Goal: Task Accomplishment & Management: Manage account settings

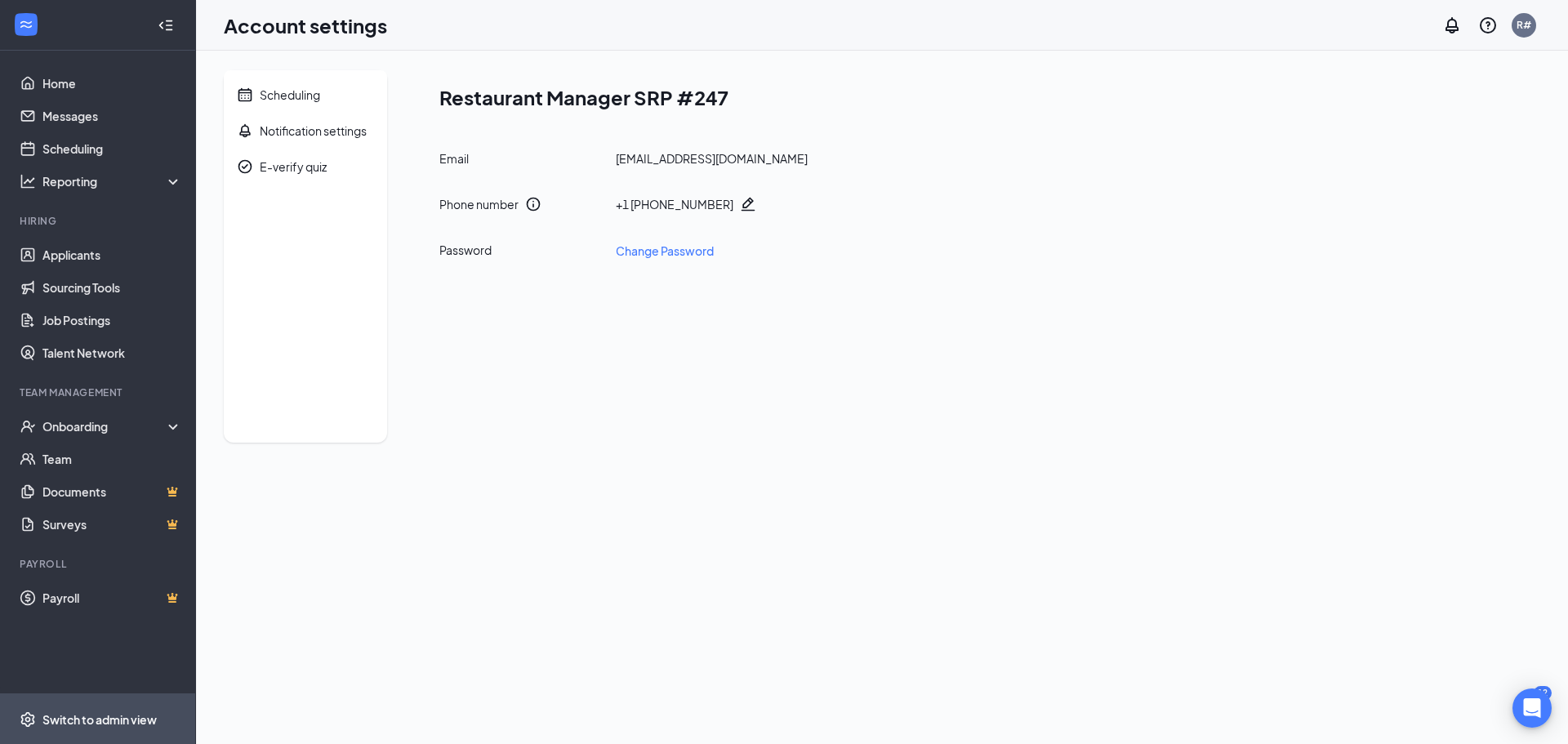
click at [82, 717] on div "Switch to admin view" at bounding box center [99, 719] width 114 height 17
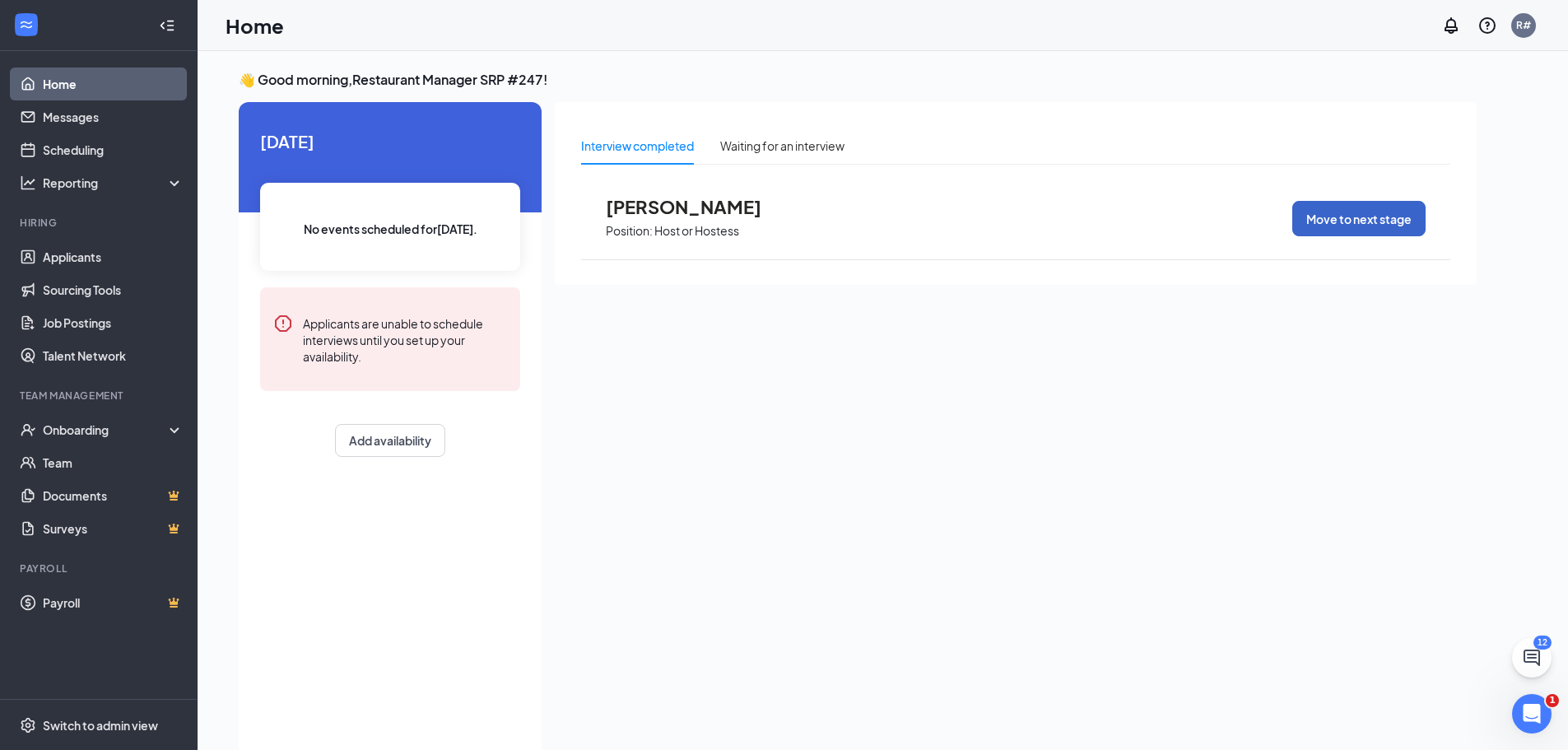
click at [1404, 222] on button "Move to next stage" at bounding box center [1359, 219] width 134 height 35
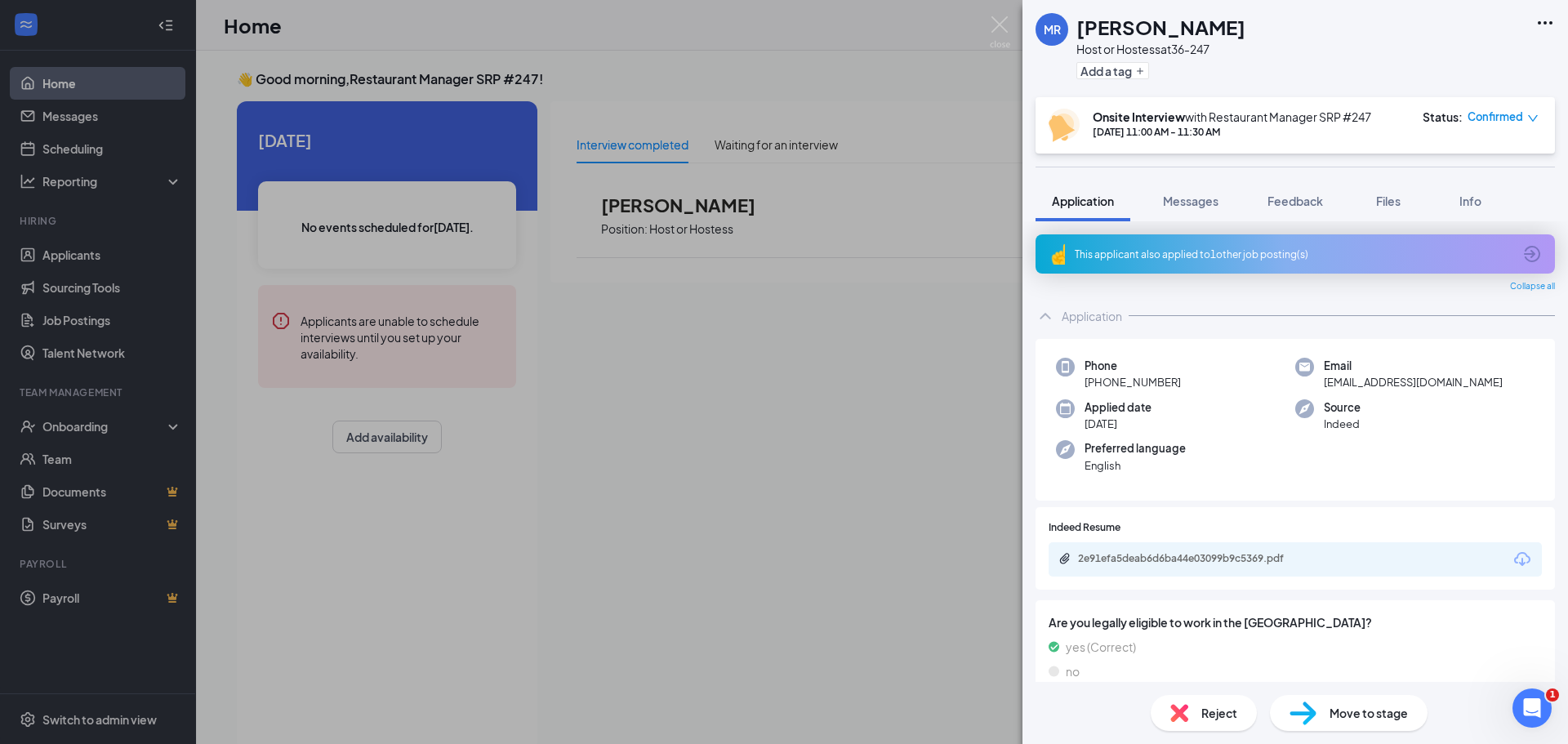
drag, startPoint x: 720, startPoint y: 340, endPoint x: 779, endPoint y: 265, distance: 95.4
click at [719, 340] on div "[PERSON_NAME] Host or Hostess at 36-247 Add a tag Onsite Interview with Restaur…" at bounding box center [784, 372] width 1568 height 744
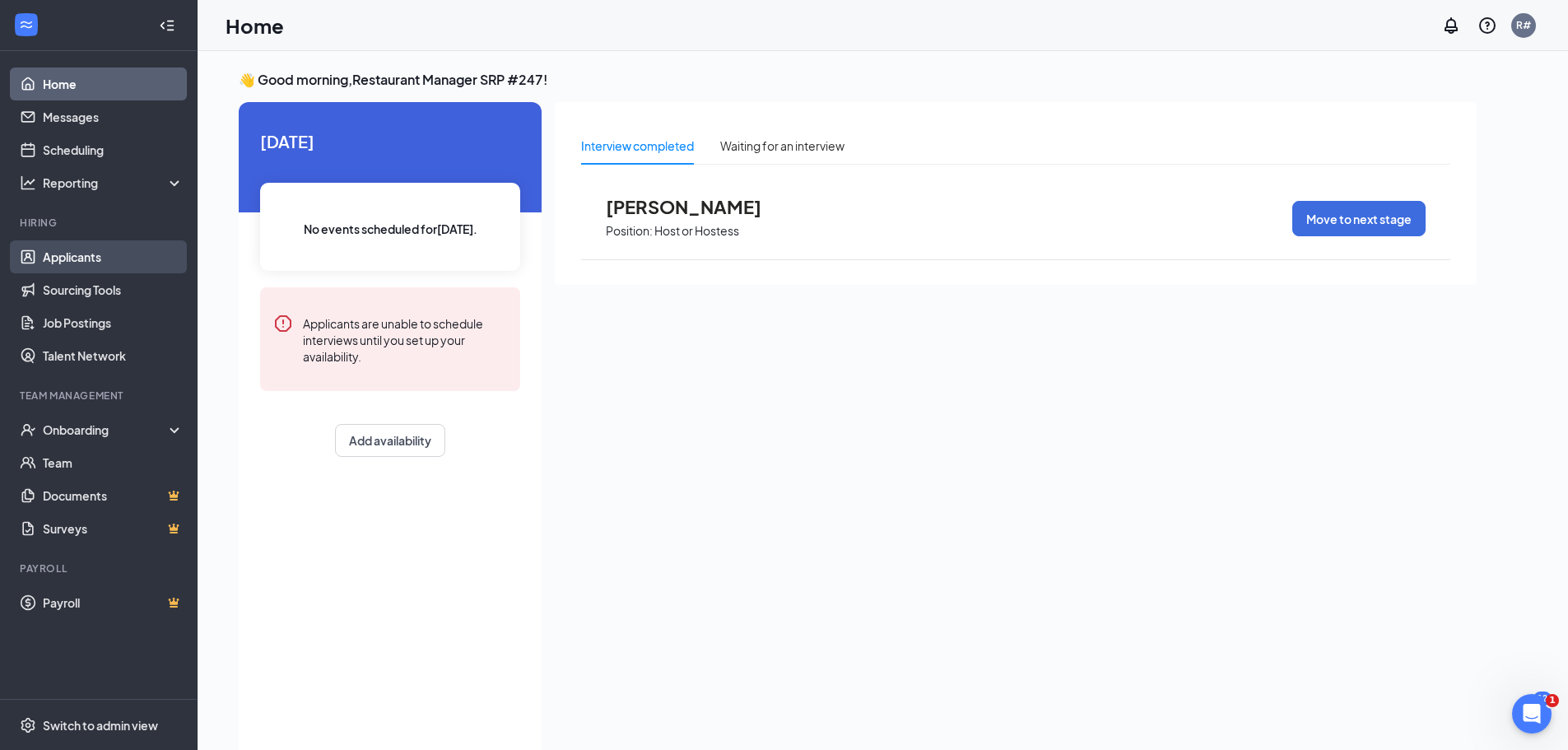
click at [91, 258] on link "Applicants" at bounding box center [113, 256] width 141 height 33
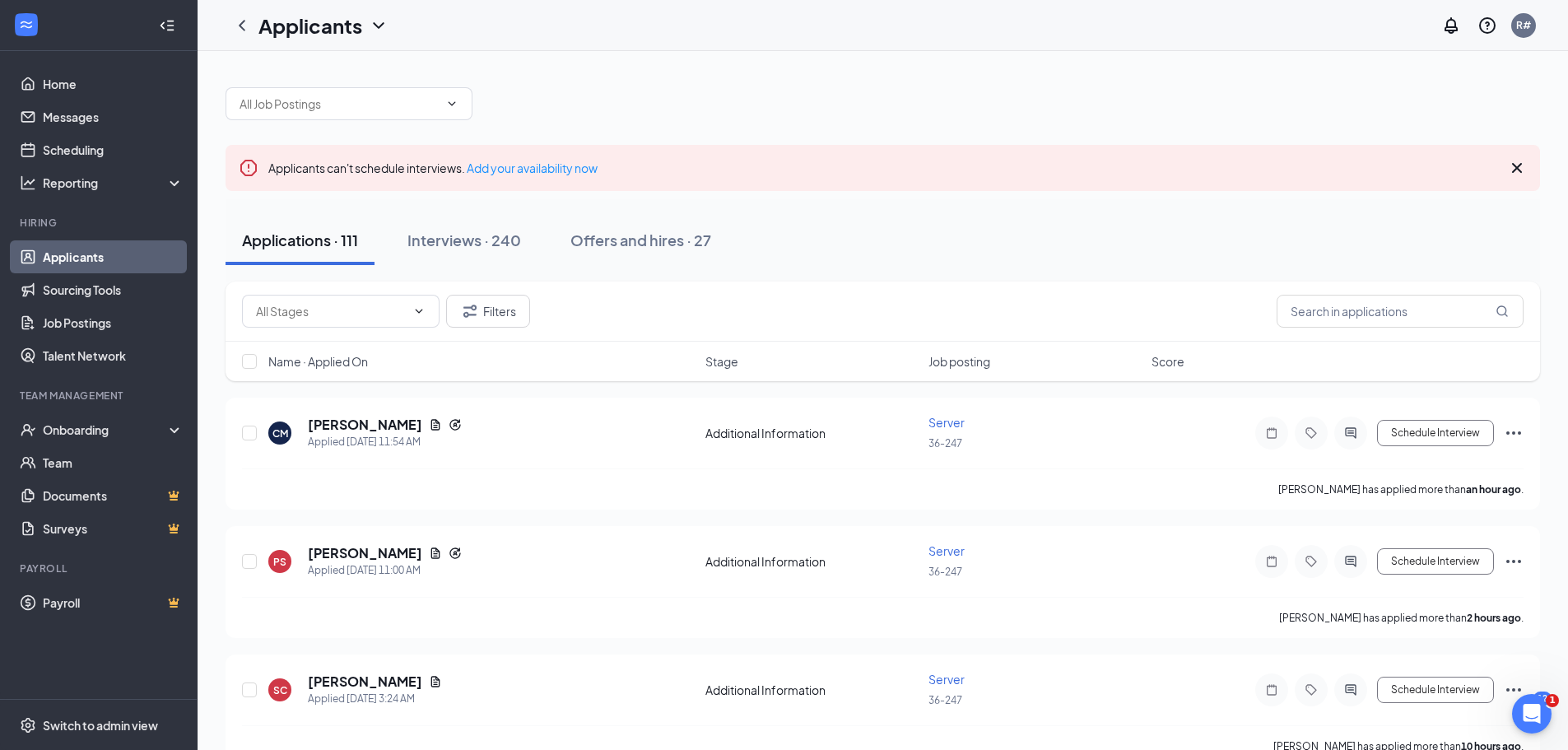
click at [301, 241] on div "Applications · 111" at bounding box center [300, 240] width 116 height 21
click at [382, 425] on h5 "[PERSON_NAME]" at bounding box center [365, 424] width 114 height 18
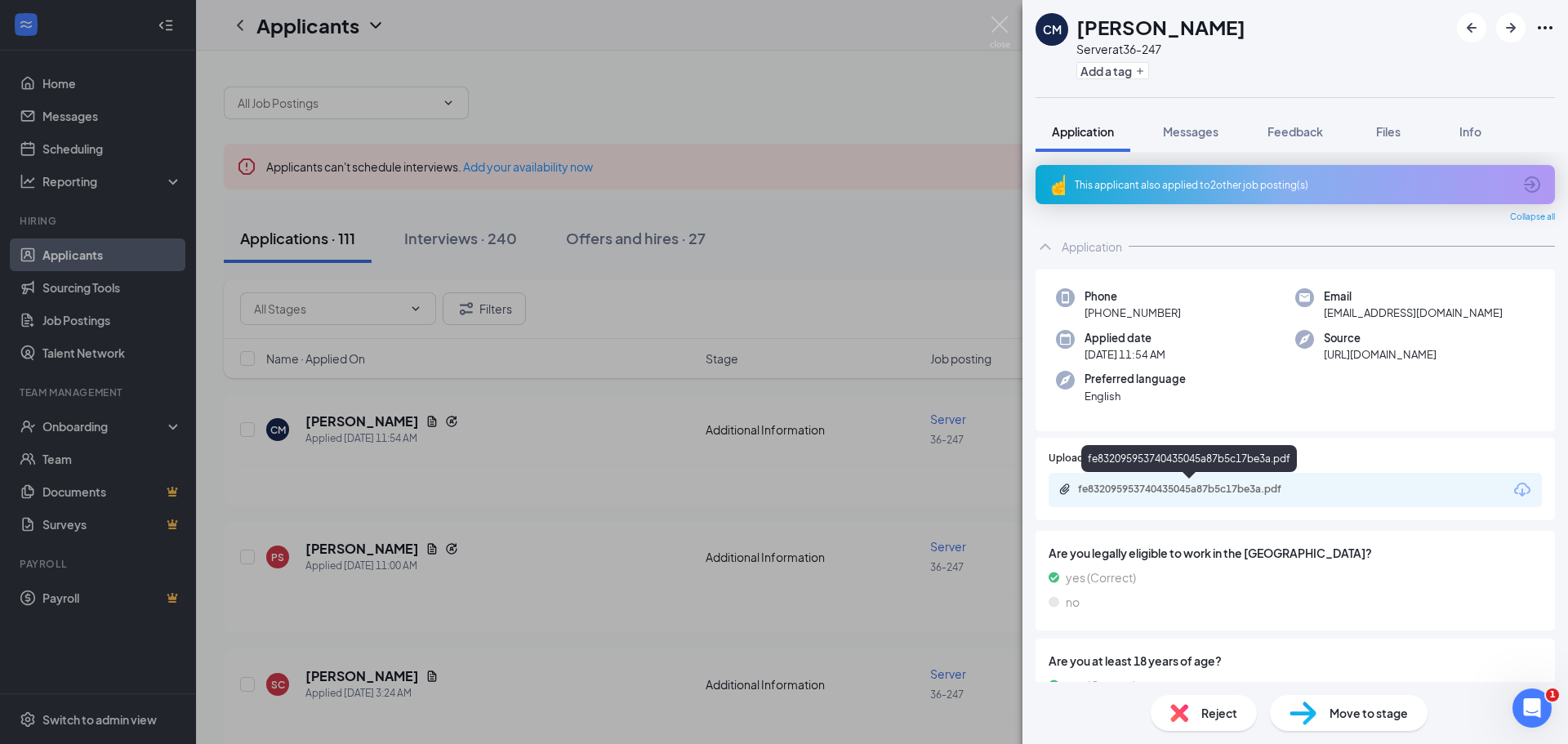
click at [1137, 485] on div "fe832095953740435045a87b5c17be3a.pdf" at bounding box center [1192, 489] width 229 height 13
click at [360, 547] on div "CM [PERSON_NAME] Server at 36-247 Add a tag Application Messages Feedback Files…" at bounding box center [784, 372] width 1568 height 744
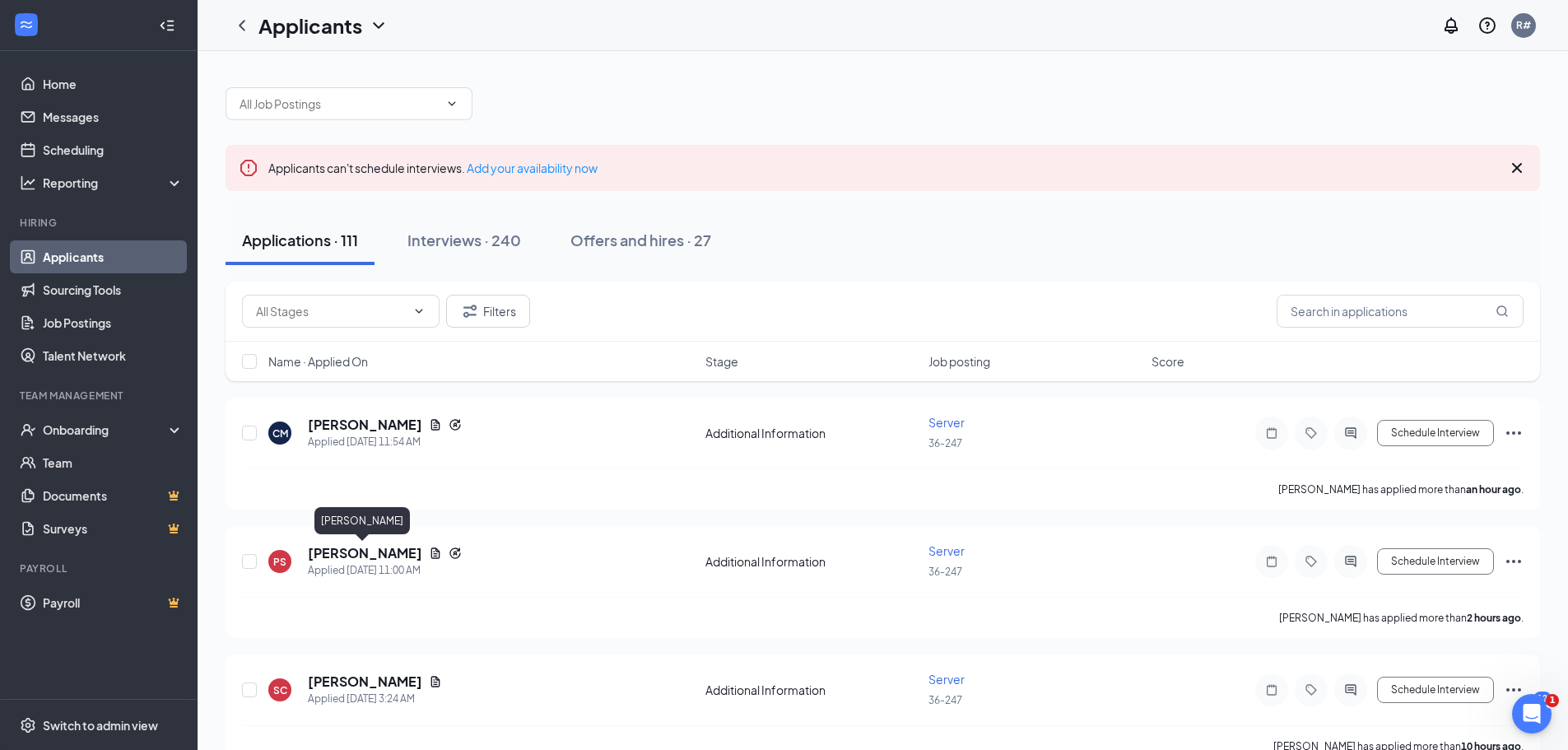
click at [363, 551] on h5 "[PERSON_NAME]" at bounding box center [365, 552] width 114 height 18
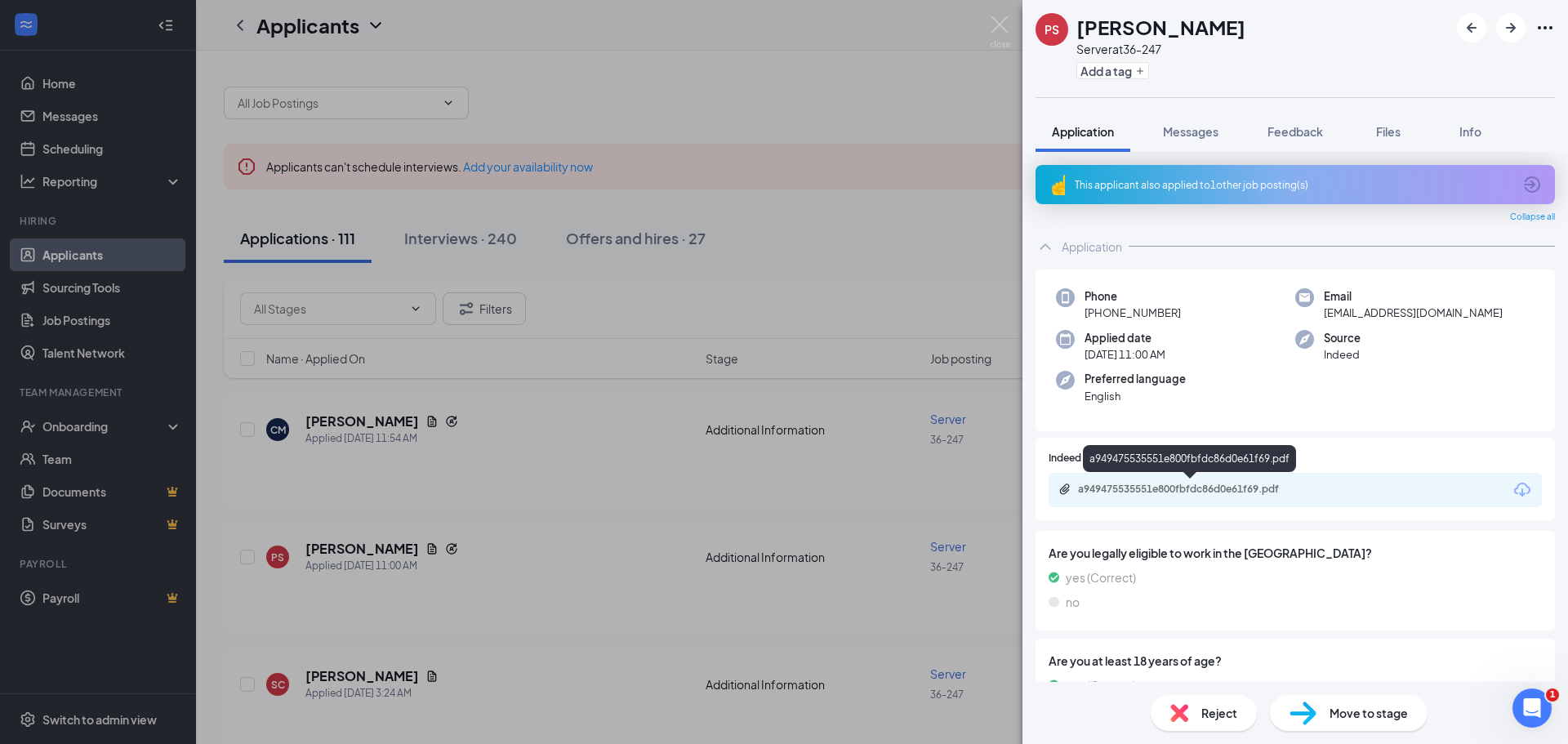
click at [1208, 486] on div "a949475535551e800fbfdc86d0e61f69.pdf" at bounding box center [1192, 489] width 229 height 13
click at [361, 675] on div "PS [PERSON_NAME] Server at 36-247 Add a tag Application Messages Feedback Files…" at bounding box center [784, 372] width 1568 height 744
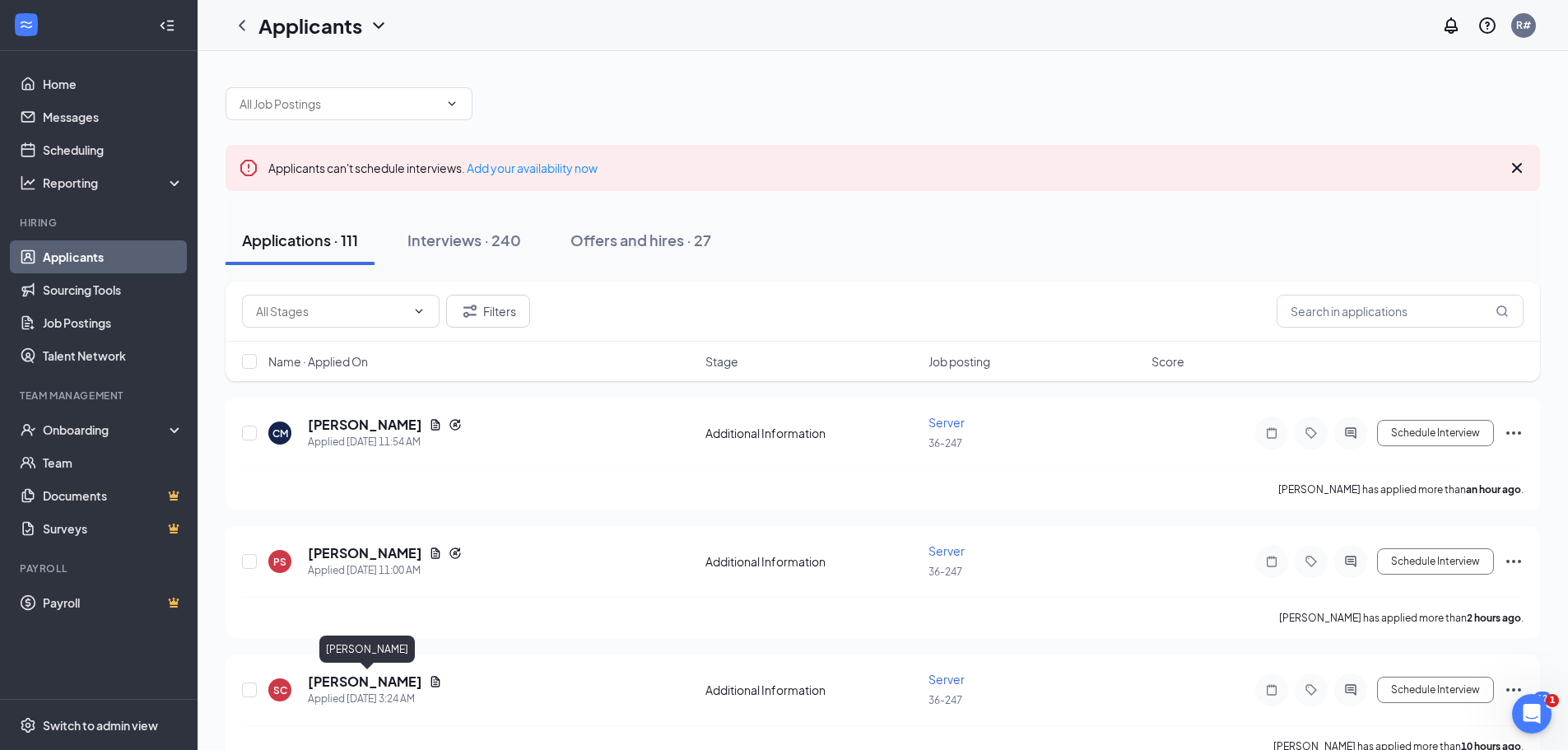
click at [364, 681] on h5 "[PERSON_NAME]" at bounding box center [365, 681] width 114 height 18
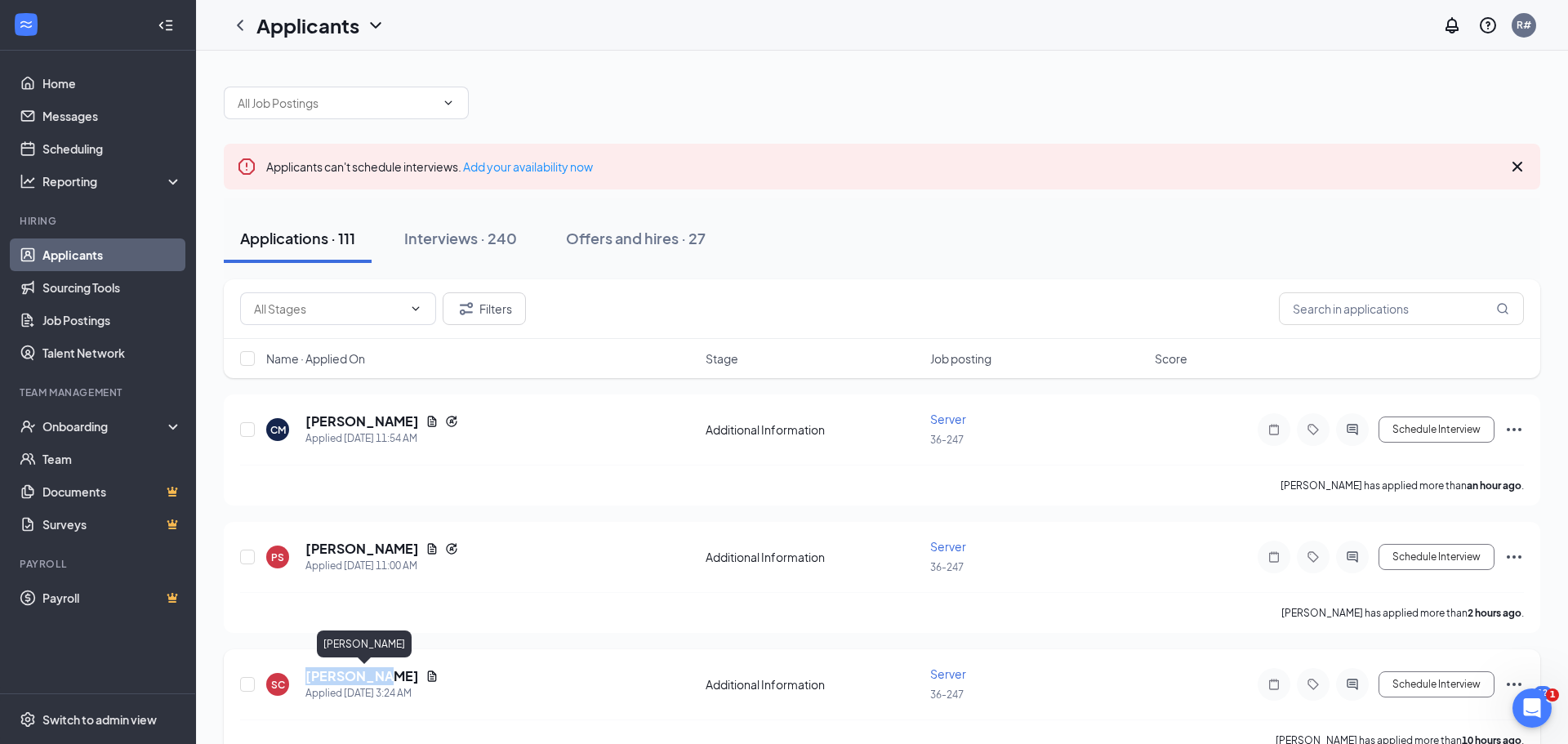
click at [361, 675] on body "Home Messages Scheduling Reporting Hiring Applicants Sourcing Tools Job Posting…" at bounding box center [784, 372] width 1568 height 744
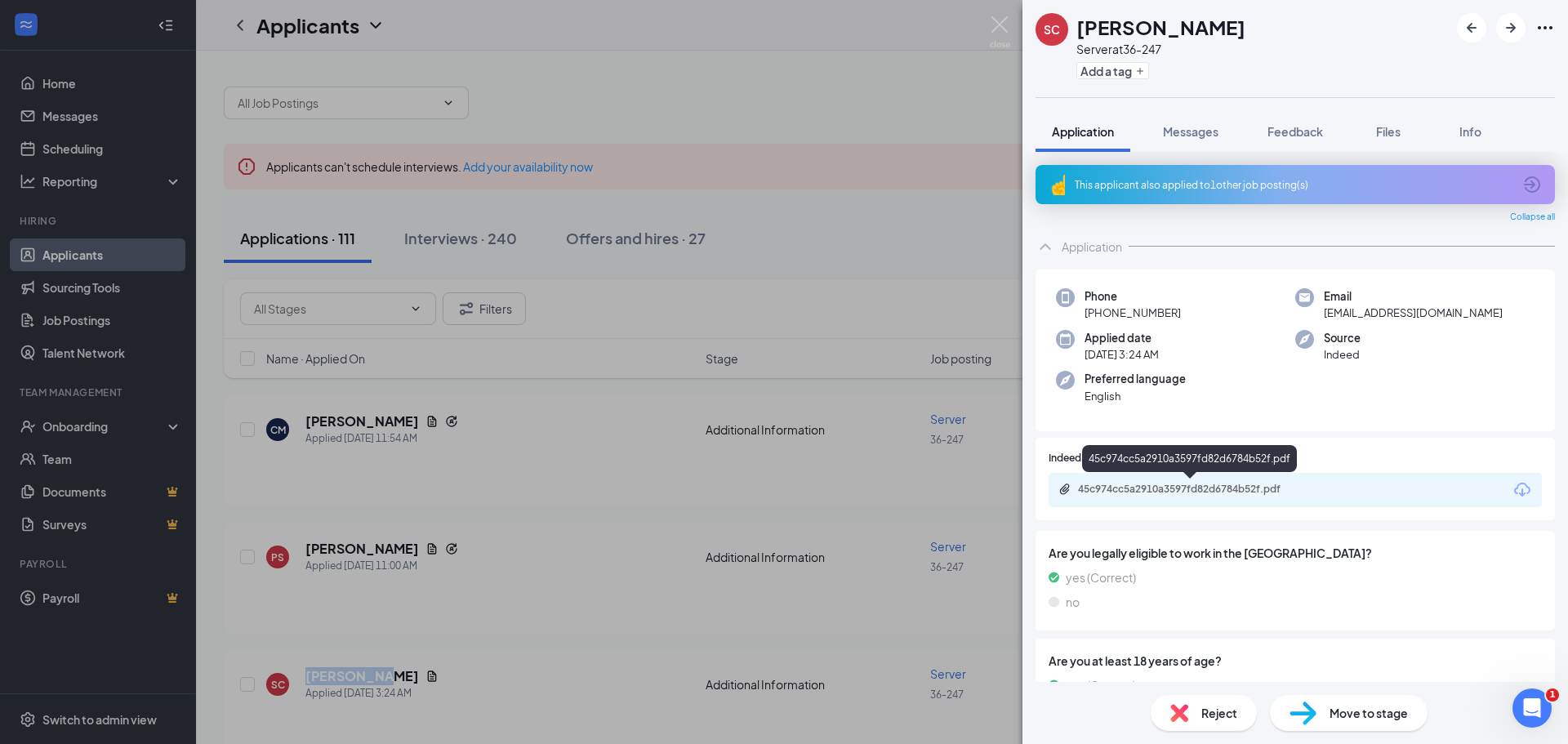
click at [1206, 486] on div "45c974cc5a2910a3597fd82d6784b52f.pdf" at bounding box center [1192, 489] width 229 height 13
drag, startPoint x: 749, startPoint y: 443, endPoint x: 796, endPoint y: 401, distance: 63.0
click at [755, 441] on div "SC [PERSON_NAME] Server at 36-247 Add a tag Application Messages Feedback Files…" at bounding box center [784, 372] width 1568 height 744
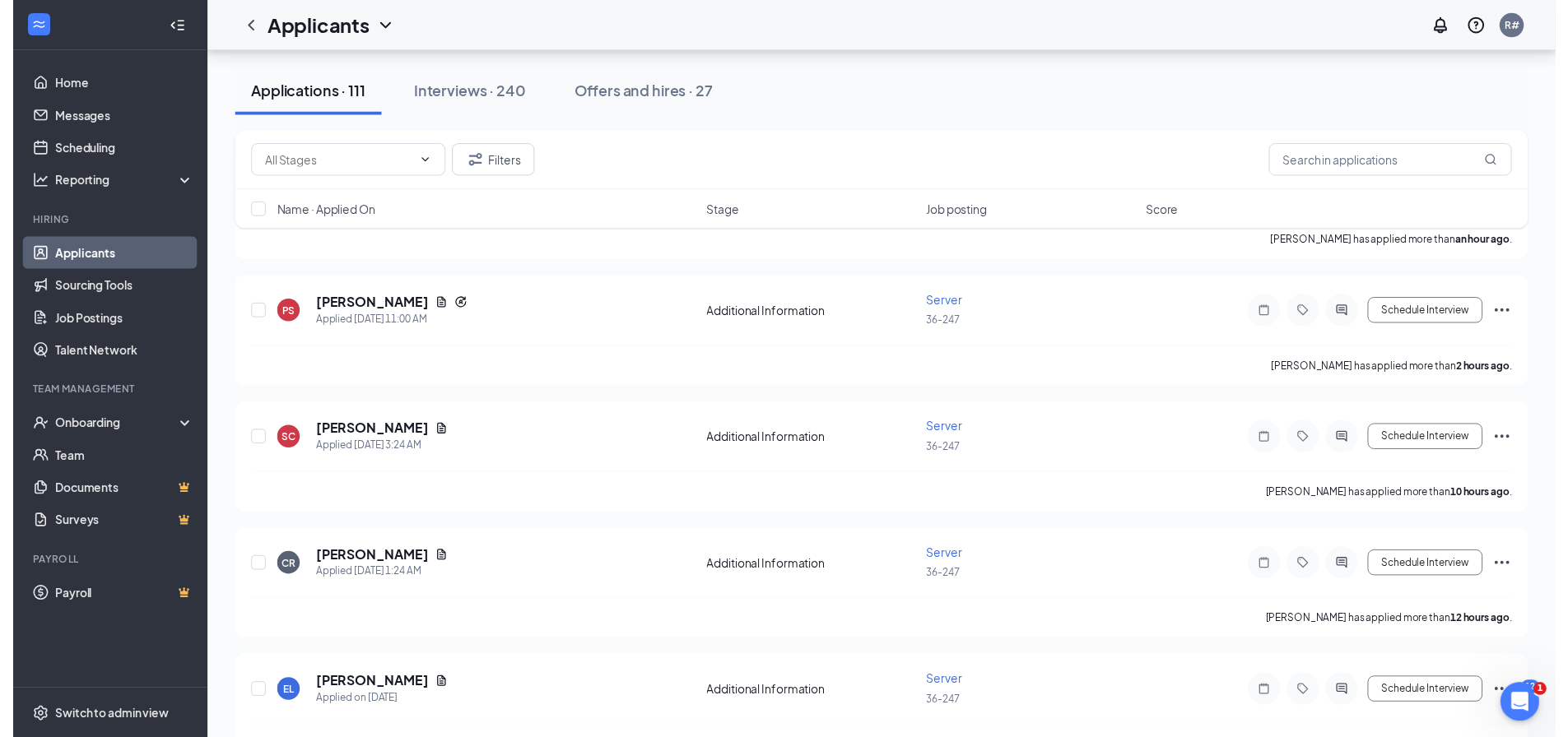
scroll to position [247, 0]
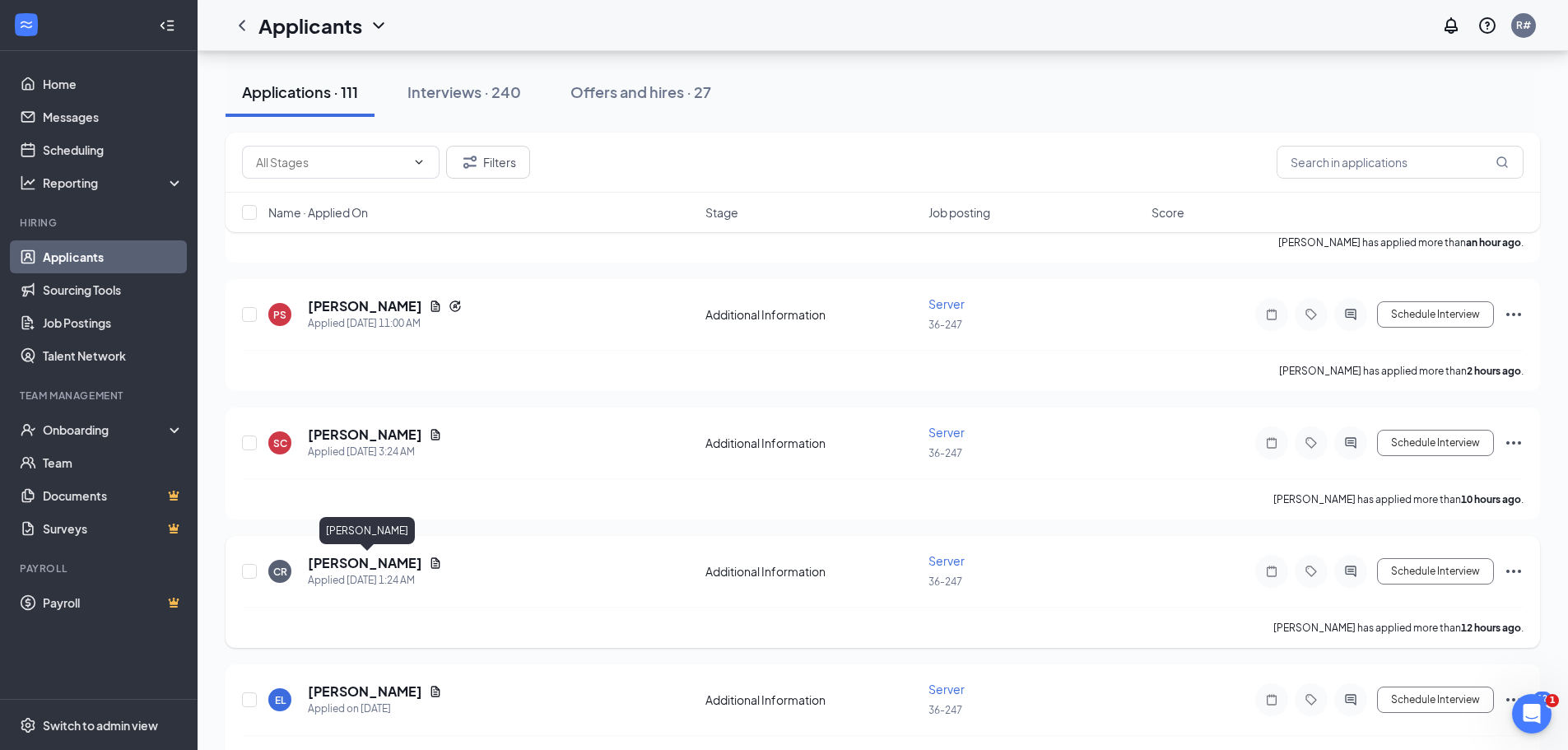
click at [419, 559] on h5 "[PERSON_NAME]" at bounding box center [365, 562] width 114 height 18
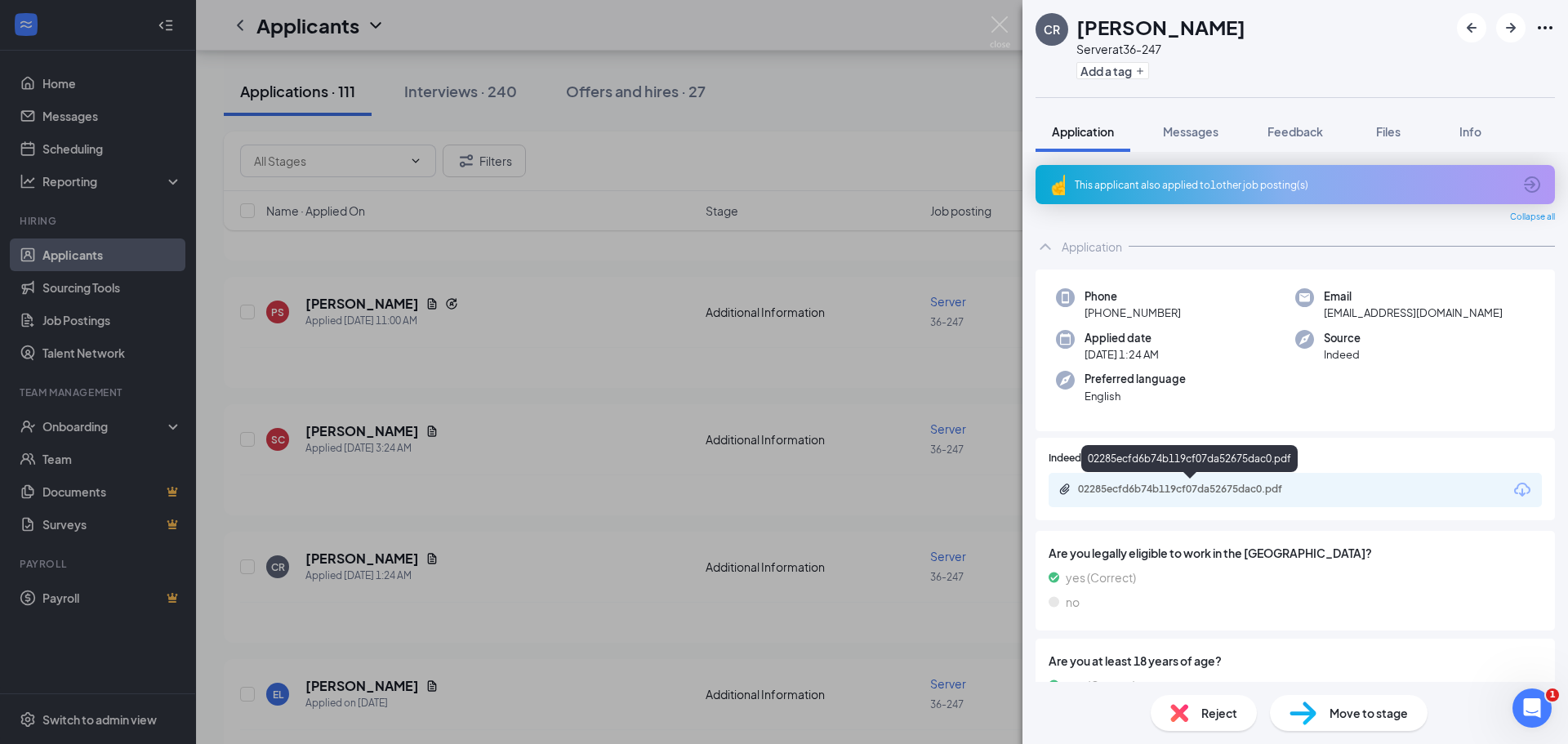
click at [1170, 488] on div "02285ecfd6b74b119cf07da52675dac0.pdf" at bounding box center [1192, 489] width 229 height 13
click at [359, 686] on div "CR Christner Rosembert Server at 36-247 Add a tag Application Messages Feedback…" at bounding box center [784, 372] width 1568 height 744
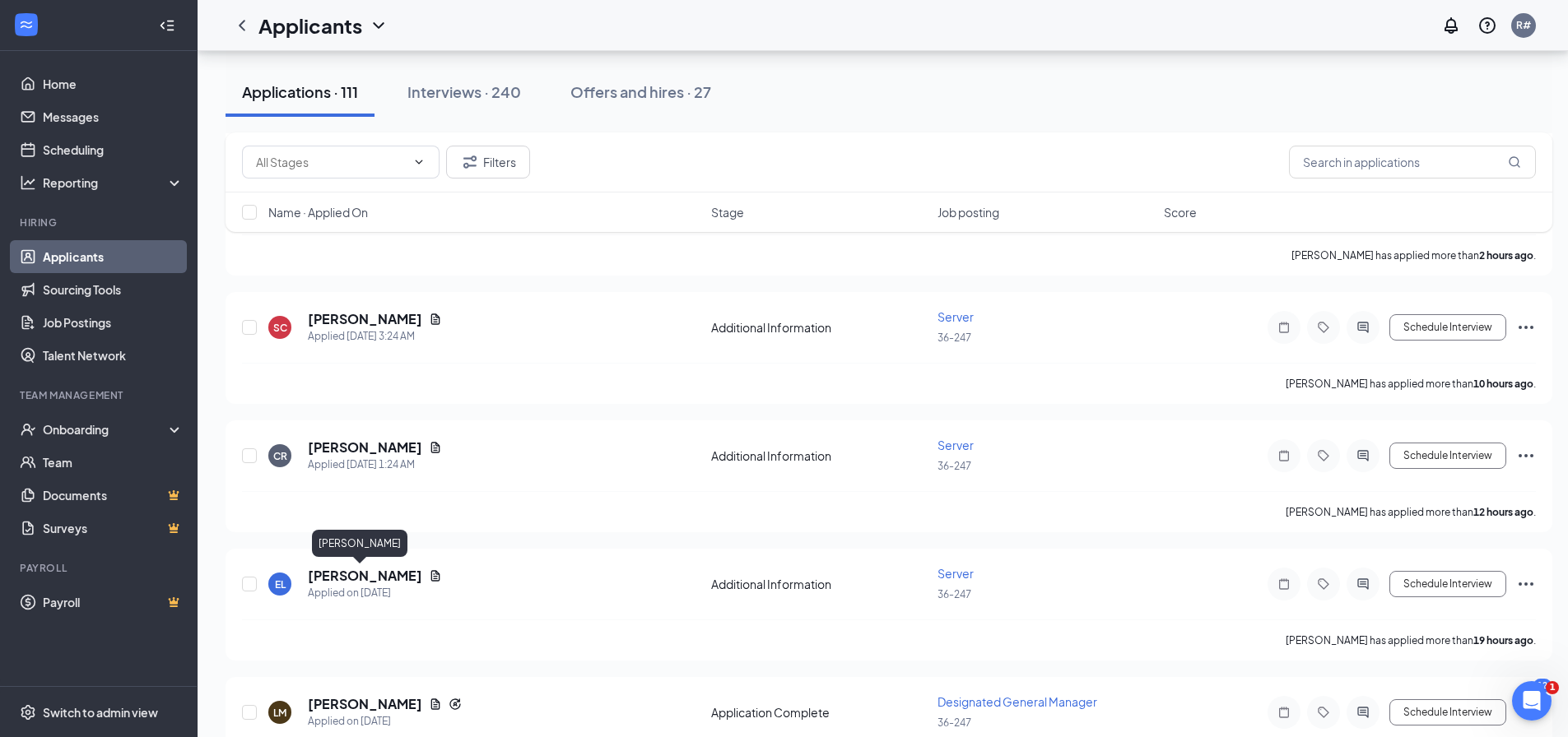
scroll to position [494, 0]
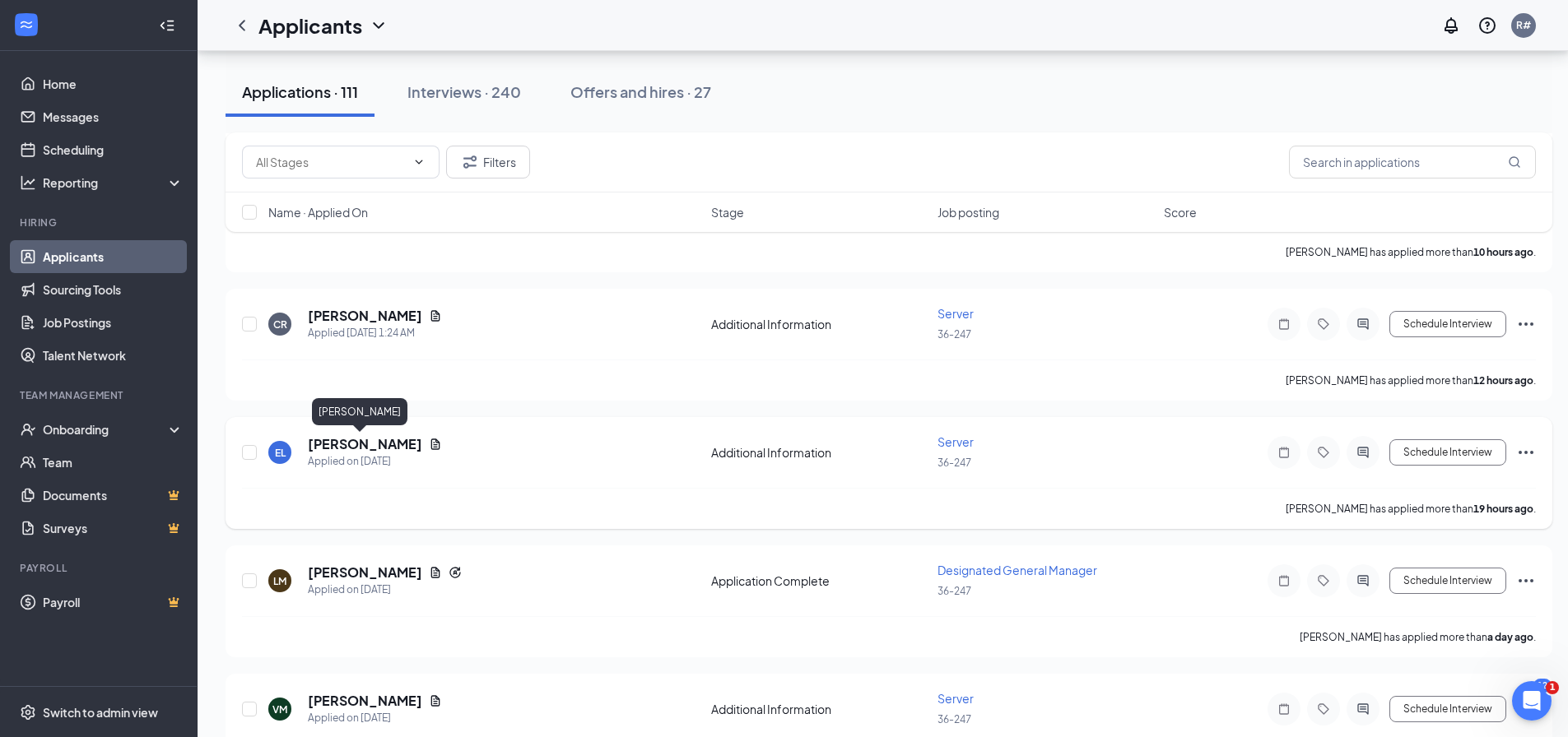
click at [370, 446] on h5 "[PERSON_NAME]" at bounding box center [365, 444] width 114 height 18
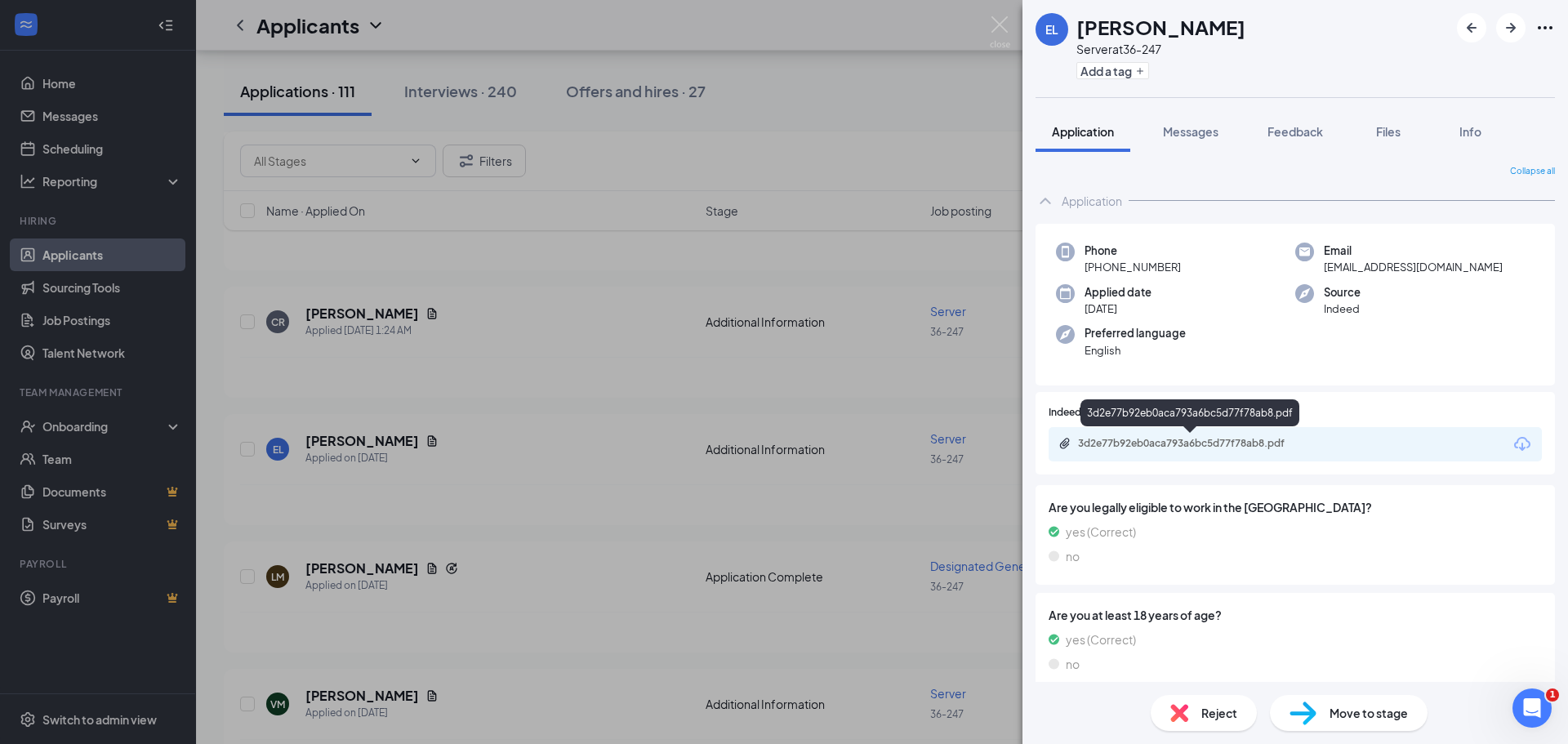
click at [1170, 440] on div "3d2e77b92eb0aca793a6bc5d77f78ab8.pdf" at bounding box center [1192, 443] width 229 height 13
click at [639, 285] on div "EL Emily Levins Server at 36-247 Add a tag Application Messages Feedback Files …" at bounding box center [784, 372] width 1568 height 744
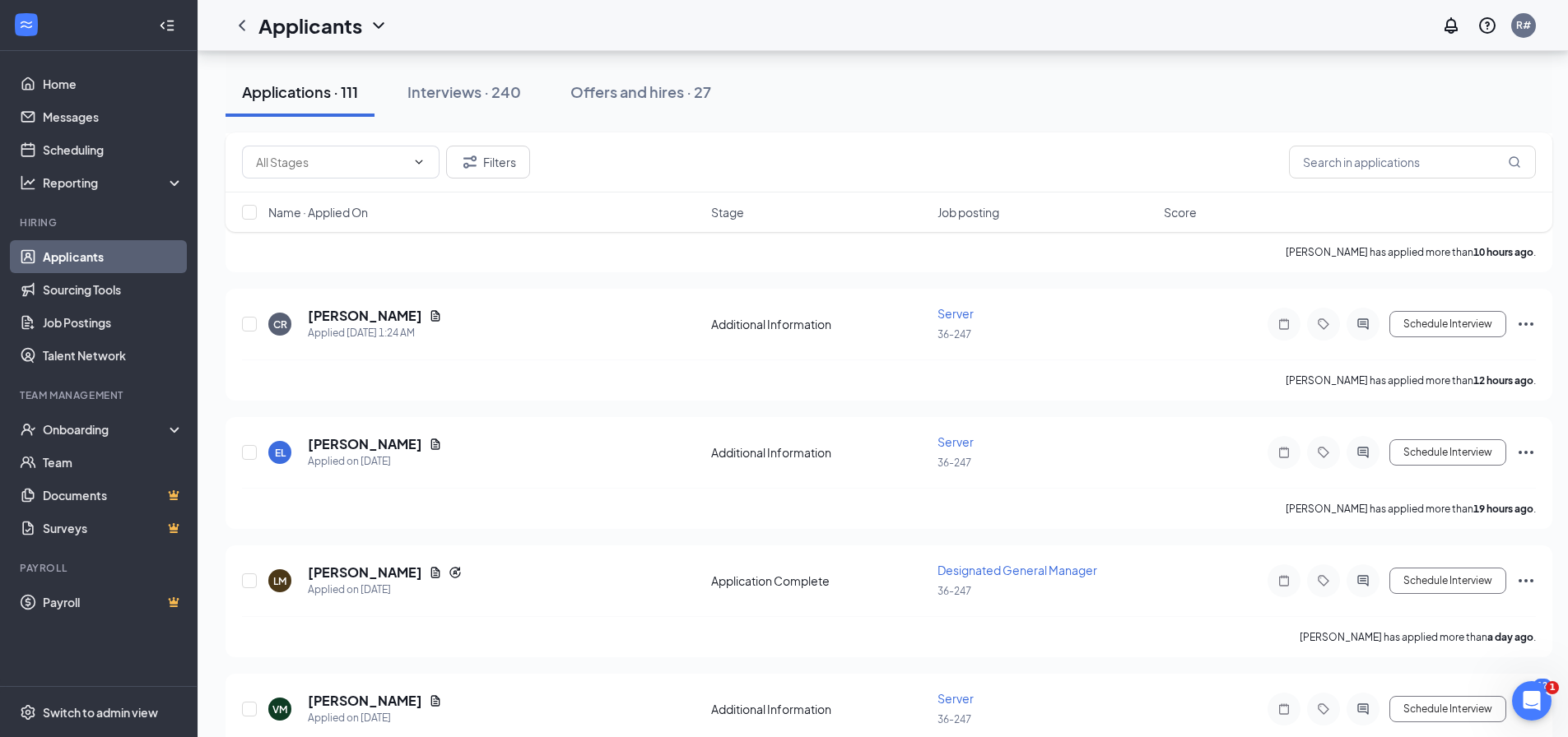
scroll to position [576, 0]
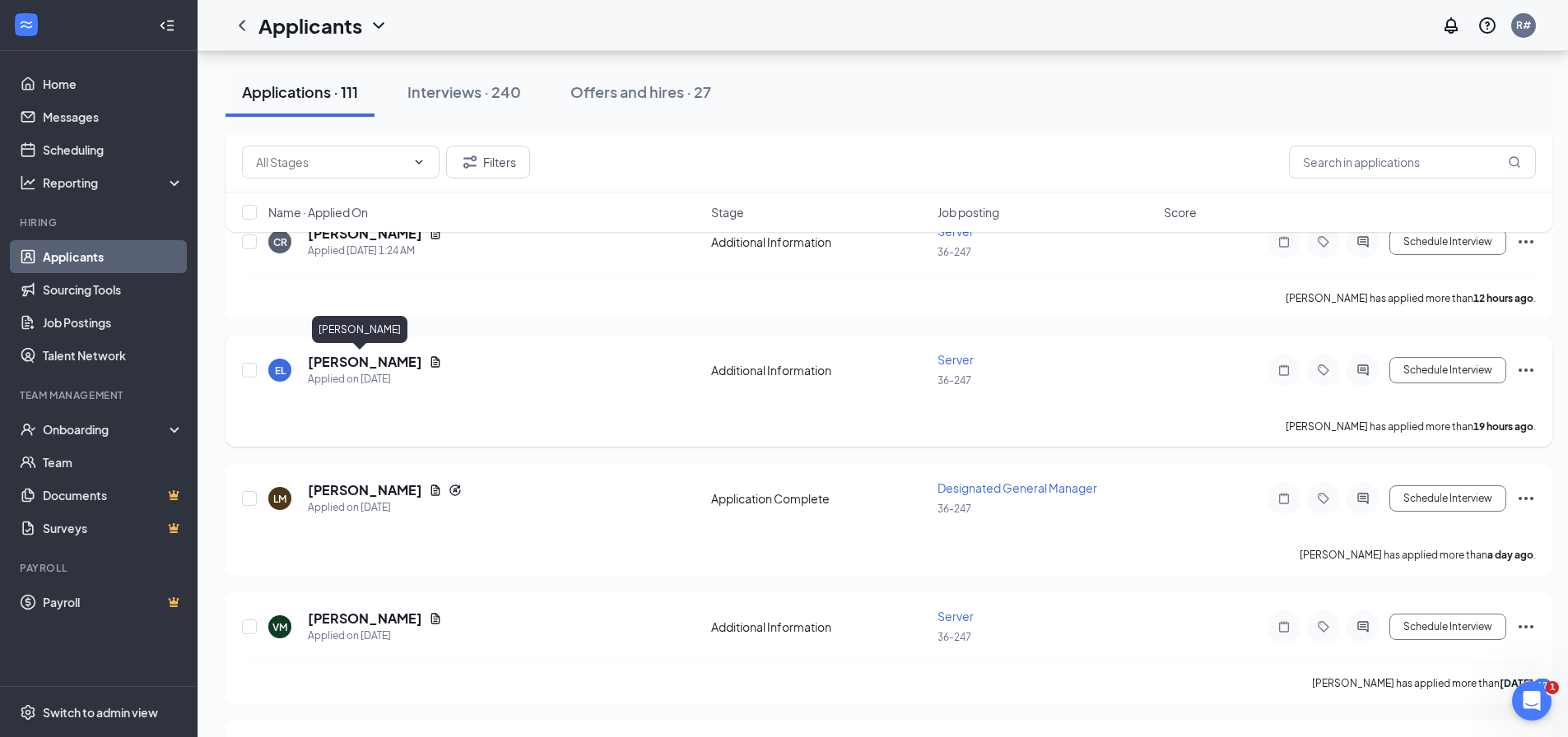
click at [370, 361] on h5 "[PERSON_NAME]" at bounding box center [365, 361] width 114 height 18
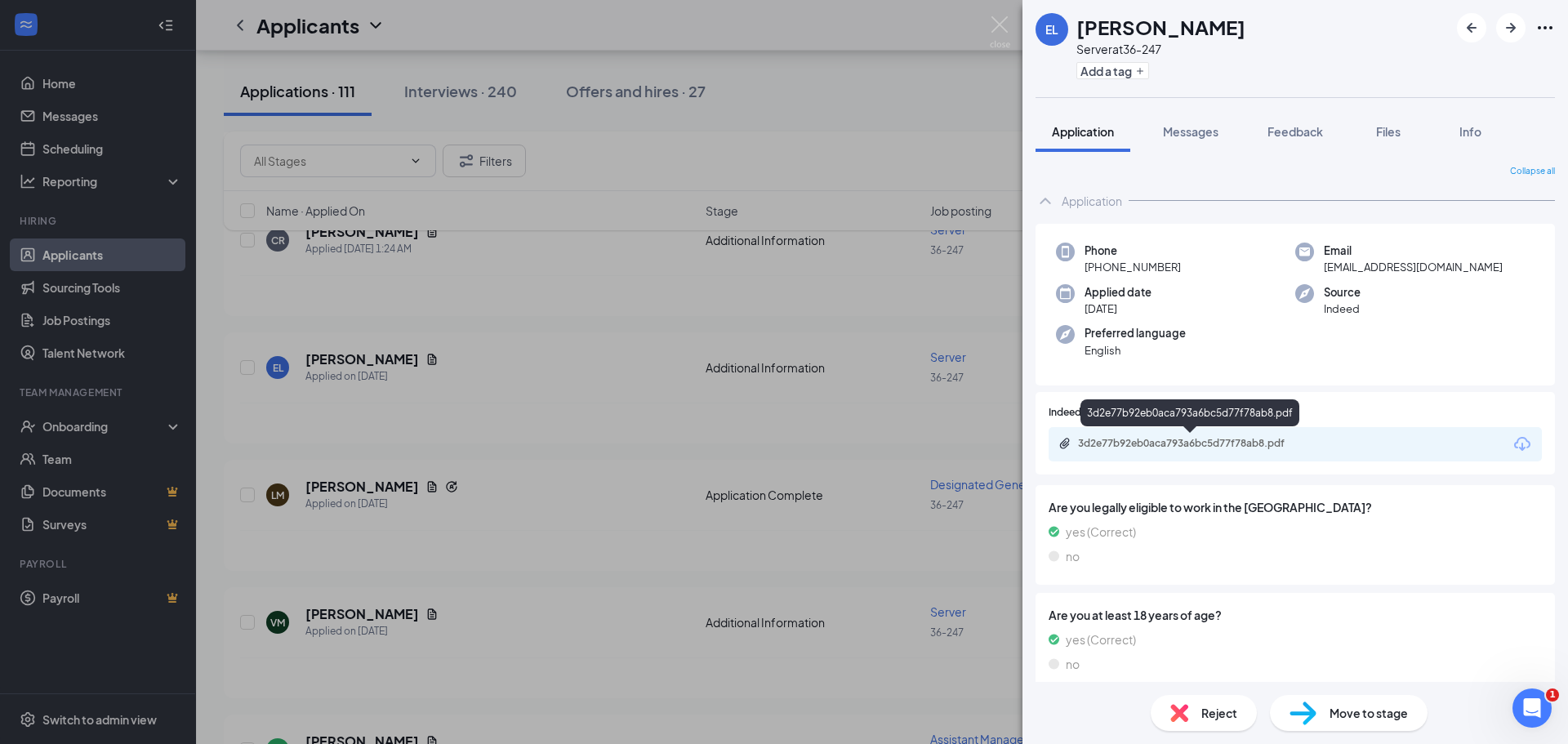
click at [1164, 439] on div "3d2e77b92eb0aca793a6bc5d77f78ab8.pdf" at bounding box center [1192, 443] width 229 height 13
click at [377, 485] on div "EL Emily Levins Server at 36-247 Add a tag Application Messages Feedback Files …" at bounding box center [784, 372] width 1568 height 744
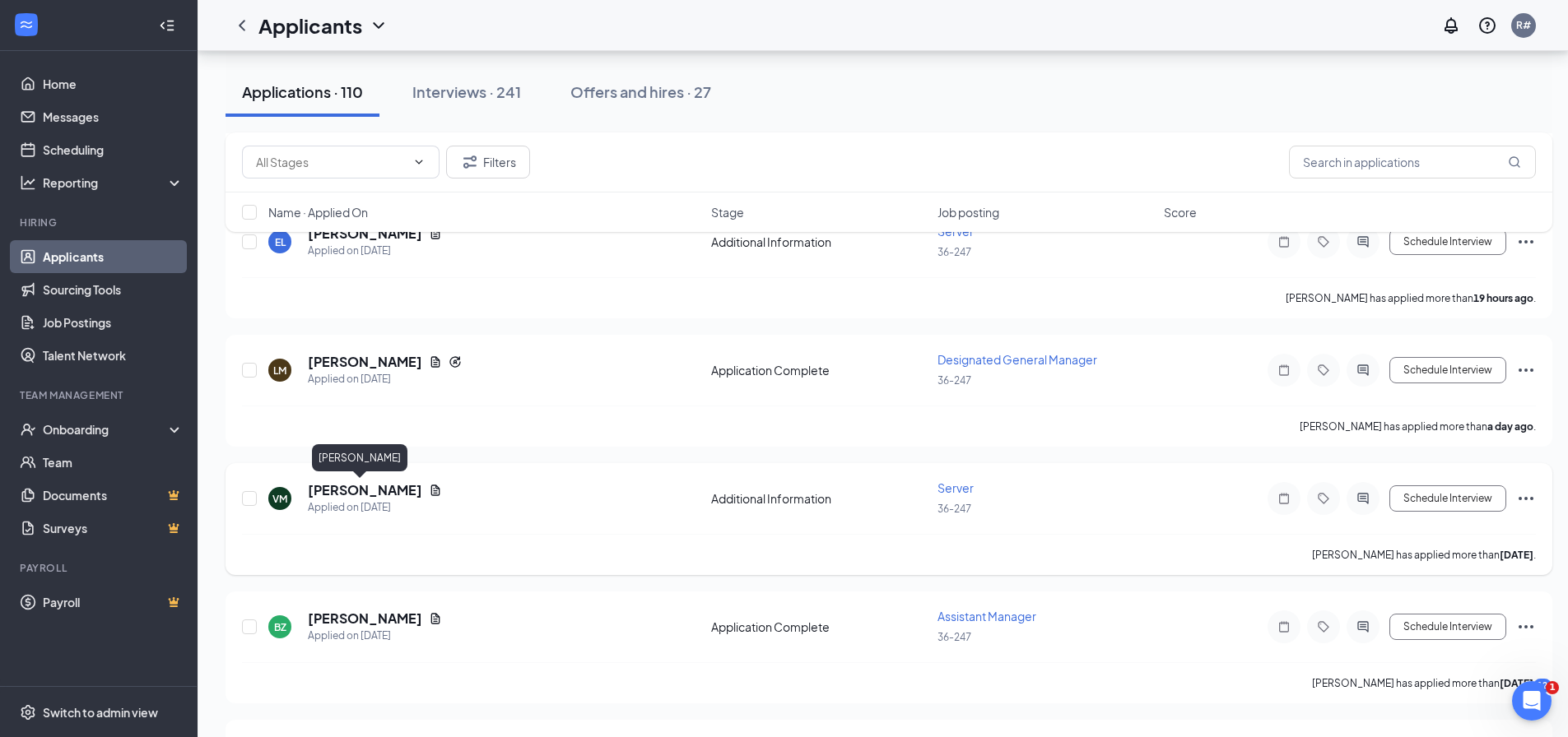
click at [366, 490] on h5 "[PERSON_NAME]" at bounding box center [365, 489] width 114 height 18
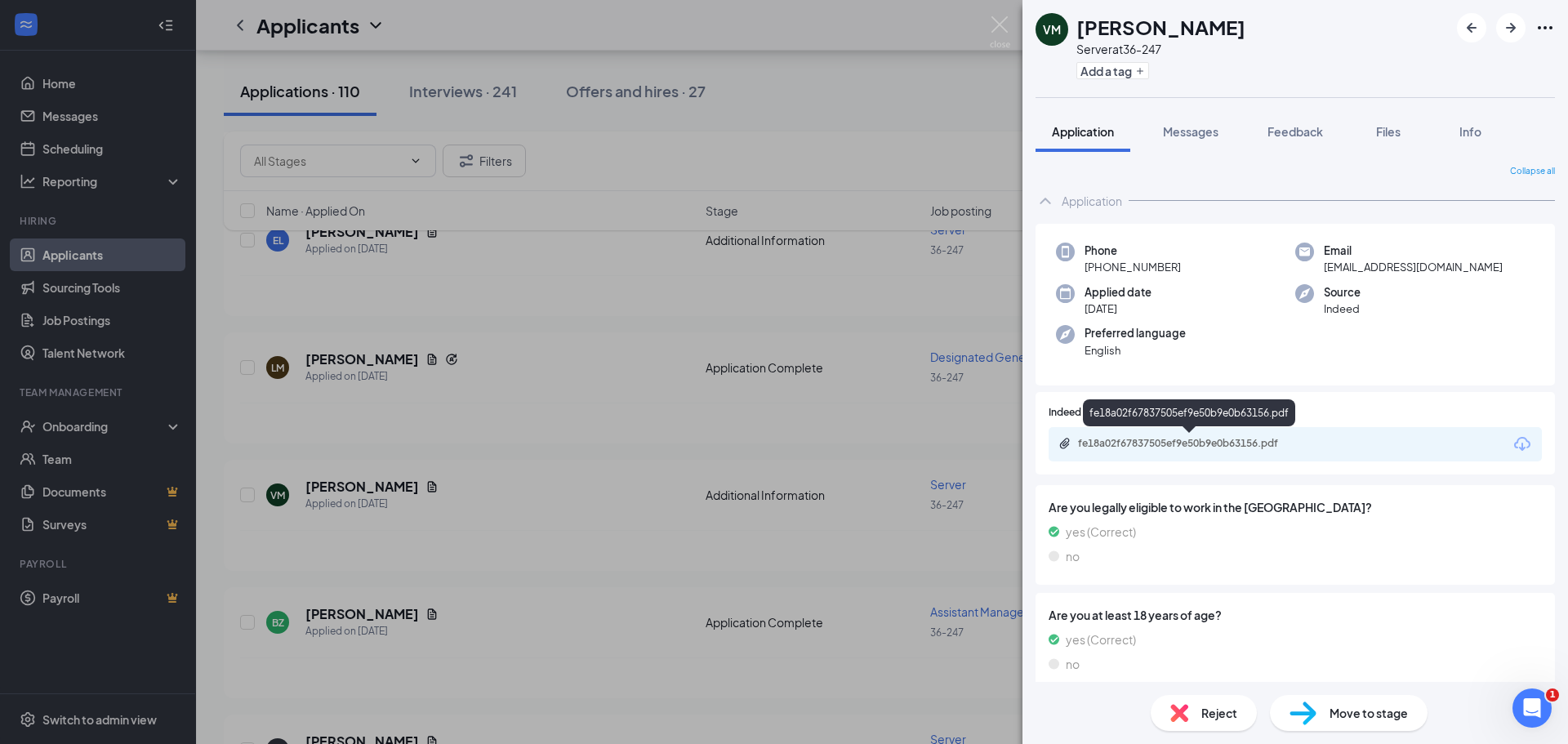
click at [1175, 443] on div "fe18a02f67837505ef9e50b9e0b63156.pdf" at bounding box center [1192, 443] width 229 height 13
click at [337, 614] on div "VM Violet Milks Server at 36-247 Add a tag Application Messages Feedback Files …" at bounding box center [784, 372] width 1568 height 744
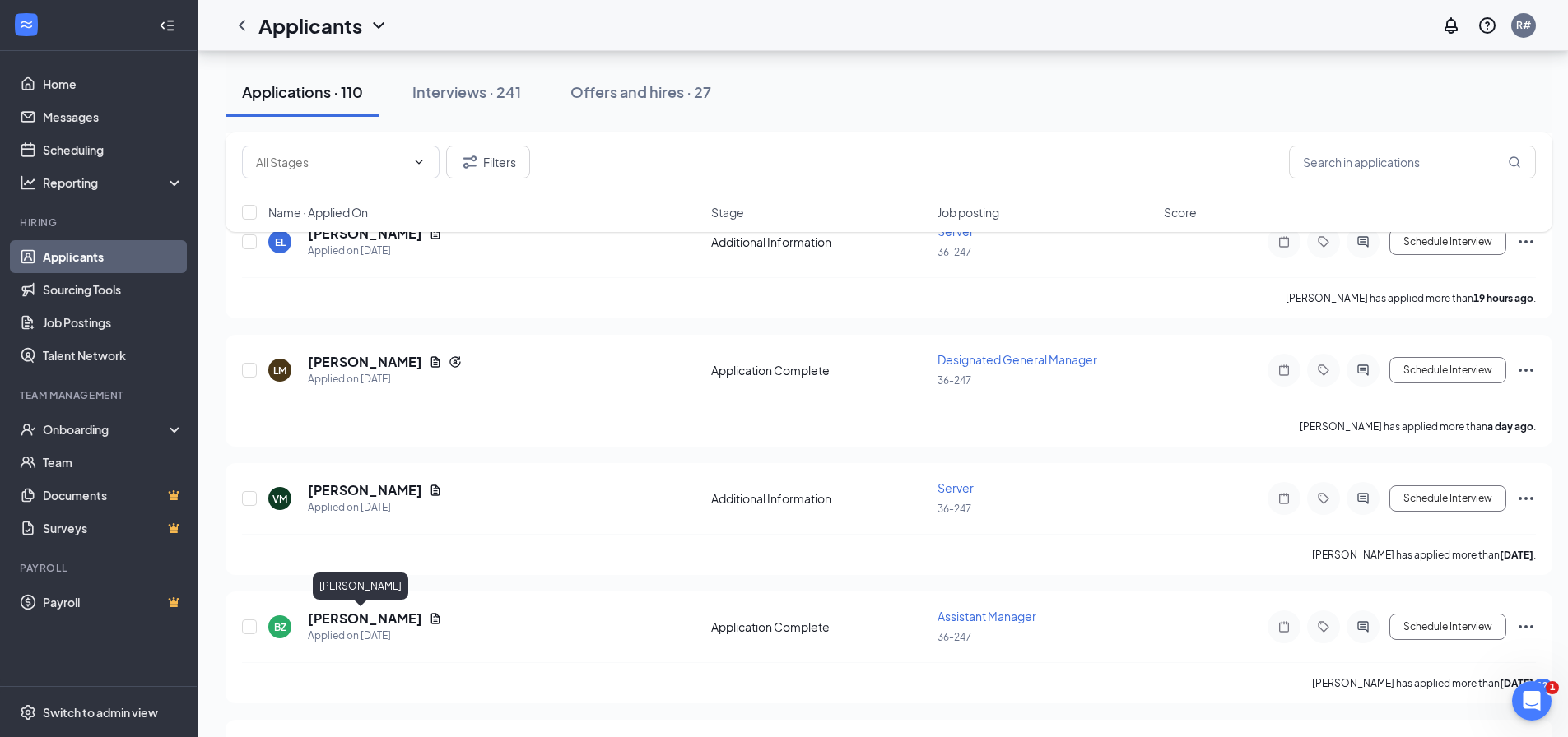
click at [340, 619] on h5 "[PERSON_NAME]" at bounding box center [365, 618] width 114 height 18
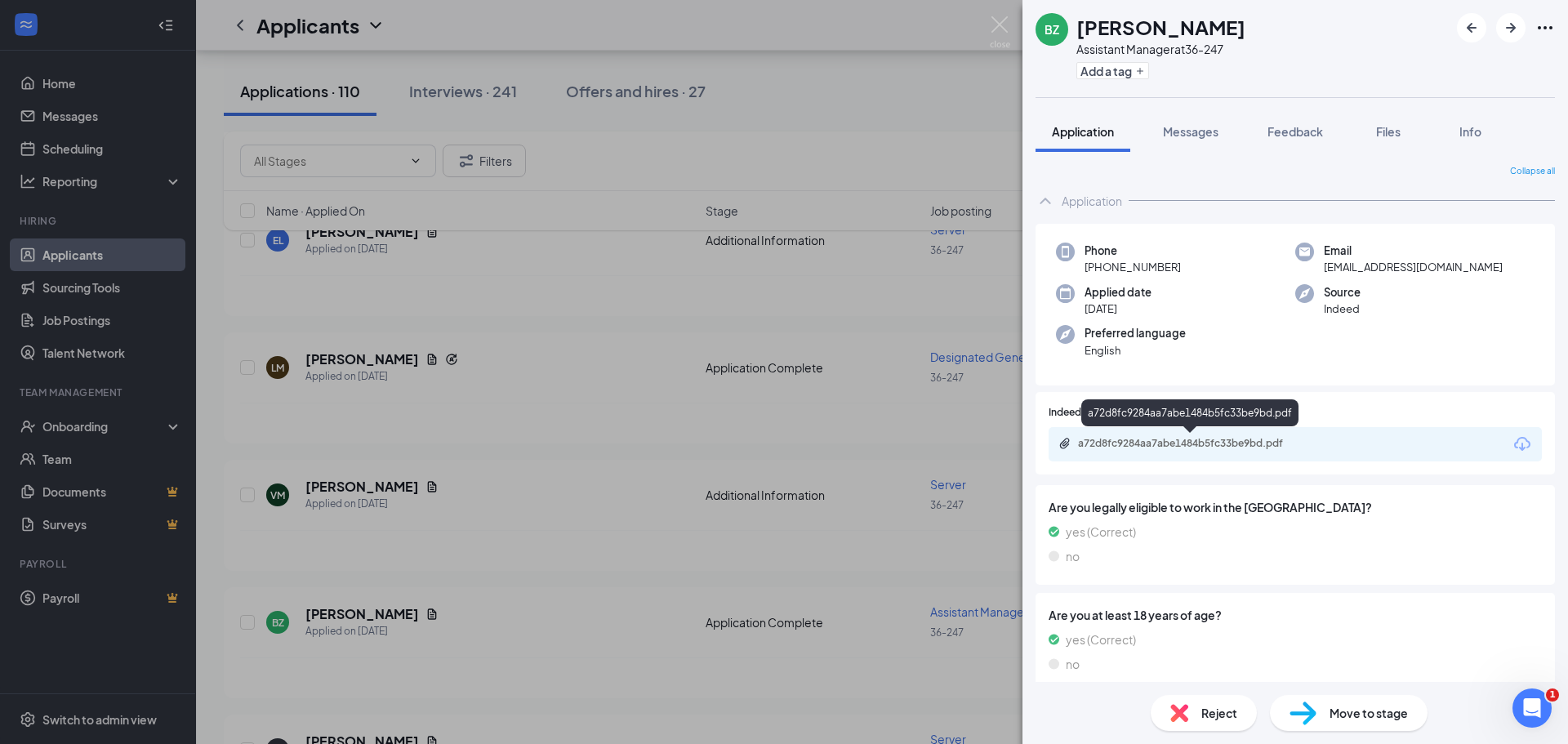
click at [1177, 443] on div "a72d8fc9284aa7abe1484b5fc33be9bd.pdf" at bounding box center [1192, 443] width 229 height 13
click at [554, 551] on div "BZ Blanca Zuniga Assistant Manager at 36-247 Add a tag Application Messages Fee…" at bounding box center [784, 372] width 1568 height 744
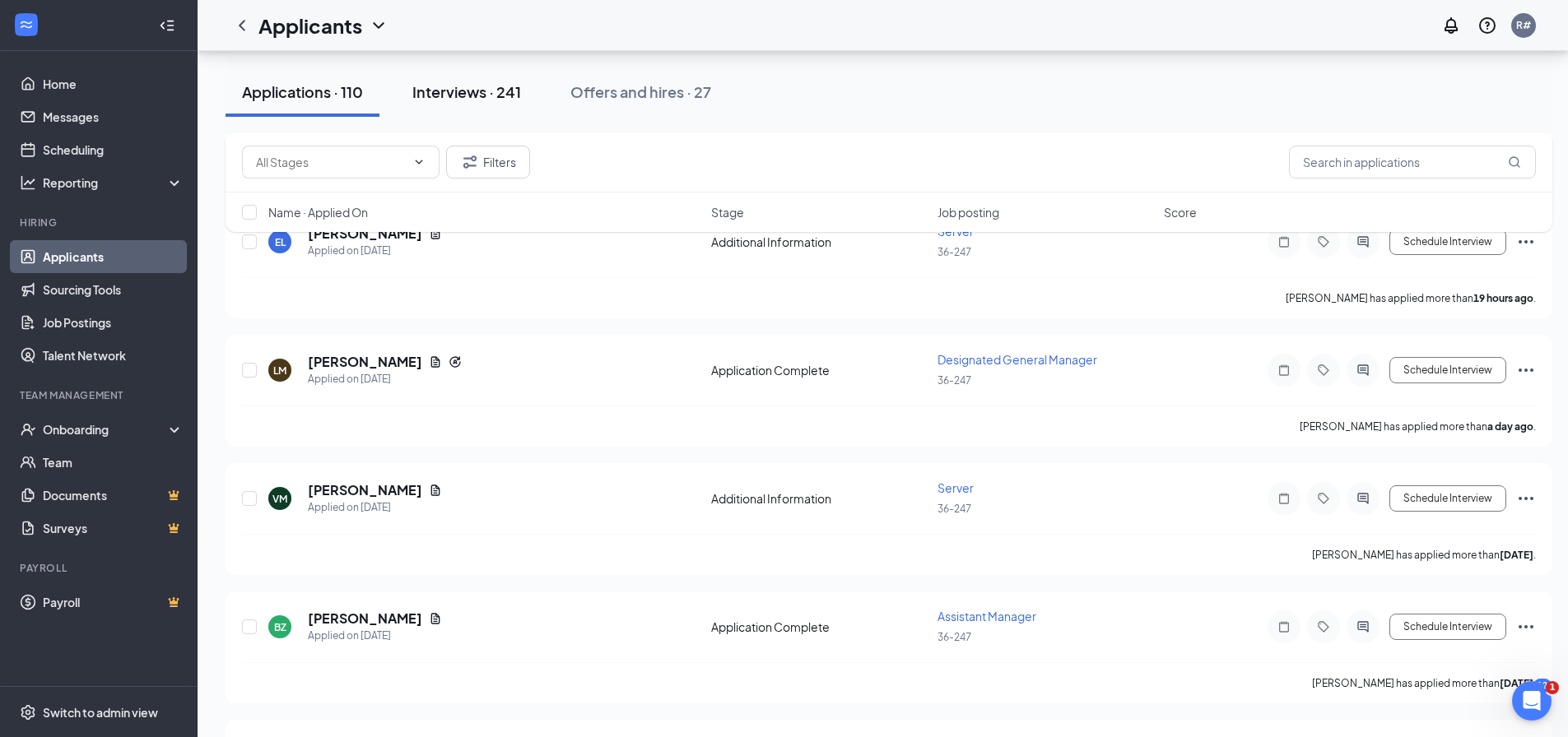
click at [446, 81] on div "Interviews · 241" at bounding box center [466, 92] width 108 height 21
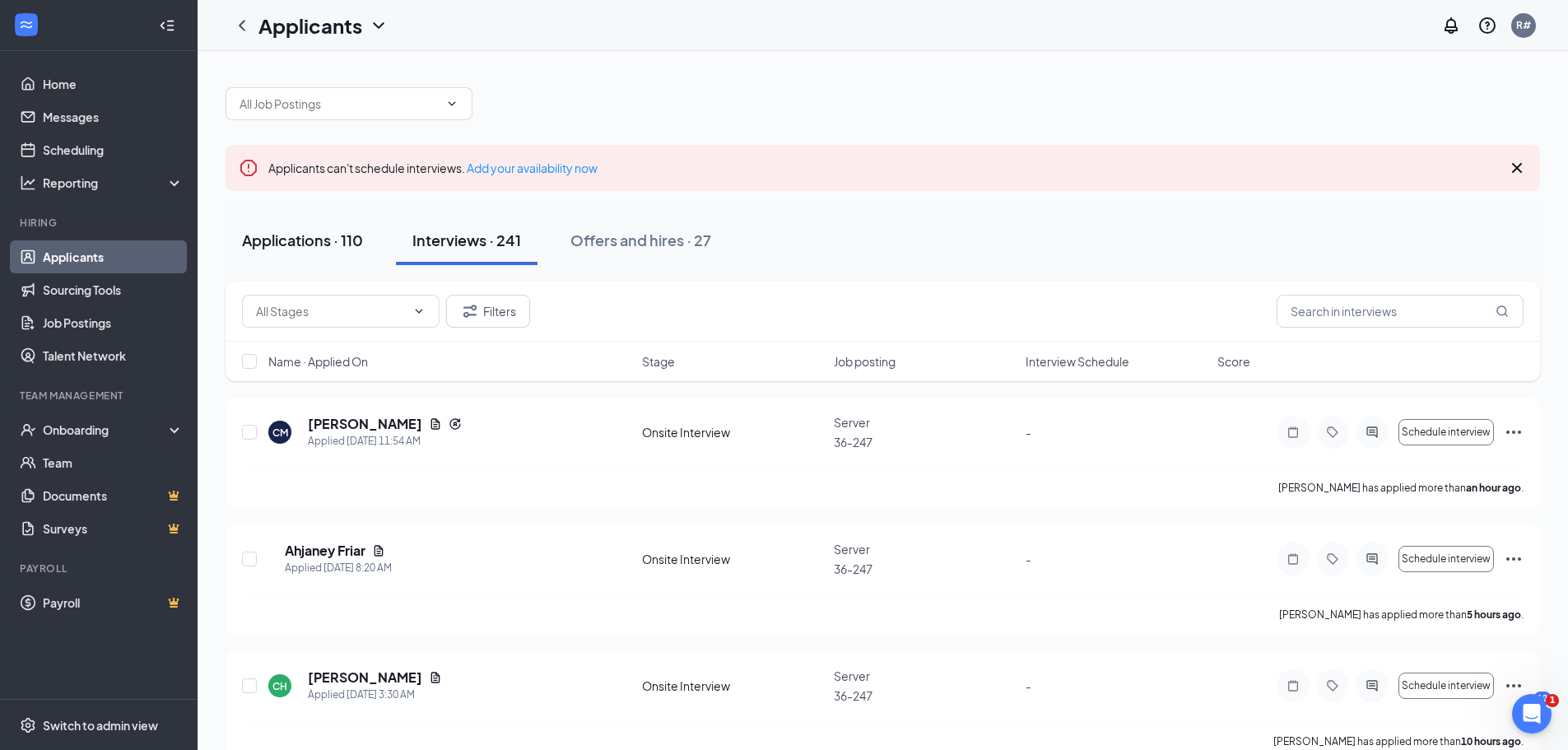
click at [293, 239] on div "Applications · 110" at bounding box center [303, 240] width 121 height 21
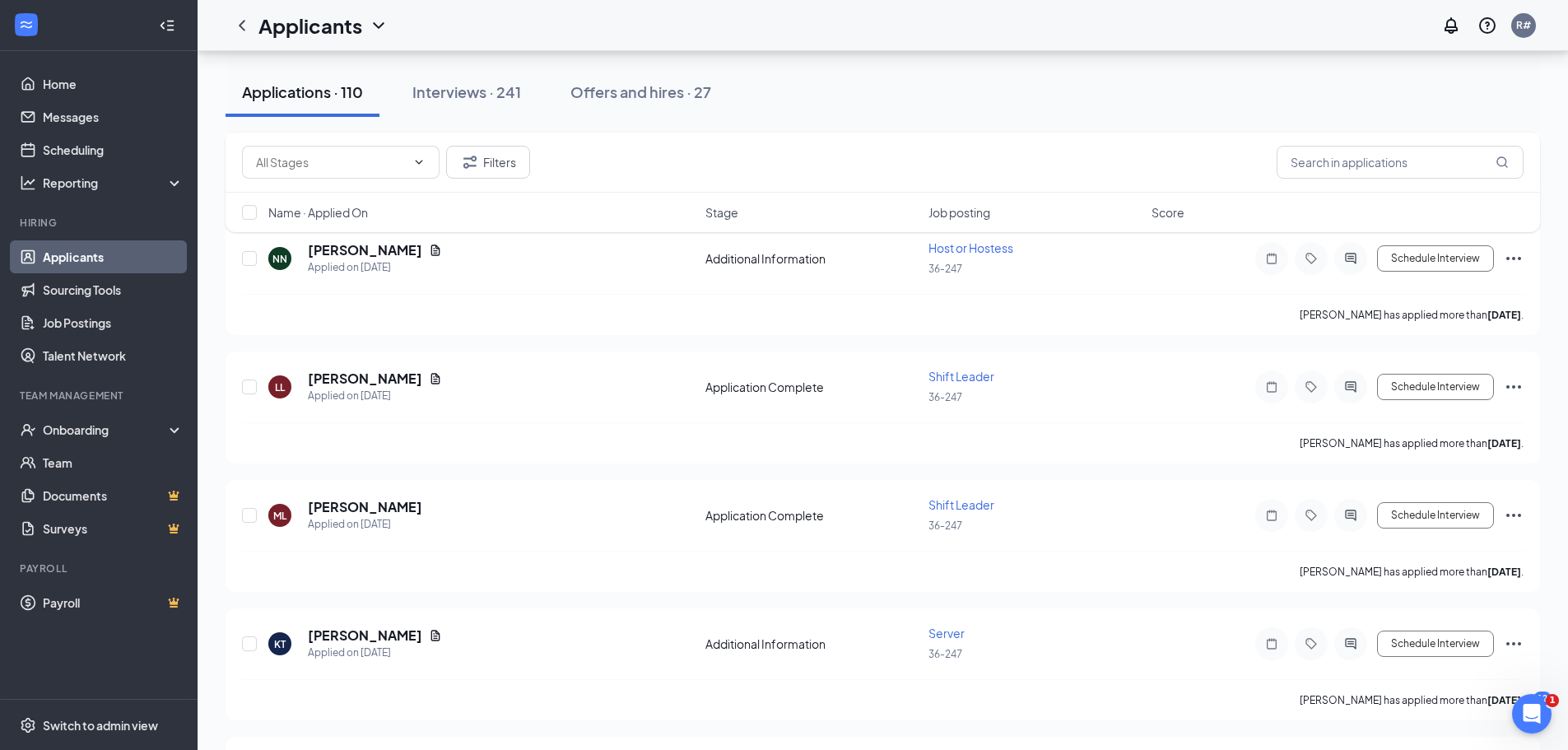
scroll to position [2222, 0]
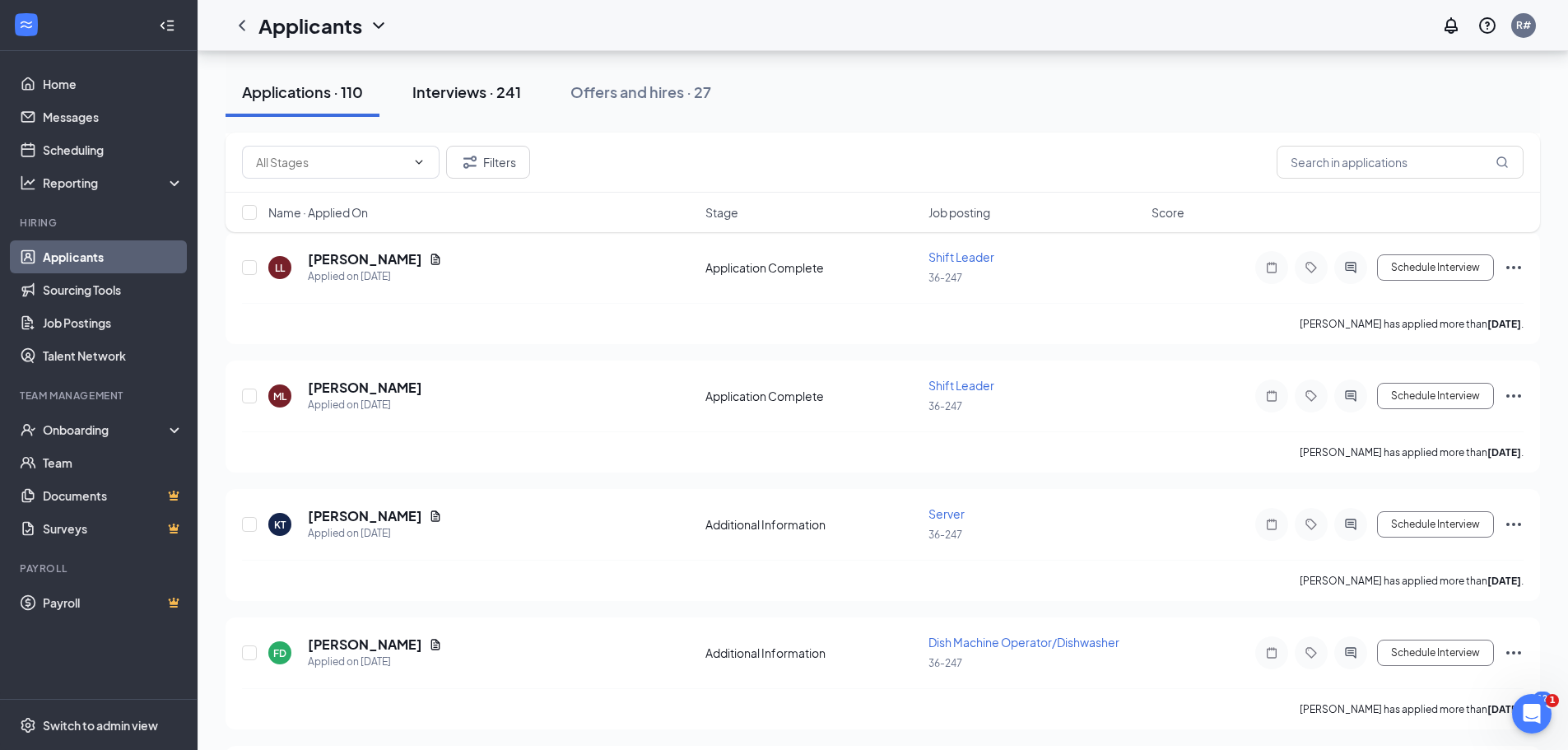
click at [472, 93] on div "Interviews · 241" at bounding box center [466, 92] width 108 height 21
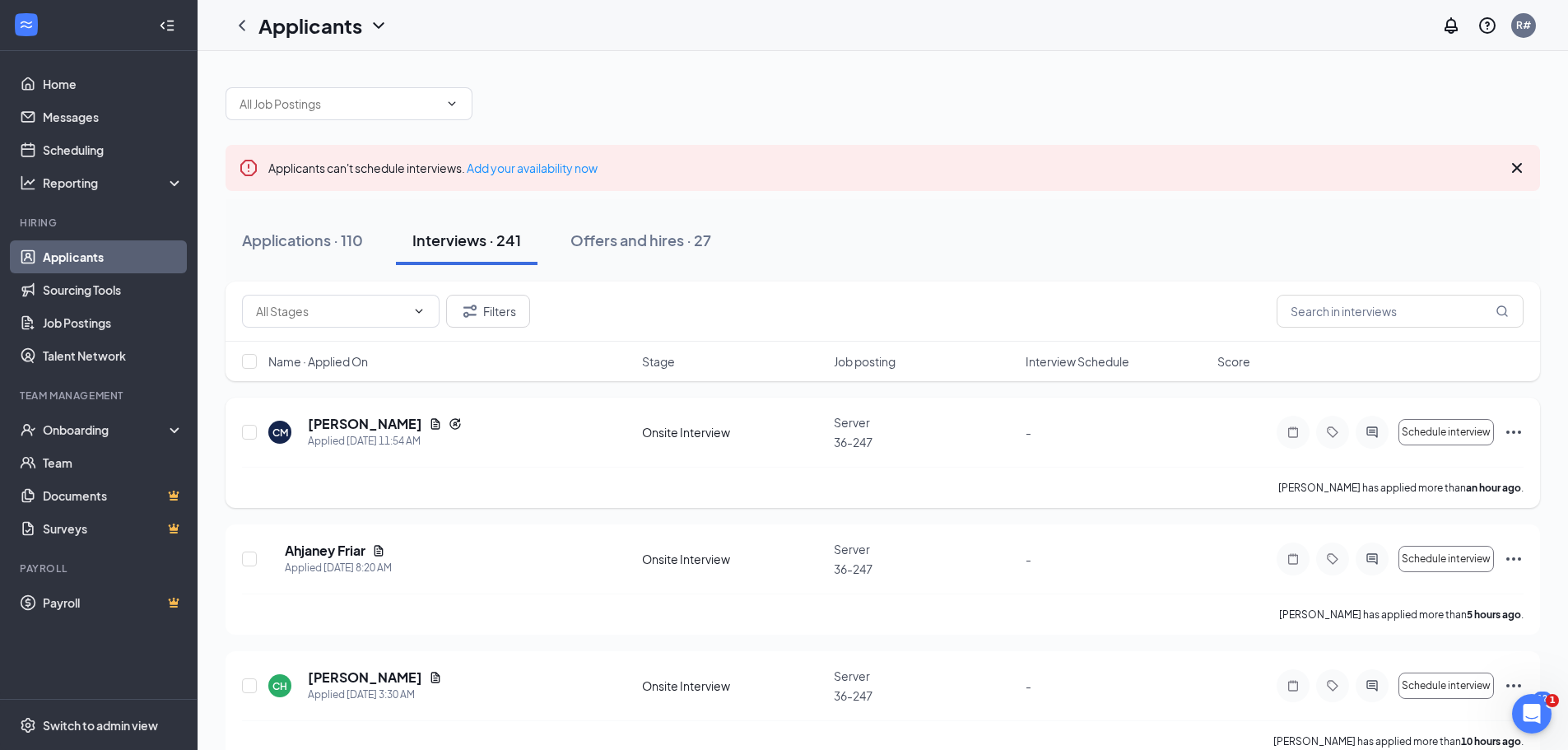
click at [859, 426] on span "Server" at bounding box center [852, 422] width 36 height 15
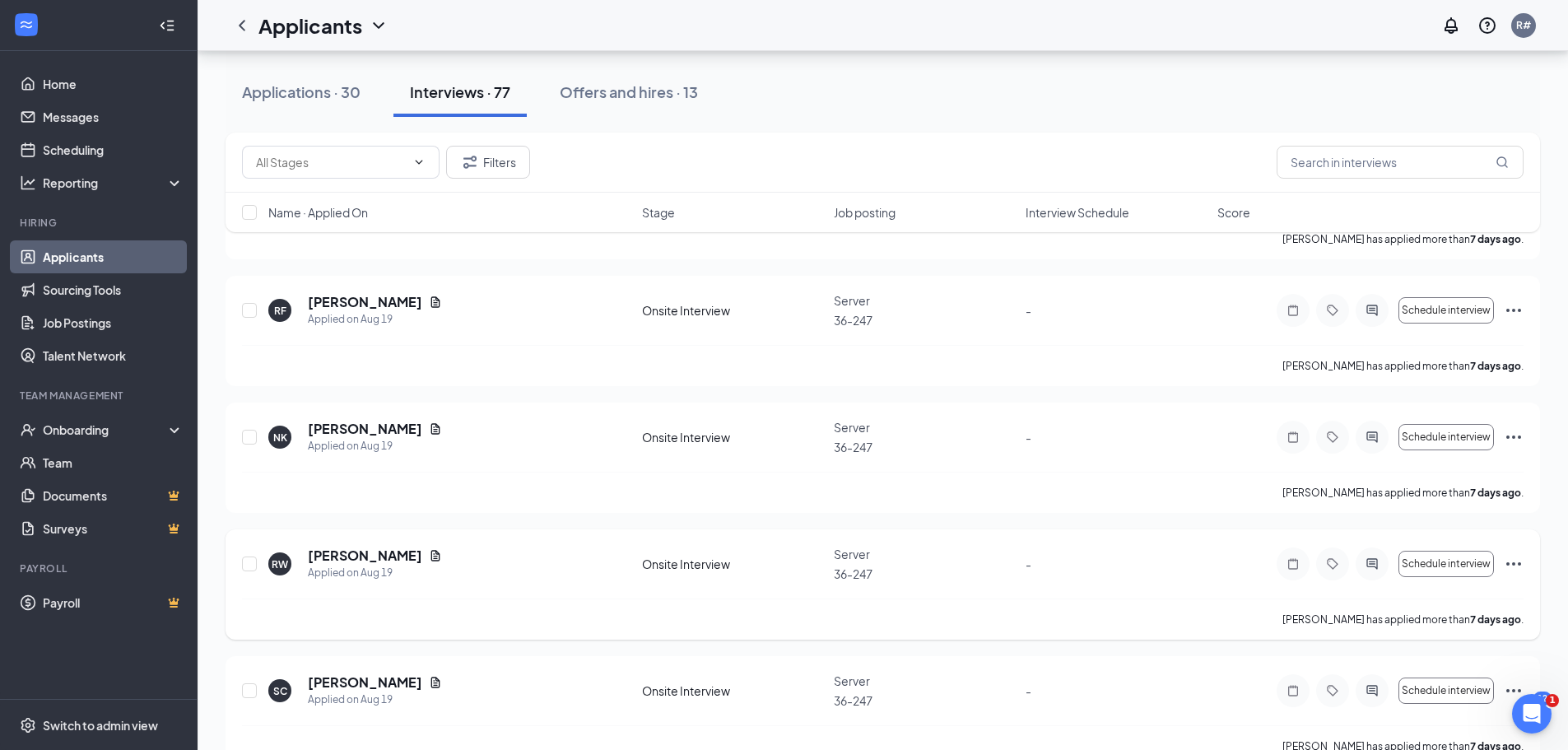
scroll to position [3457, 0]
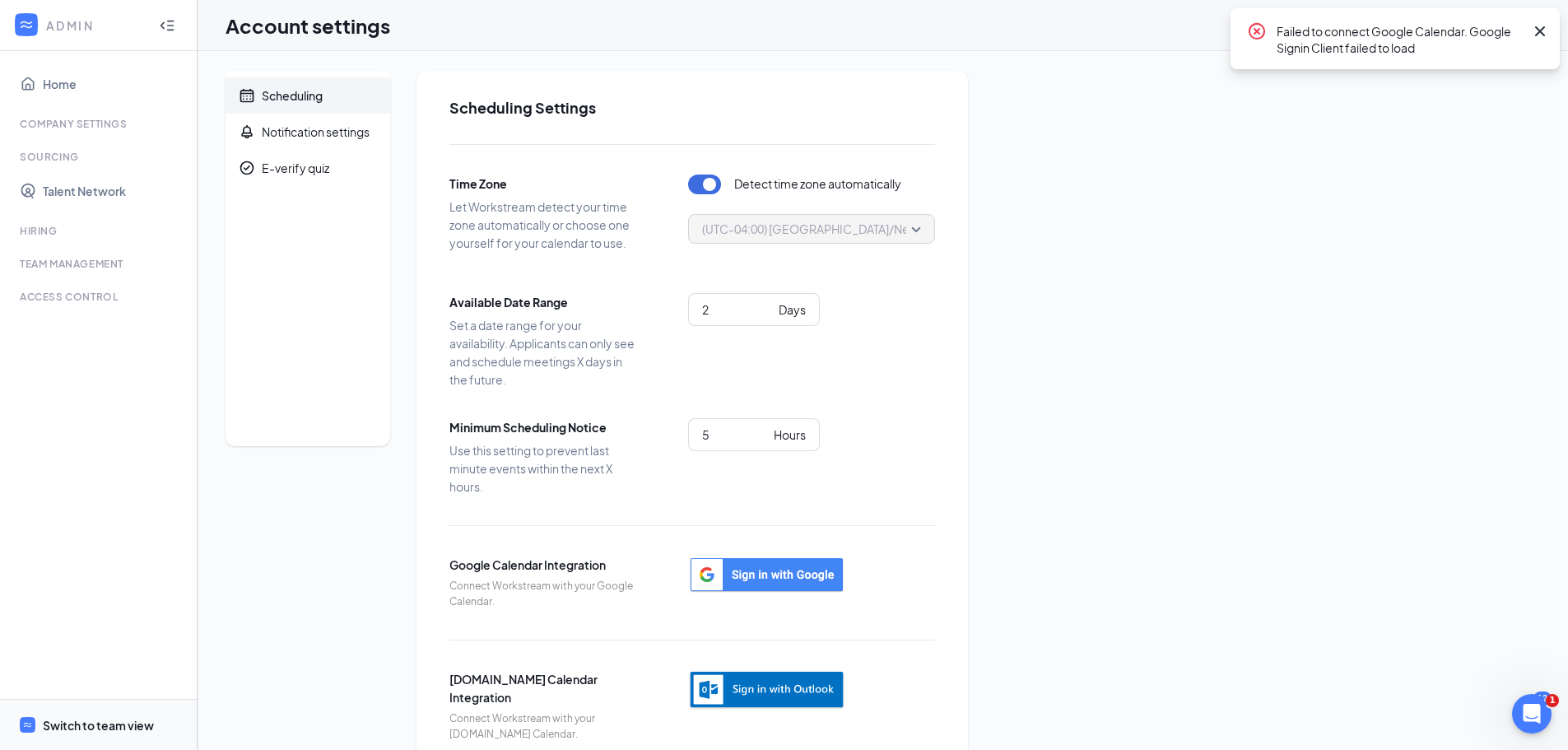
click at [107, 726] on div "Switch to team view" at bounding box center [98, 725] width 111 height 17
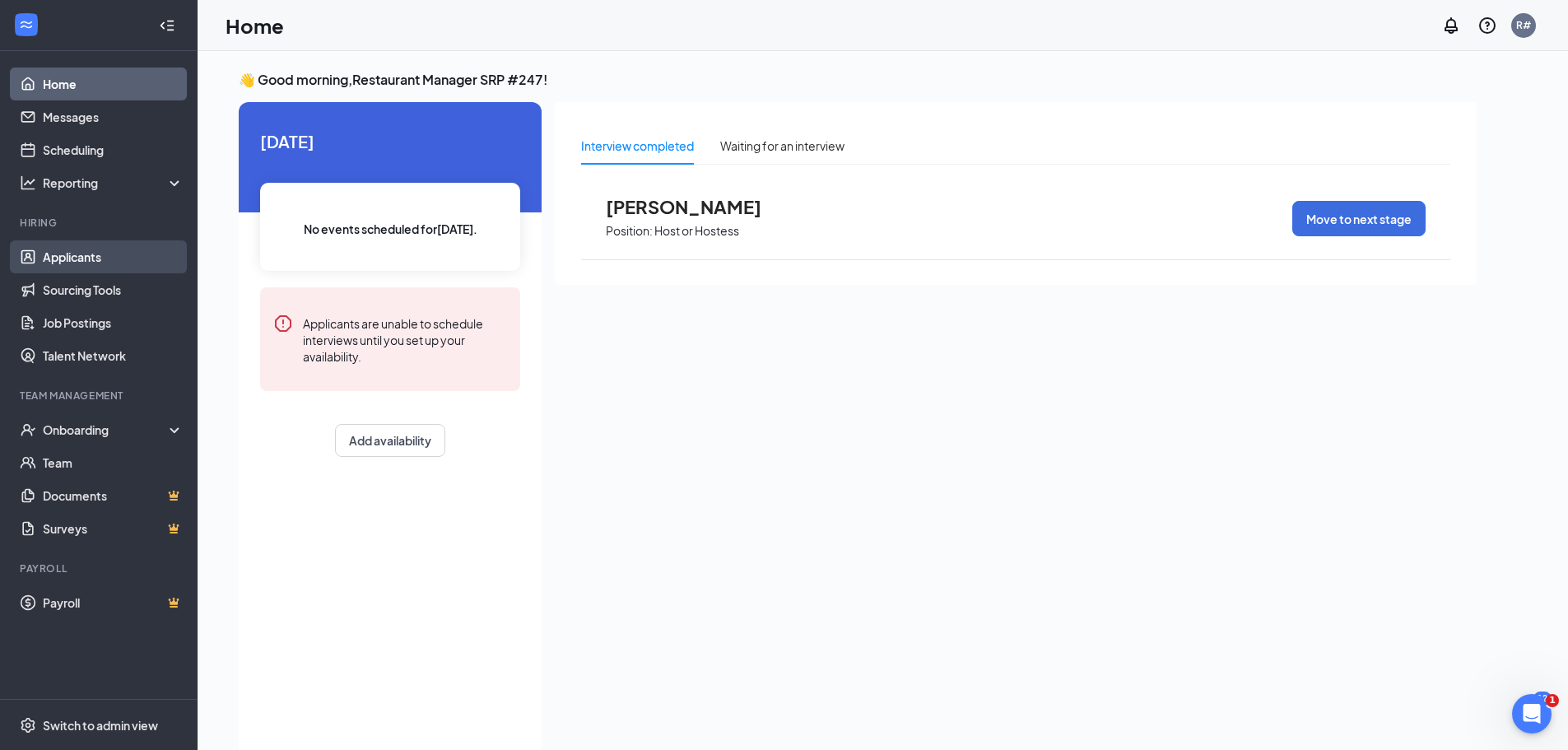
click at [79, 259] on link "Applicants" at bounding box center [113, 256] width 141 height 33
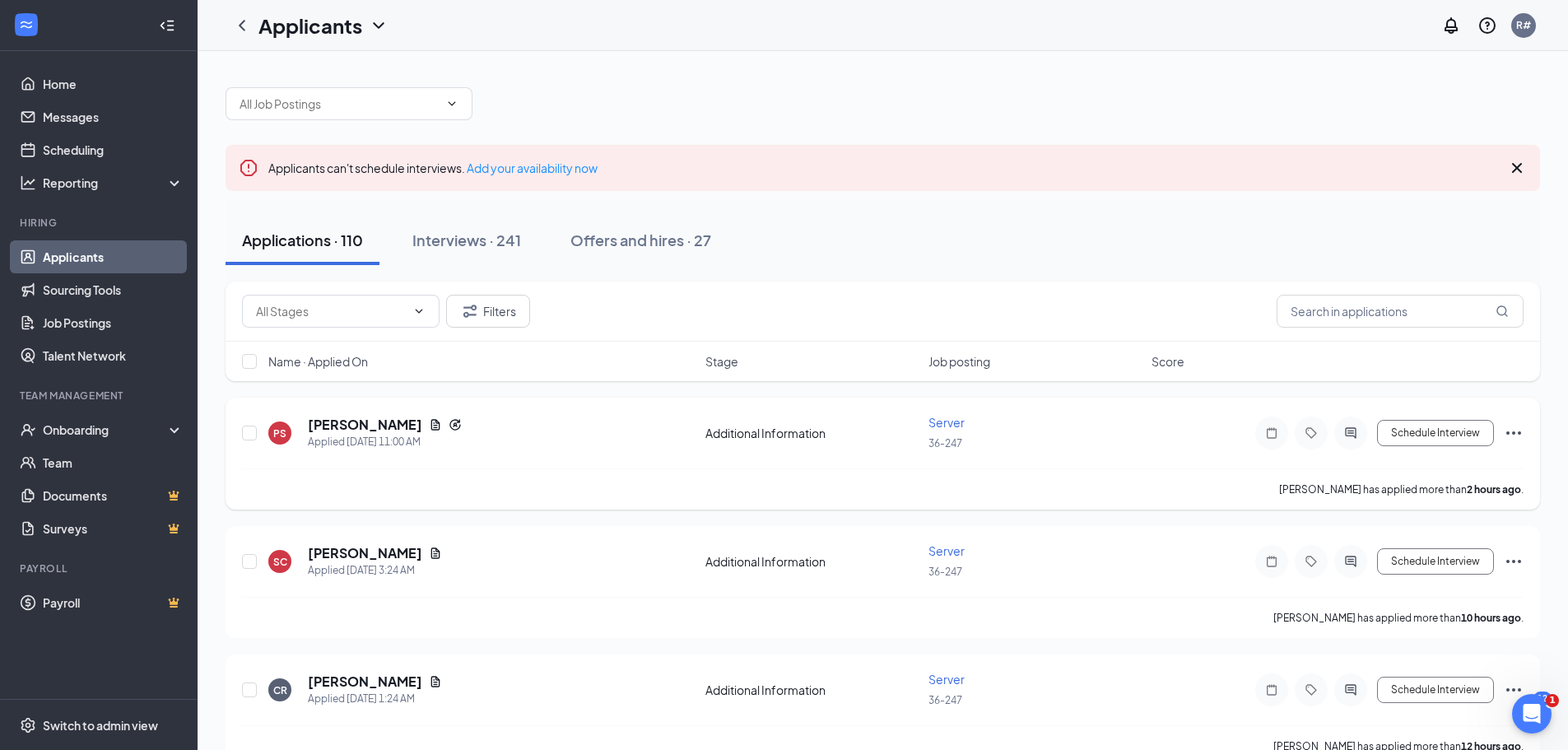
click at [955, 421] on span "Server" at bounding box center [947, 422] width 36 height 15
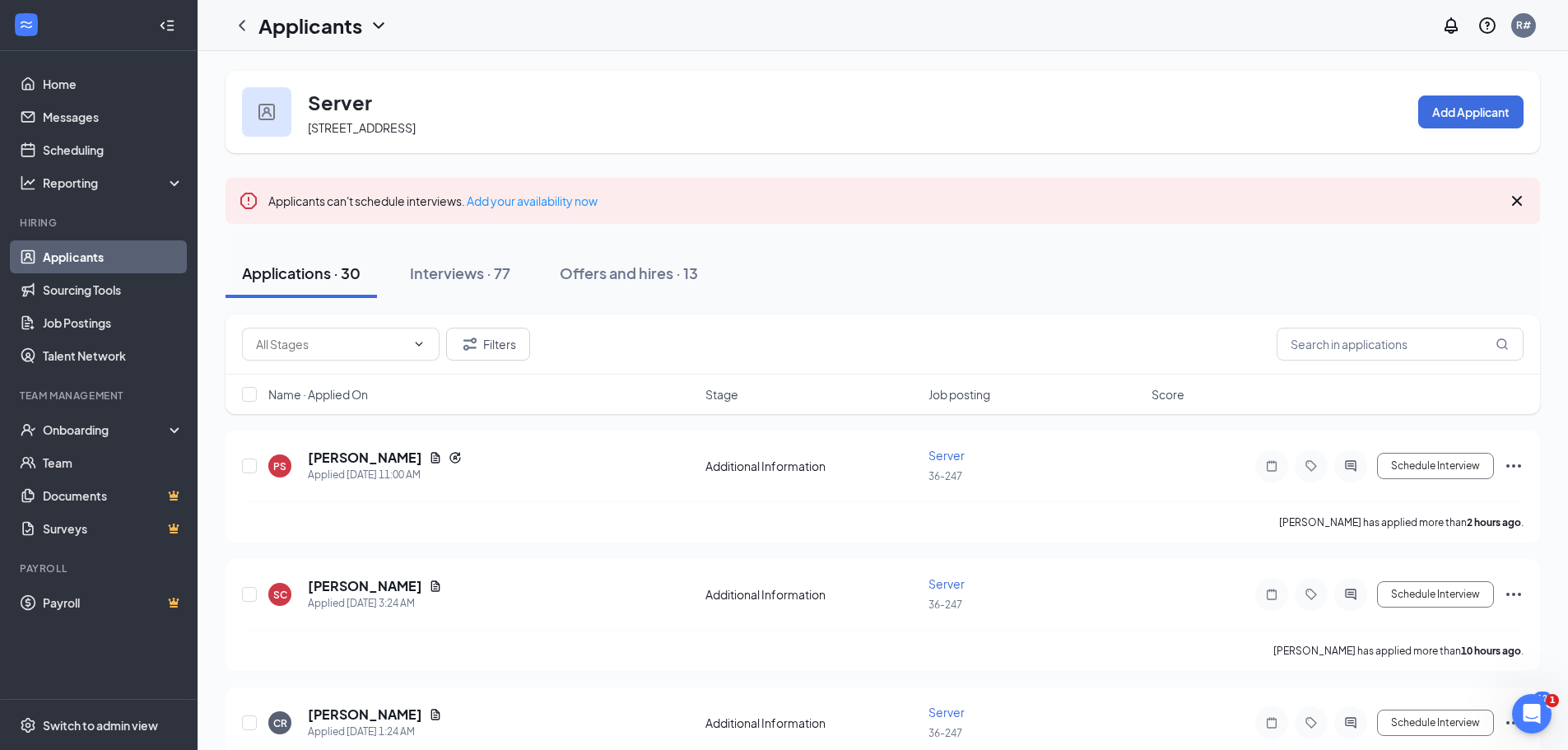
click at [297, 272] on div "Applications · 30" at bounding box center [301, 273] width 119 height 21
click at [473, 277] on div "Interviews · 77" at bounding box center [460, 273] width 100 height 21
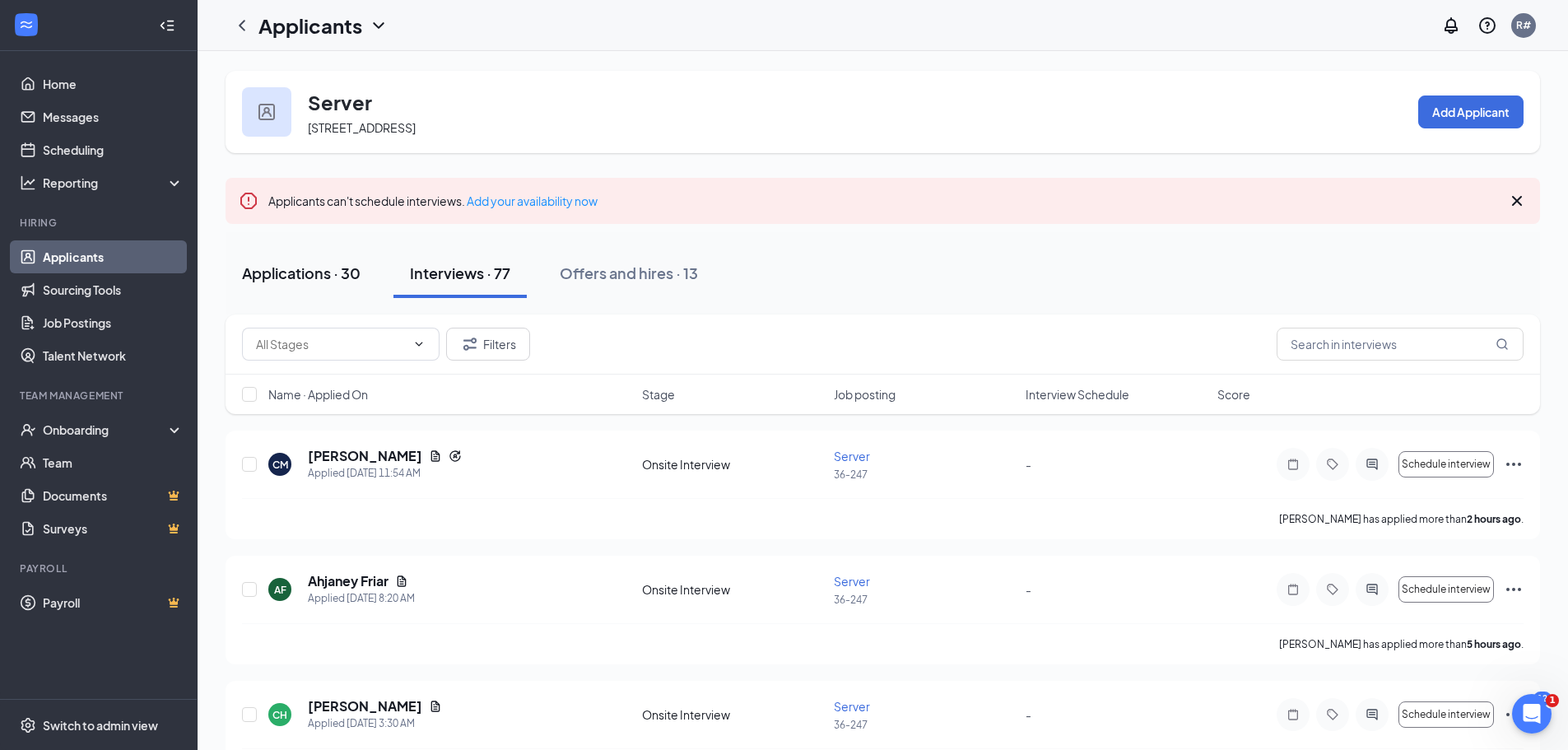
click at [327, 274] on div "Applications · 30" at bounding box center [301, 273] width 119 height 21
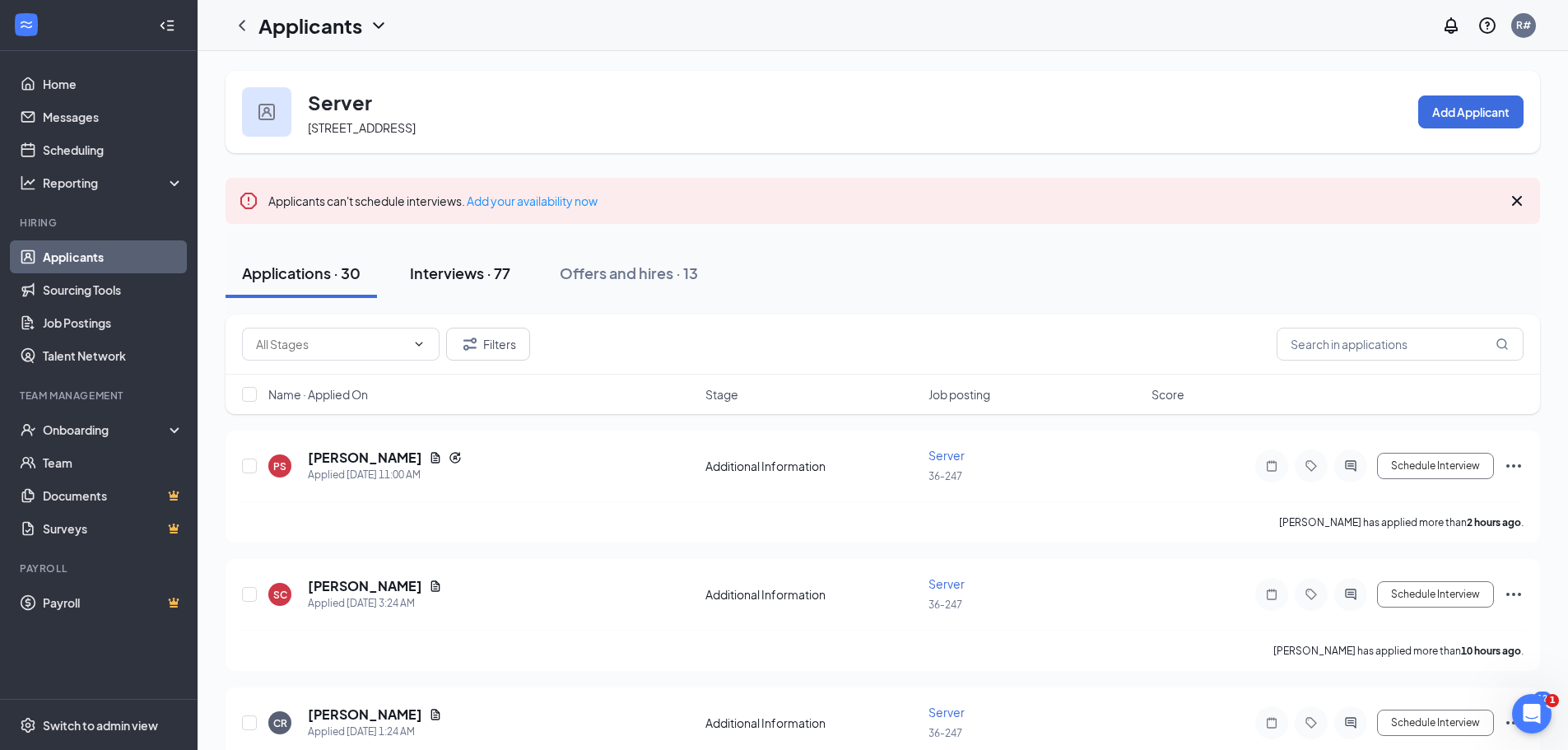
click at [462, 271] on div "Interviews · 77" at bounding box center [460, 273] width 100 height 21
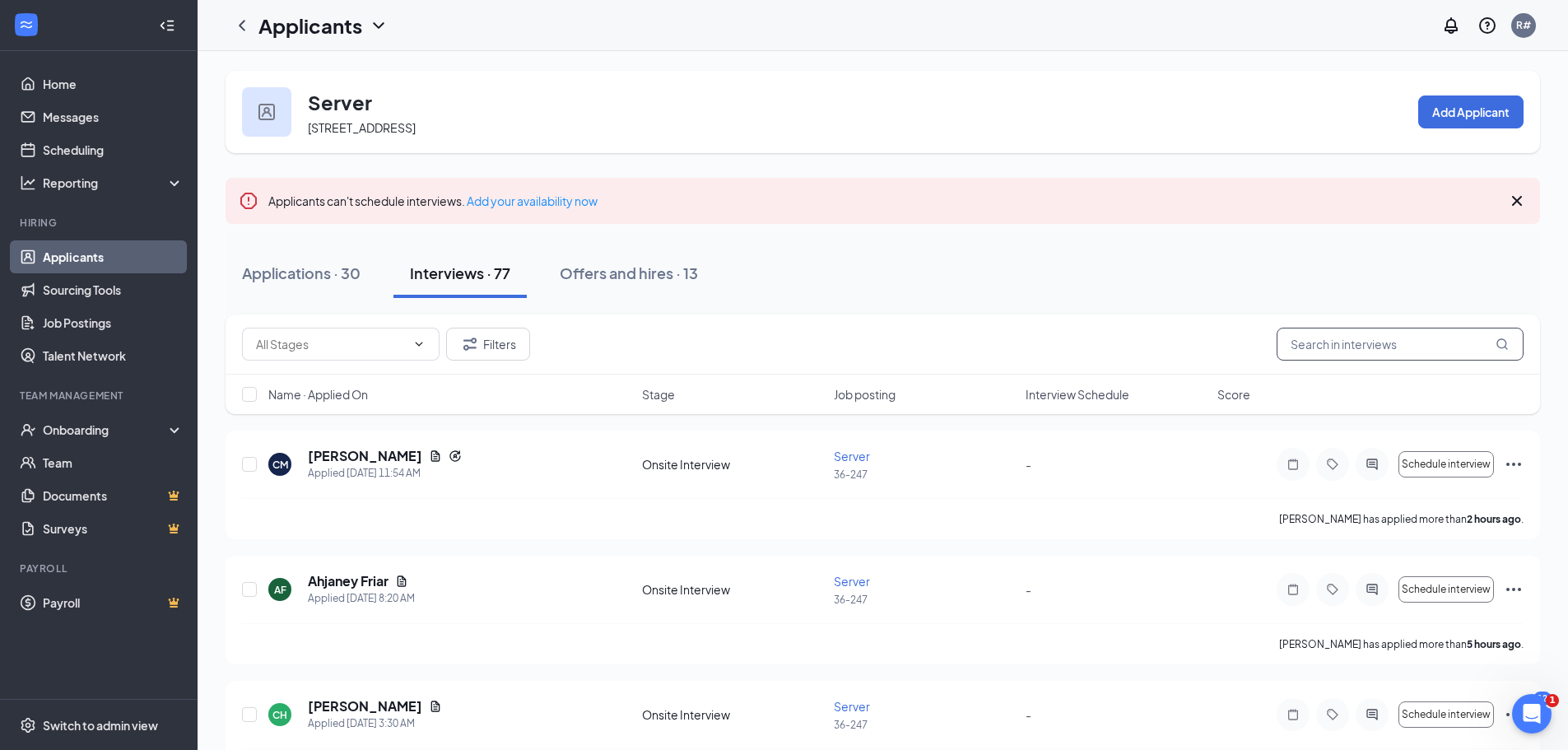
click at [1404, 343] on input "text" at bounding box center [1401, 344] width 247 height 33
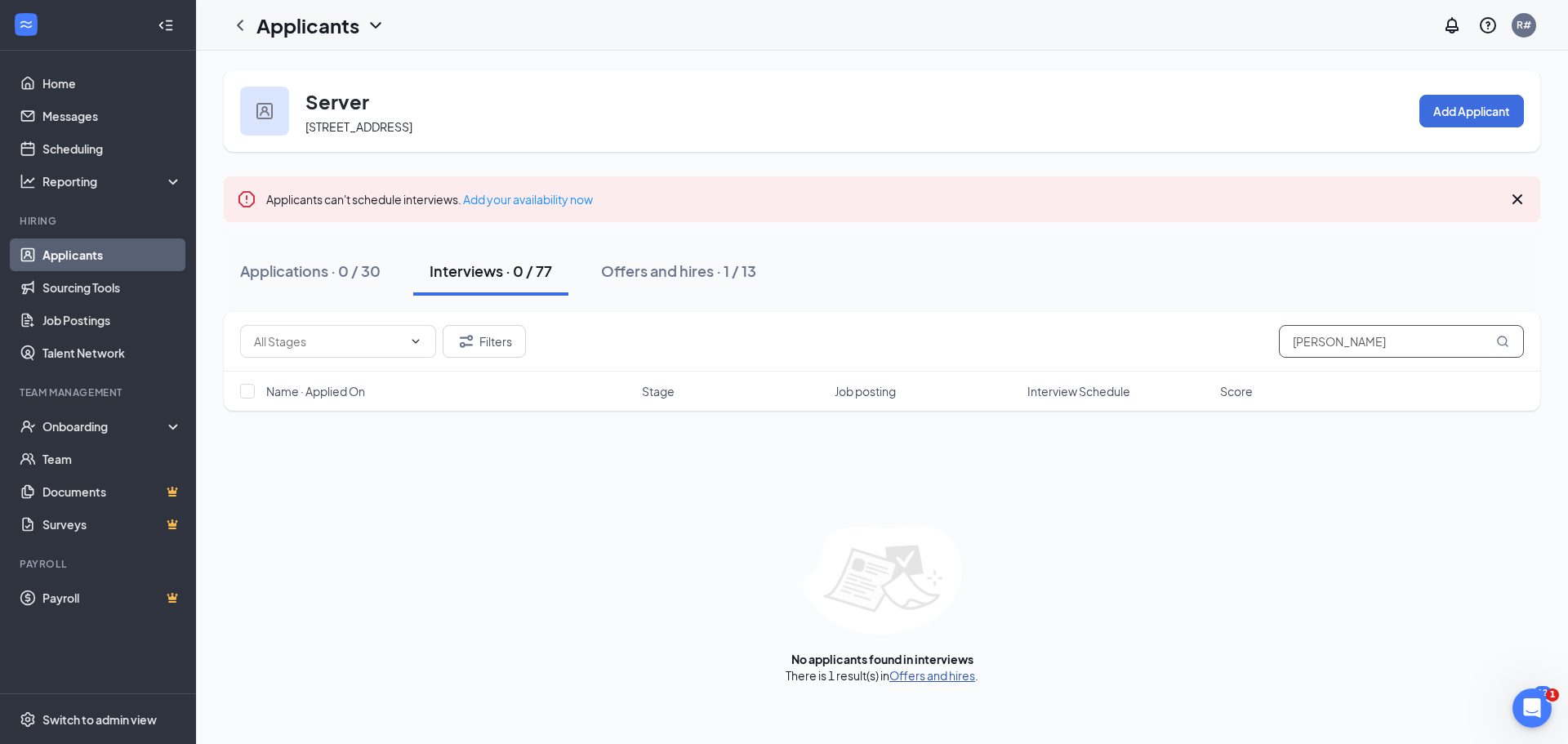
type input "Lacy"
click at [942, 676] on link "Offers and hires" at bounding box center [931, 675] width 86 height 15
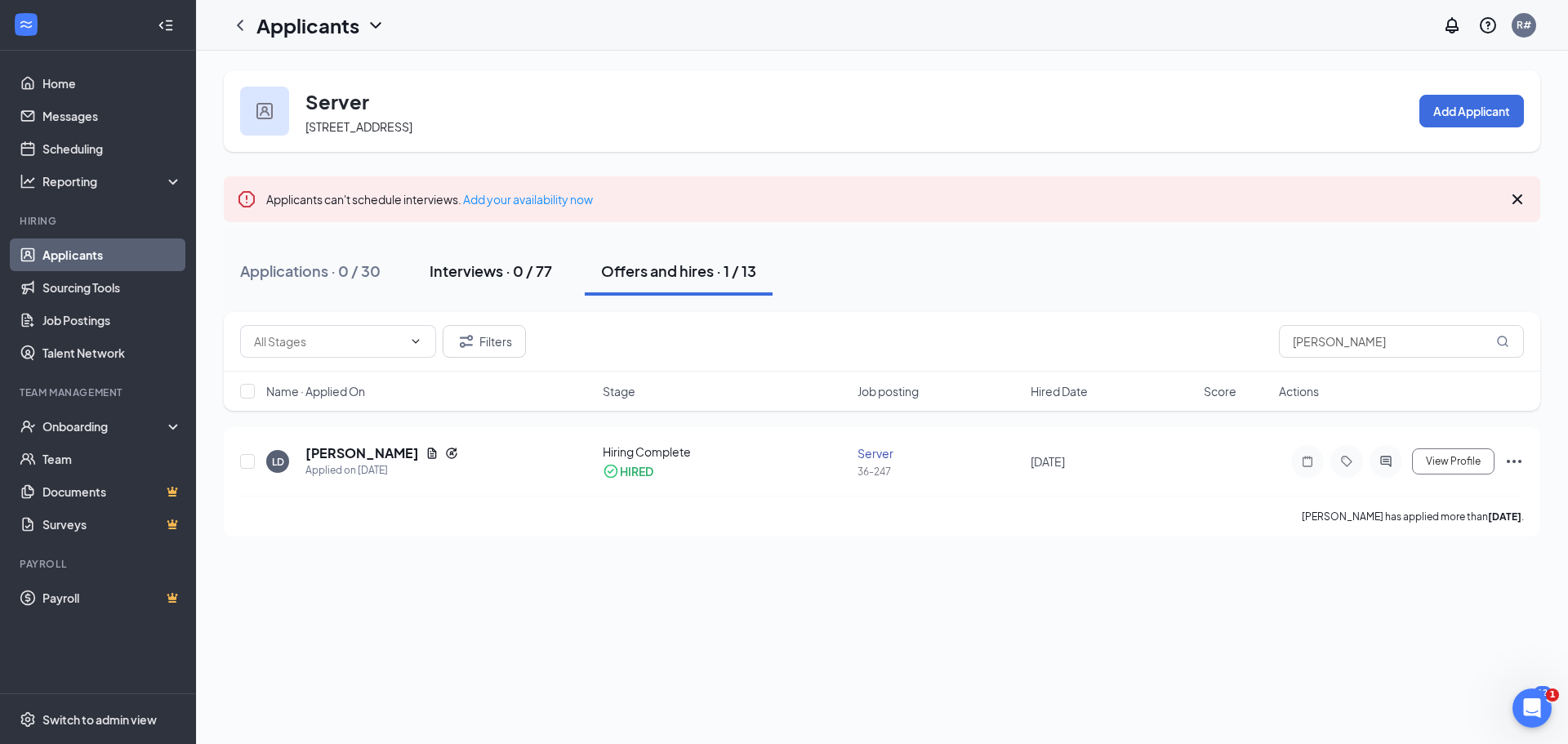
click at [459, 271] on div "Interviews · 0 / 77" at bounding box center [490, 271] width 122 height 20
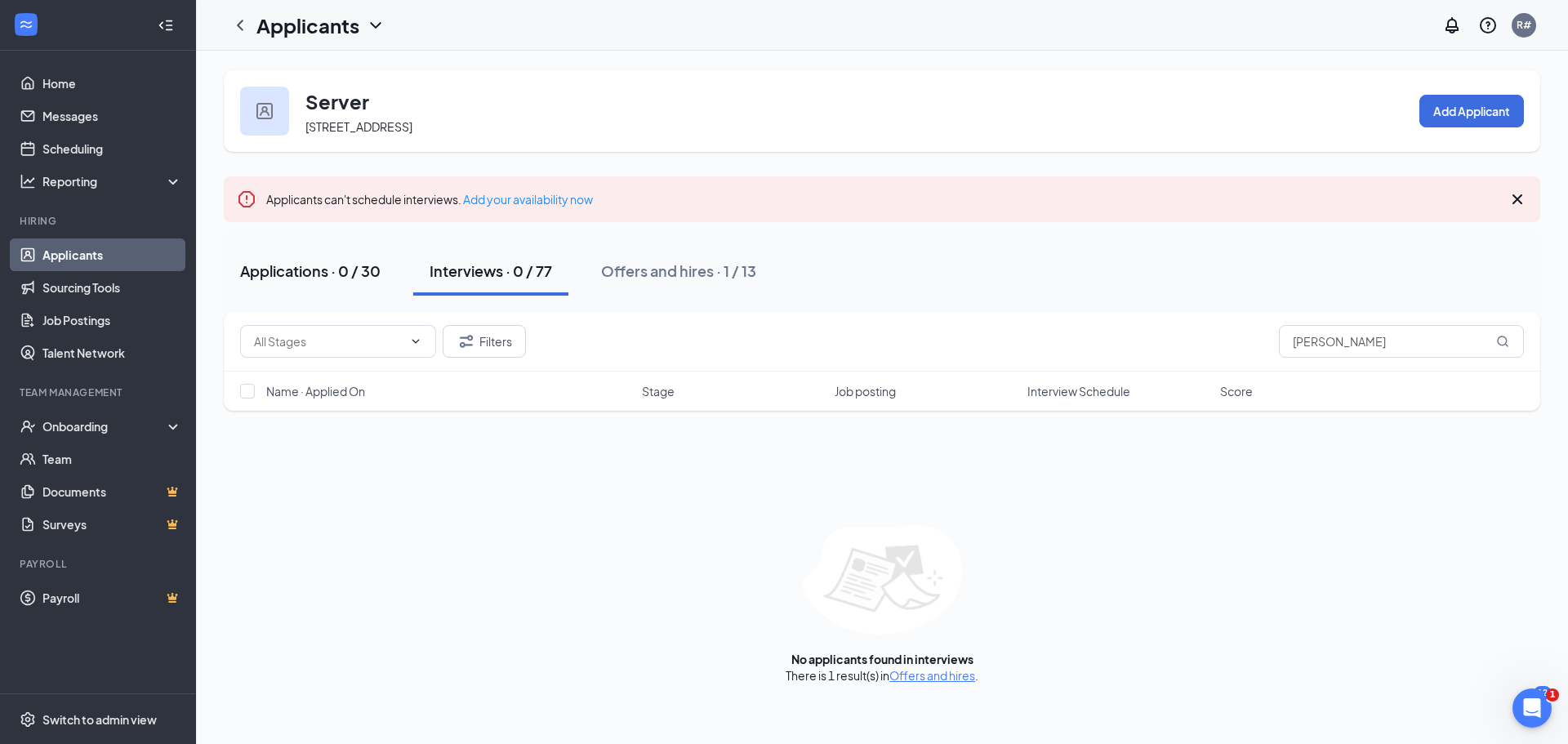
click at [308, 273] on div "Applications · 0 / 30" at bounding box center [310, 271] width 141 height 20
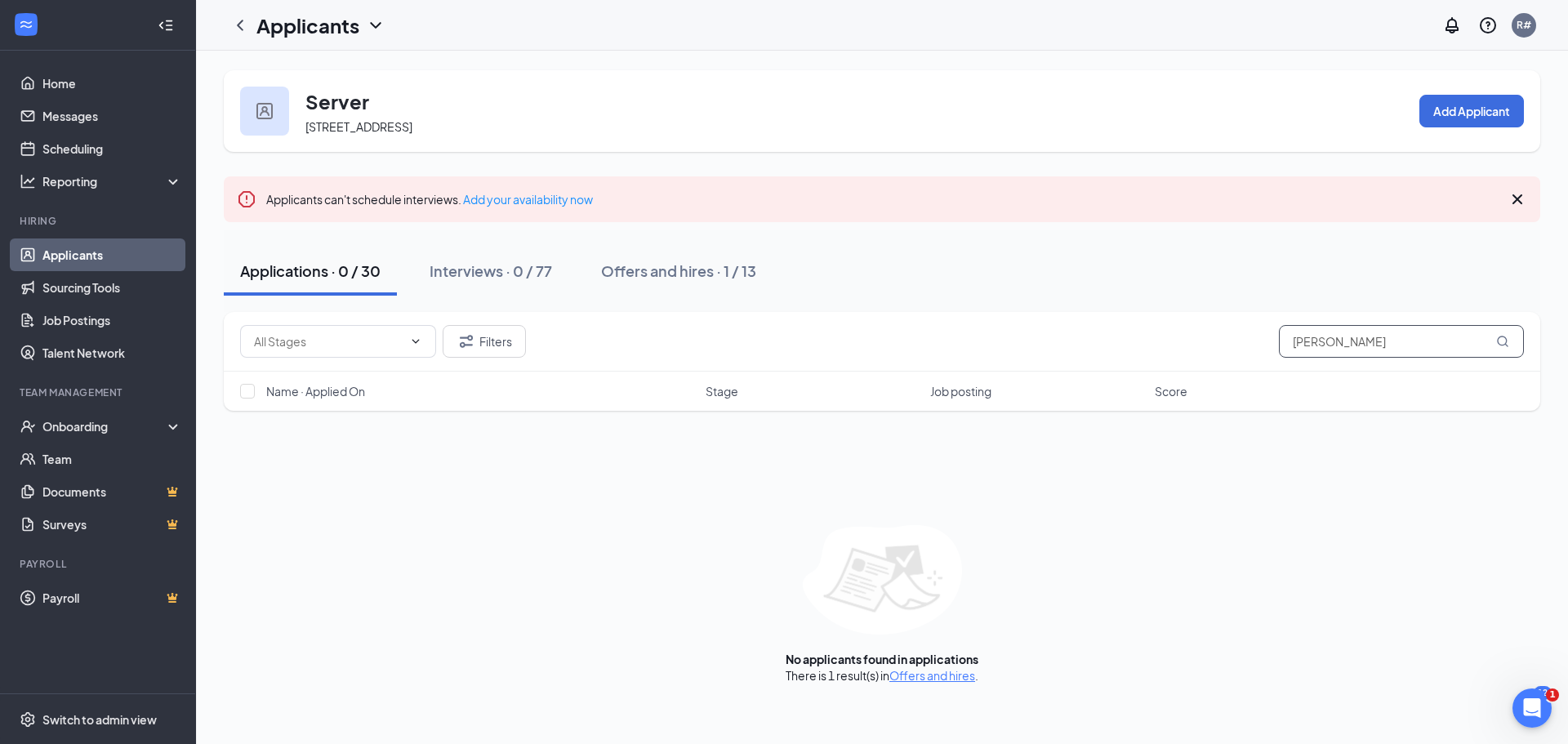
click at [1340, 347] on input "Lacy" at bounding box center [1401, 341] width 245 height 32
click at [1499, 339] on icon "MagnifyingGlass" at bounding box center [1502, 341] width 13 height 13
click at [303, 271] on div "Applications · 0 / 30" at bounding box center [310, 271] width 141 height 20
click at [1330, 340] on input "[PERSON_NAME]" at bounding box center [1401, 341] width 245 height 32
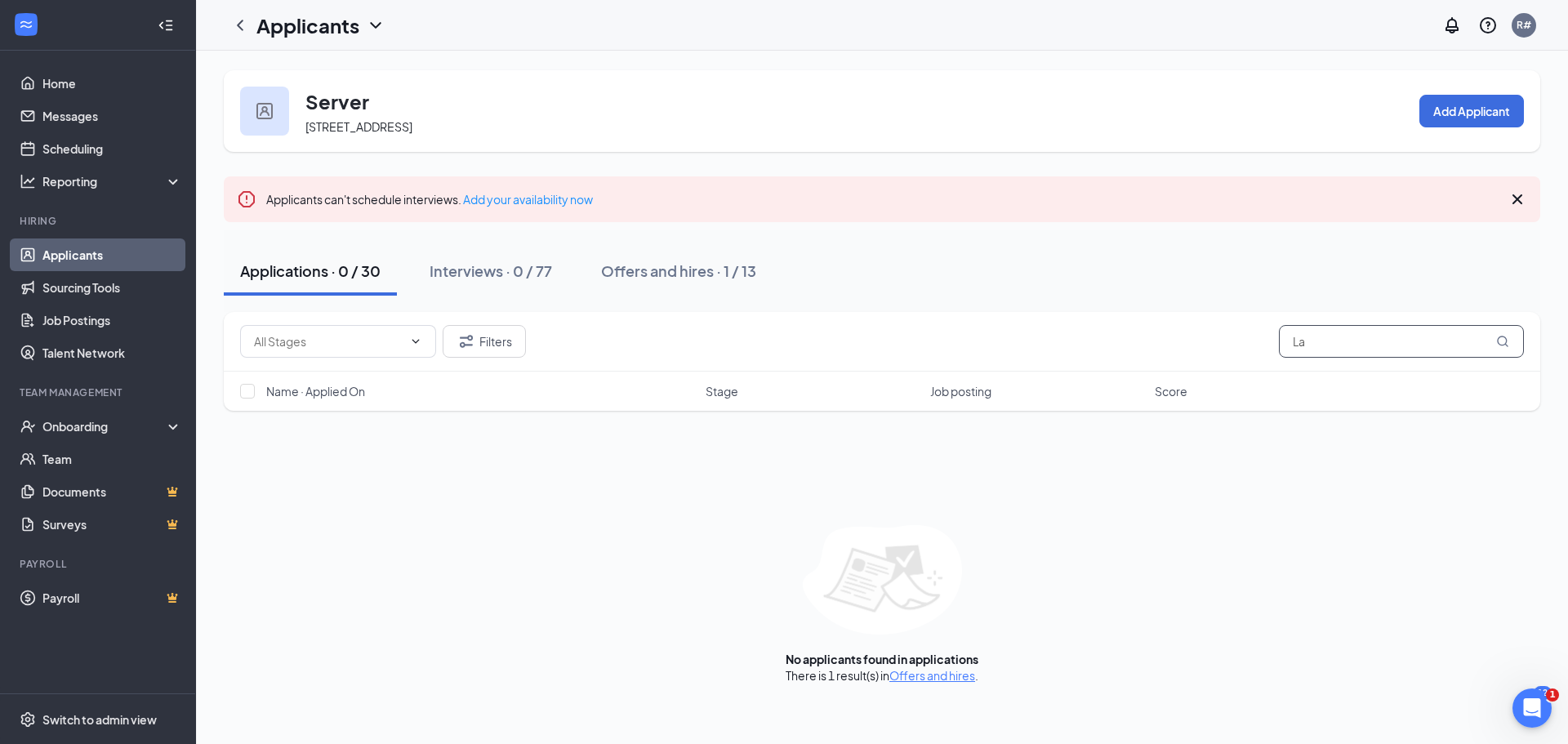
type input "L"
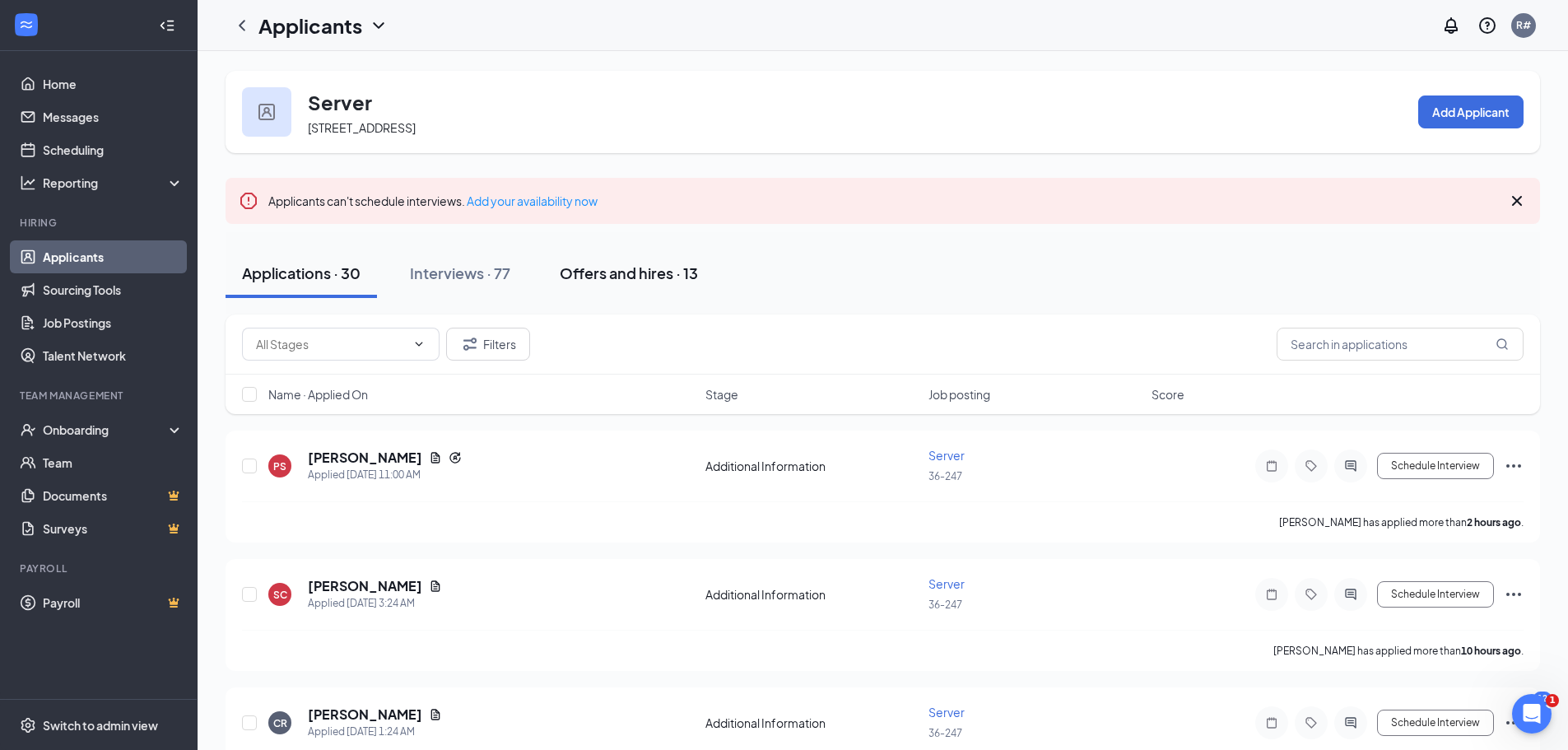
click at [640, 264] on div "Offers and hires · 13" at bounding box center [629, 273] width 138 height 21
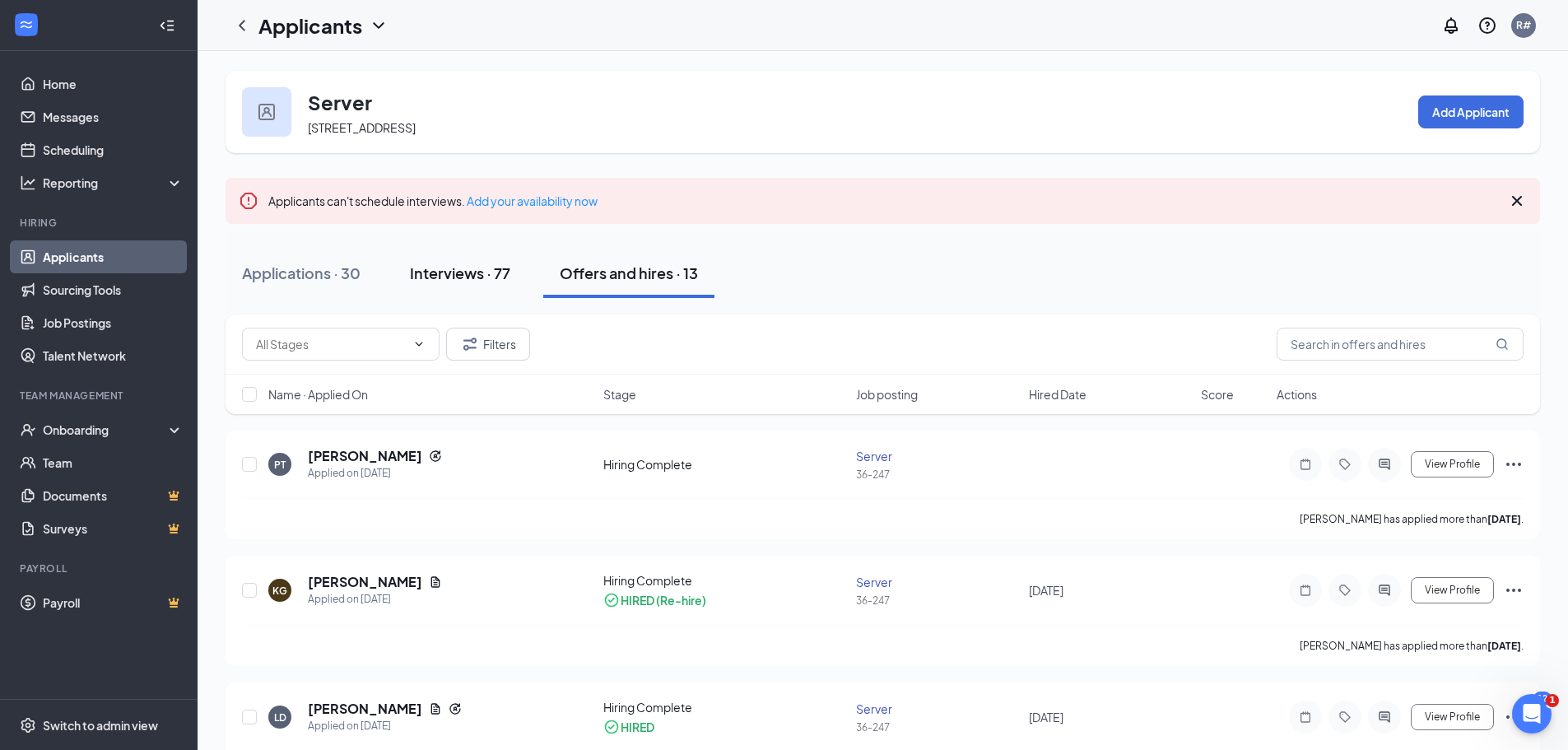
click at [453, 276] on div "Interviews · 77" at bounding box center [460, 273] width 100 height 21
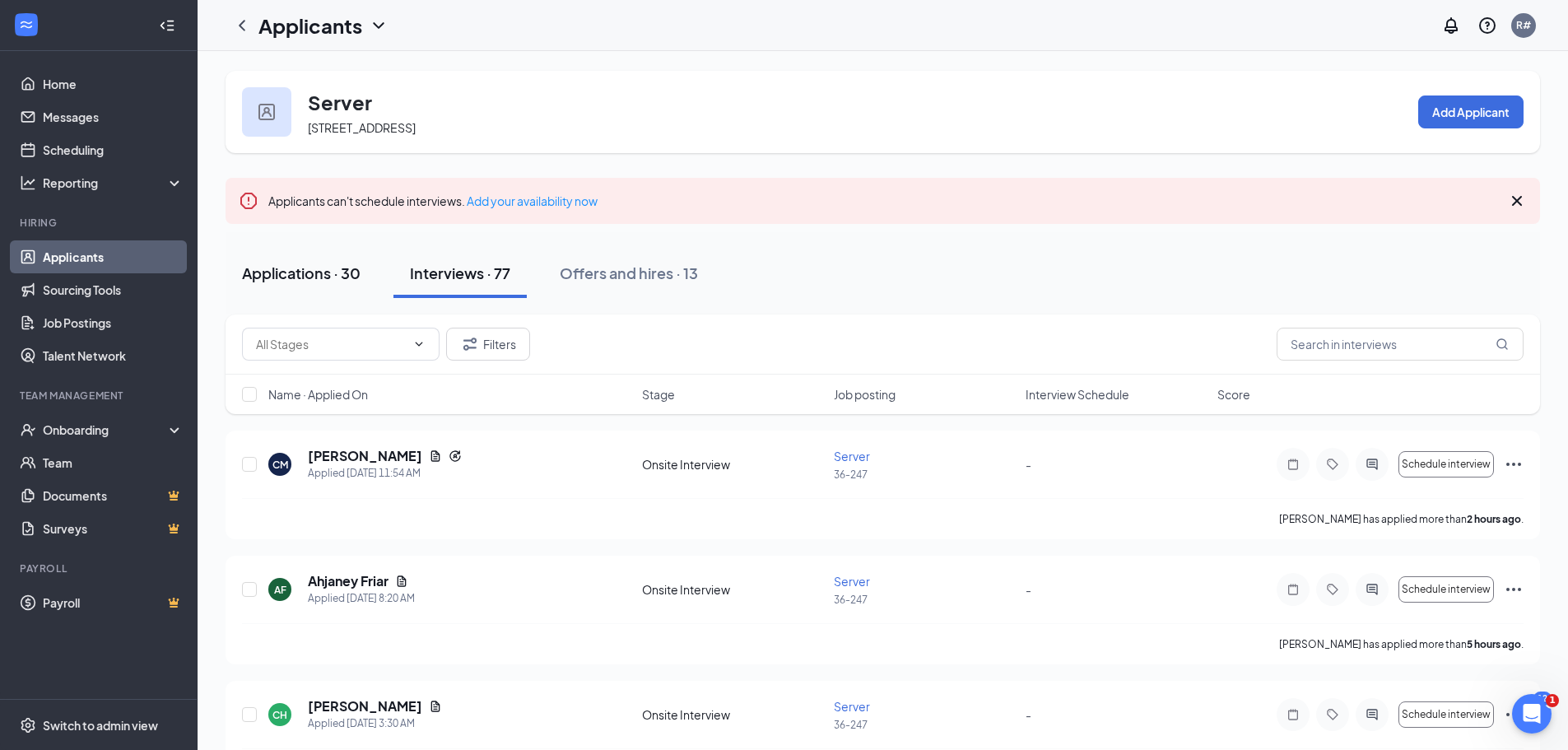
click at [300, 277] on div "Applications · 30" at bounding box center [301, 273] width 119 height 21
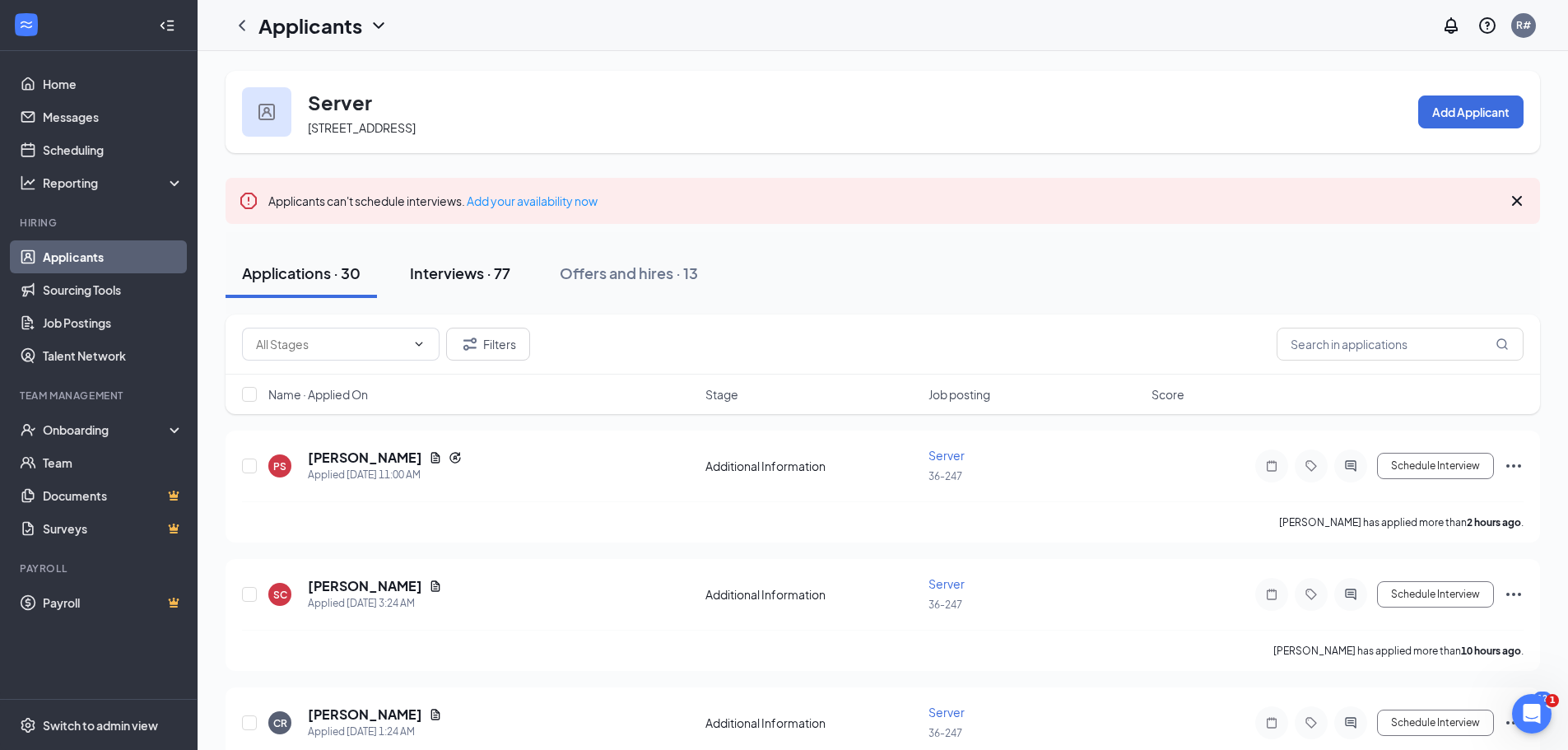
click at [446, 274] on div "Interviews · 77" at bounding box center [460, 273] width 100 height 21
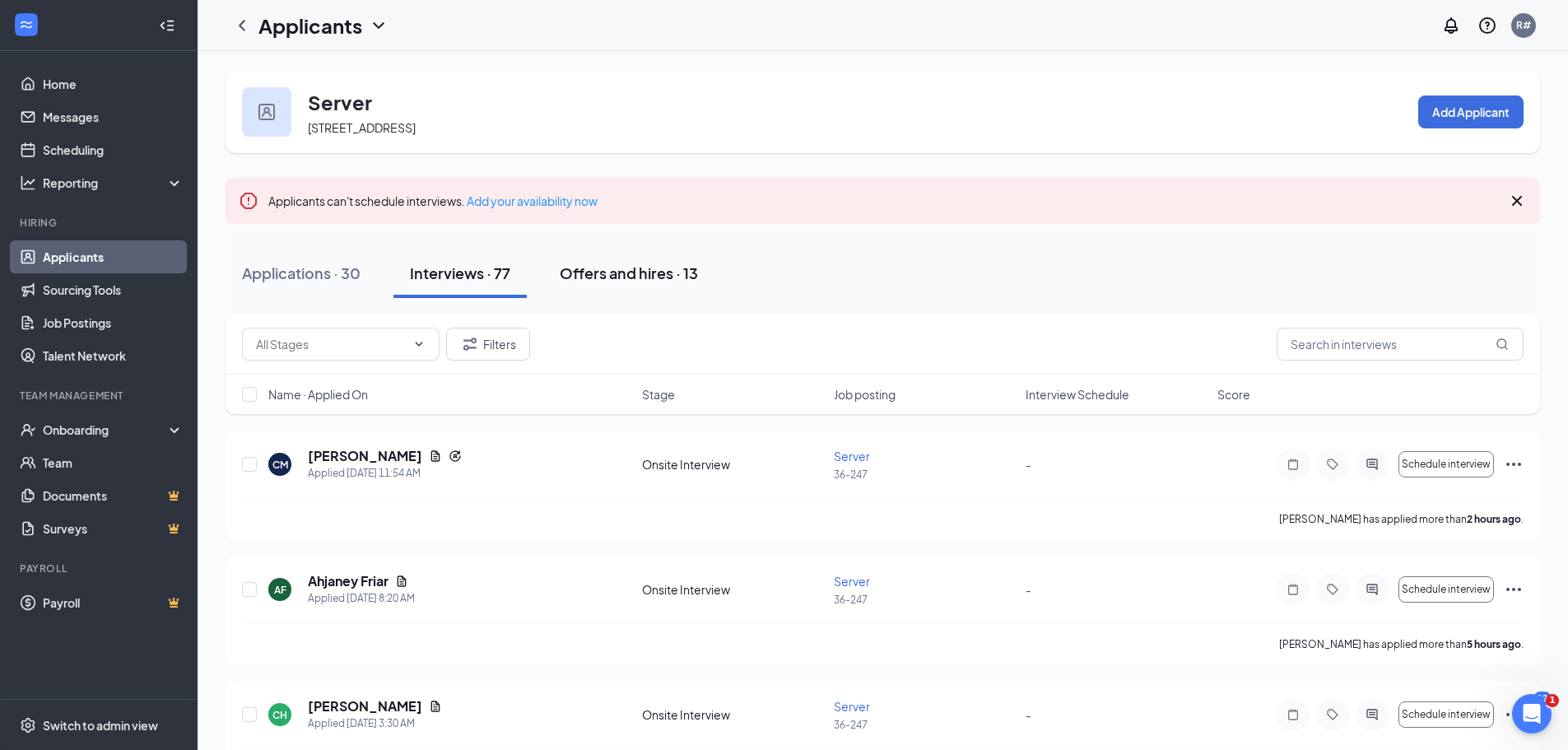
click at [612, 276] on div "Offers and hires · 13" at bounding box center [629, 273] width 138 height 21
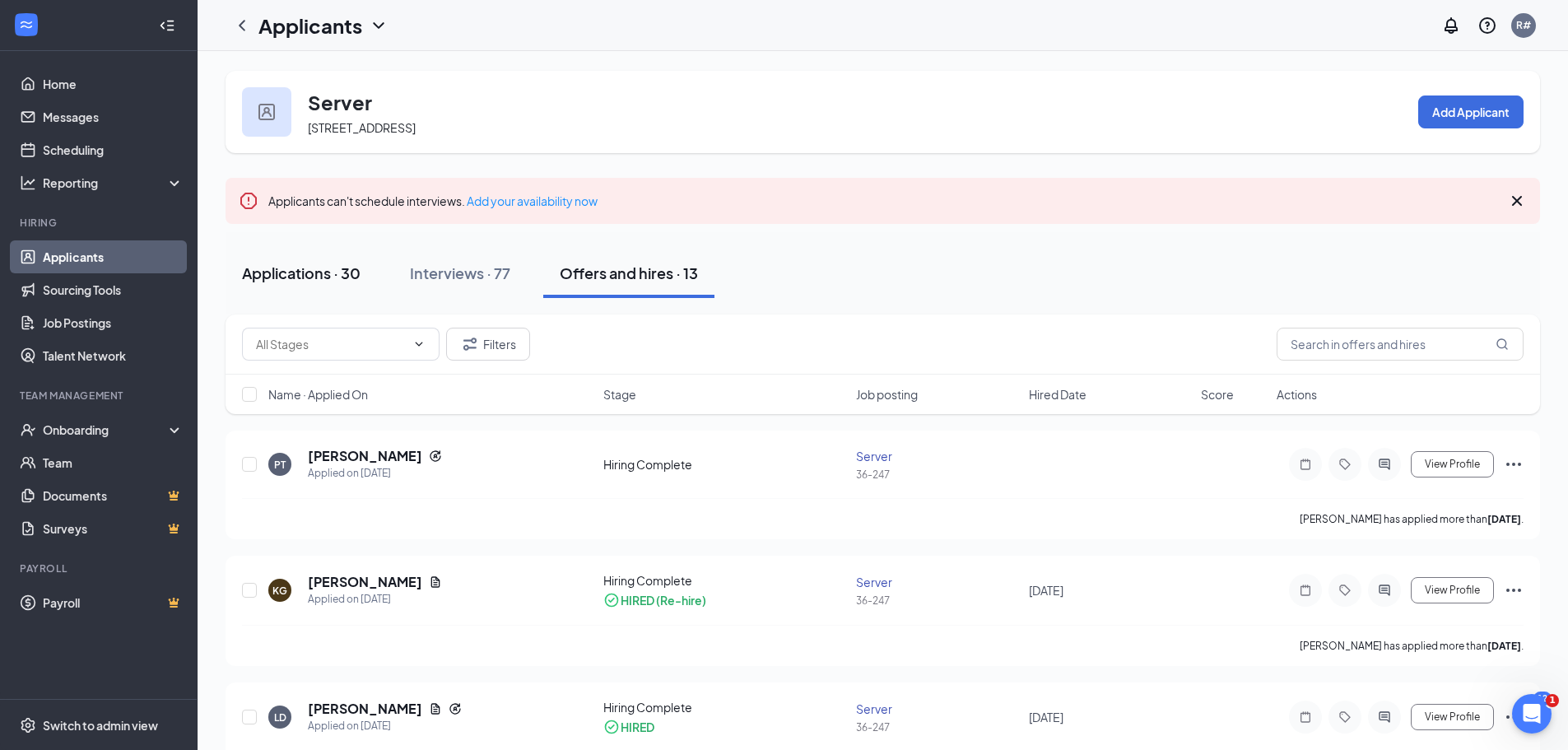
click at [298, 270] on div "Applications · 30" at bounding box center [301, 273] width 119 height 21
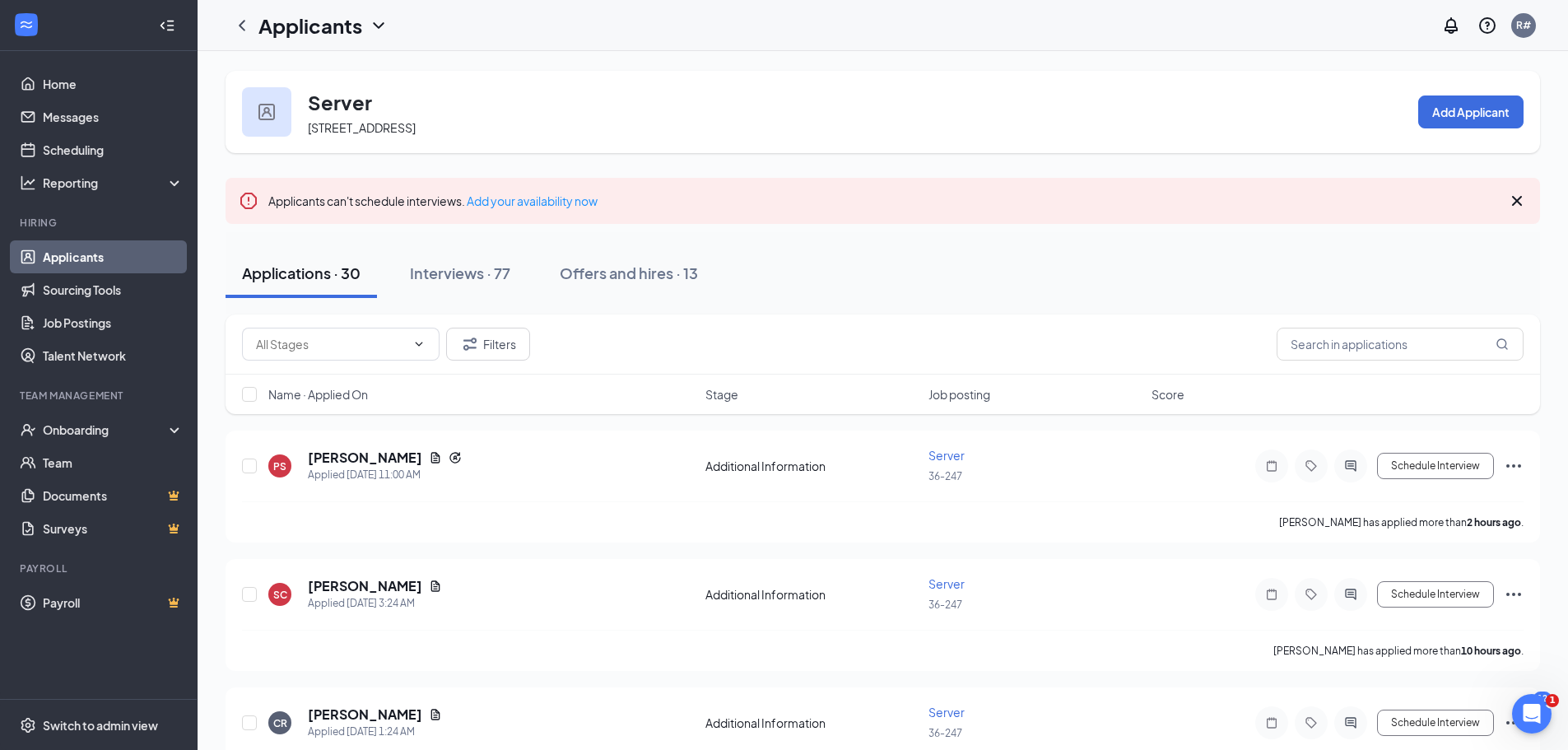
click at [292, 273] on div "Applications · 30" at bounding box center [301, 273] width 119 height 21
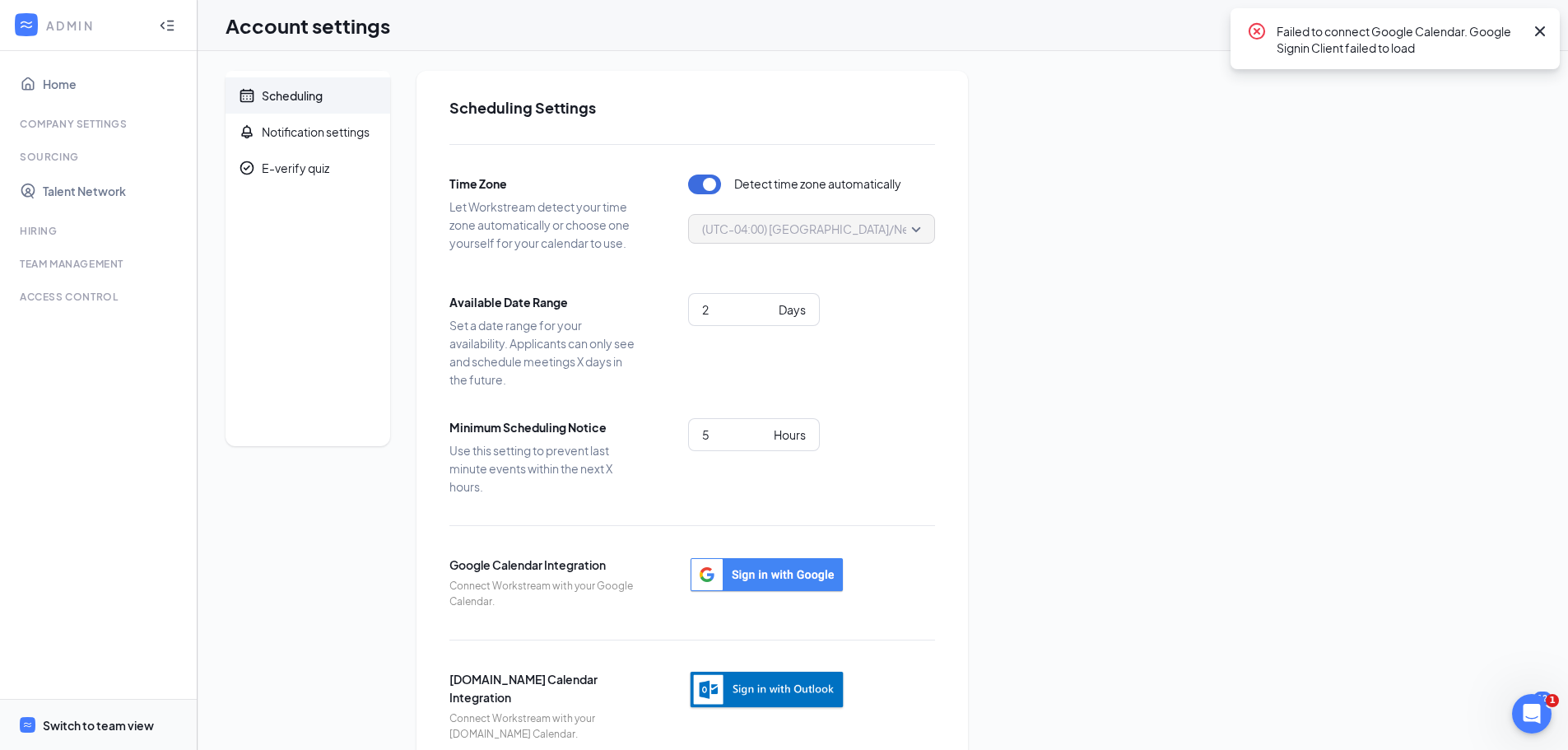
click at [117, 721] on div "Switch to team view" at bounding box center [98, 725] width 111 height 17
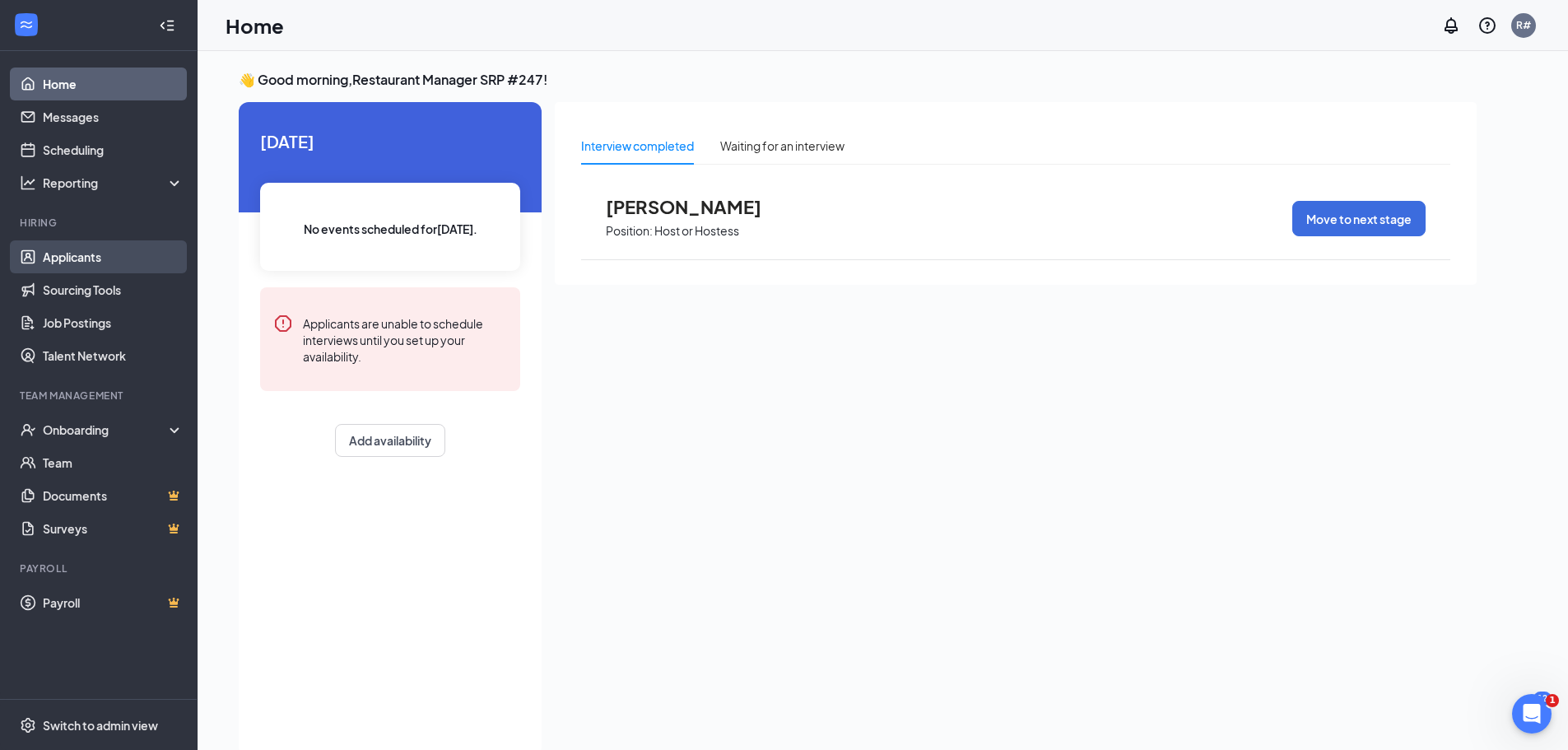
click at [90, 252] on link "Applicants" at bounding box center [113, 256] width 141 height 33
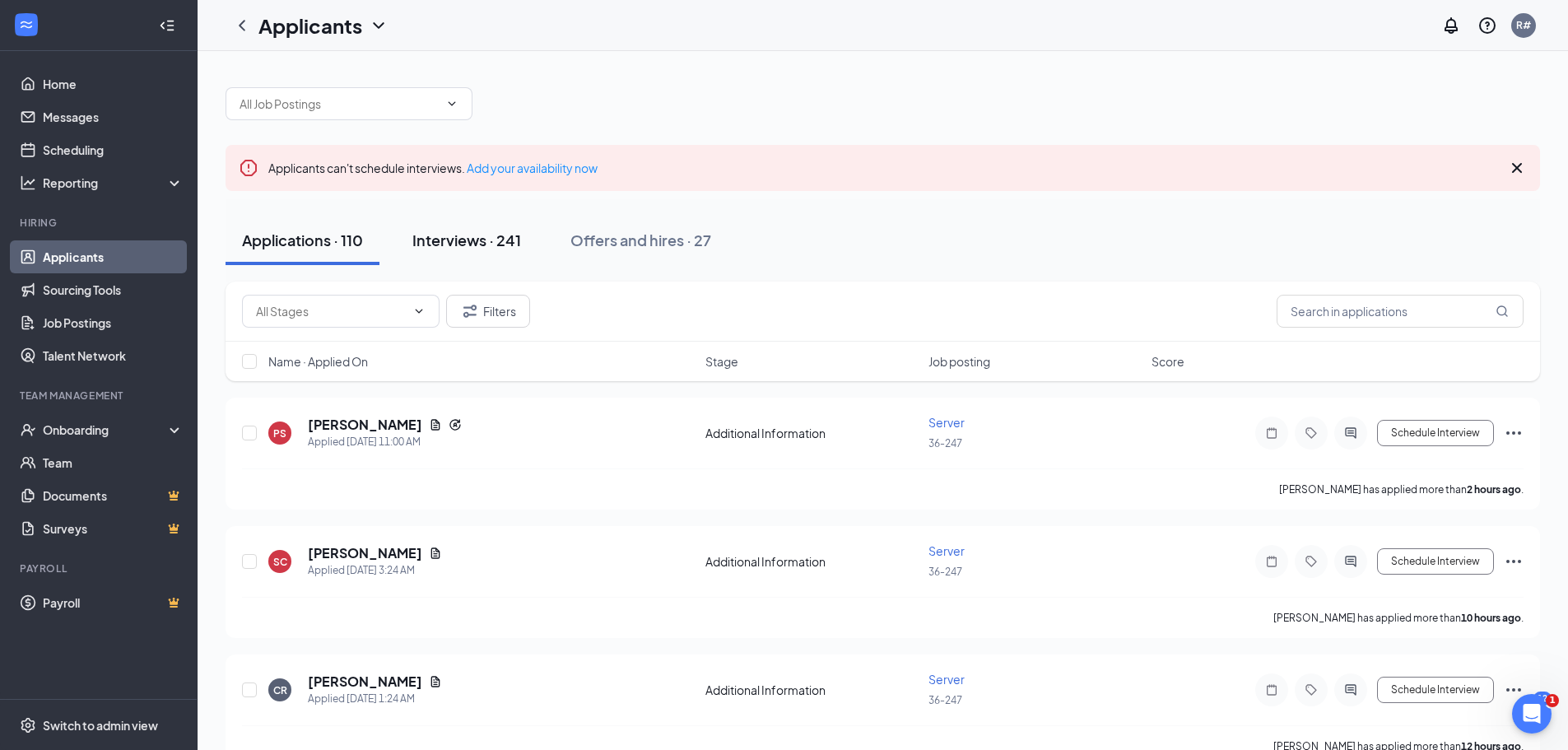
click at [447, 237] on div "Interviews · 241" at bounding box center [466, 240] width 108 height 21
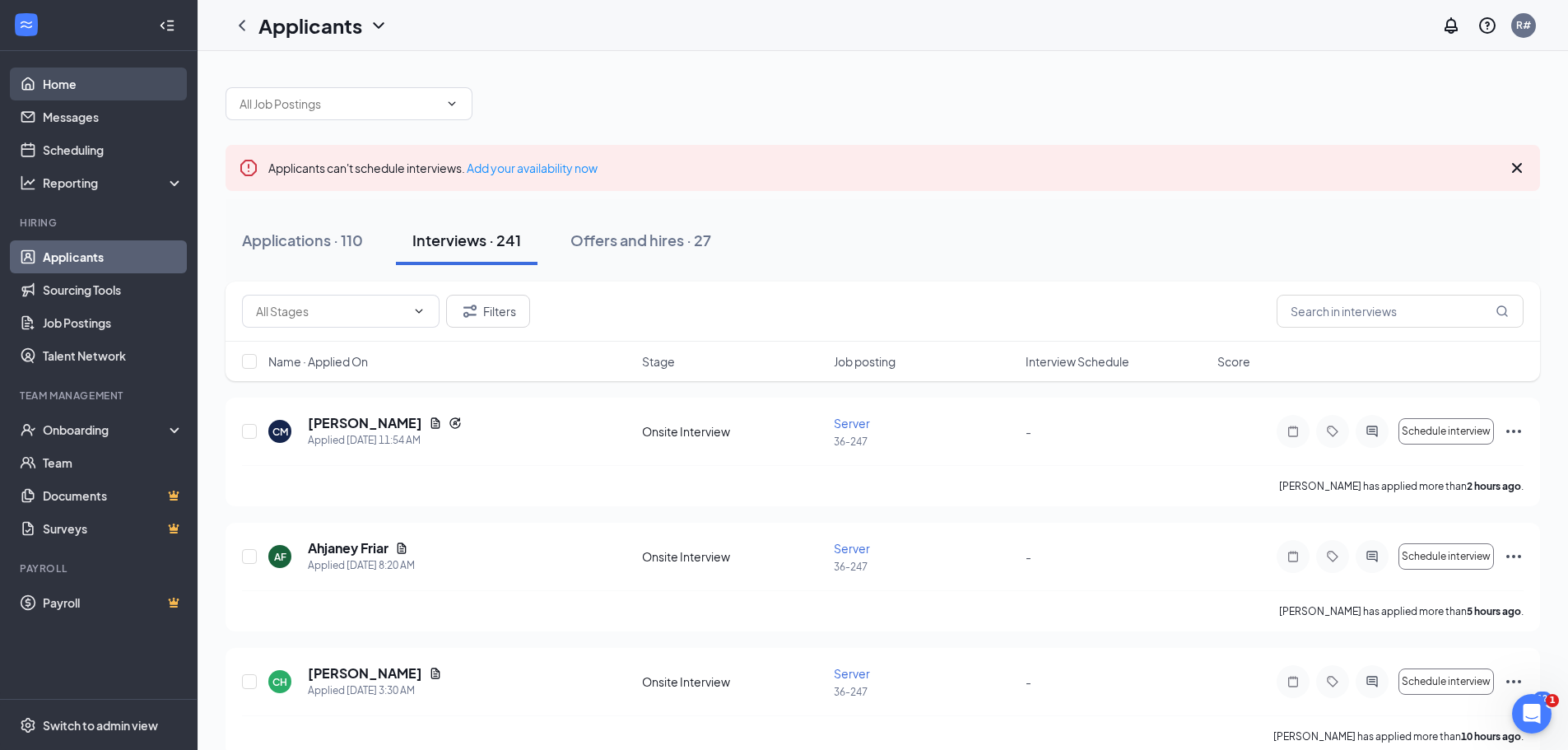
click at [65, 79] on link "Home" at bounding box center [113, 83] width 141 height 33
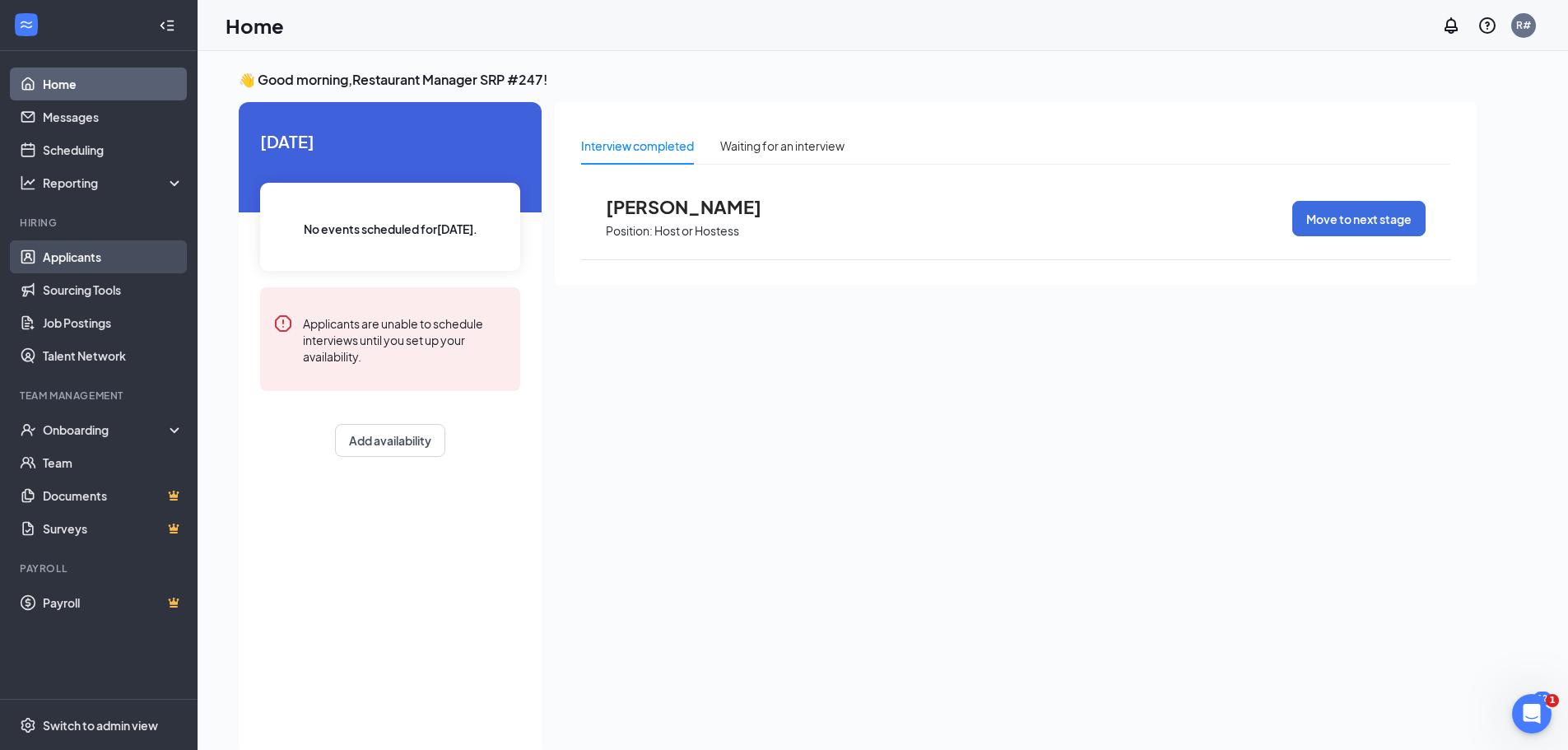
click at [77, 254] on link "Applicants" at bounding box center [113, 256] width 141 height 33
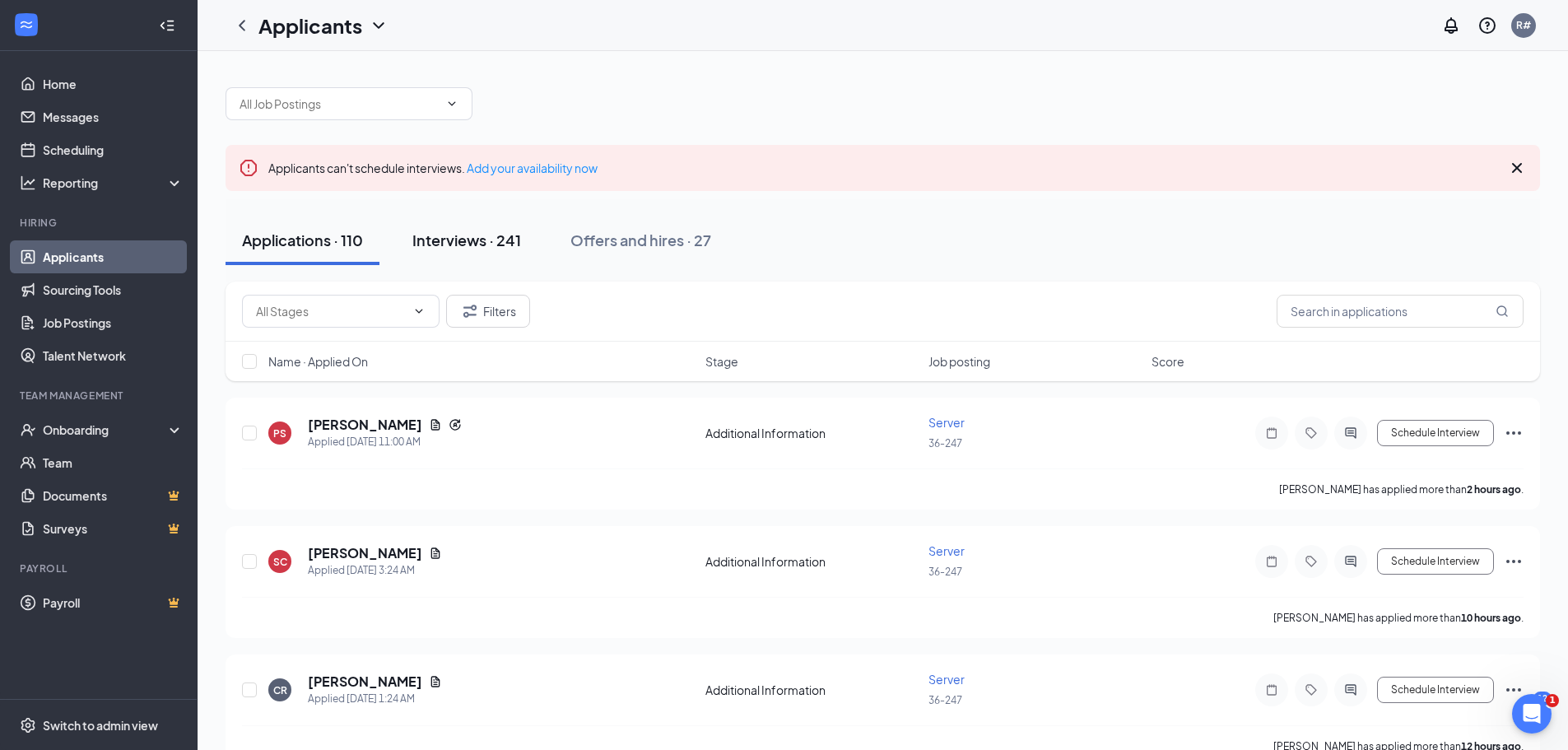
click at [487, 240] on div "Interviews · 241" at bounding box center [466, 240] width 108 height 21
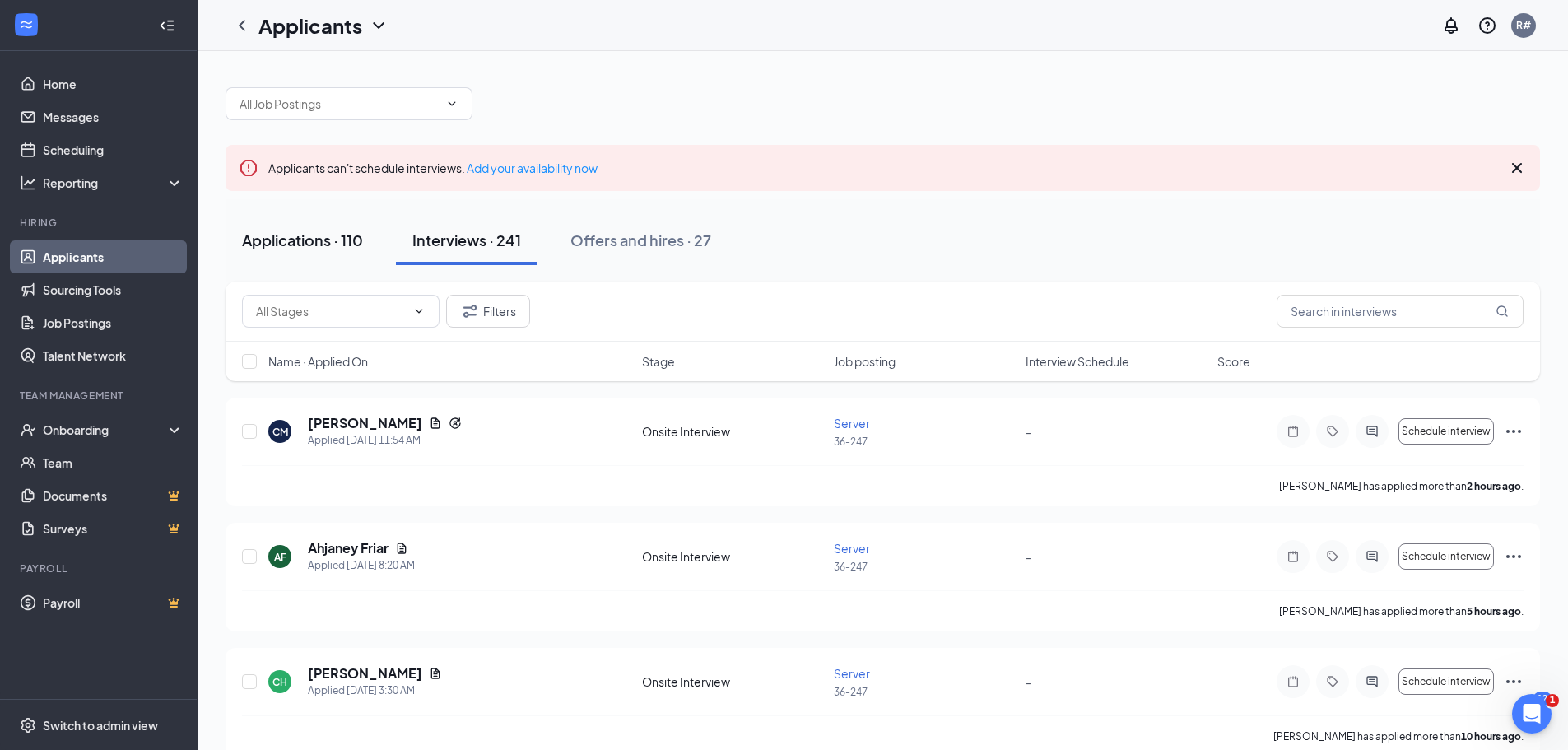
click at [321, 240] on div "Applications · 110" at bounding box center [303, 240] width 121 height 21
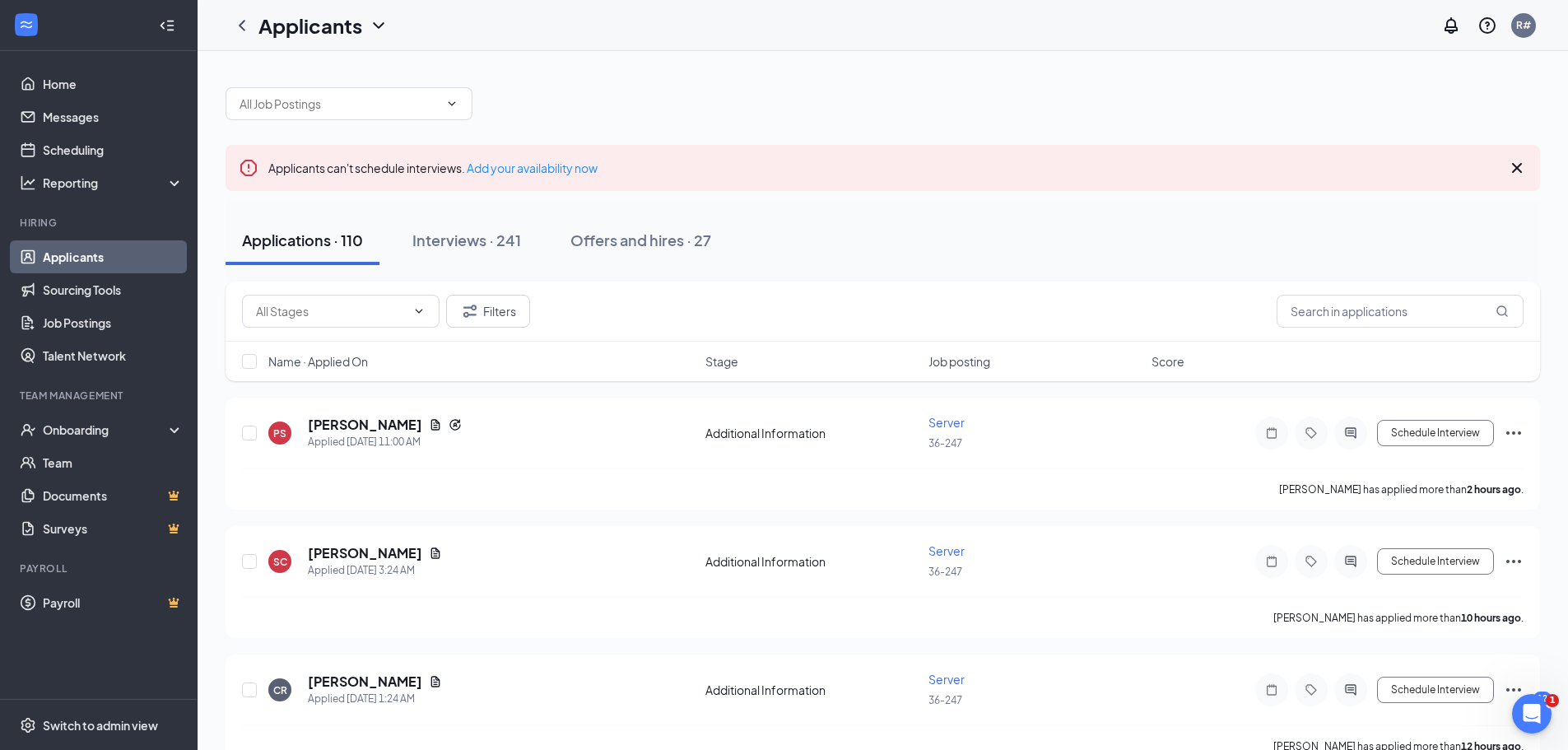
click at [280, 241] on div "Applications · 110" at bounding box center [303, 240] width 121 height 21
click at [454, 243] on div "Interviews · 241" at bounding box center [466, 240] width 108 height 21
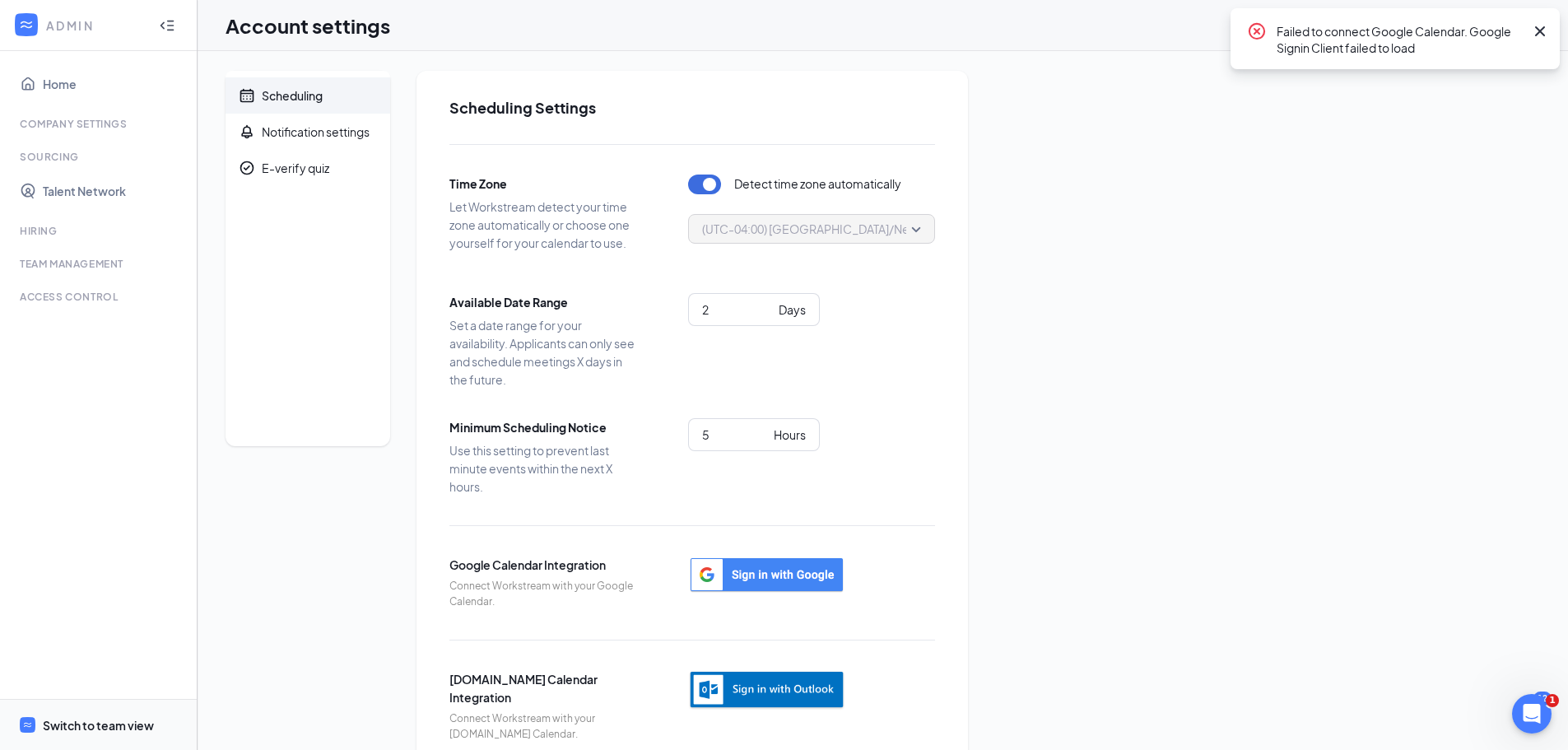
click at [109, 725] on div "Switch to team view" at bounding box center [98, 725] width 111 height 17
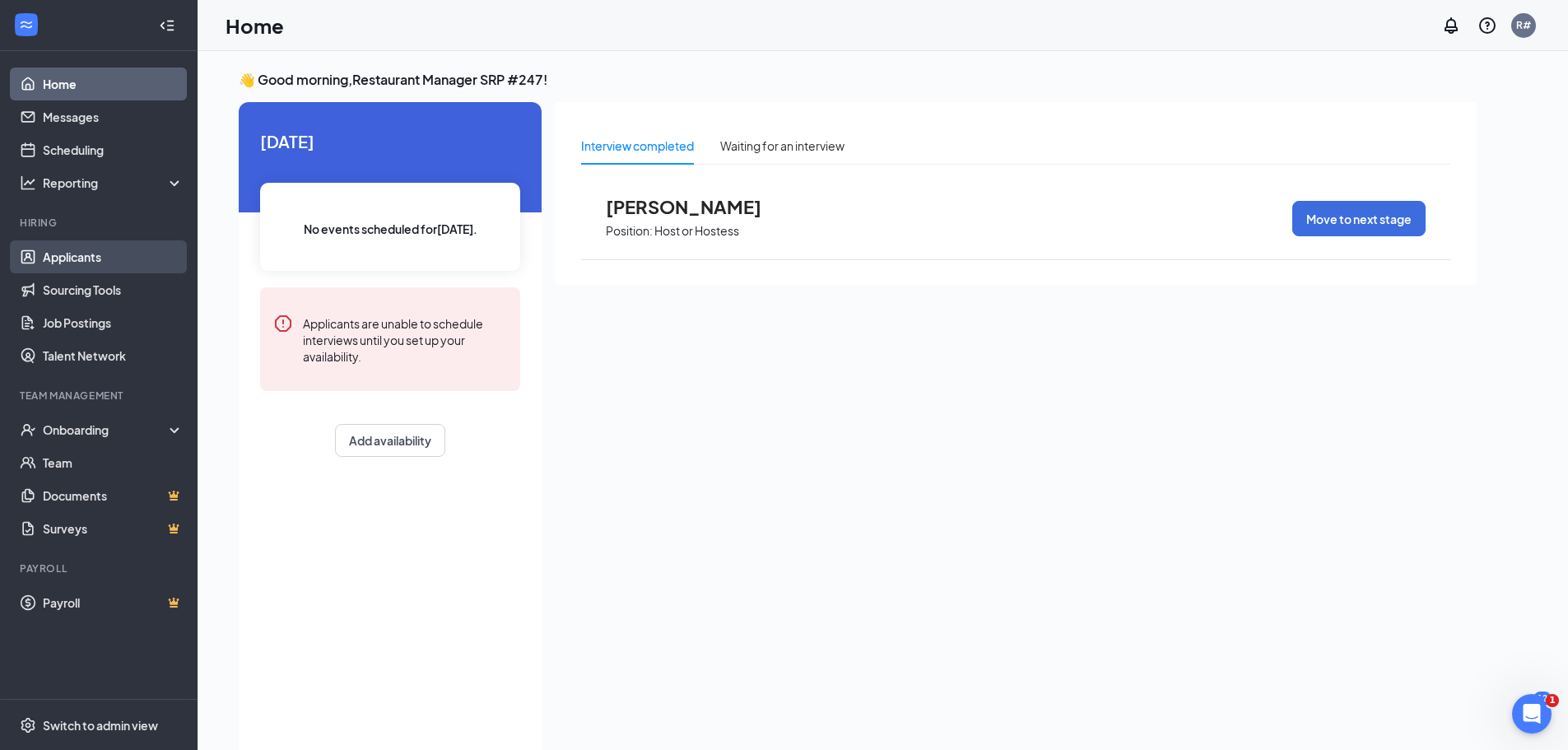
click at [75, 252] on link "Applicants" at bounding box center [113, 256] width 141 height 33
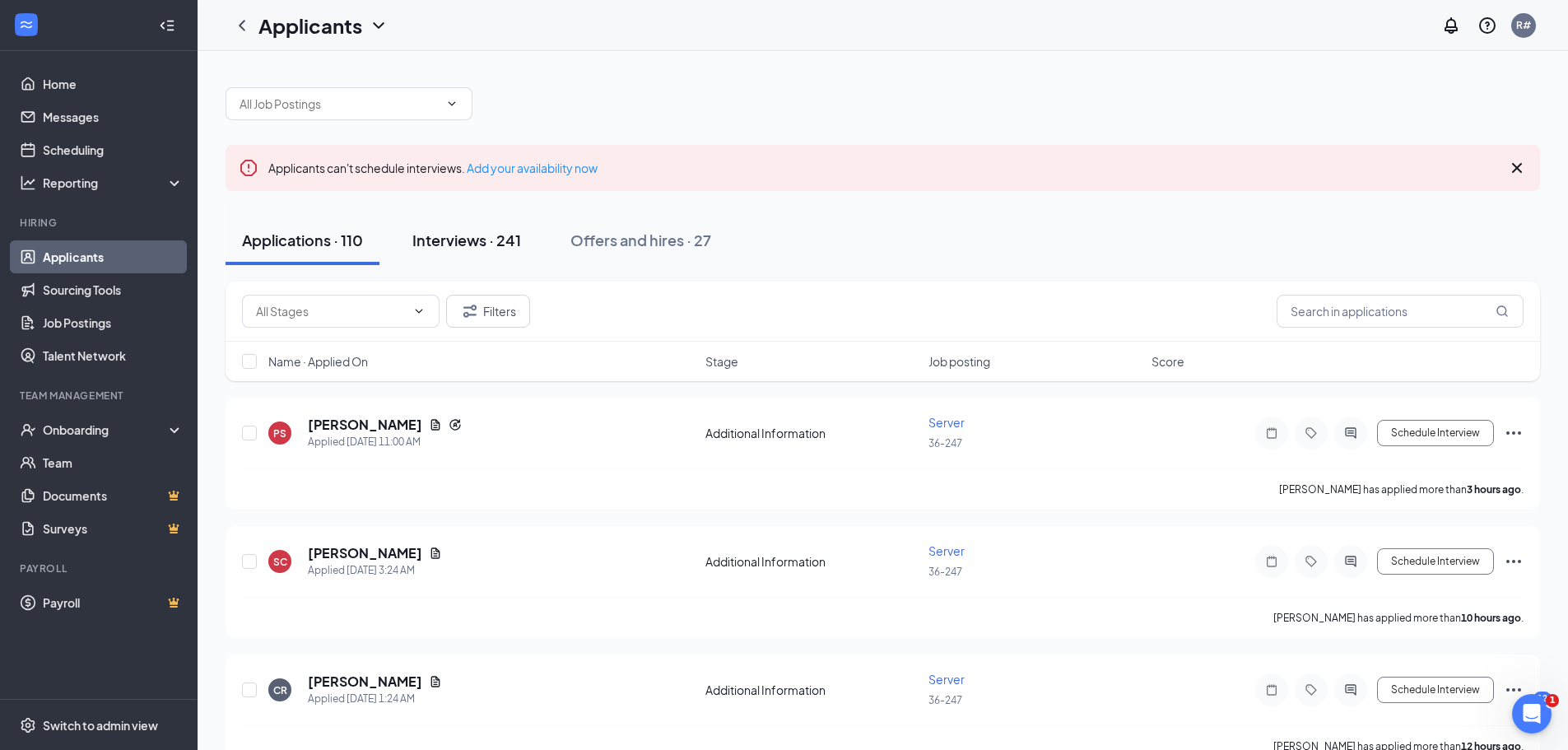
click at [453, 239] on div "Interviews · 241" at bounding box center [466, 240] width 108 height 21
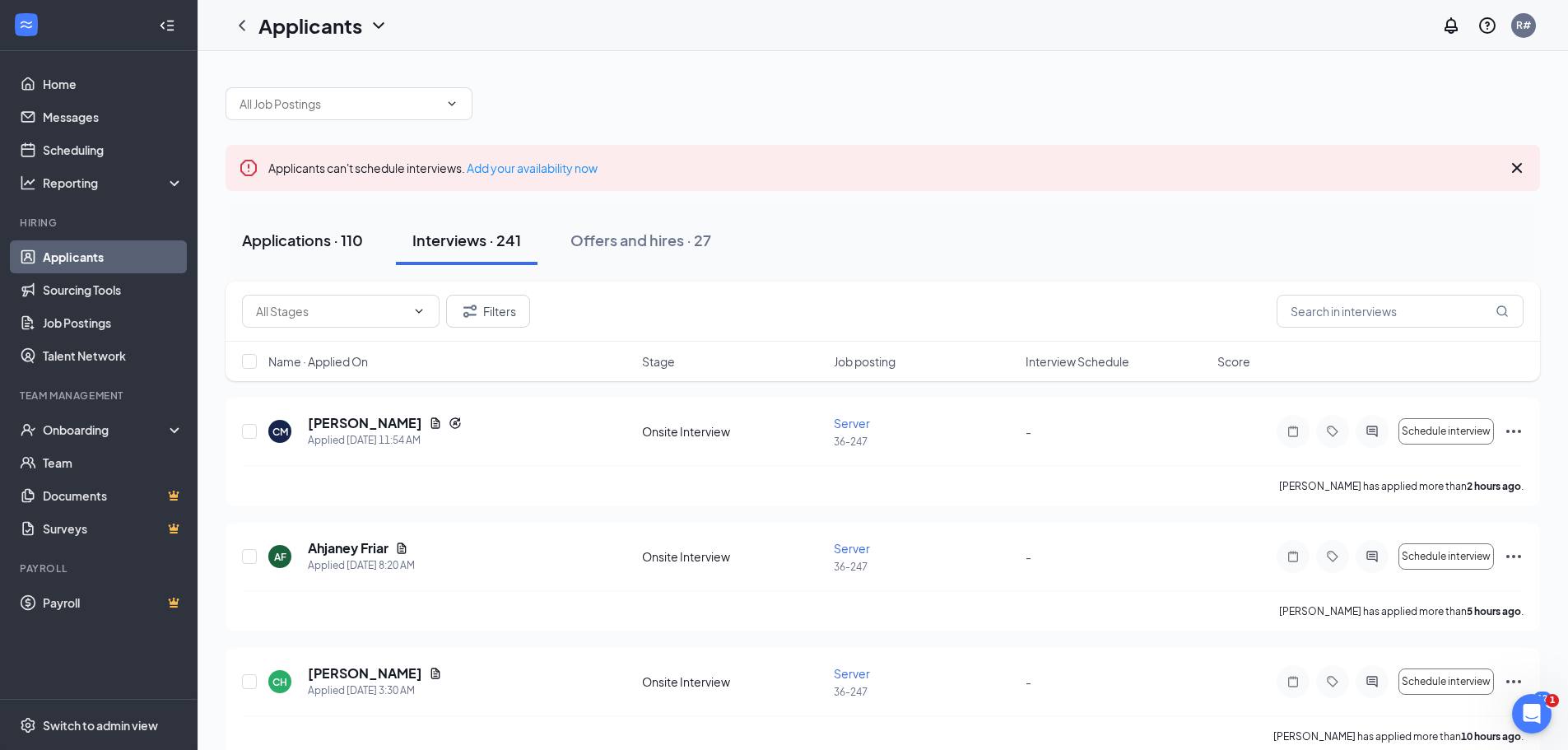
click at [329, 243] on div "Applications · 110" at bounding box center [303, 240] width 121 height 21
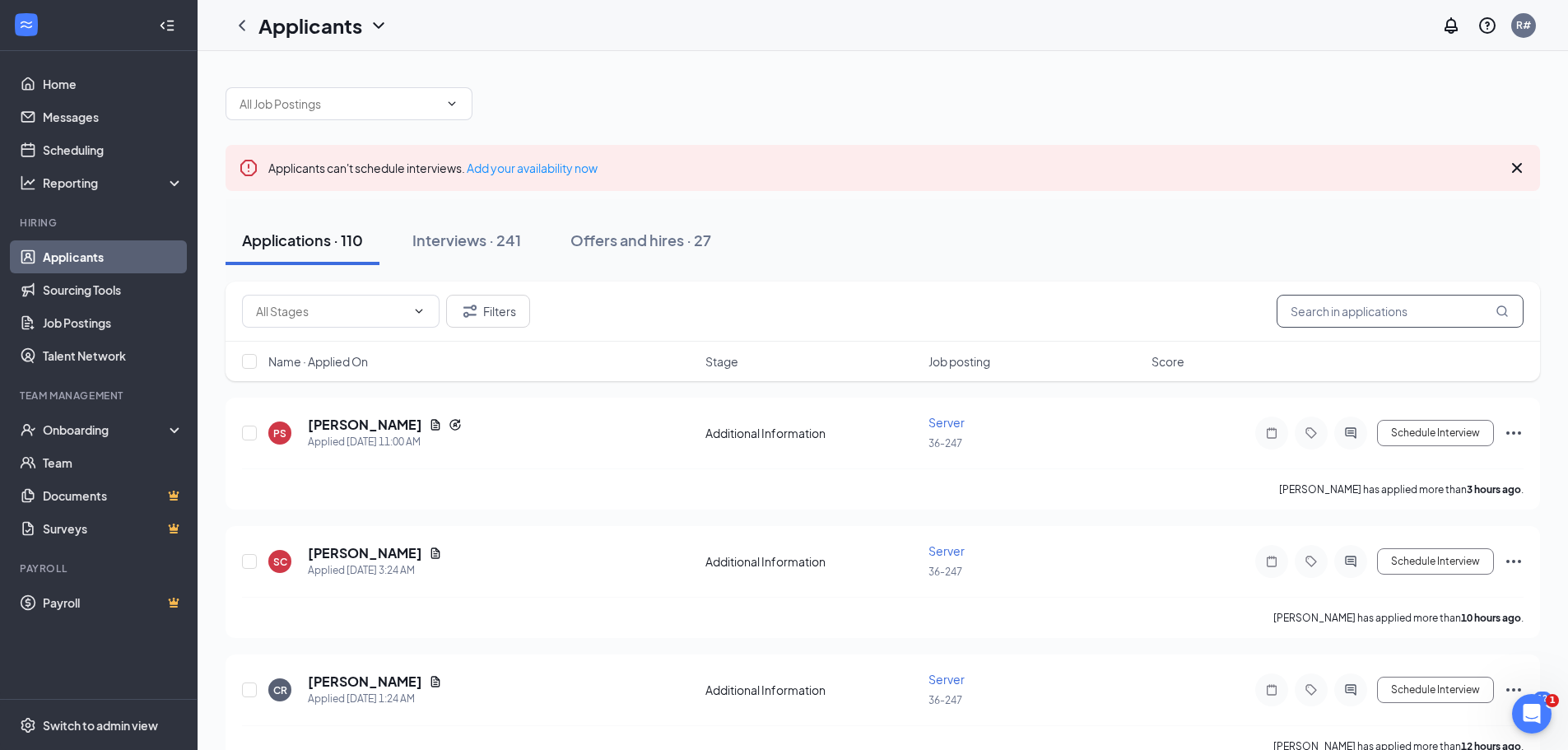
click at [1349, 309] on input "text" at bounding box center [1401, 310] width 247 height 33
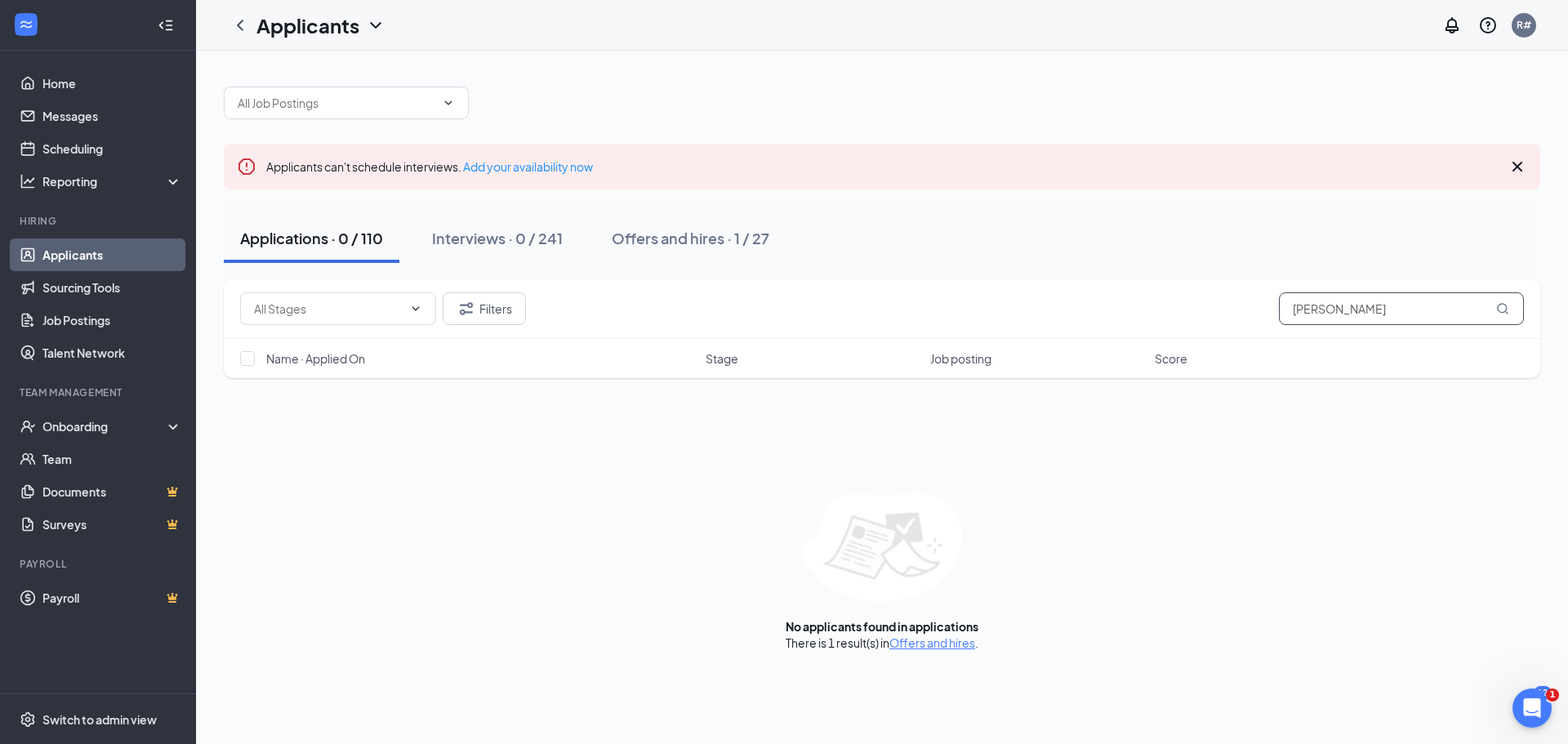
click at [1502, 309] on icon "MagnifyingGlass" at bounding box center [1502, 309] width 13 height 13
click at [1340, 317] on input "Lacy" at bounding box center [1401, 308] width 245 height 32
click at [1500, 308] on icon "MagnifyingGlass" at bounding box center [1502, 309] width 13 height 13
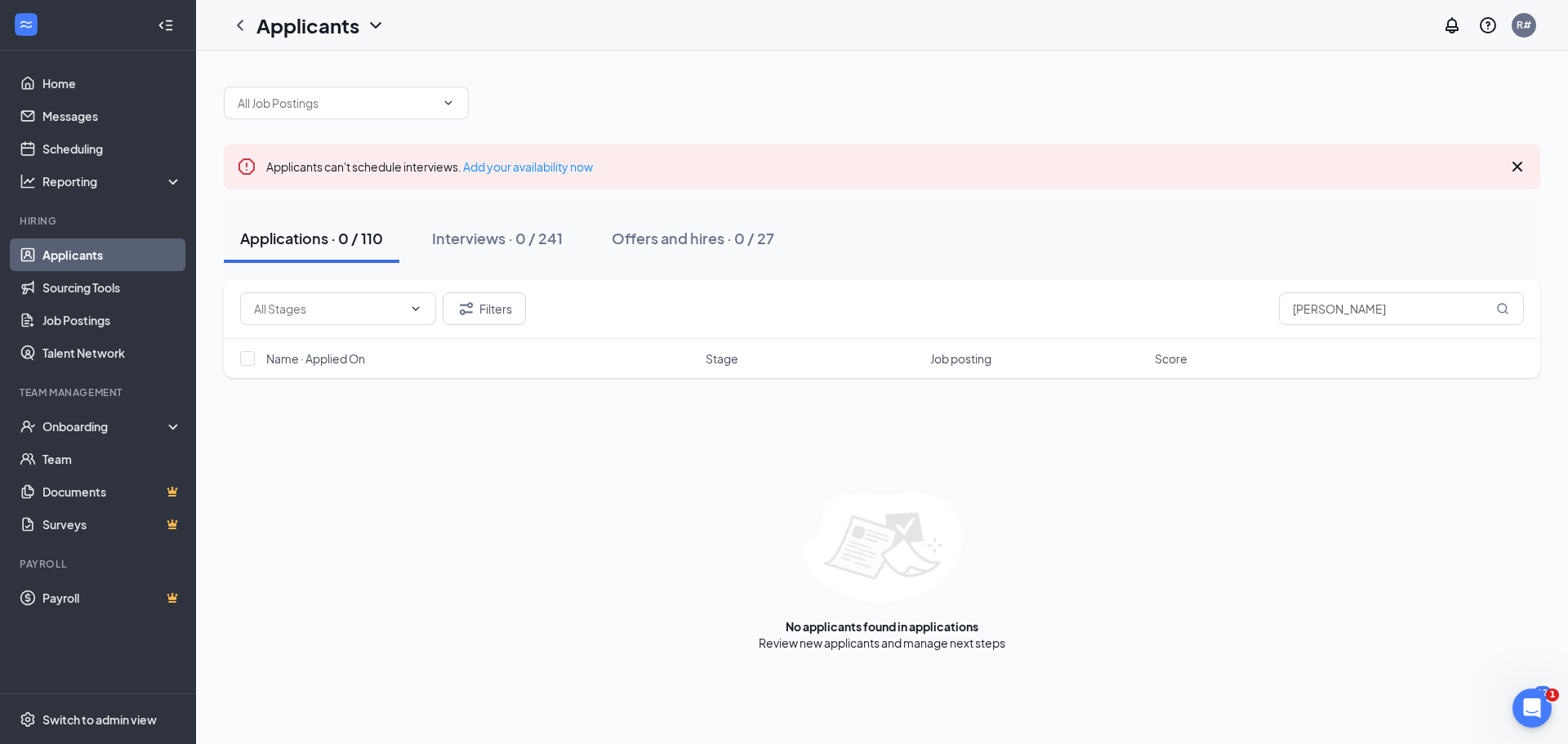
click at [320, 240] on div "Applications · 0 / 110" at bounding box center [311, 238] width 143 height 20
click at [1498, 308] on icon "MagnifyingGlass" at bounding box center [1501, 308] width 10 height 10
click at [1362, 321] on input "Lacy West" at bounding box center [1401, 308] width 245 height 32
type input "L"
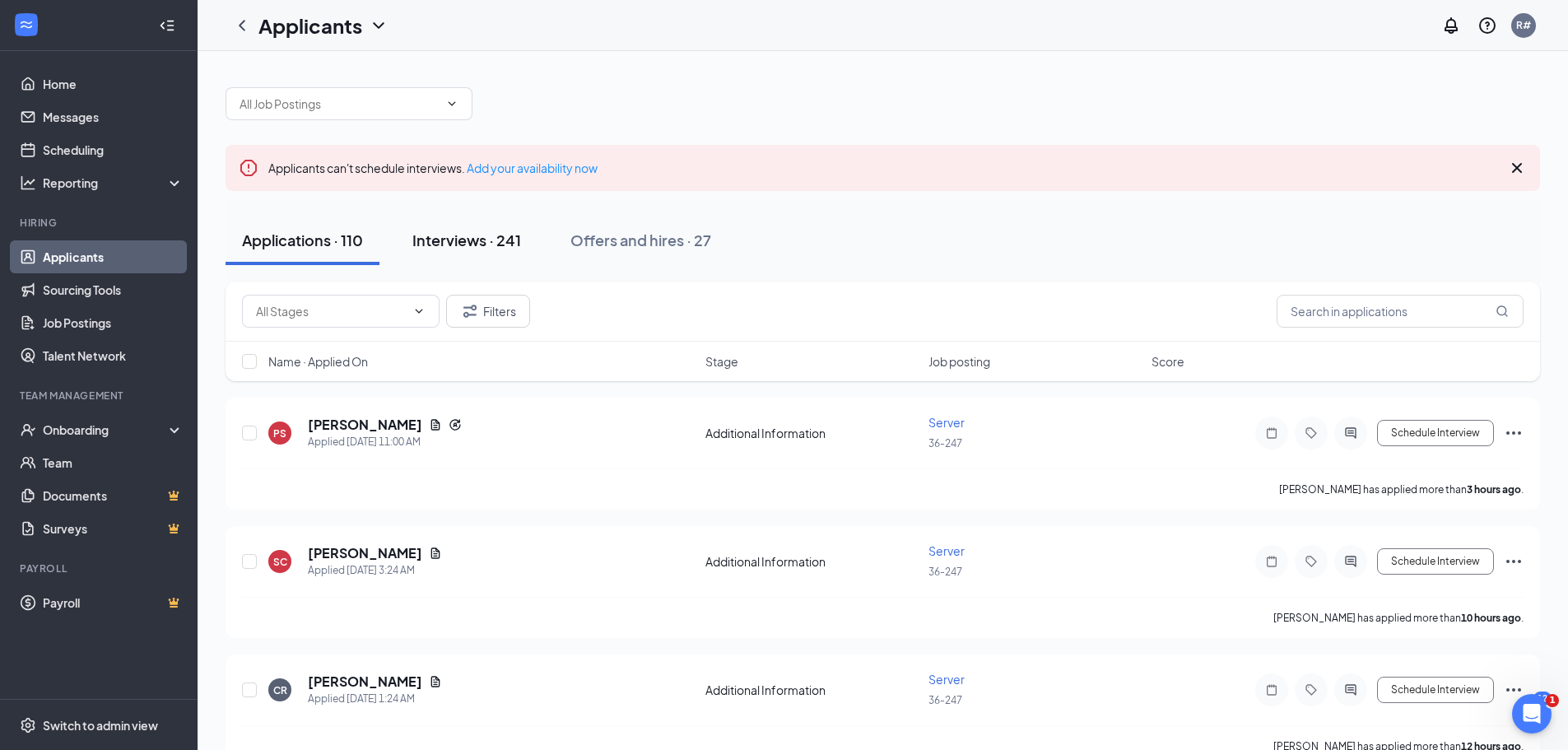
click at [456, 239] on div "Interviews · 241" at bounding box center [466, 240] width 108 height 21
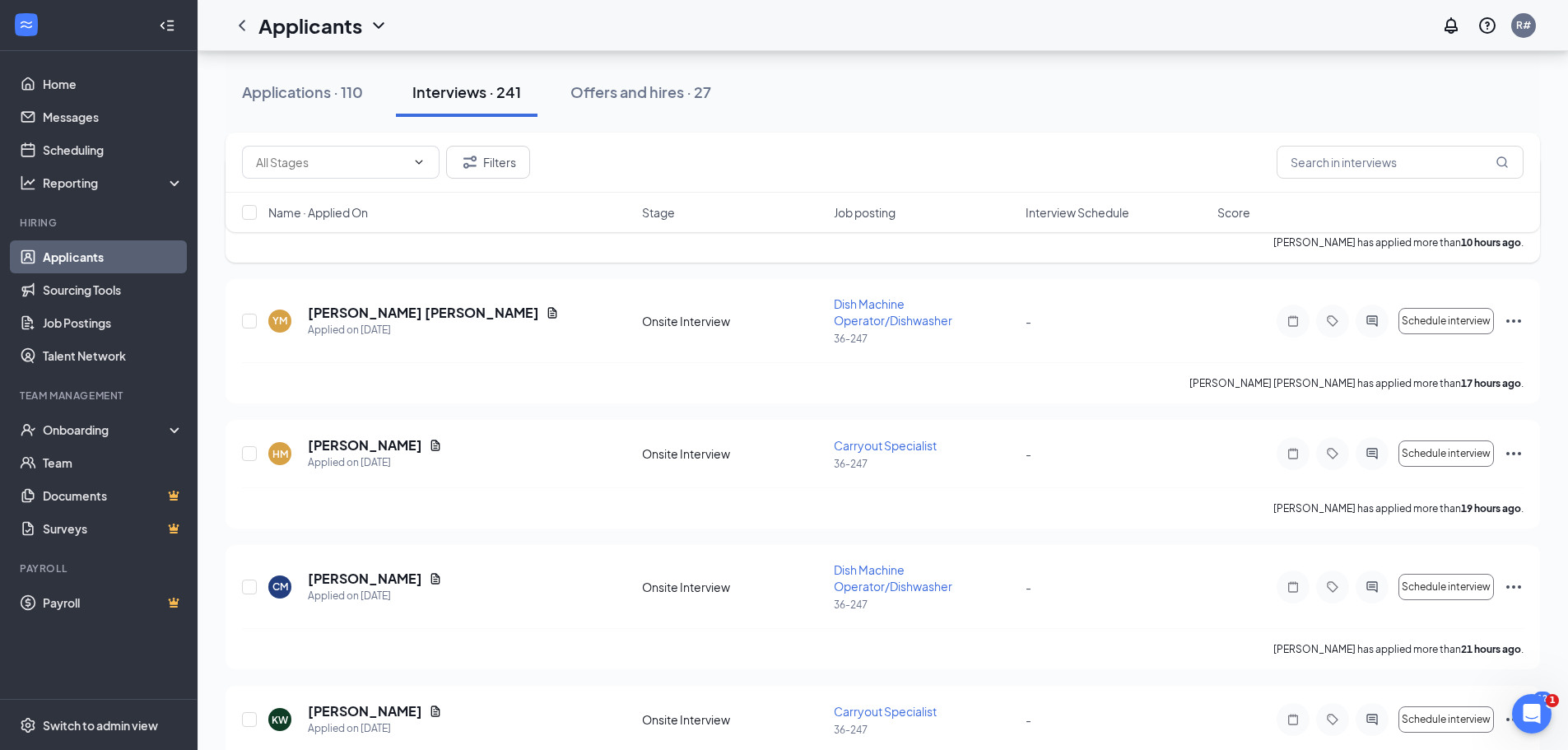
scroll to position [658, 0]
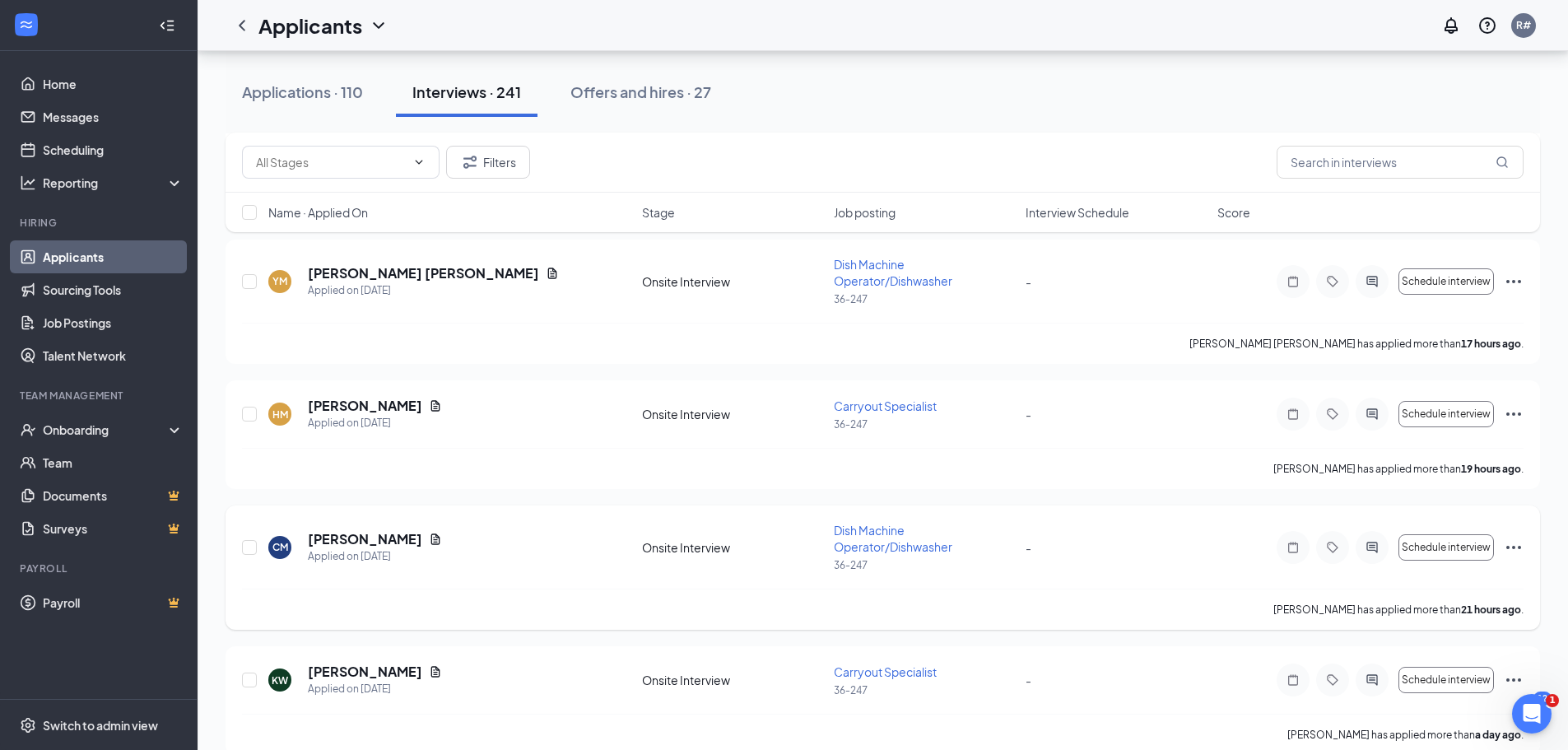
click at [1510, 546] on icon "Ellipses" at bounding box center [1514, 546] width 20 height 20
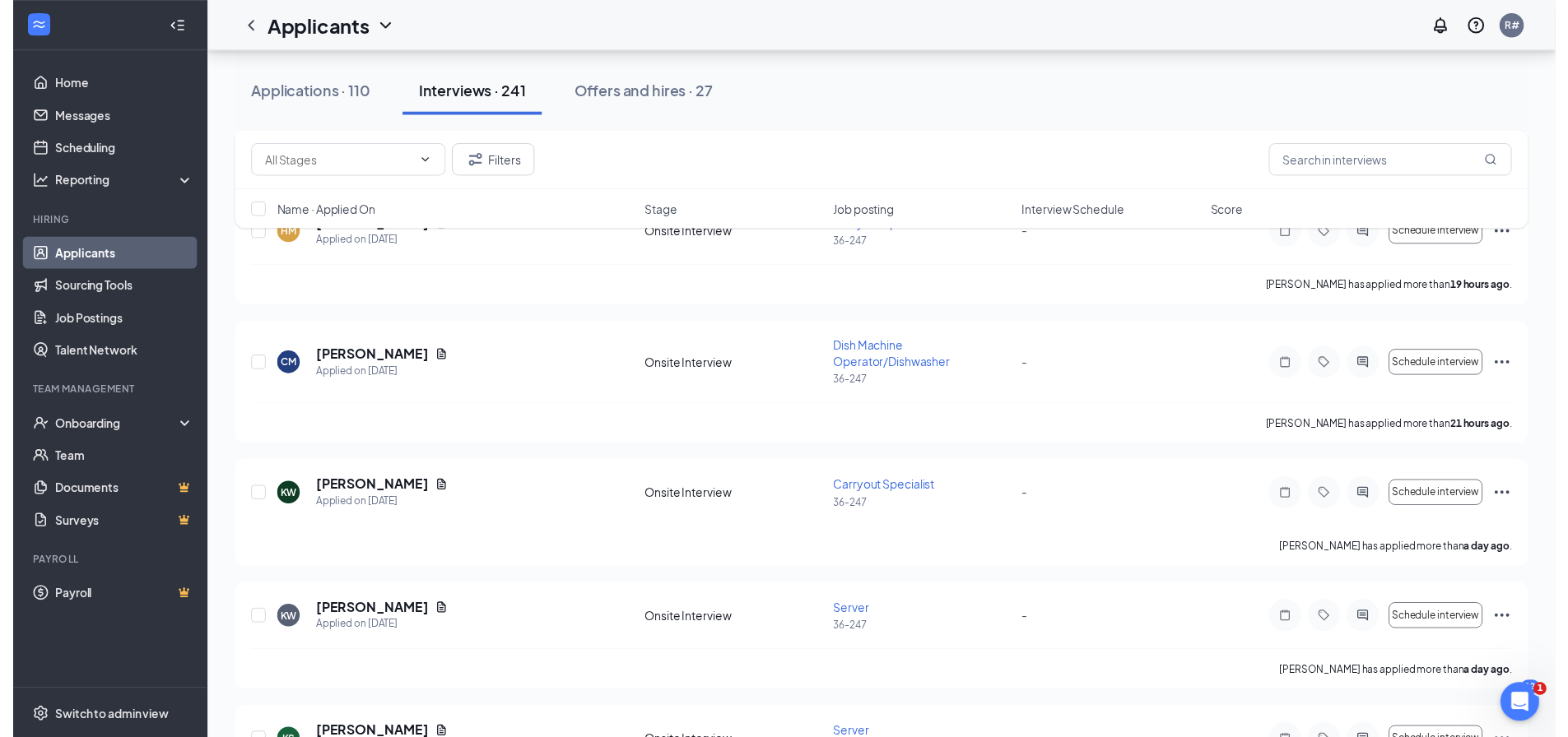
scroll to position [858, 0]
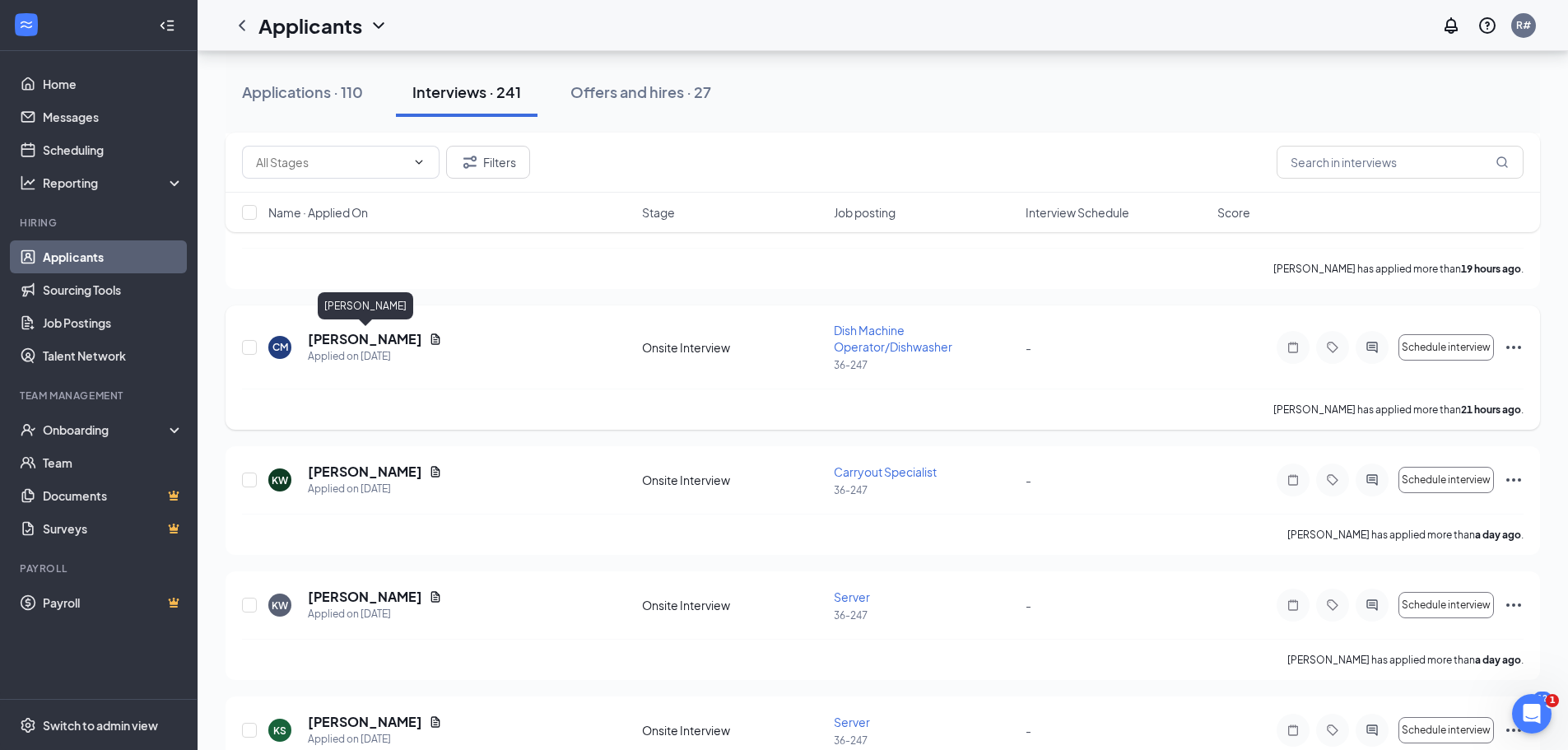
click at [392, 343] on h5 "[PERSON_NAME]" at bounding box center [365, 338] width 114 height 18
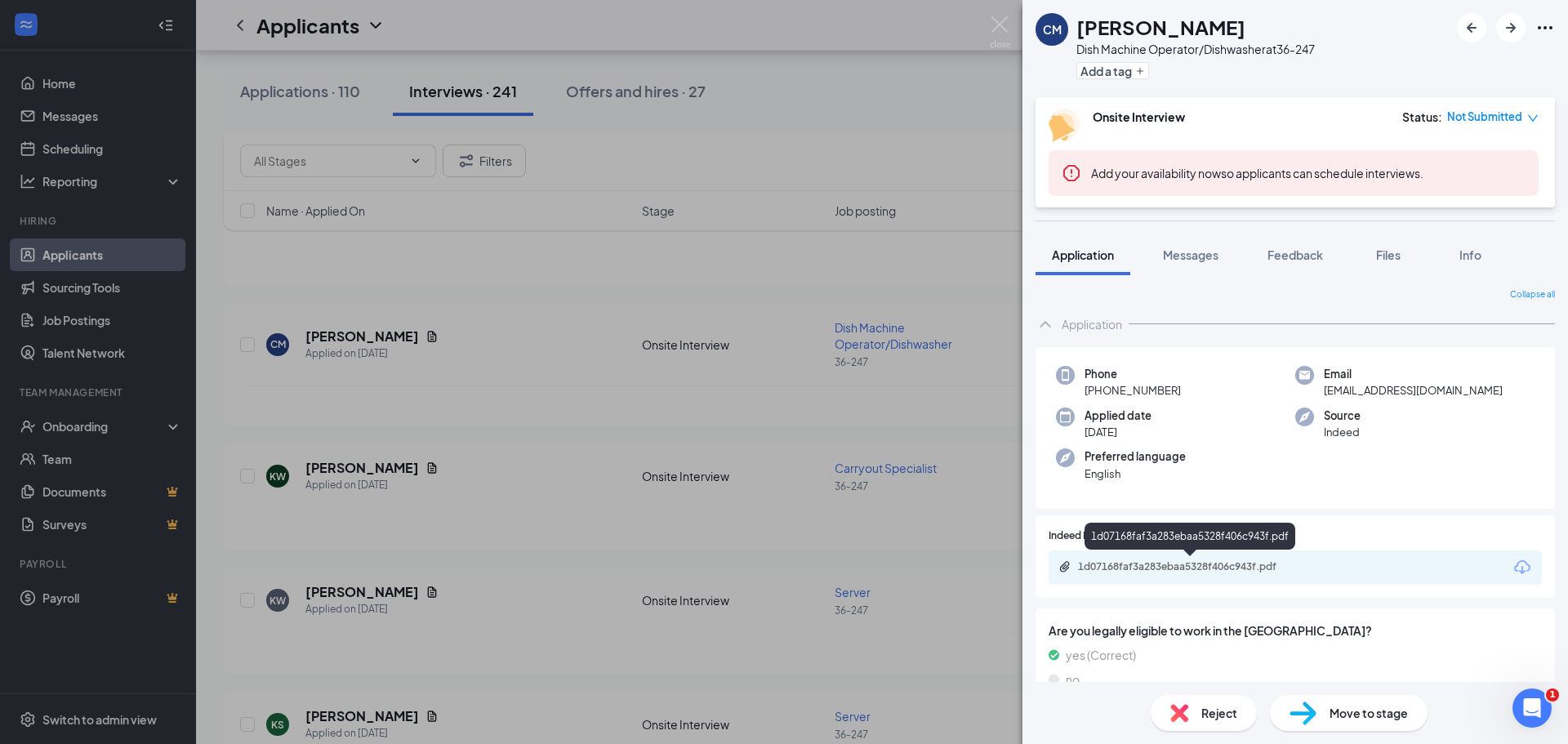
click at [1188, 566] on div "1d07168faf3a283ebaa5328f406c943f.pdf" at bounding box center [1192, 566] width 229 height 13
click at [506, 391] on div "CM Chris Montgomery Dish Machine Operator/Dishwasher at 36-247 Add a tag Onsite…" at bounding box center [784, 372] width 1568 height 744
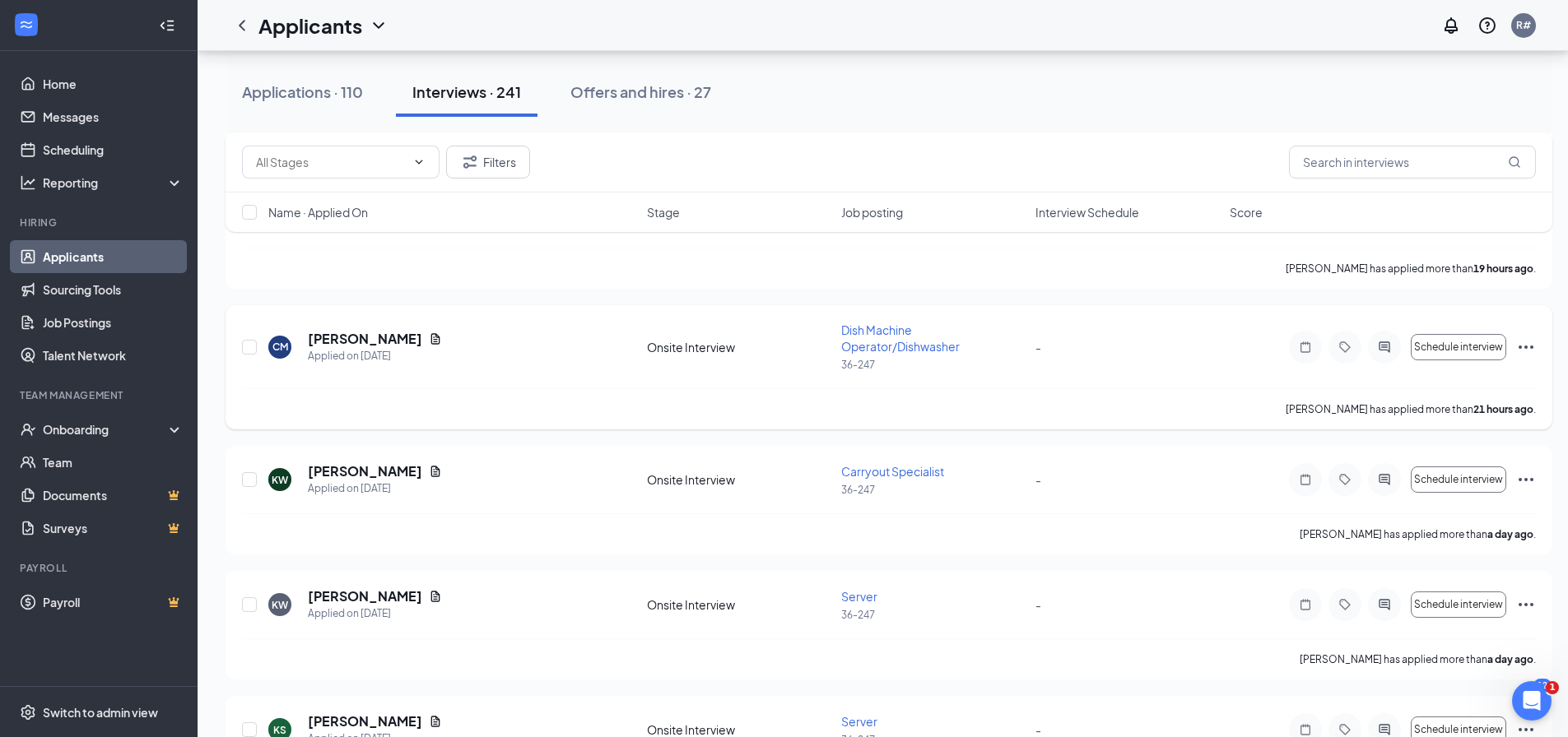
click at [1532, 344] on icon "Ellipses" at bounding box center [1526, 347] width 20 height 20
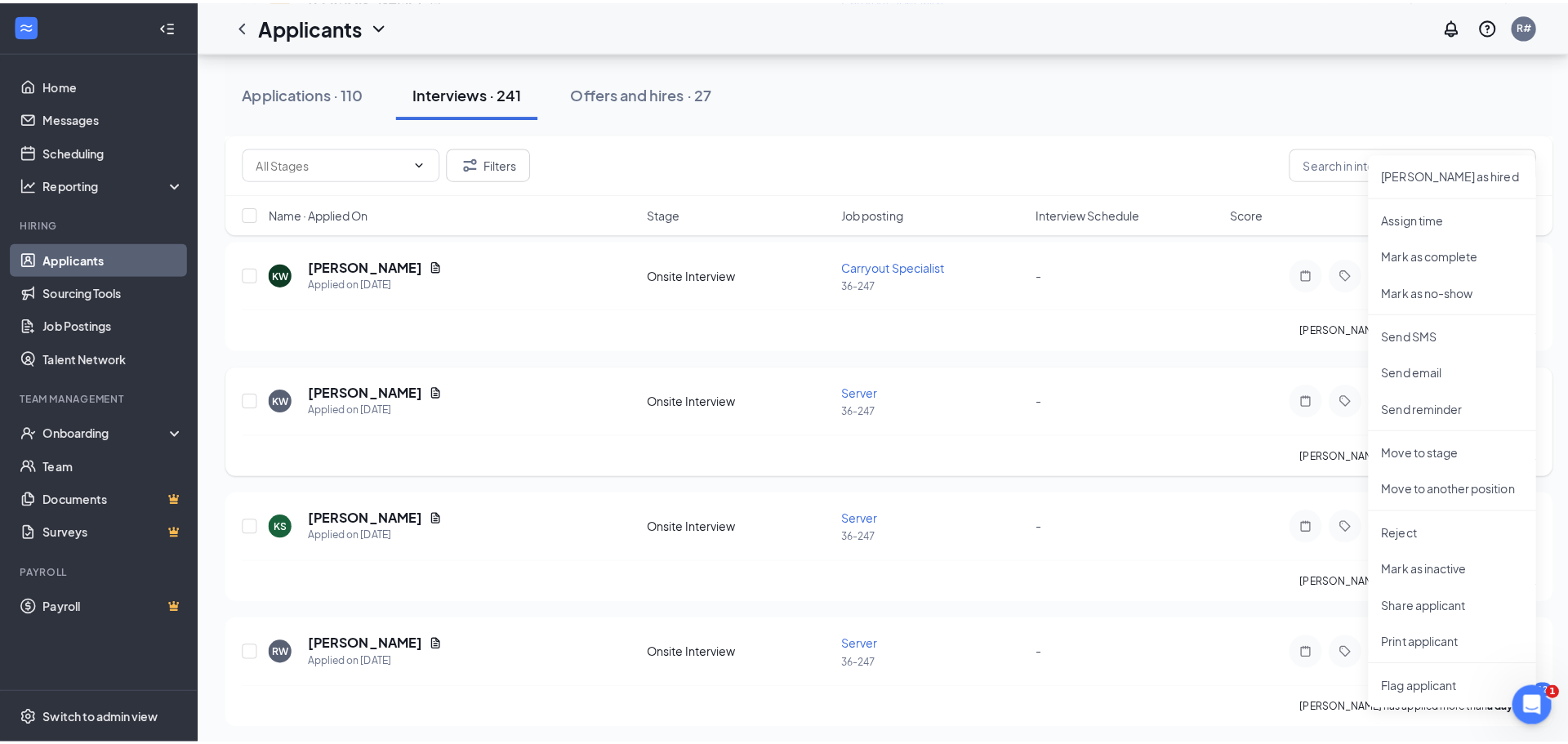
scroll to position [1096, 0]
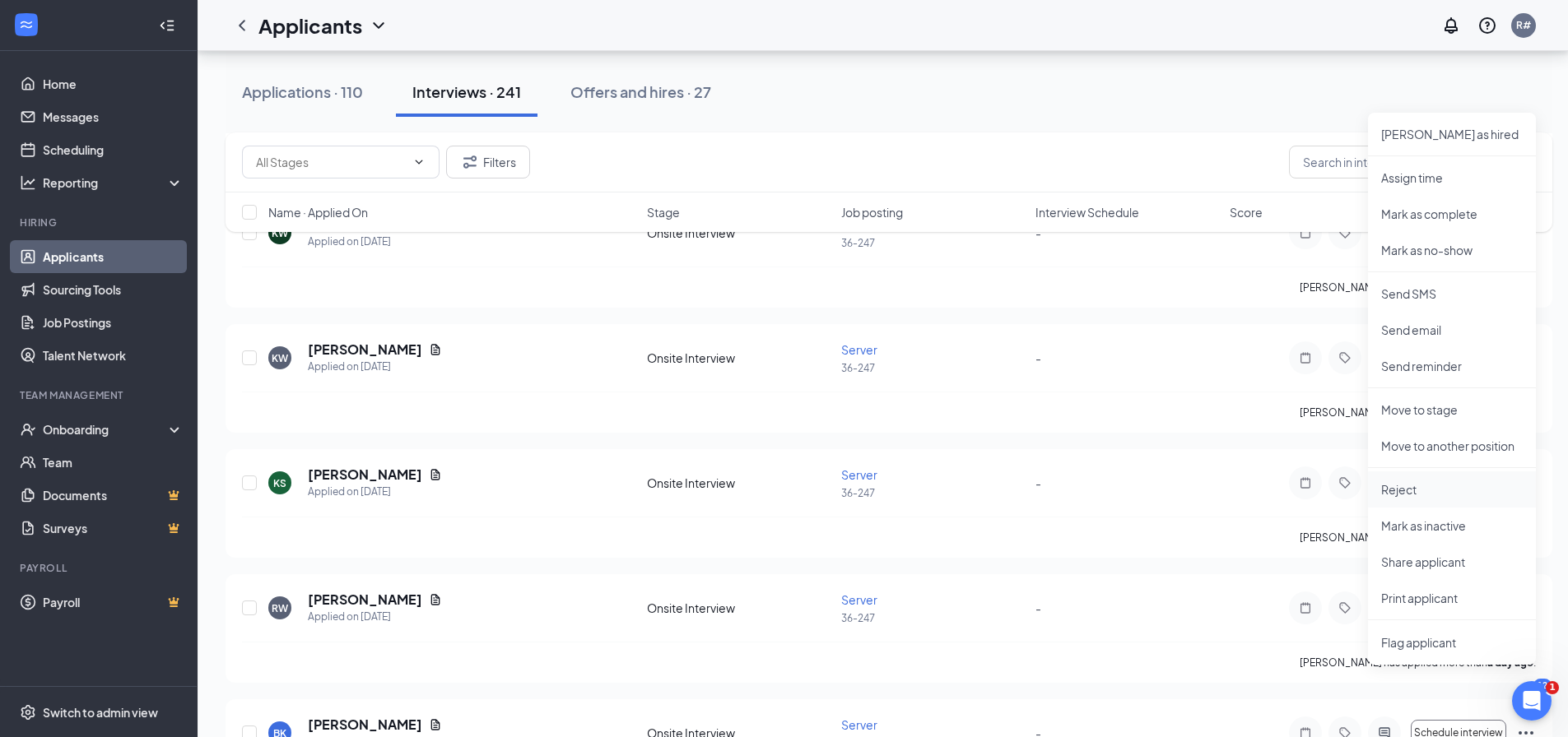
click at [1395, 491] on p "Reject" at bounding box center [1452, 489] width 142 height 17
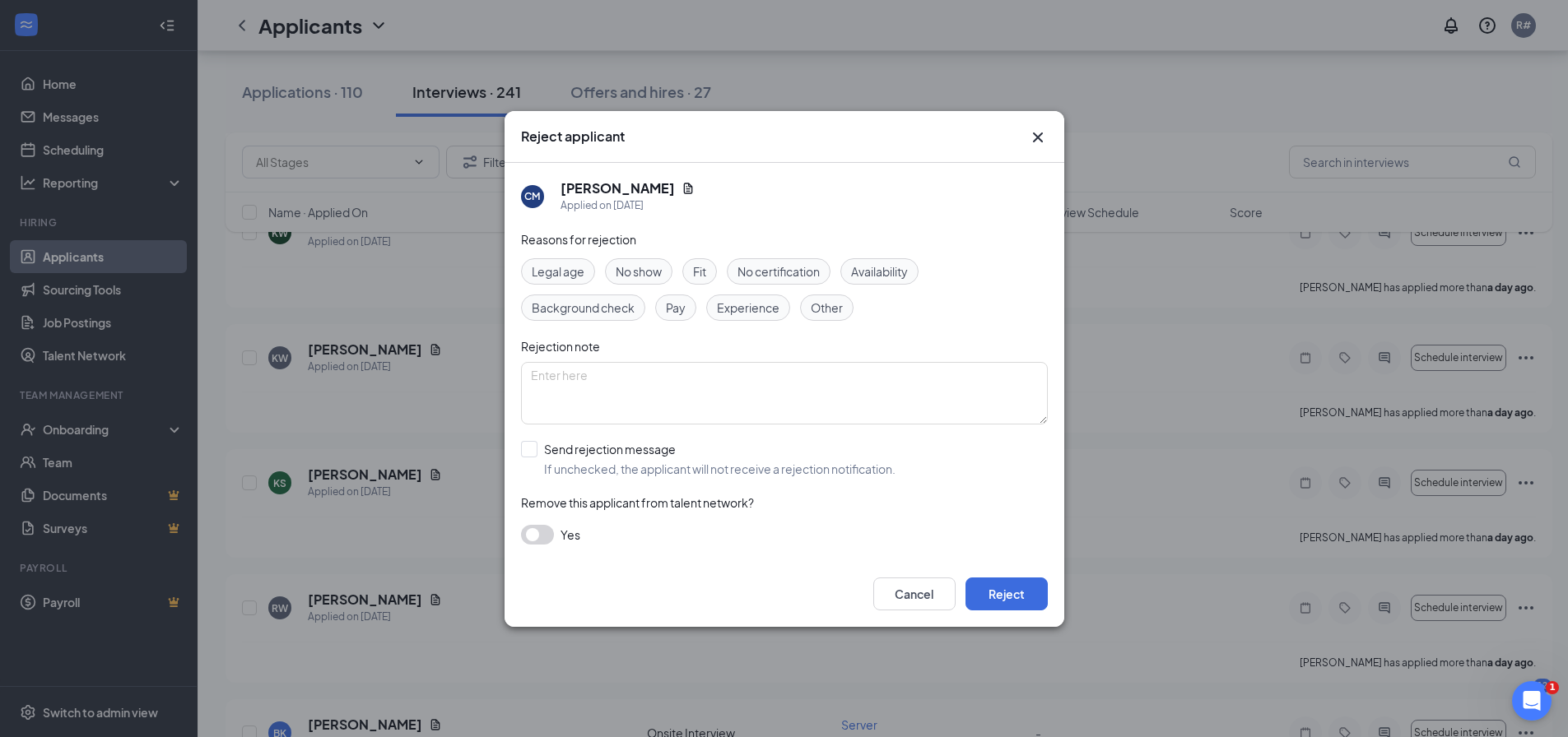
click at [638, 274] on span "No show" at bounding box center [638, 271] width 46 height 18
click at [1015, 598] on button "Reject" at bounding box center [1007, 594] width 82 height 33
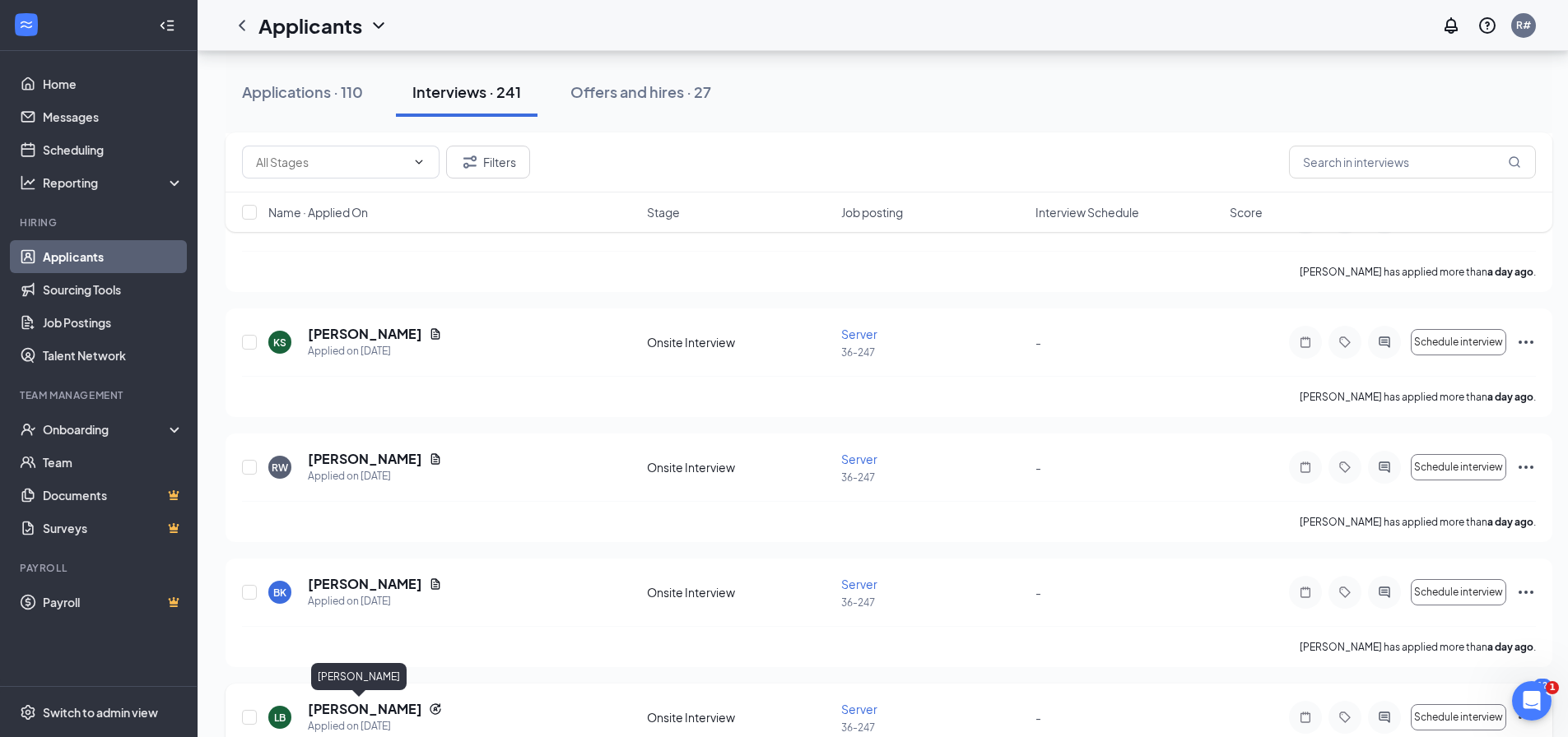
click at [356, 711] on h5 "Leah Booth" at bounding box center [365, 709] width 114 height 18
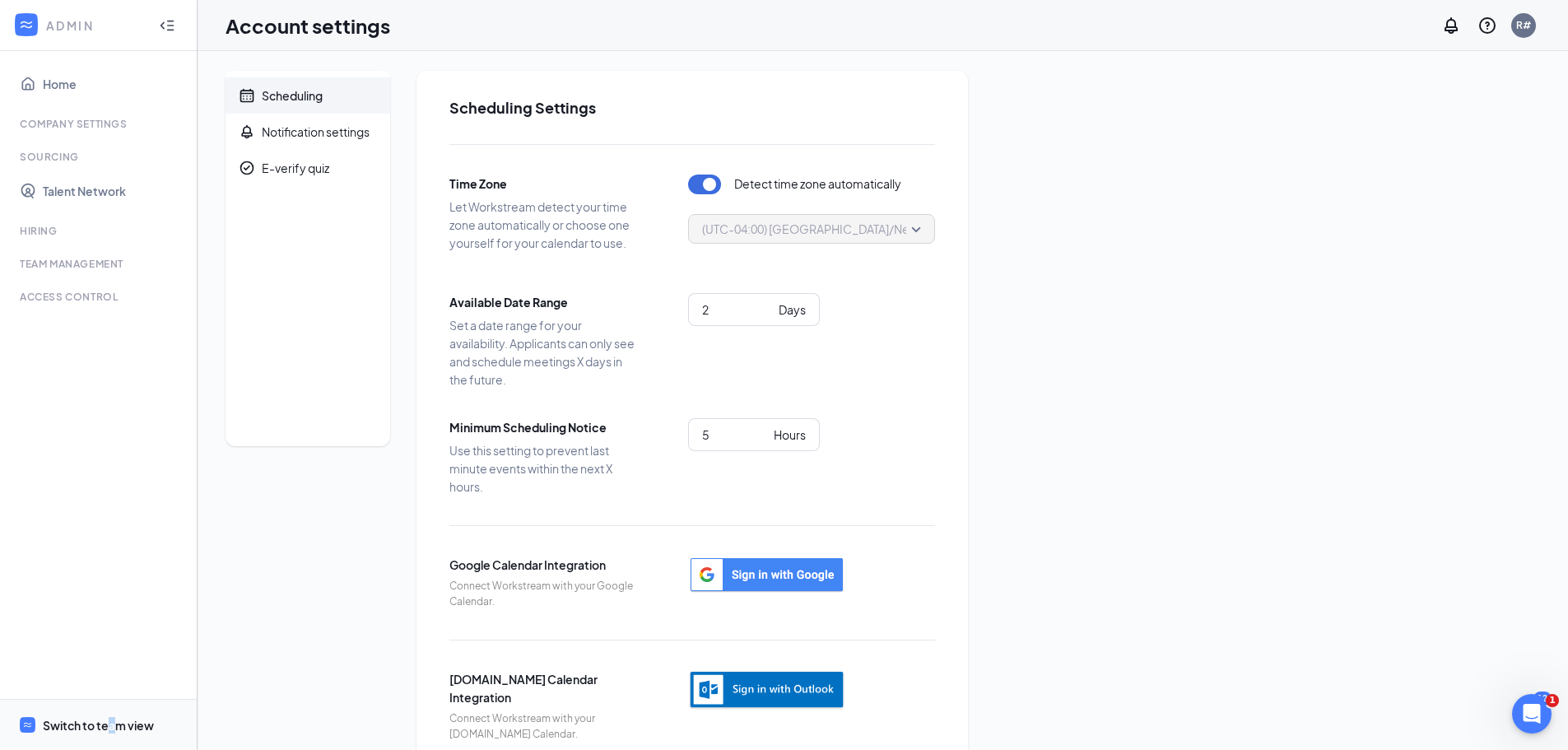
click at [116, 727] on div "Switch to team view" at bounding box center [98, 725] width 111 height 17
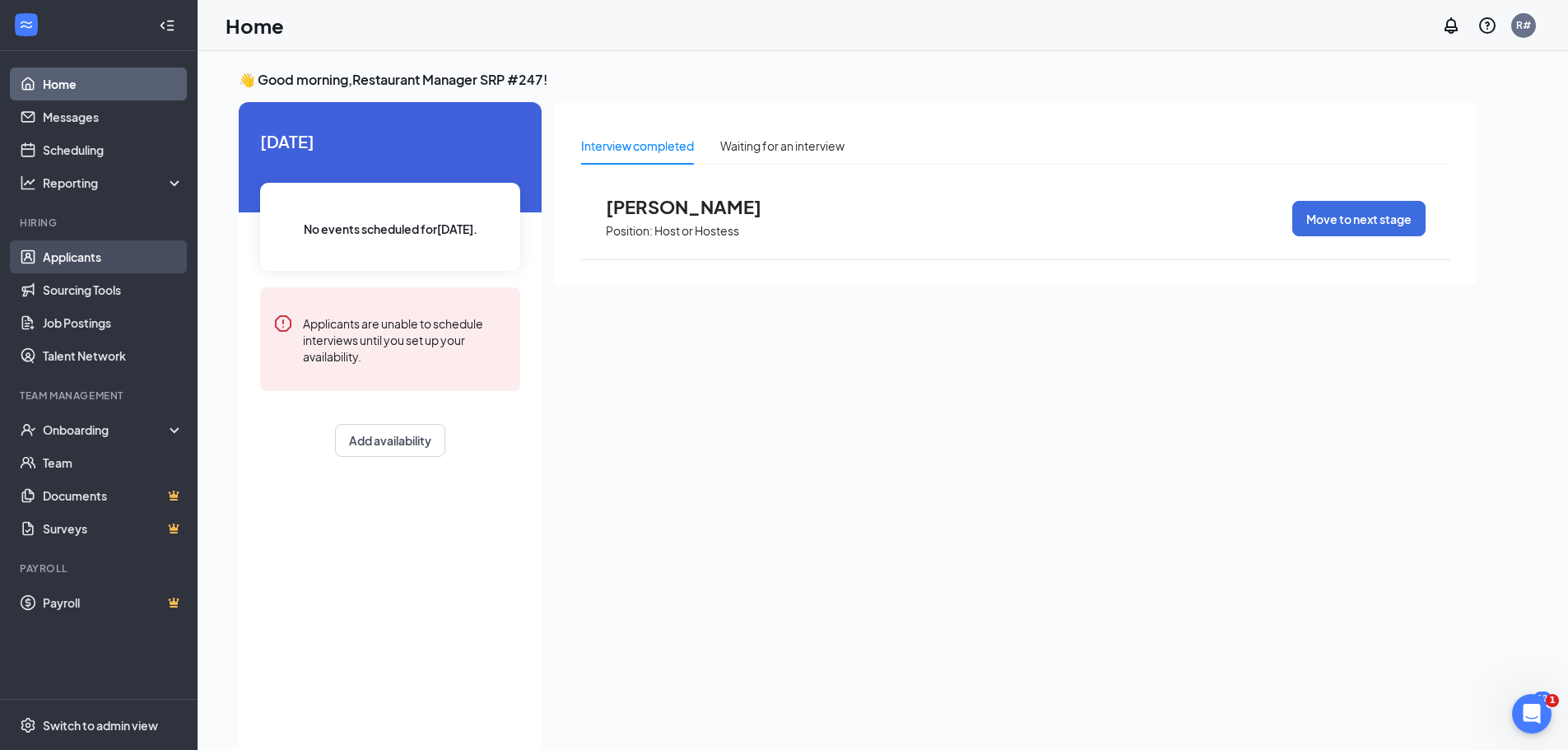
click at [82, 256] on link "Applicants" at bounding box center [113, 256] width 141 height 33
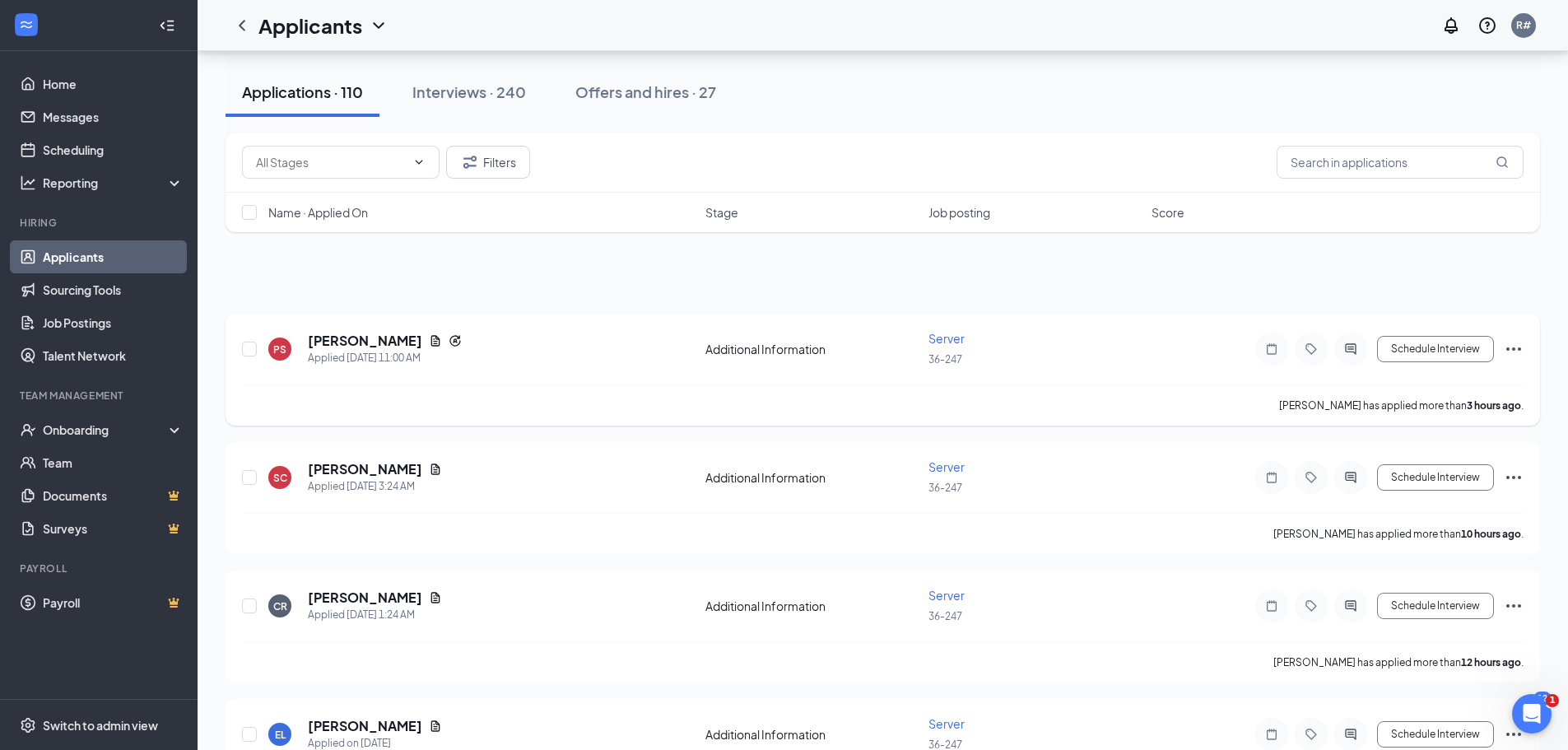
scroll to position [82, 0]
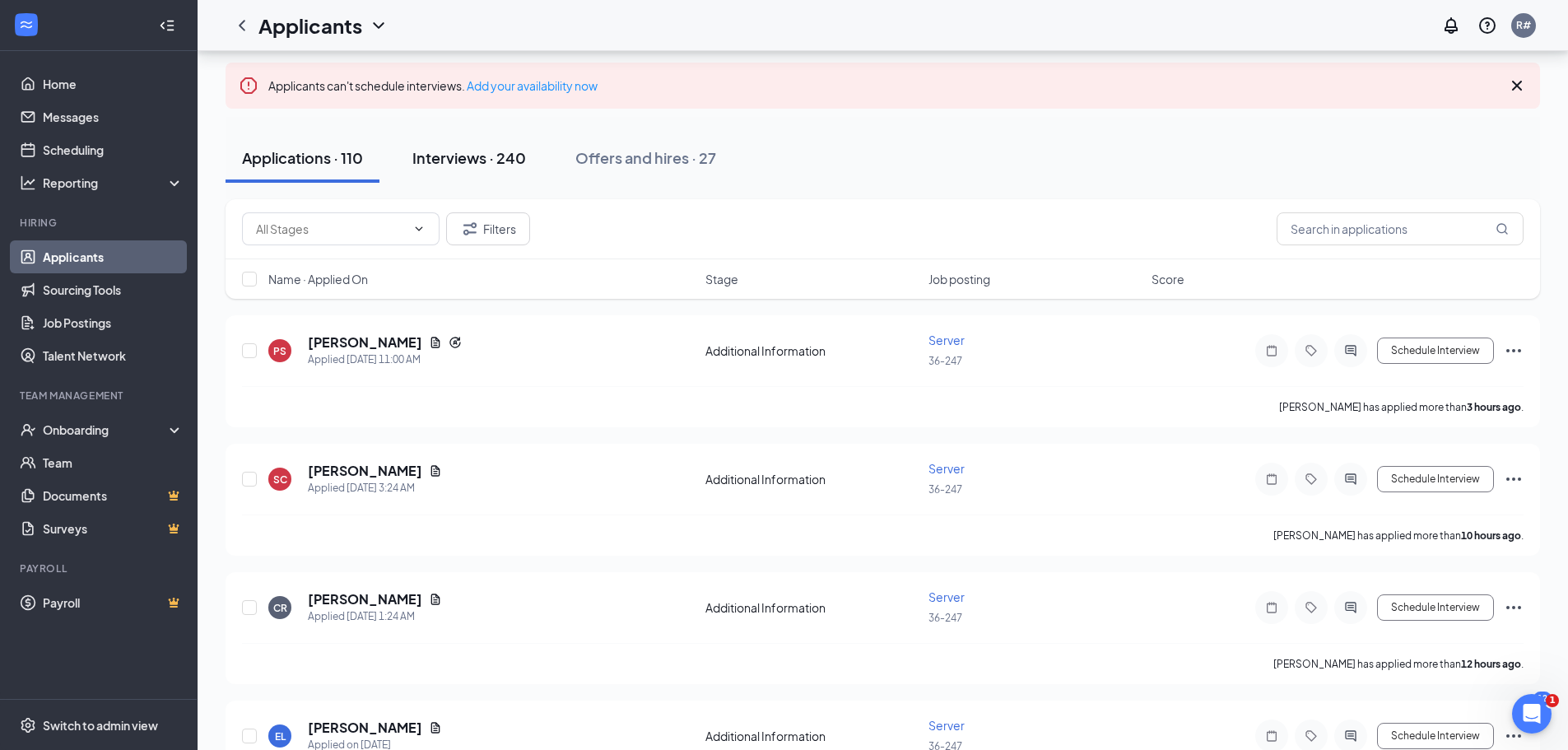
click at [426, 155] on div "Interviews · 240" at bounding box center [469, 158] width 114 height 21
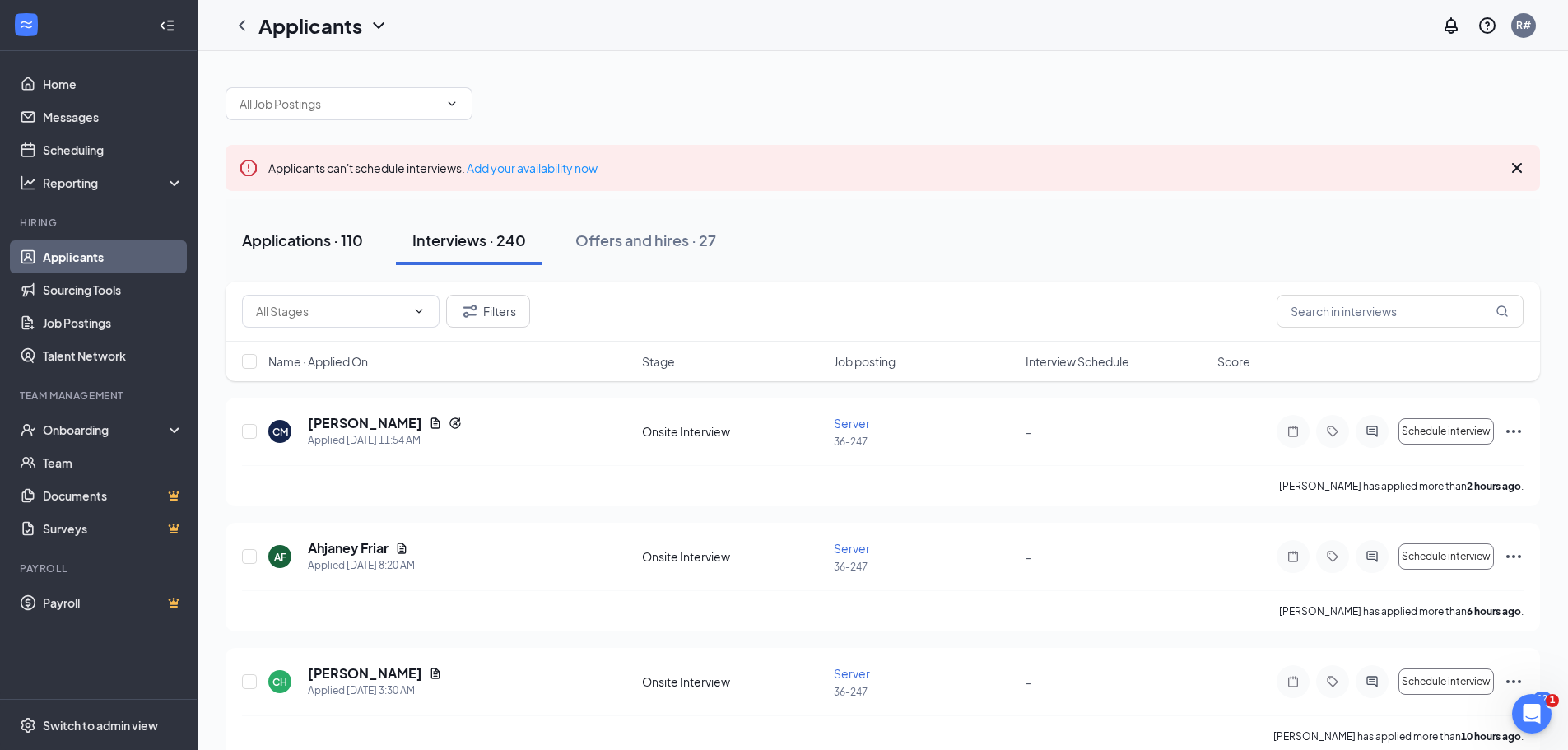
click at [304, 237] on div "Applications · 110" at bounding box center [303, 240] width 121 height 21
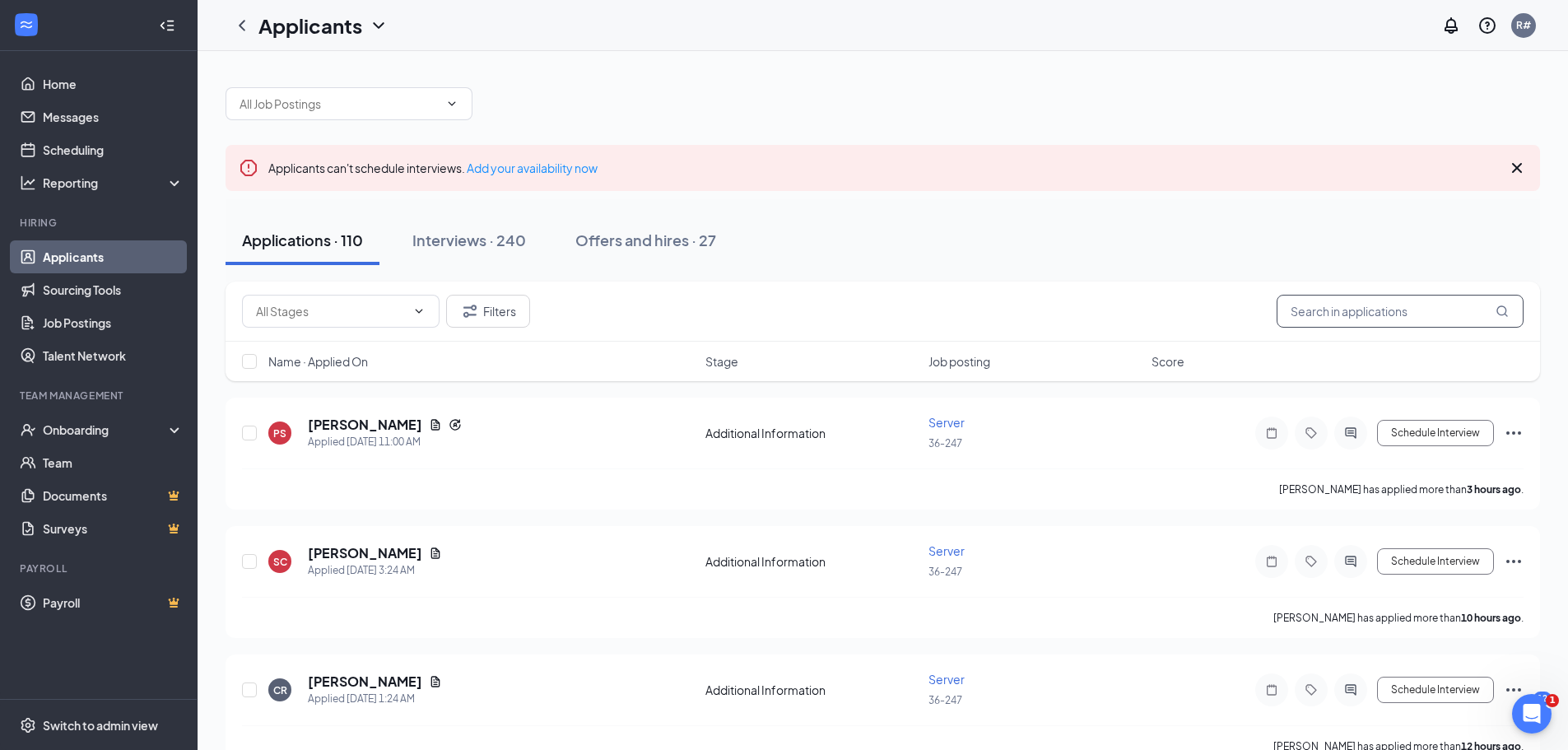
click at [1358, 307] on input "text" at bounding box center [1401, 310] width 247 height 33
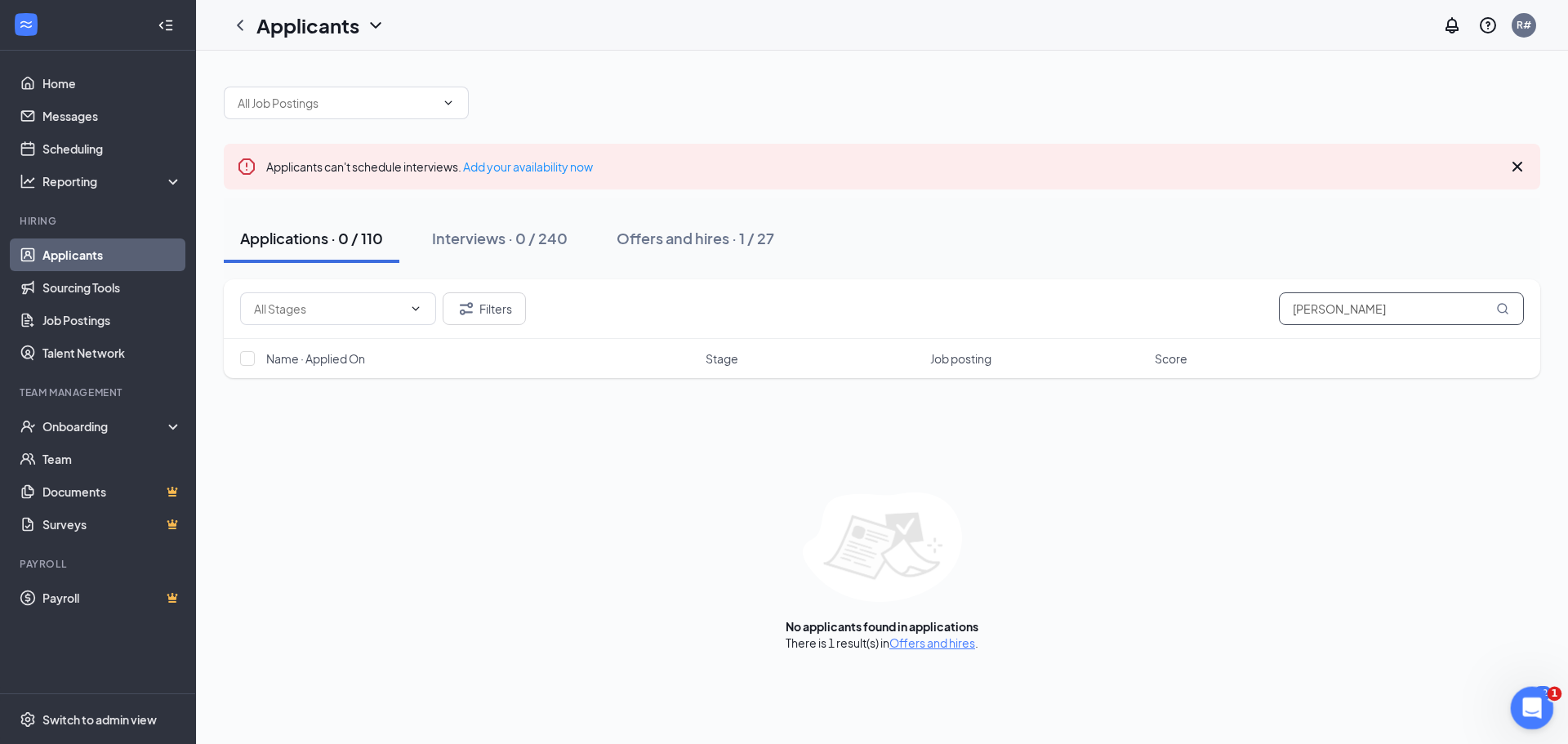
type input "[PERSON_NAME]"
click at [1548, 703] on div "Open Intercom Messenger" at bounding box center [1529, 705] width 54 height 54
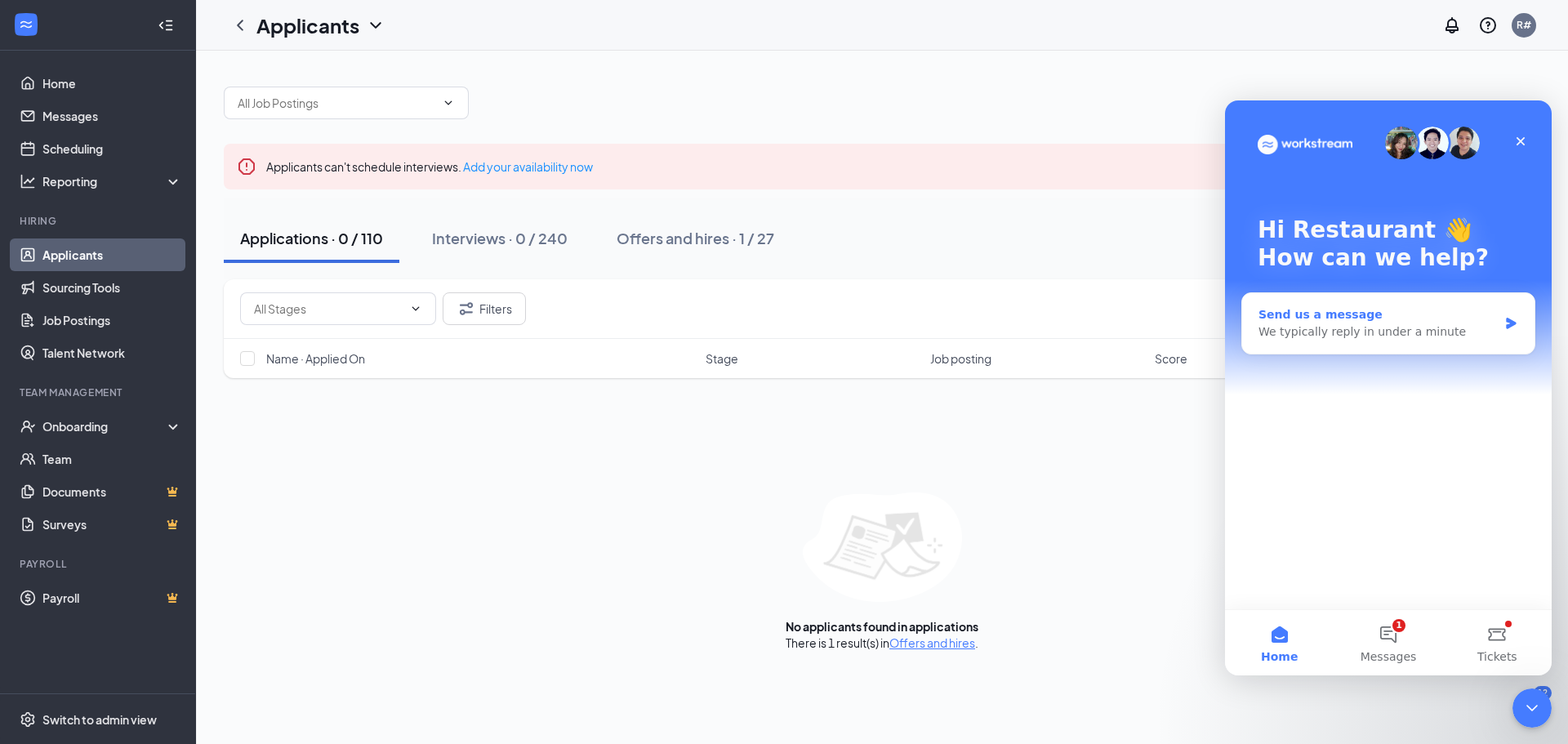
click at [1365, 333] on div "We typically reply in under a minute" at bounding box center [1378, 332] width 239 height 18
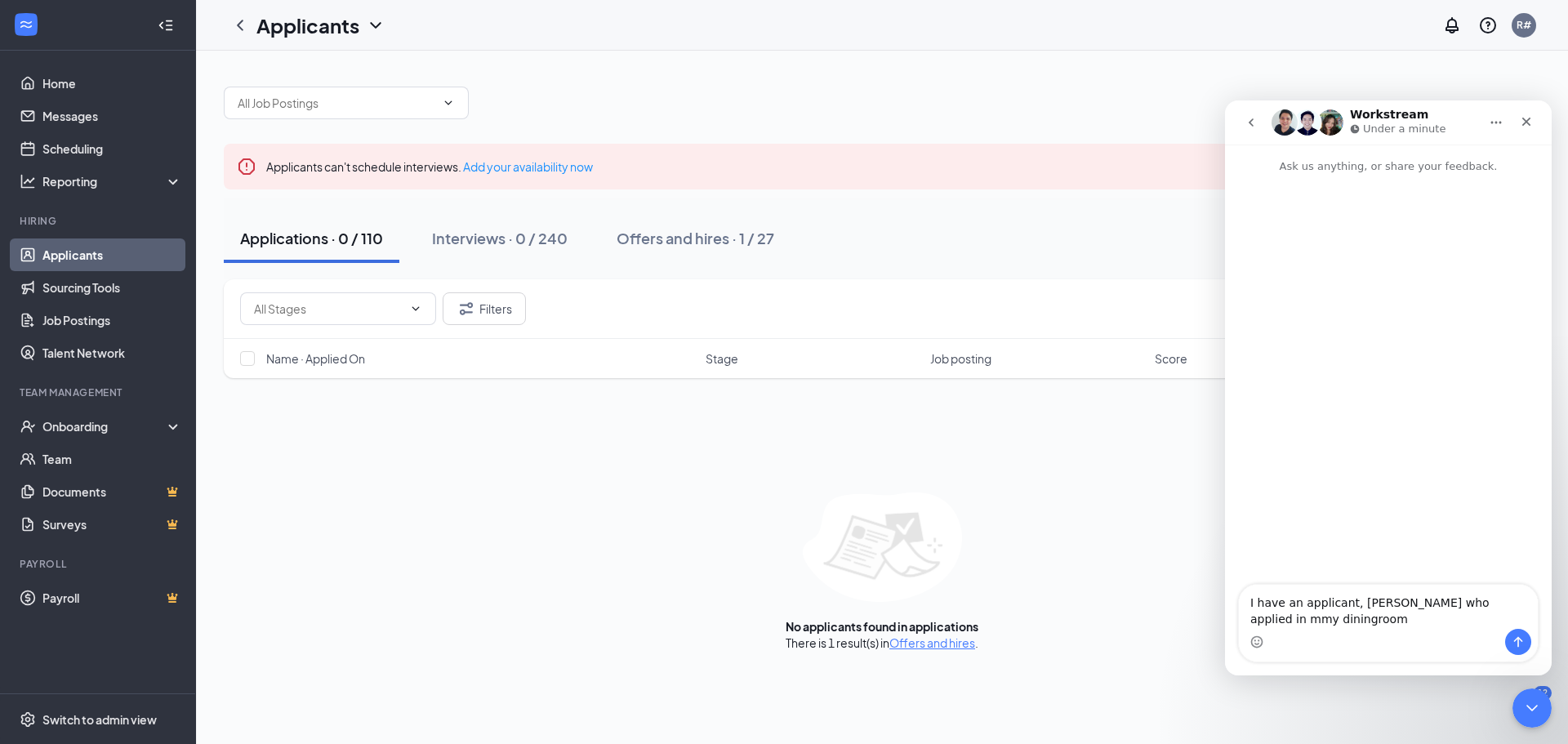
click at [1281, 620] on textarea "I have an applicant, [PERSON_NAME] who applied in mmy diningroom" at bounding box center [1388, 607] width 298 height 44
click at [1484, 605] on textarea "I have an applicant, [PERSON_NAME] who applied in mmy dining room" at bounding box center [1388, 607] width 298 height 44
click at [1317, 623] on textarea "I have an applicant, [PERSON_NAME] who applied in my dining room" at bounding box center [1388, 607] width 298 height 44
type textarea "I have an applicant, [PERSON_NAME] who applied in my dining room. It has been 2…"
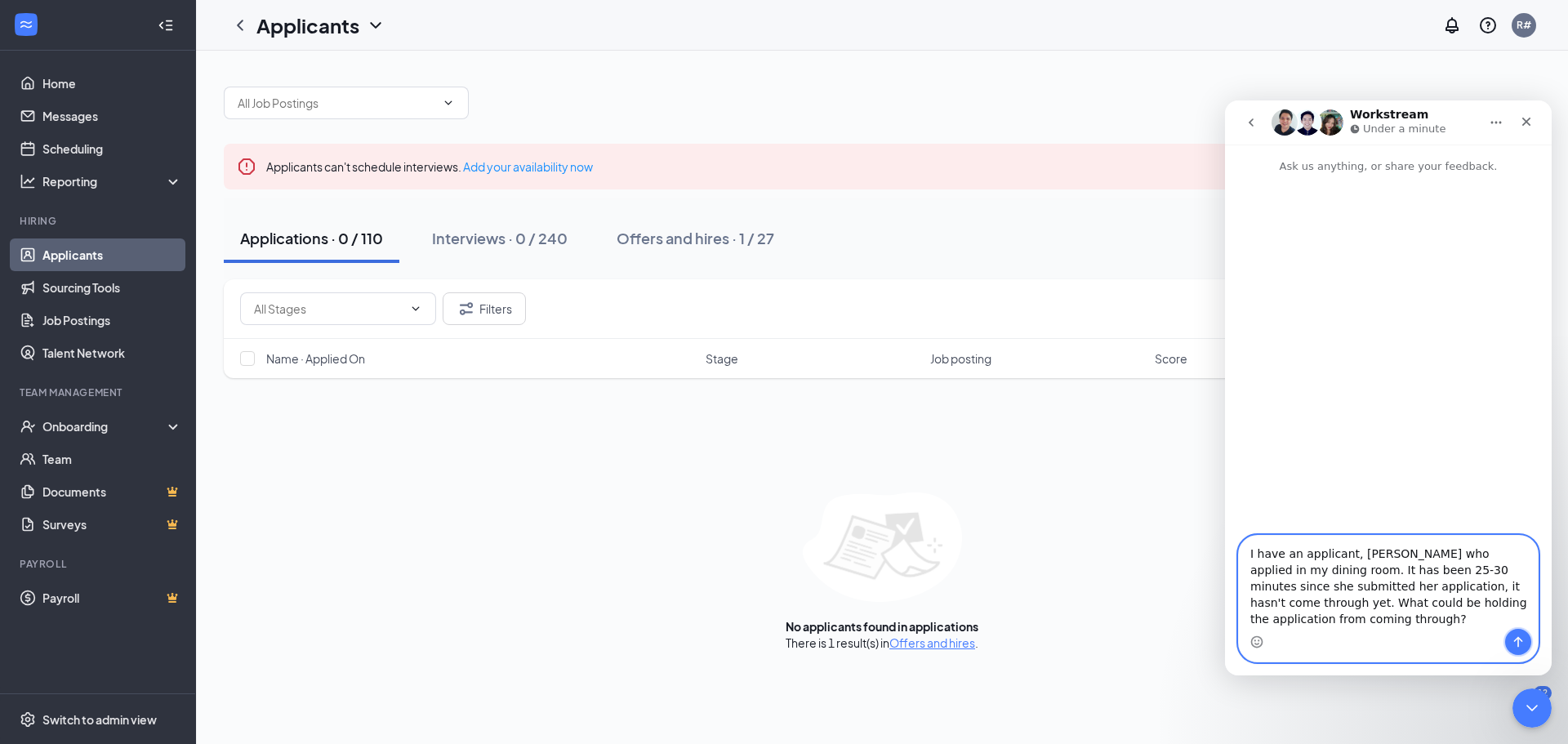
click at [1520, 643] on icon "Send a message…" at bounding box center [1518, 641] width 13 height 13
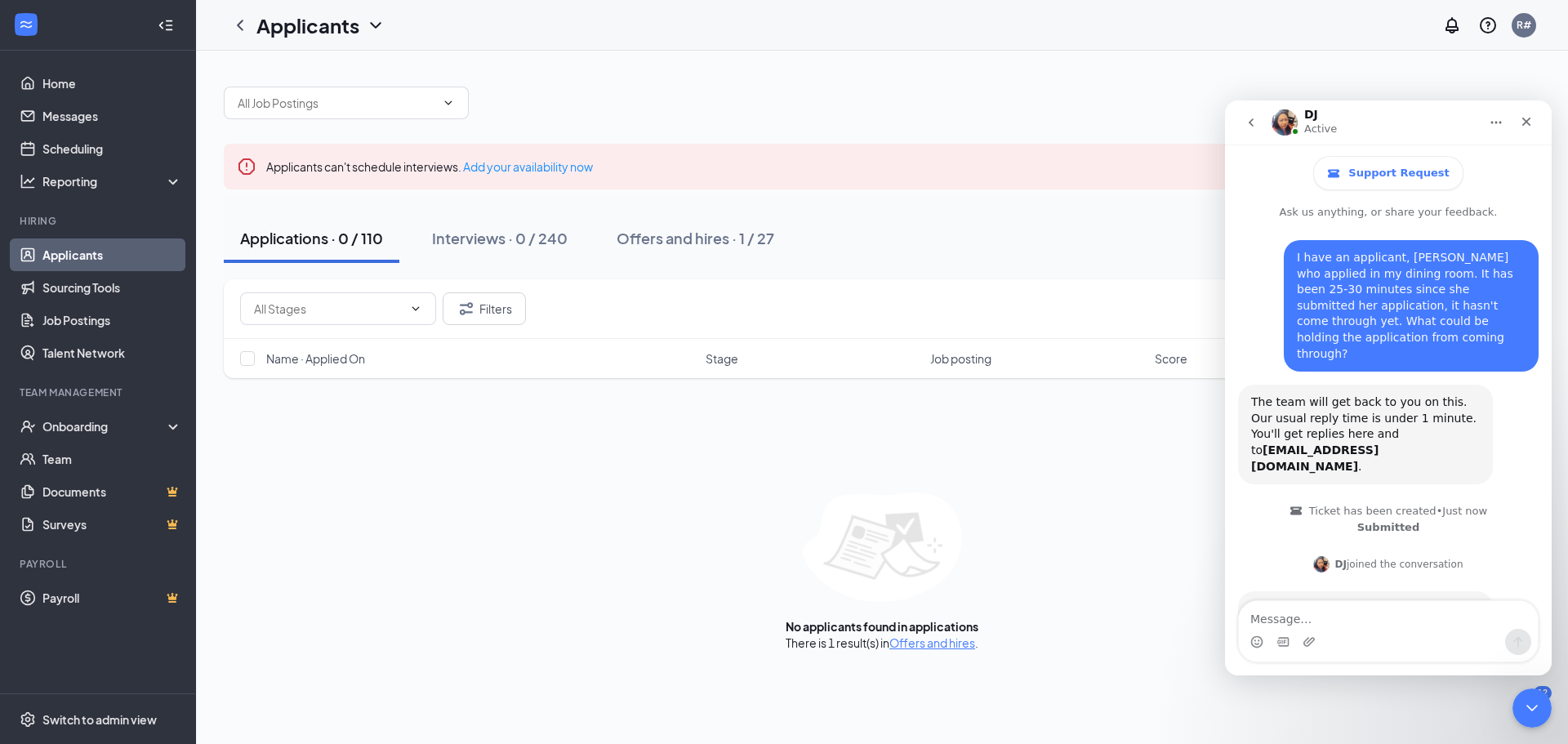
scroll to position [44, 0]
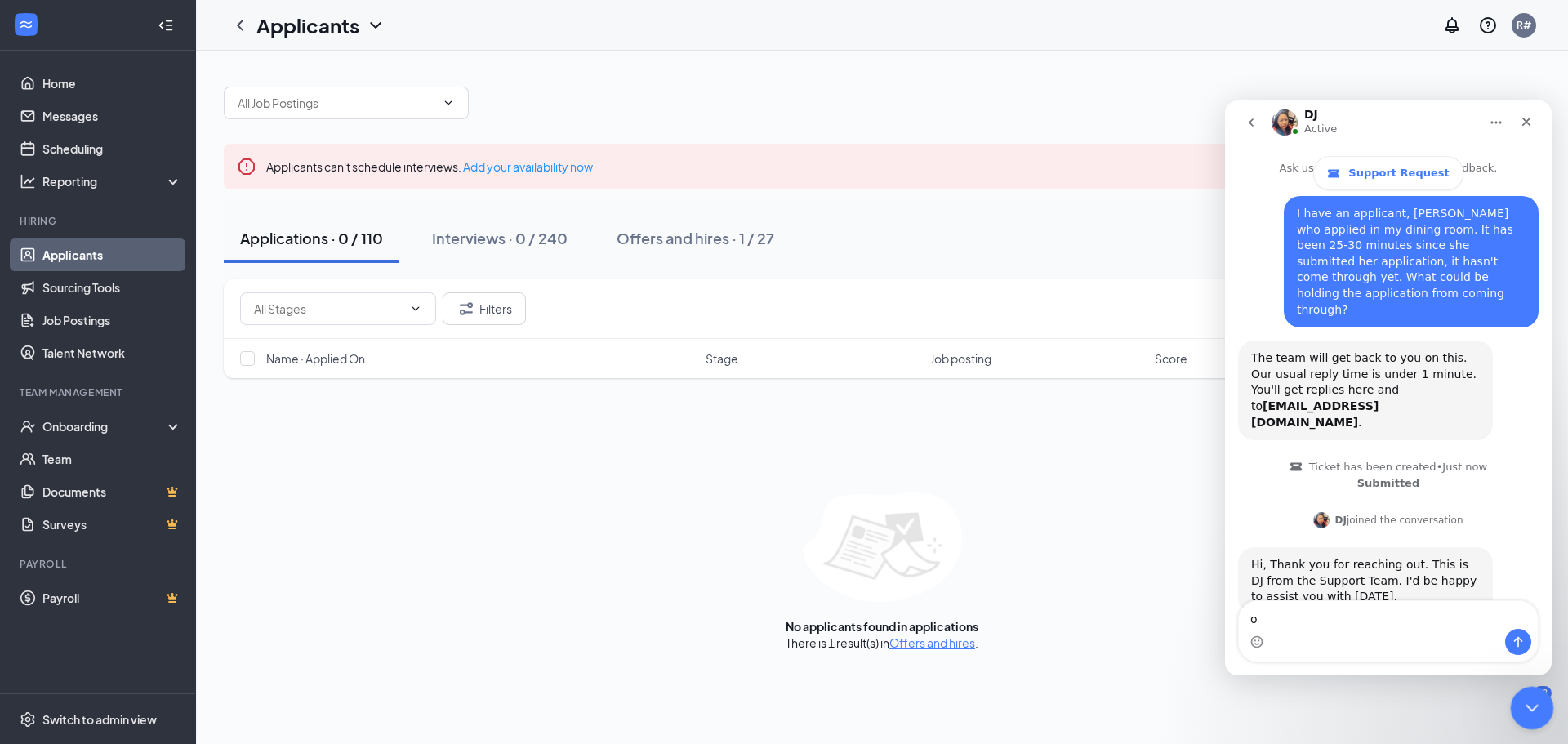
type textarea "ok"
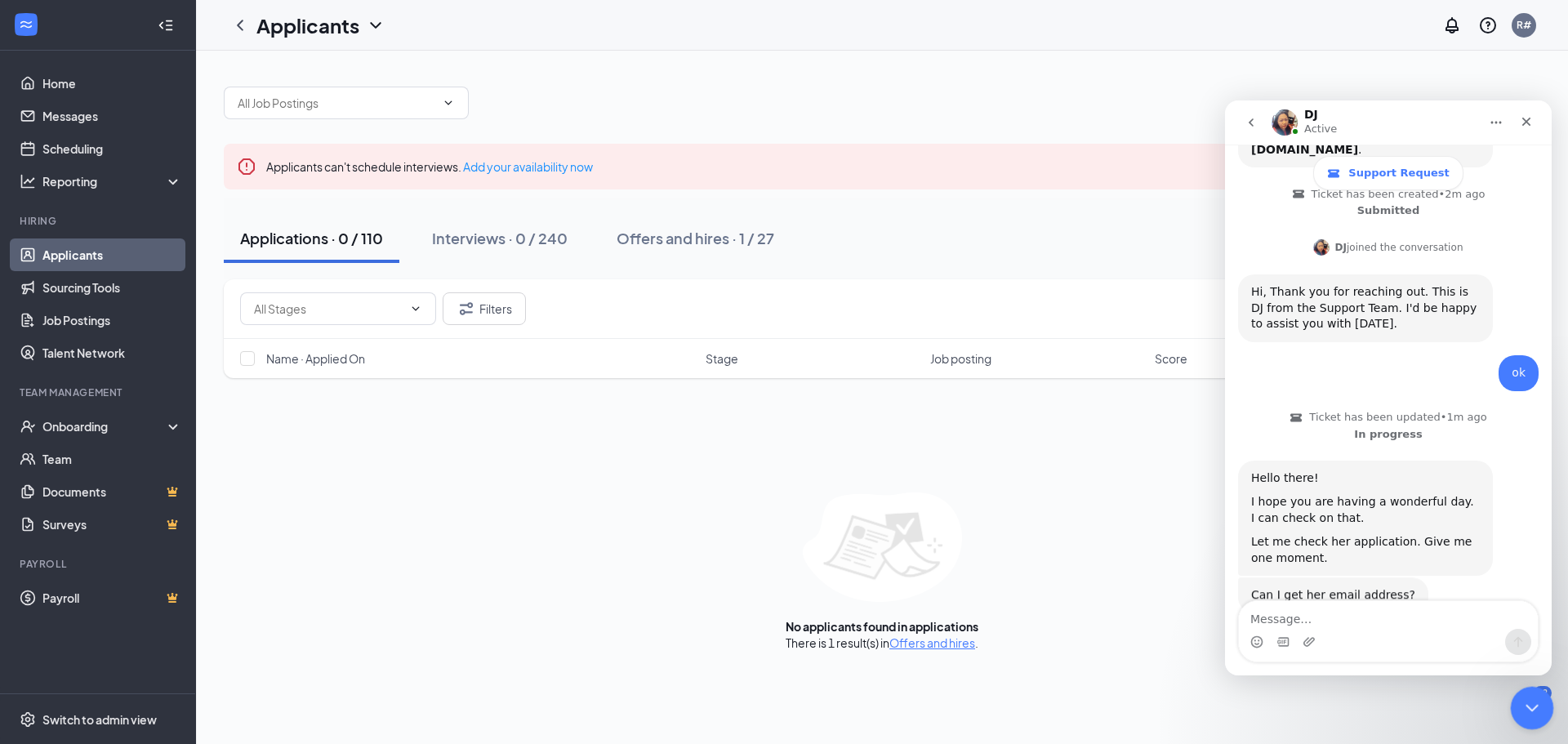
scroll to position [315, 0]
click at [1346, 614] on textarea "I'll text her and ask mfor it" at bounding box center [1388, 614] width 298 height 28
type textarea "I'll text her and ask for it"
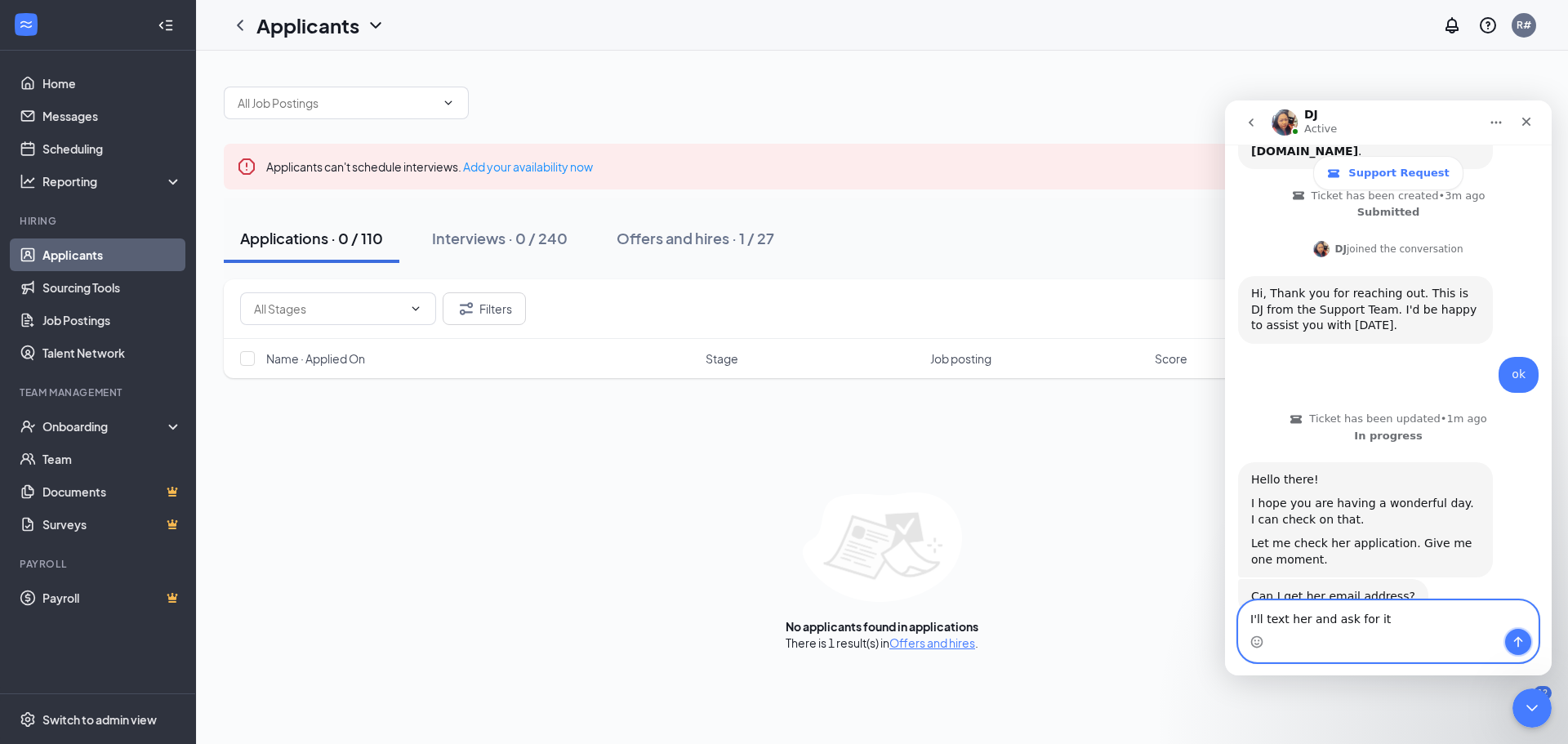
click at [1509, 638] on button "Send a message…" at bounding box center [1518, 641] width 26 height 26
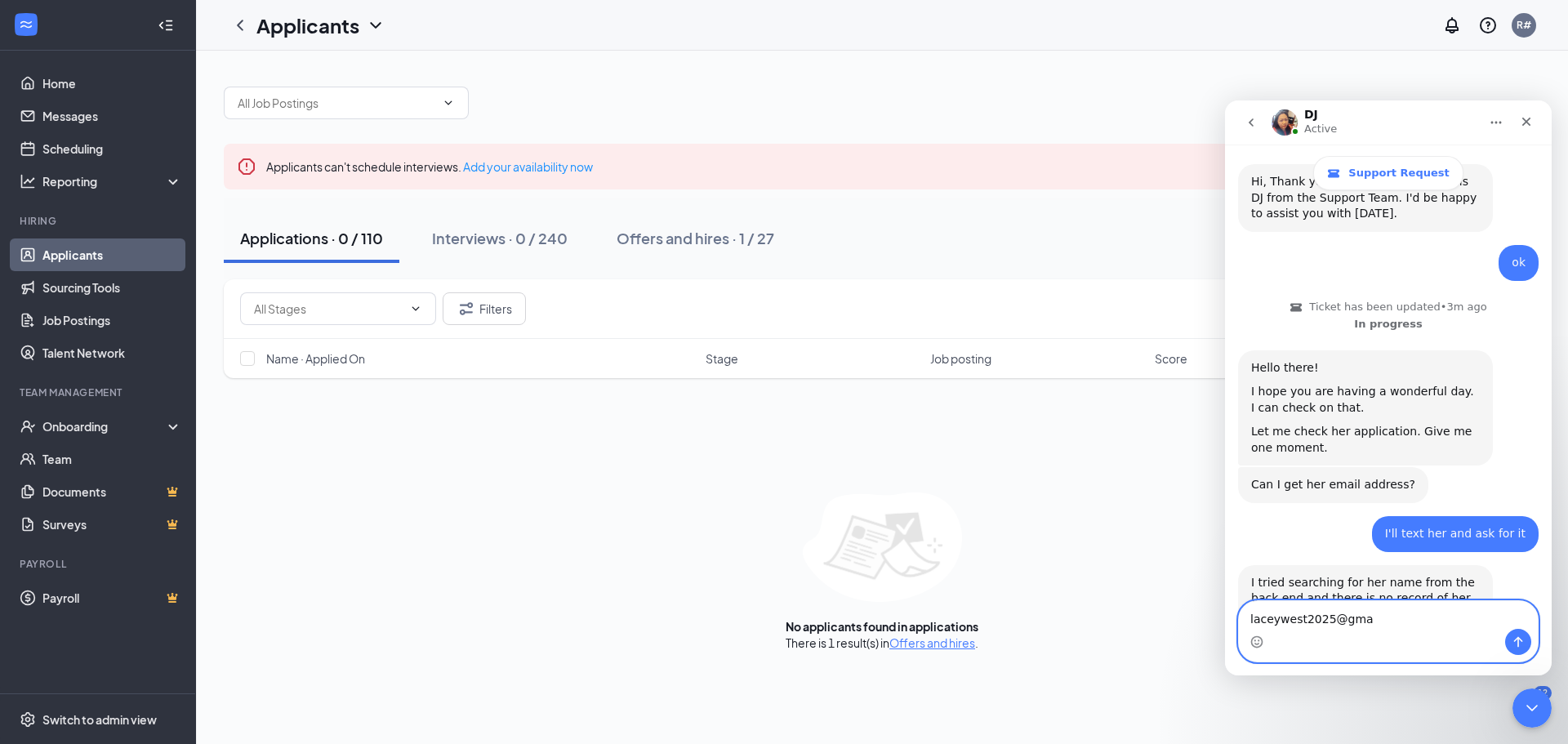
scroll to position [429, 0]
type textarea "[EMAIL_ADDRESS][DOMAIN_NAME]"
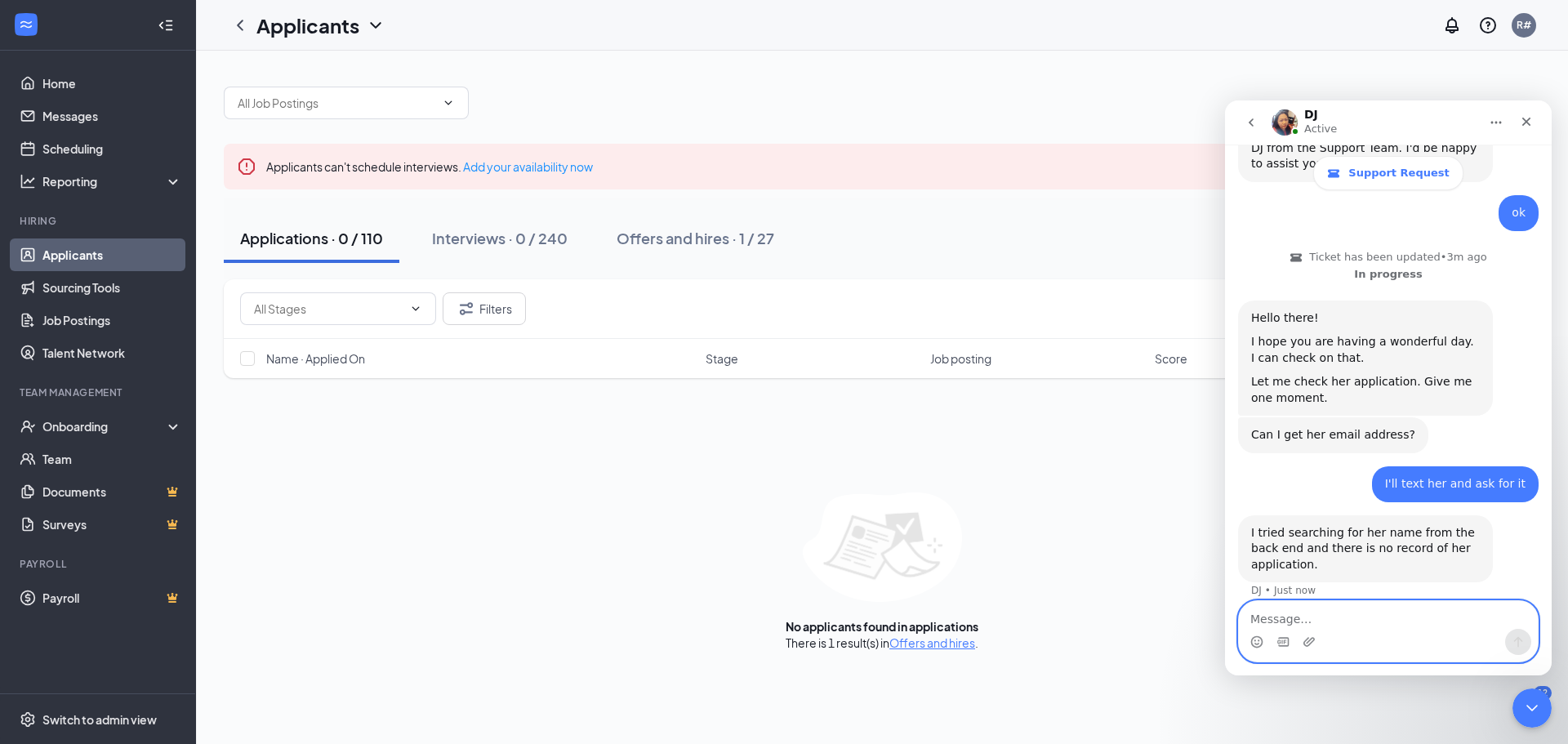
scroll to position [477, 0]
click at [1377, 621] on textarea "She did the application infront of me" at bounding box center [1388, 614] width 298 height 28
type textarea "She did the application in front of me"
click at [1437, 622] on textarea "She did the application in front of me" at bounding box center [1388, 614] width 298 height 28
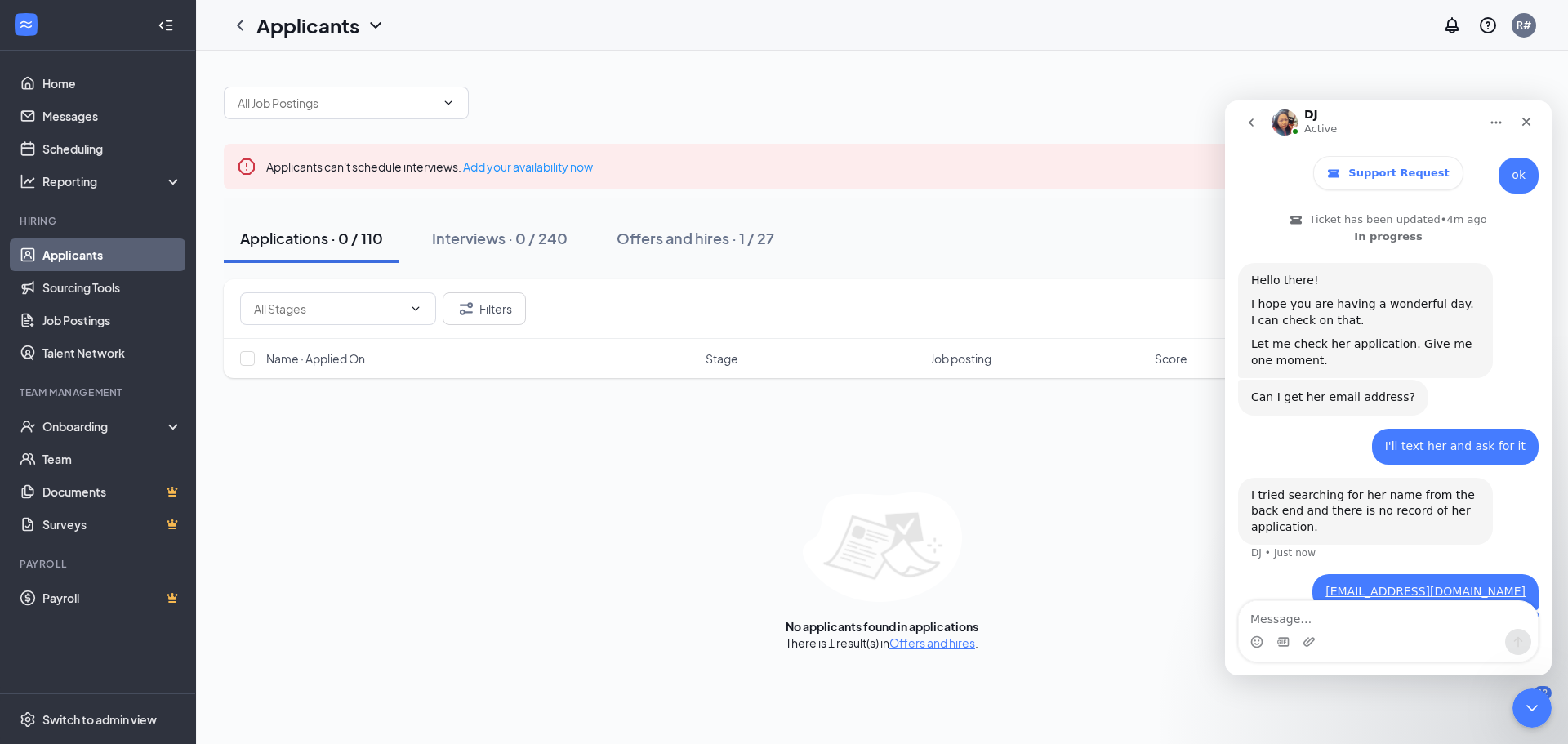
click at [315, 235] on div "Applications · 0 / 110" at bounding box center [311, 238] width 143 height 20
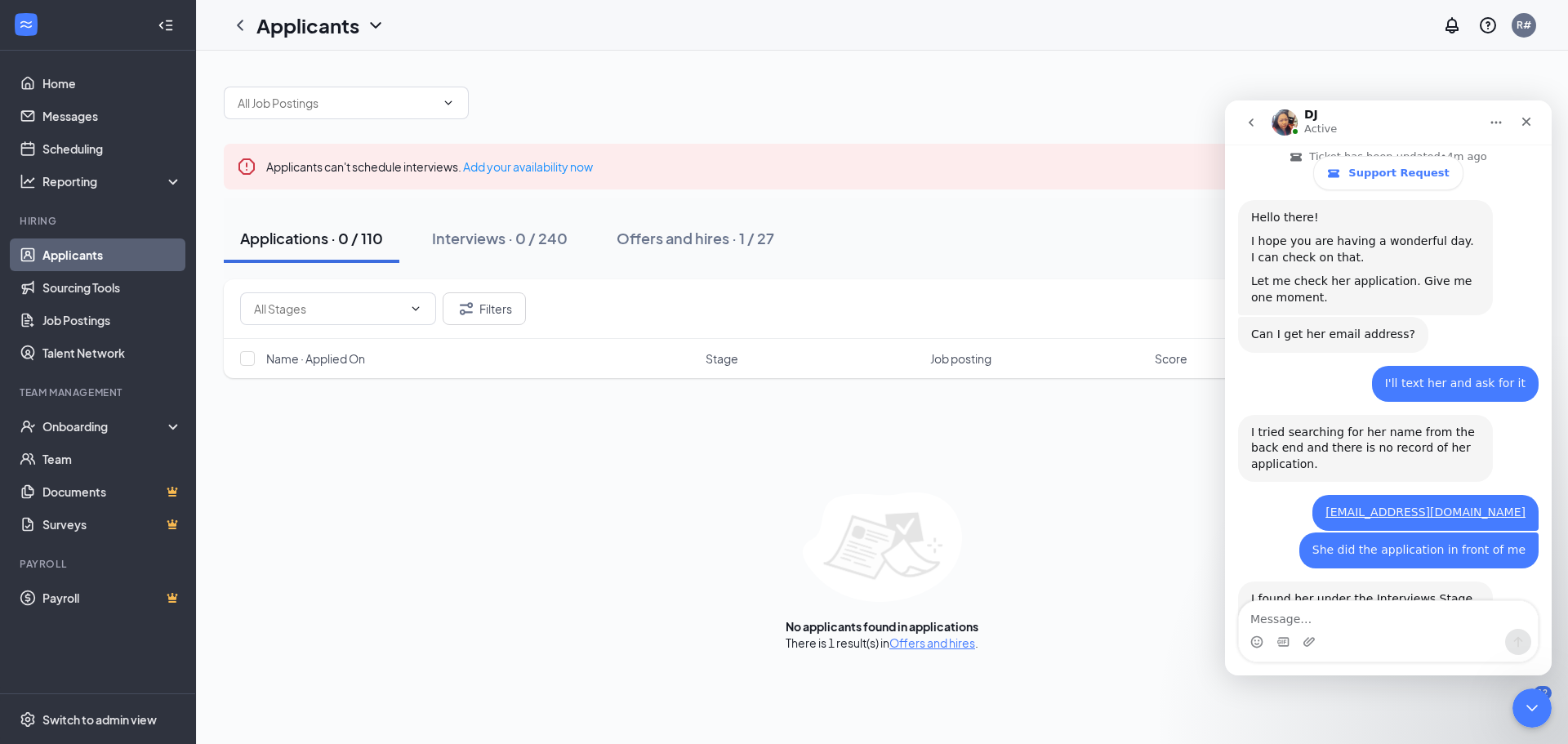
scroll to position [655, 0]
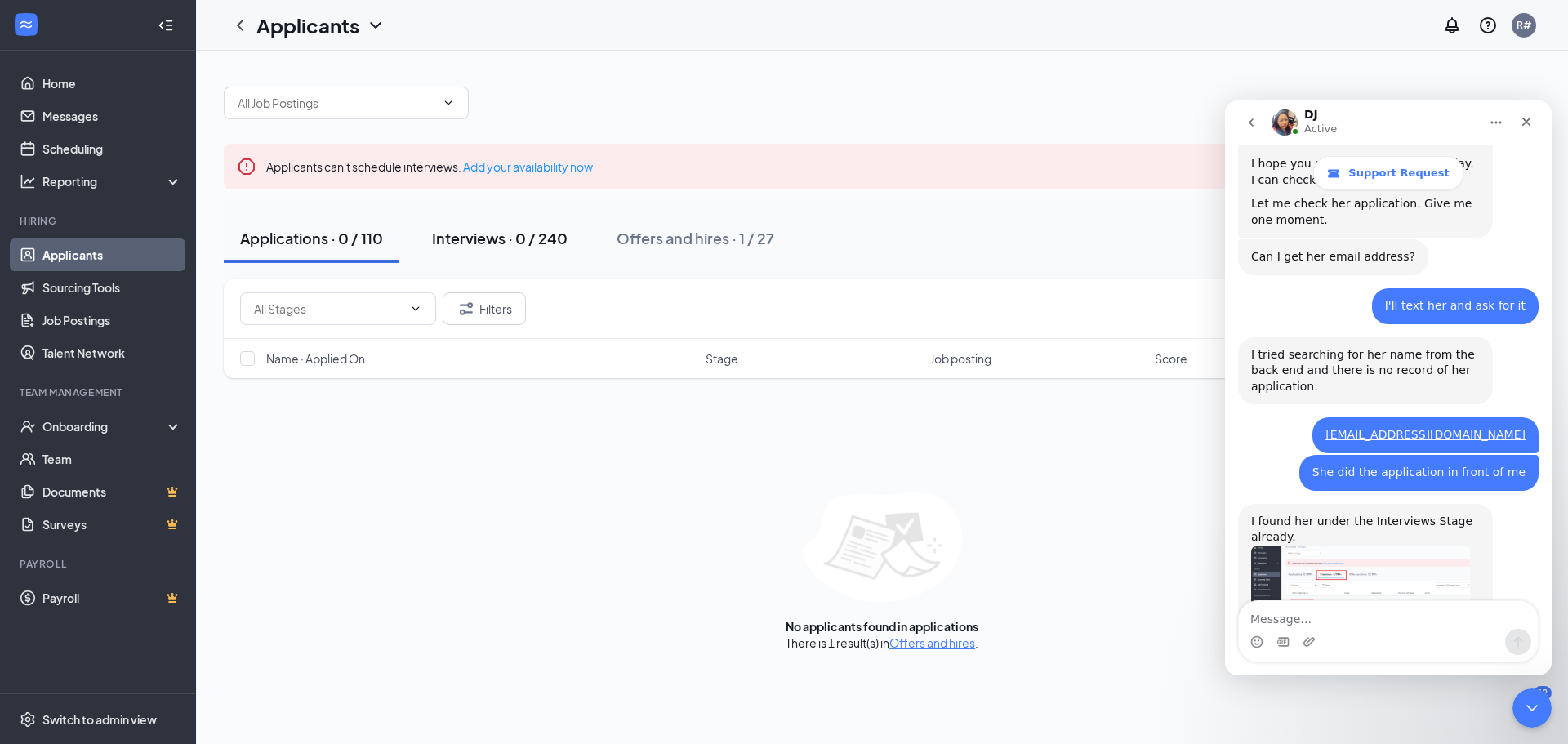
click at [498, 237] on div "Interviews · 0 / 240" at bounding box center [499, 238] width 135 height 20
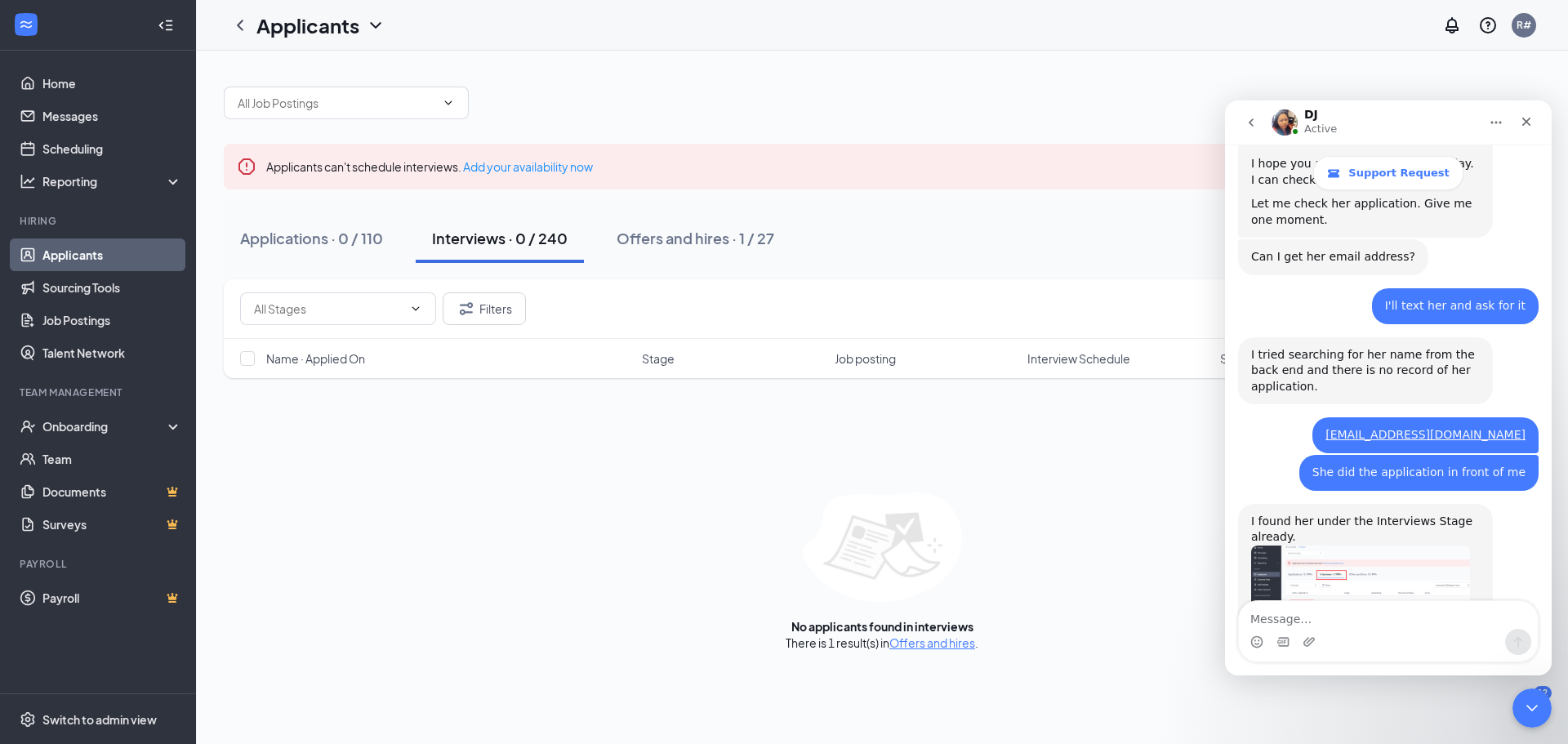
drag, startPoint x: 1435, startPoint y: 117, endPoint x: 1377, endPoint y: 126, distance: 58.7
click at [1379, 132] on div "DJ Active" at bounding box center [1375, 122] width 208 height 29
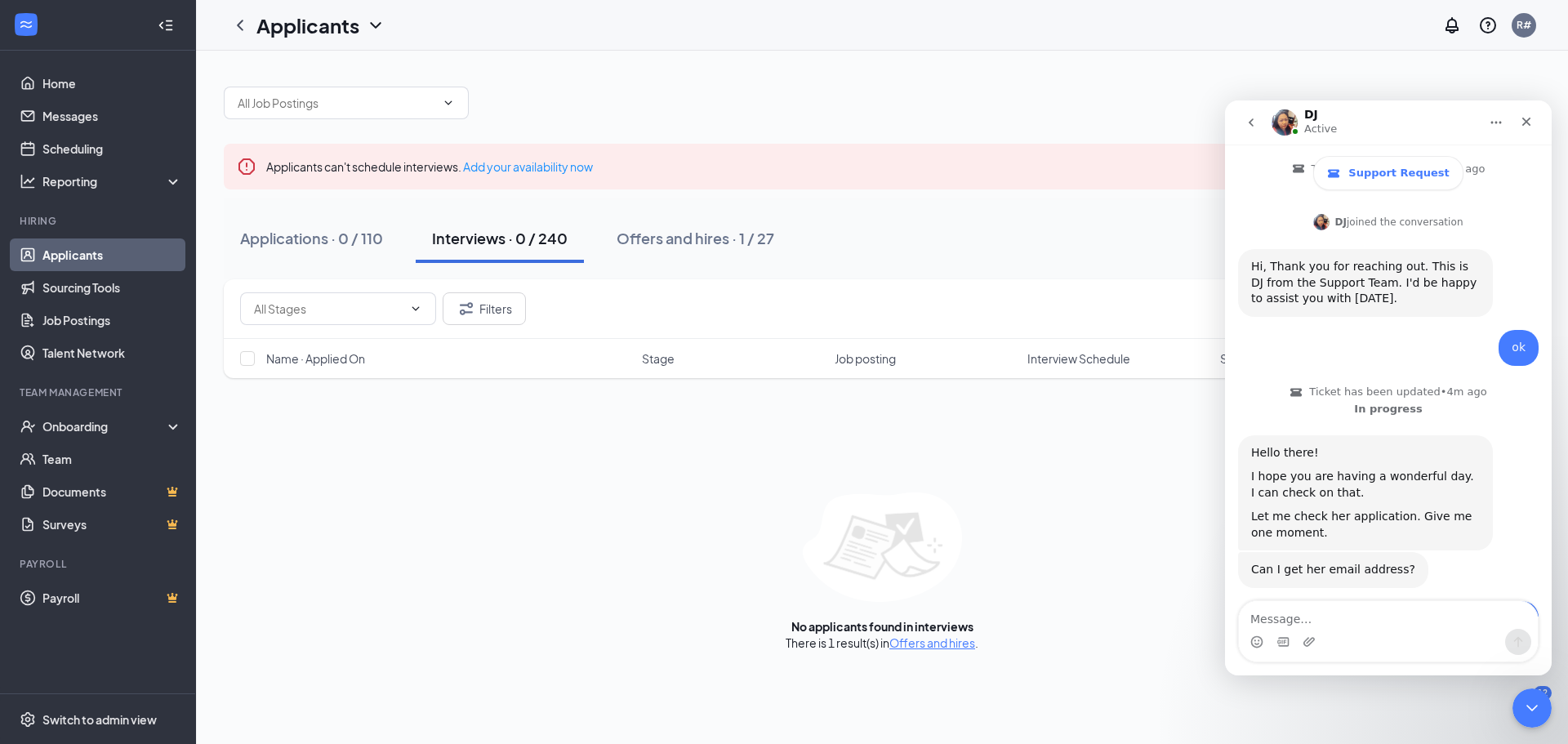
scroll to position [79, 0]
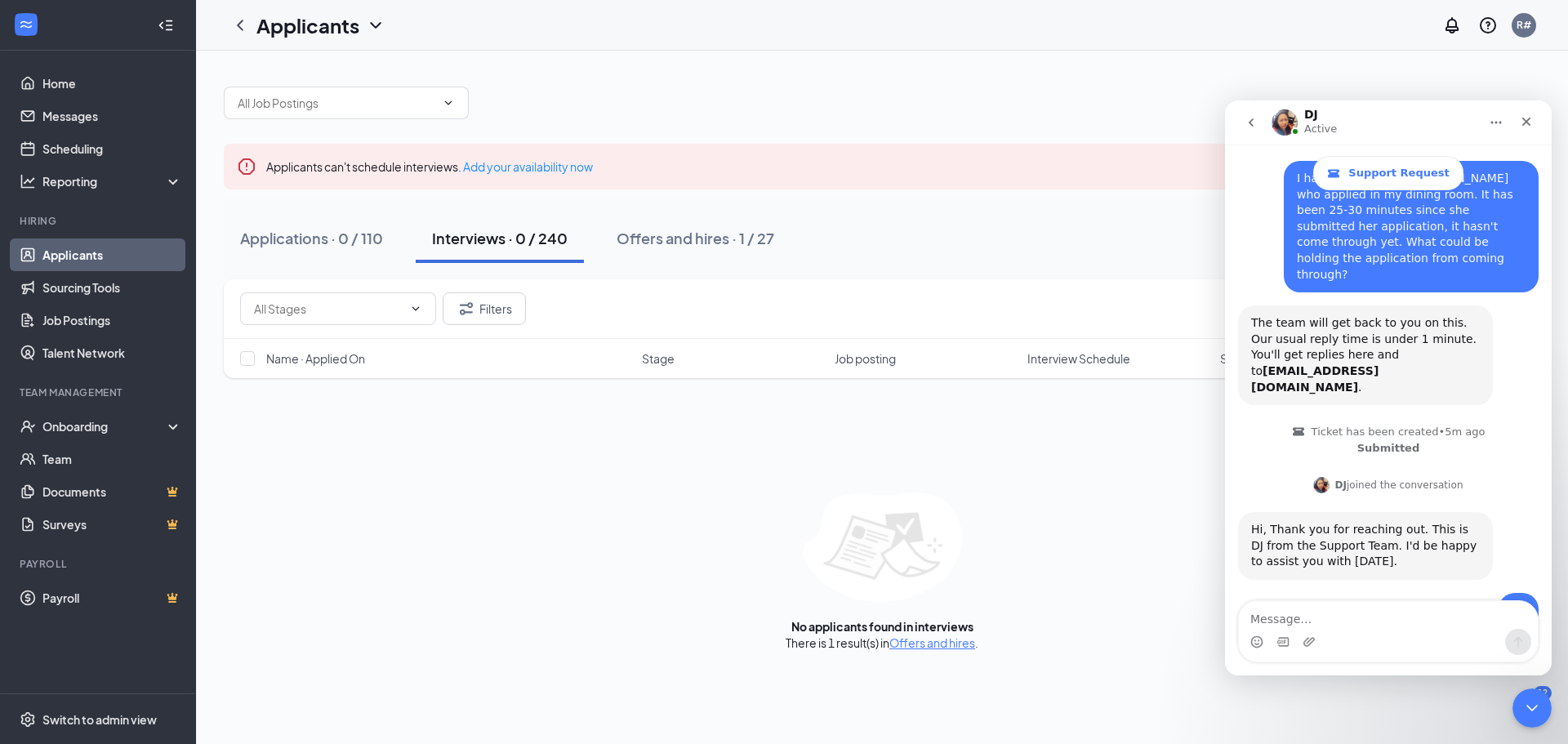
drag, startPoint x: 1370, startPoint y: 107, endPoint x: 1369, endPoint y: 123, distance: 16.0
click at [1369, 123] on div "DJ Active" at bounding box center [1375, 122] width 208 height 29
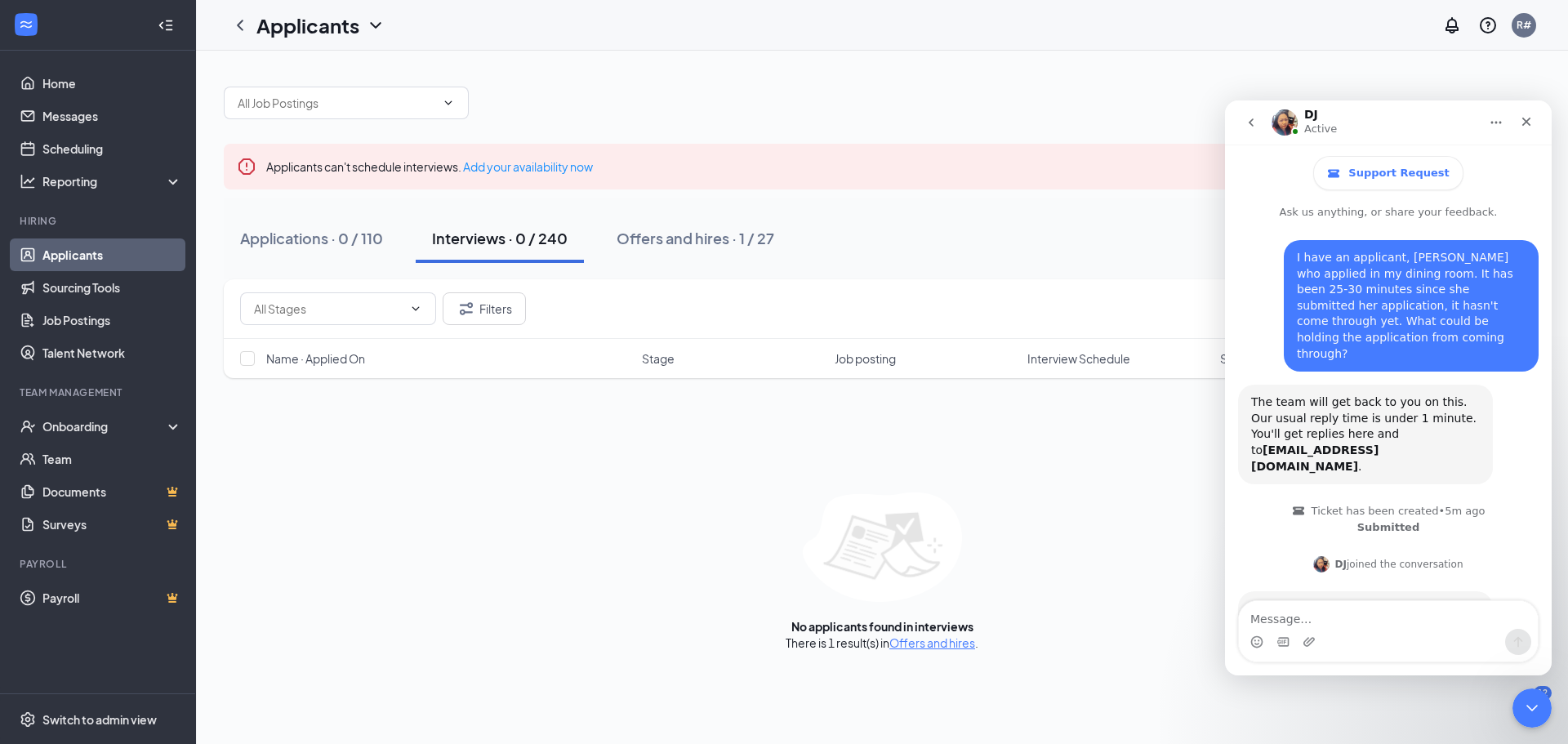
drag, startPoint x: 1377, startPoint y: 114, endPoint x: 1372, endPoint y: 96, distance: 18.7
click html "DJ Active Support Request Ask us anything, or share your feedback. I have an ap…"
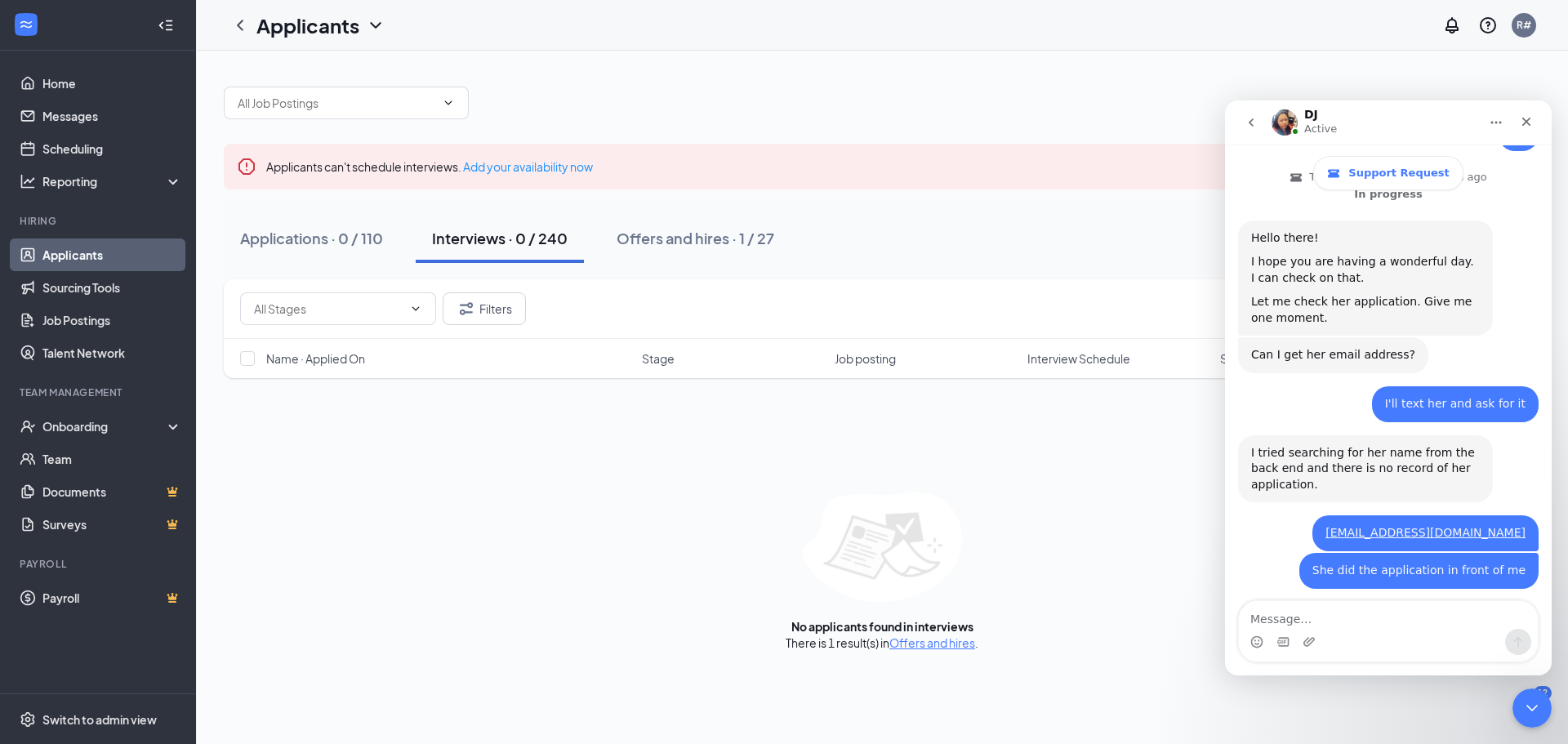
scroll to position [655, 0]
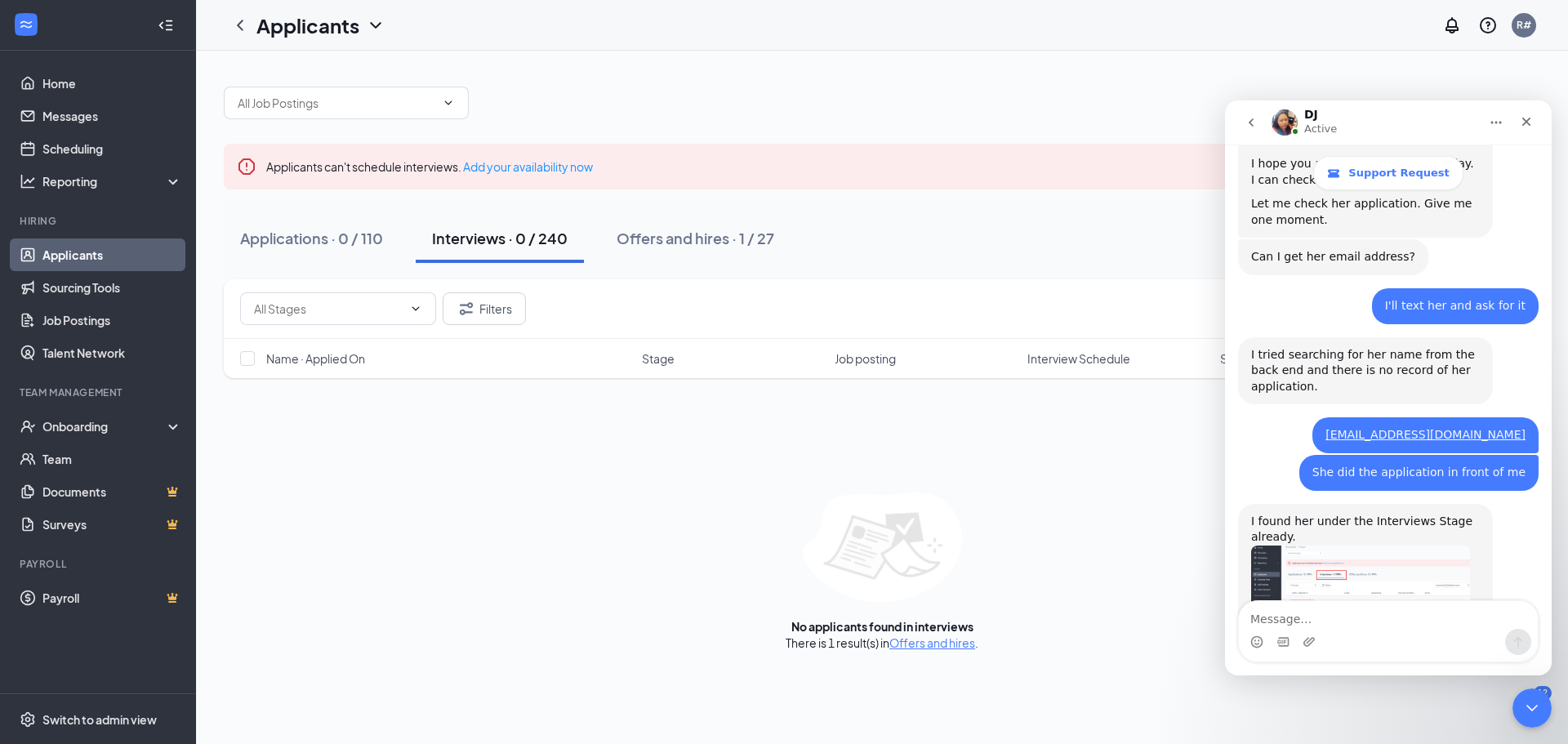
drag, startPoint x: 1097, startPoint y: 289, endPoint x: 1107, endPoint y: 273, distance: 18.9
click at [1102, 283] on div "Filters [PERSON_NAME]" at bounding box center [881, 309] width 1316 height 59
drag, startPoint x: 1109, startPoint y: 273, endPoint x: 1106, endPoint y: 297, distance: 24.2
click at [1110, 273] on div "Applications · 0 / 110 Interviews · 0 / 240 Offers and hires · 1 / 27" at bounding box center [881, 238] width 1316 height 82
click at [1009, 359] on div "Job posting" at bounding box center [925, 359] width 183 height 17
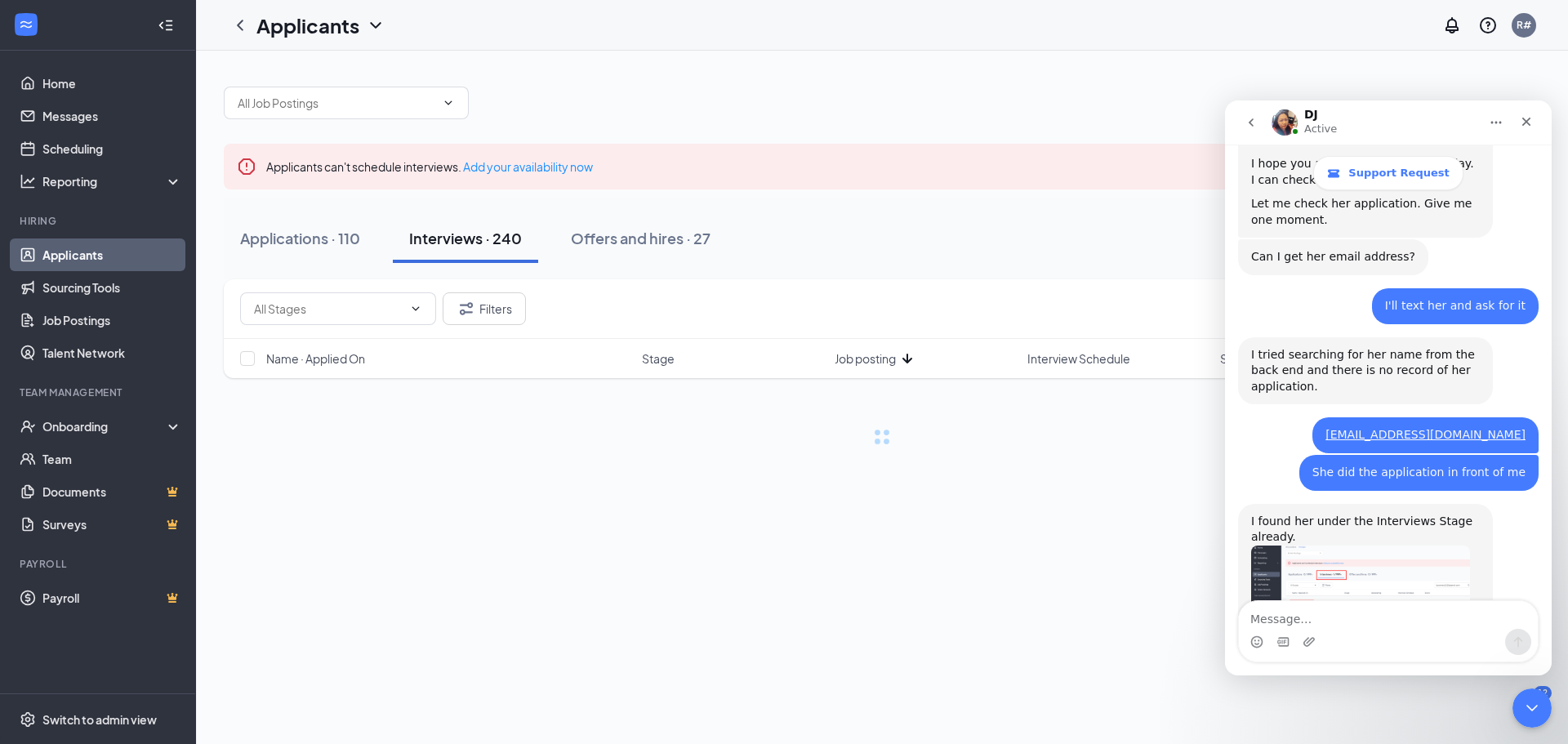
click at [1007, 355] on div "Job posting" at bounding box center [925, 359] width 183 height 17
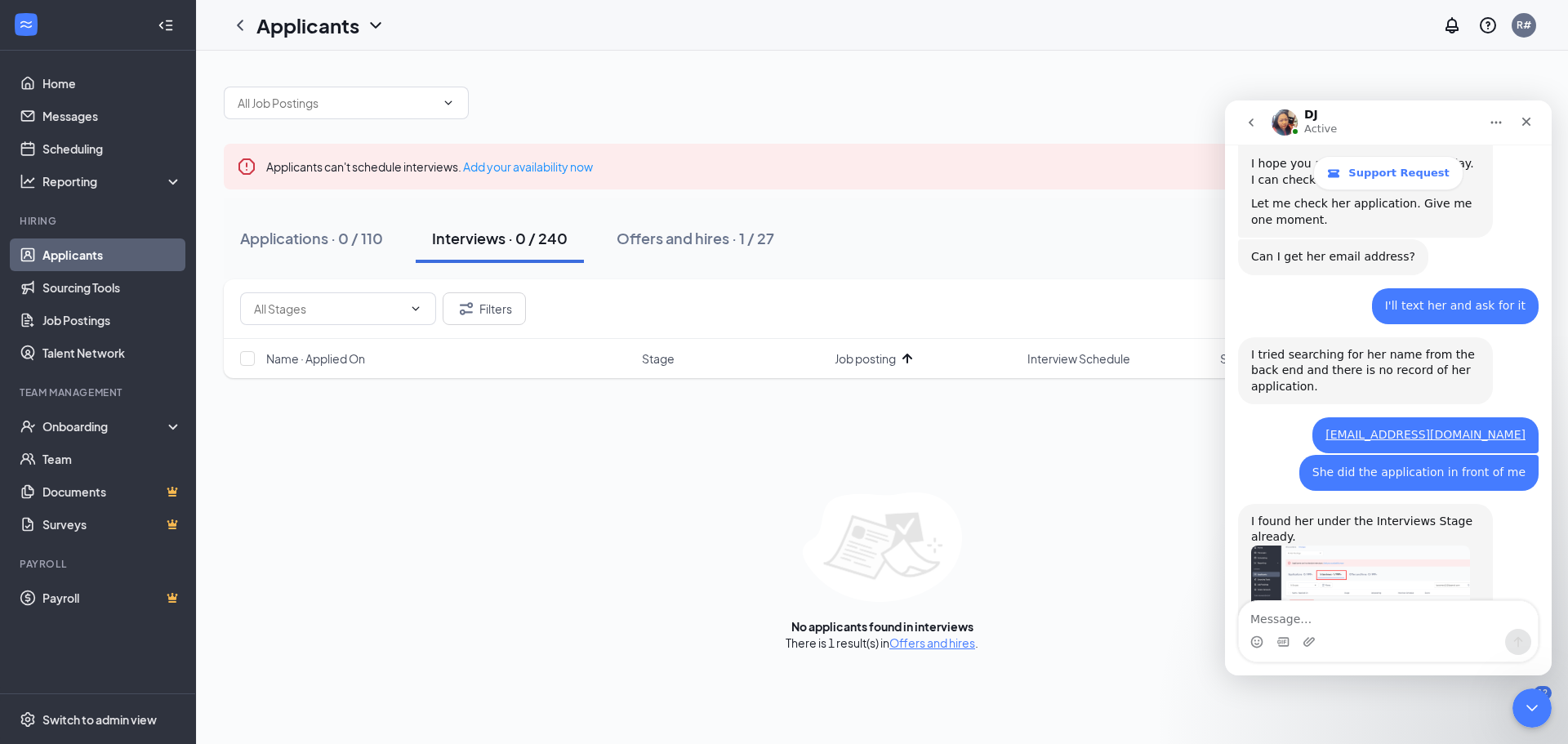
click at [1495, 122] on icon "Home" at bounding box center [1496, 122] width 10 height 3
click at [1431, 82] on div at bounding box center [881, 95] width 1316 height 49
drag, startPoint x: 1242, startPoint y: 122, endPoint x: 1216, endPoint y: 140, distance: 31.6
click html "DJ Active Expand window Download transcript Support Request Ask us anything, or…"
click at [1549, 68] on div "Applicants can't schedule interviews. Add your availability now Applications · …" at bounding box center [881, 360] width 1372 height 620
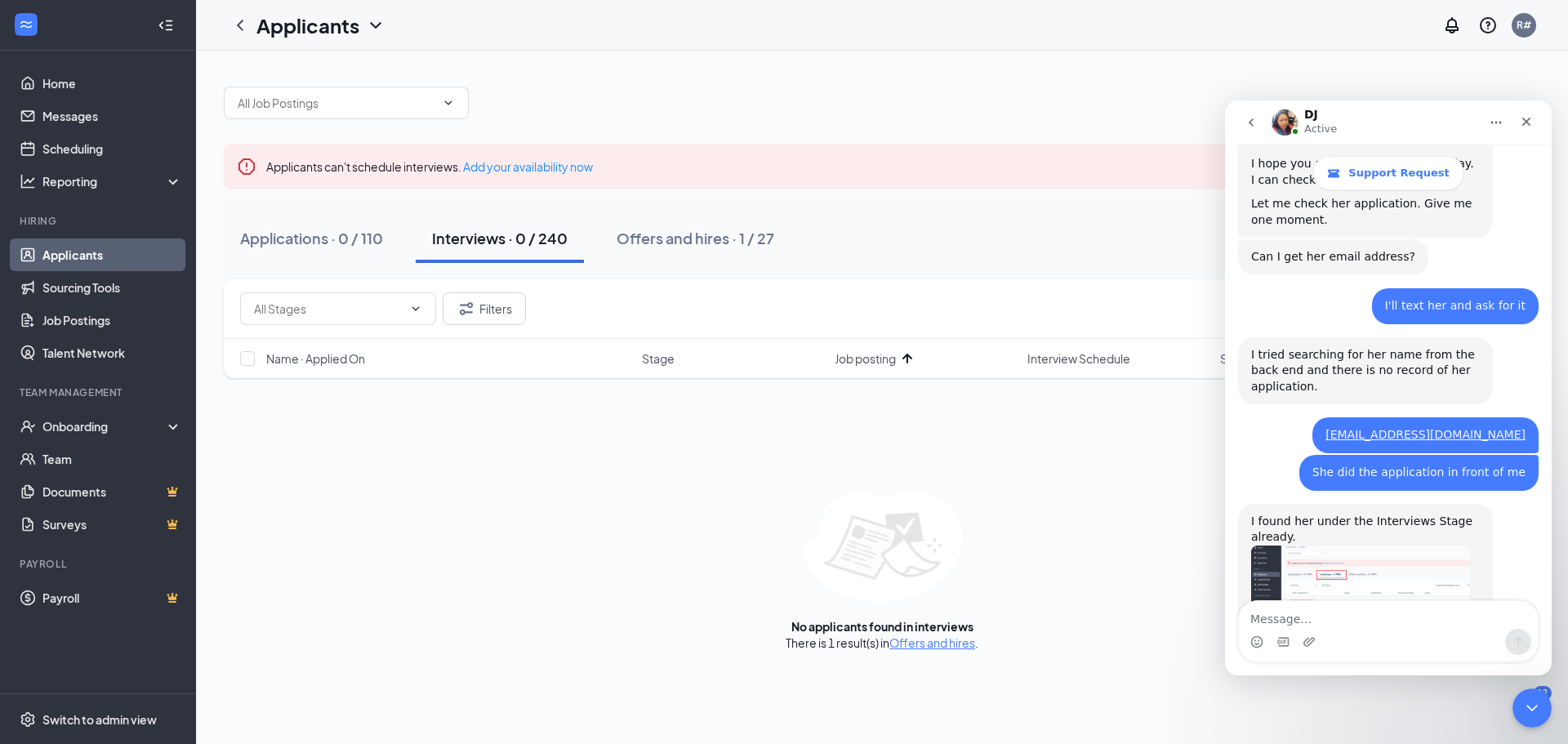
drag, startPoint x: 1553, startPoint y: 84, endPoint x: 1439, endPoint y: 65, distance: 115.6
click at [1516, 69] on div "Applicants can't schedule interviews. Add your availability now Applications · …" at bounding box center [881, 360] width 1372 height 620
drag, startPoint x: 1439, startPoint y: 65, endPoint x: 1431, endPoint y: 63, distance: 8.2
click at [1435, 63] on div "Applicants can't schedule interviews. Add your availability now Applications · …" at bounding box center [881, 360] width 1372 height 620
click at [1525, 121] on icon "Close" at bounding box center [1526, 122] width 9 height 9
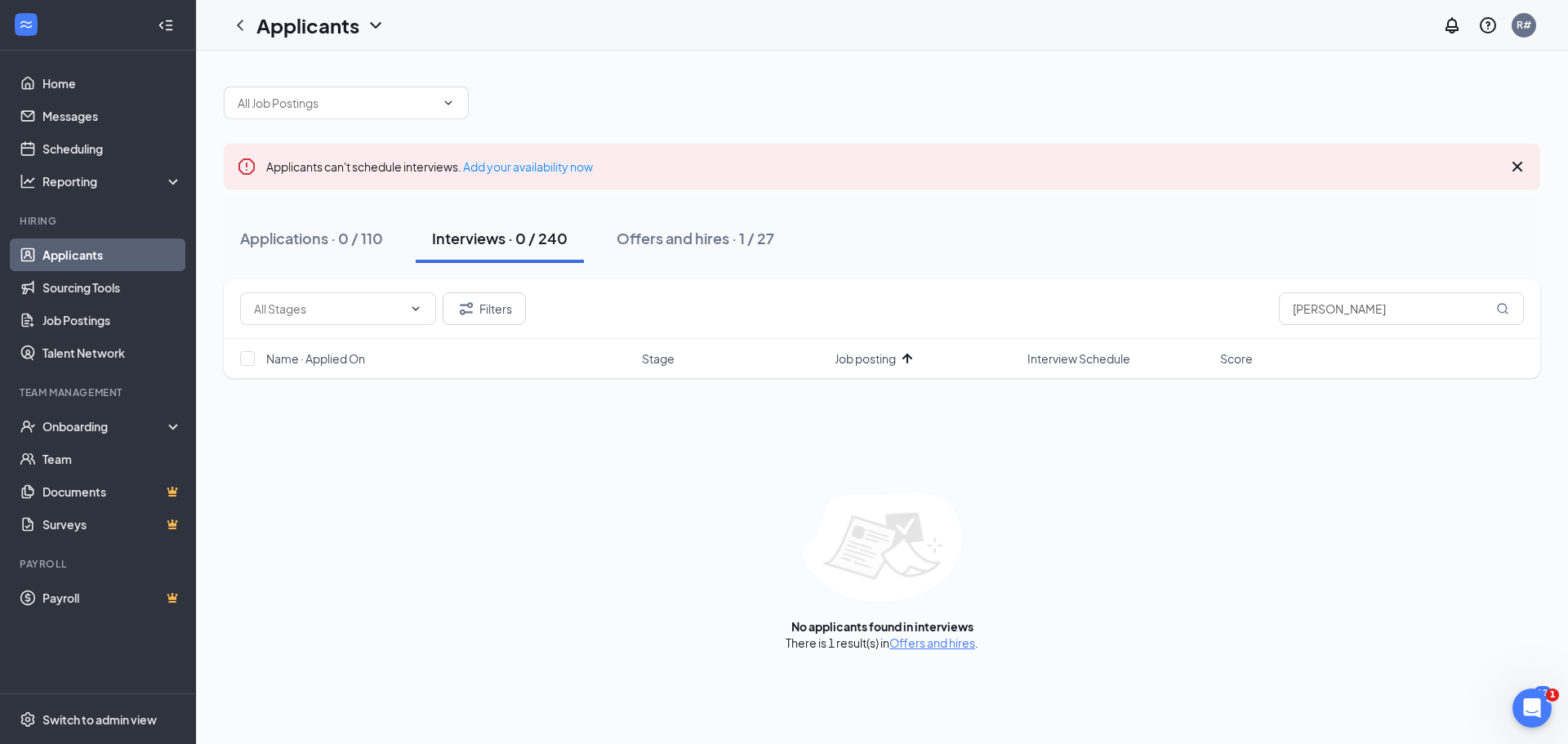
click at [477, 239] on div "Interviews · 0 / 240" at bounding box center [499, 238] width 135 height 20
drag, startPoint x: 1291, startPoint y: 309, endPoint x: 1362, endPoint y: 314, distance: 71.2
click at [1361, 315] on input "[PERSON_NAME]" at bounding box center [1401, 308] width 245 height 32
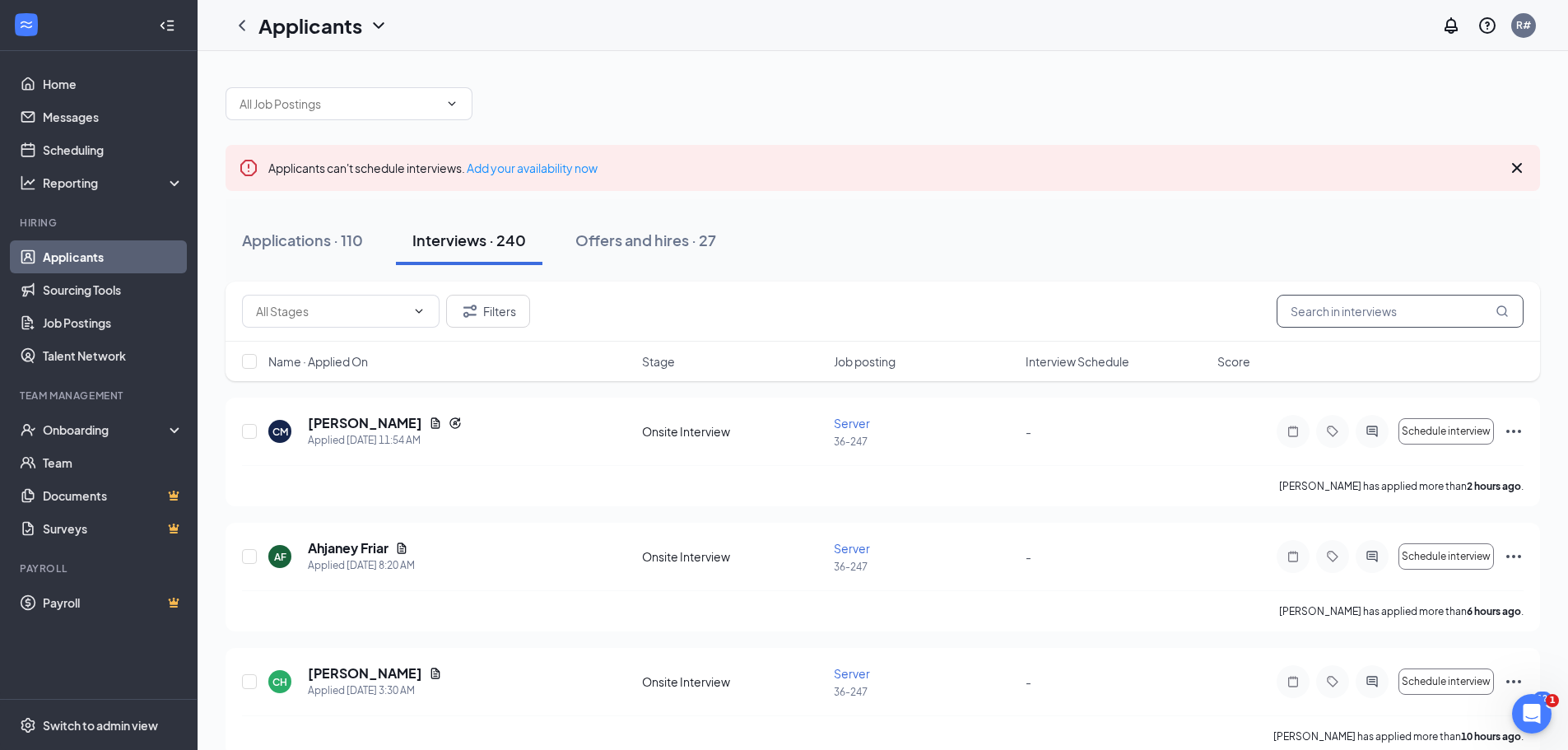
click at [1367, 308] on input "text" at bounding box center [1401, 310] width 247 height 33
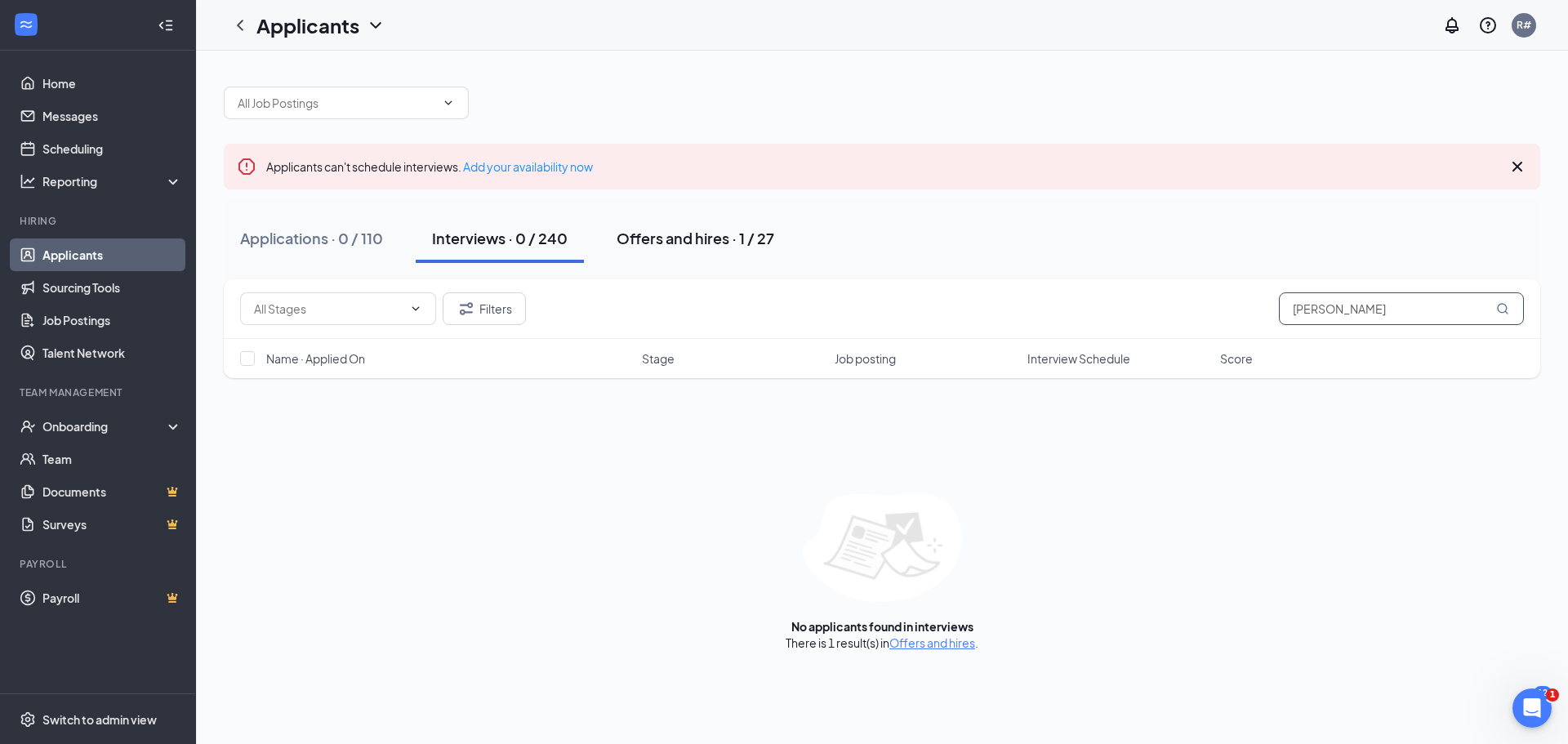
type input "[PERSON_NAME]"
click at [692, 236] on div "Offers and hires · 1 / 27" at bounding box center [695, 238] width 158 height 20
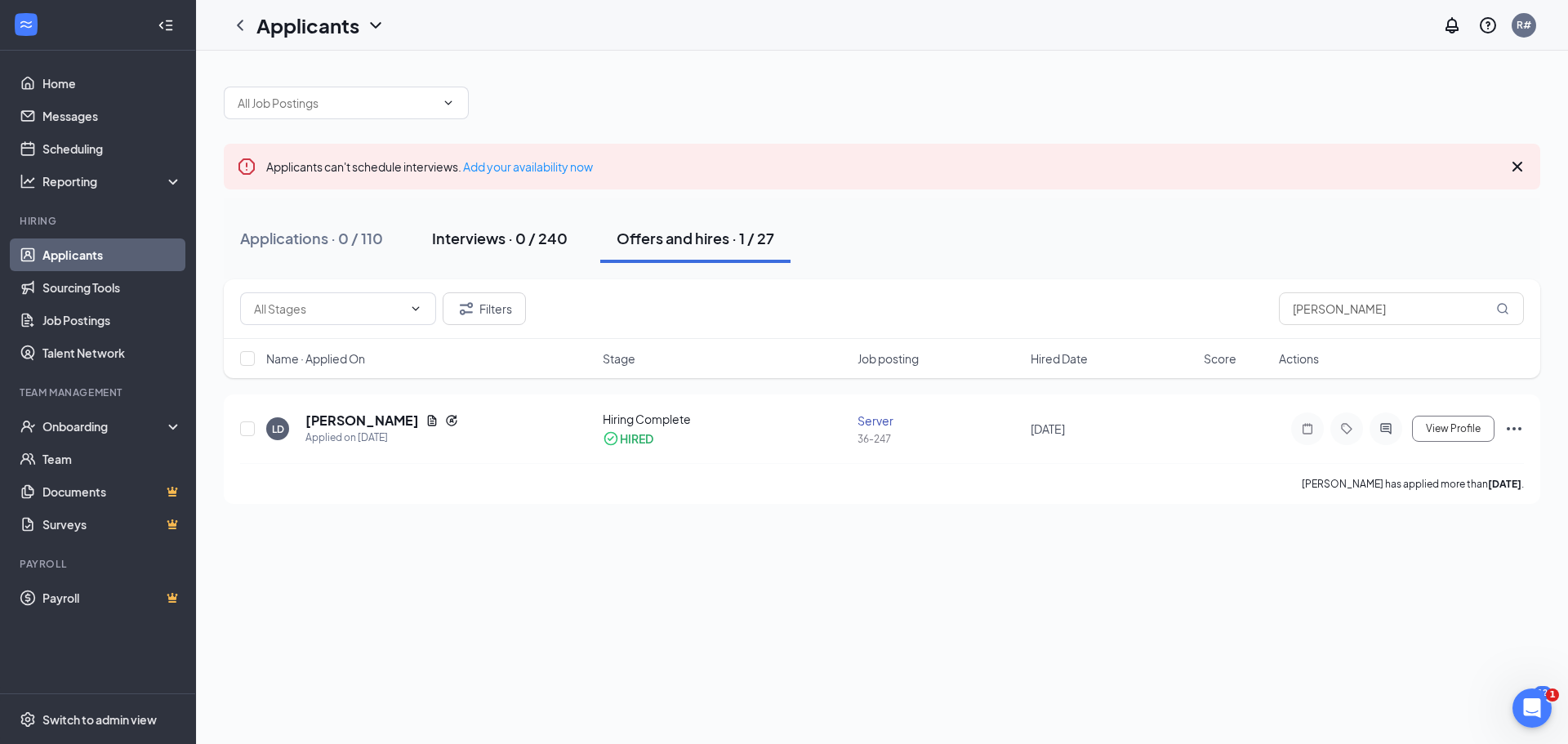
click at [482, 235] on div "Interviews · 0 / 240" at bounding box center [499, 238] width 135 height 20
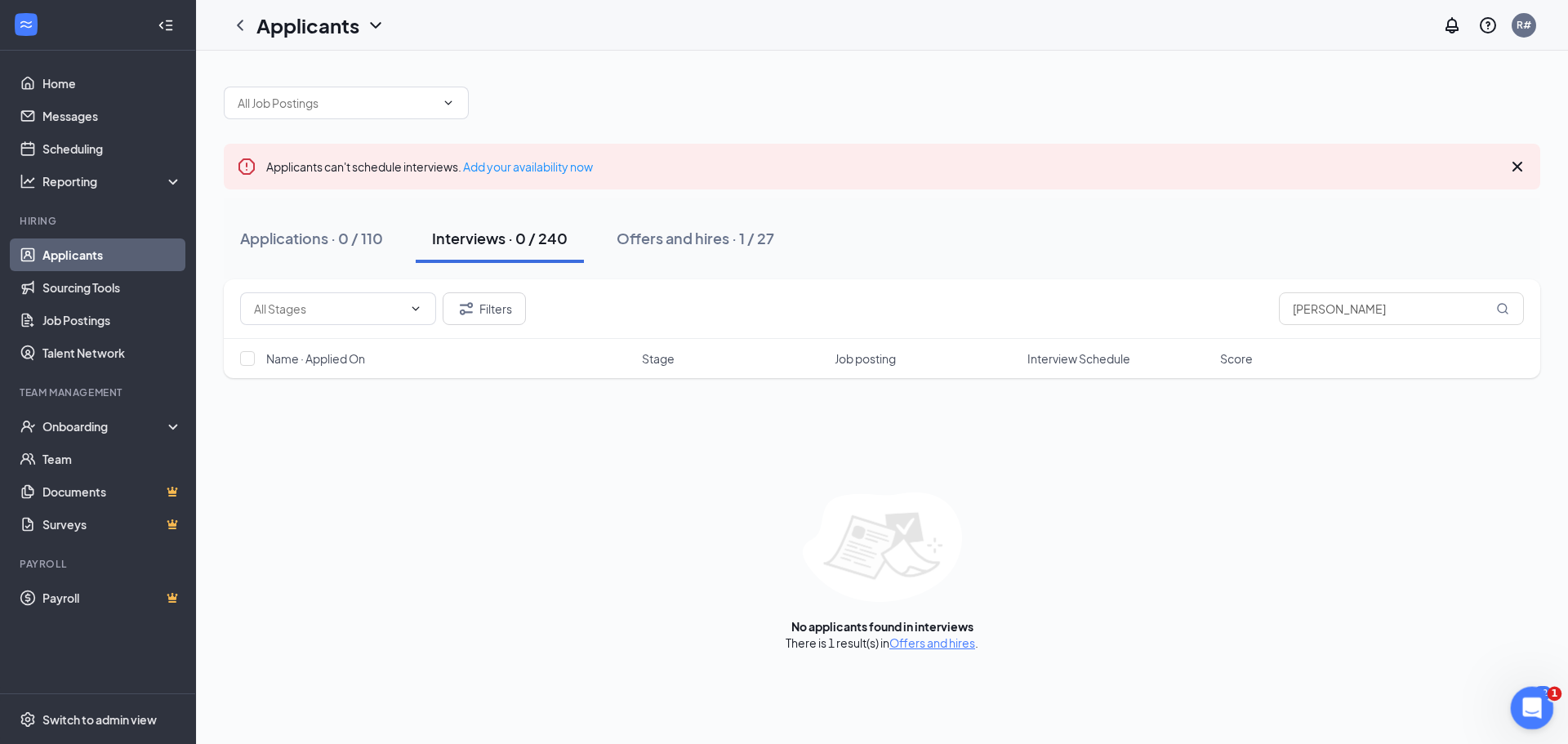
click at [1528, 704] on icon "Open Intercom Messenger" at bounding box center [1529, 705] width 27 height 27
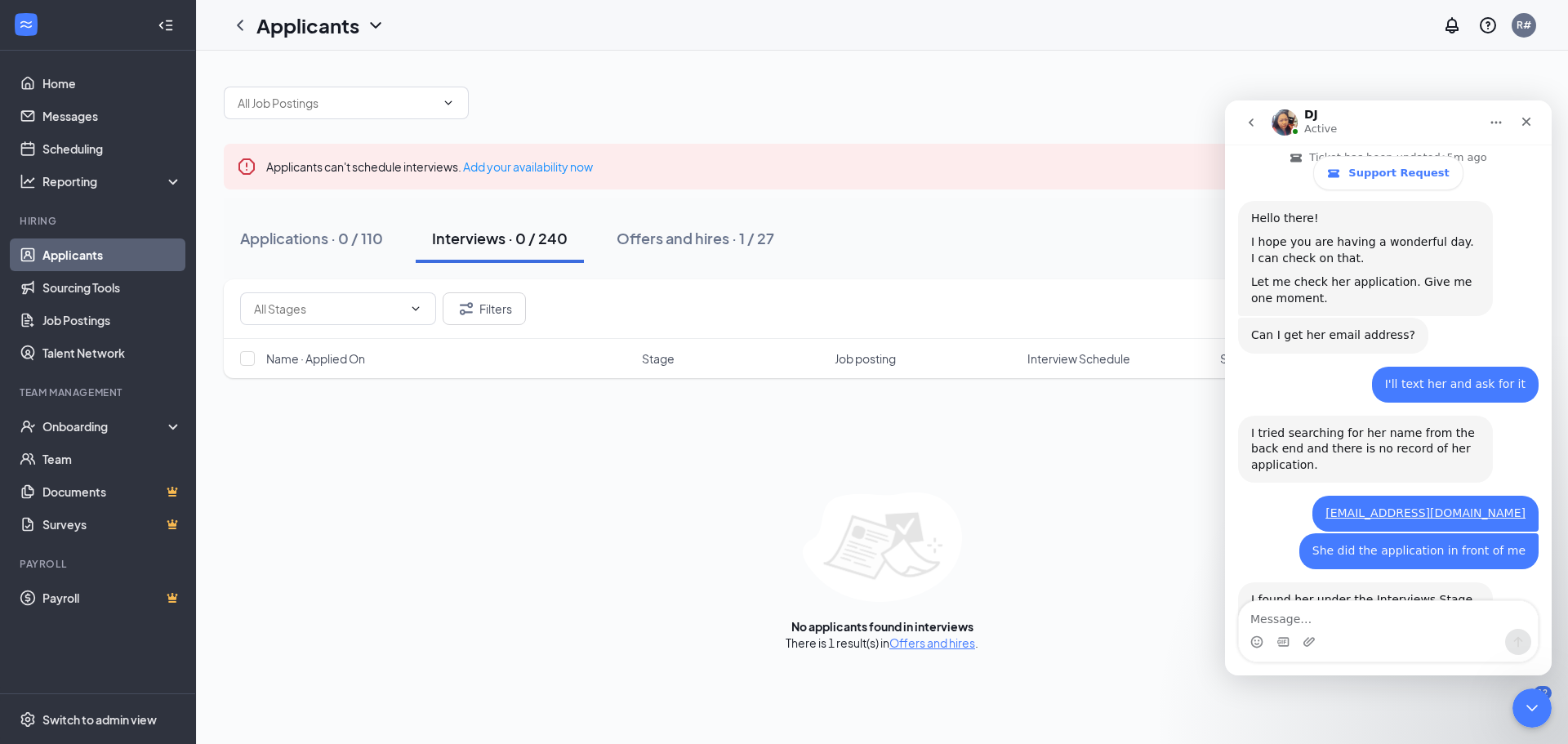
scroll to position [655, 0]
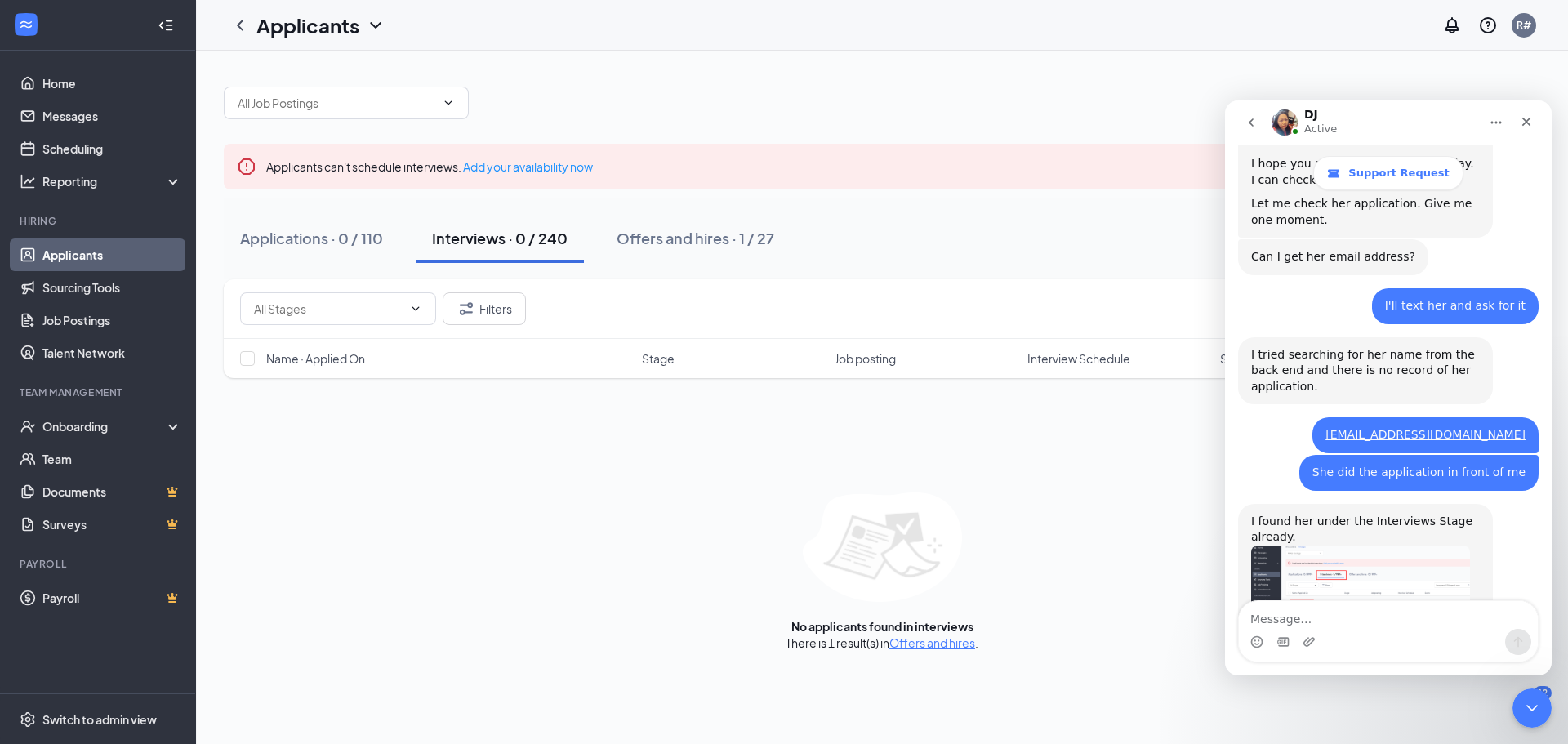
click at [1273, 546] on img "DJ says…" at bounding box center [1360, 584] width 219 height 76
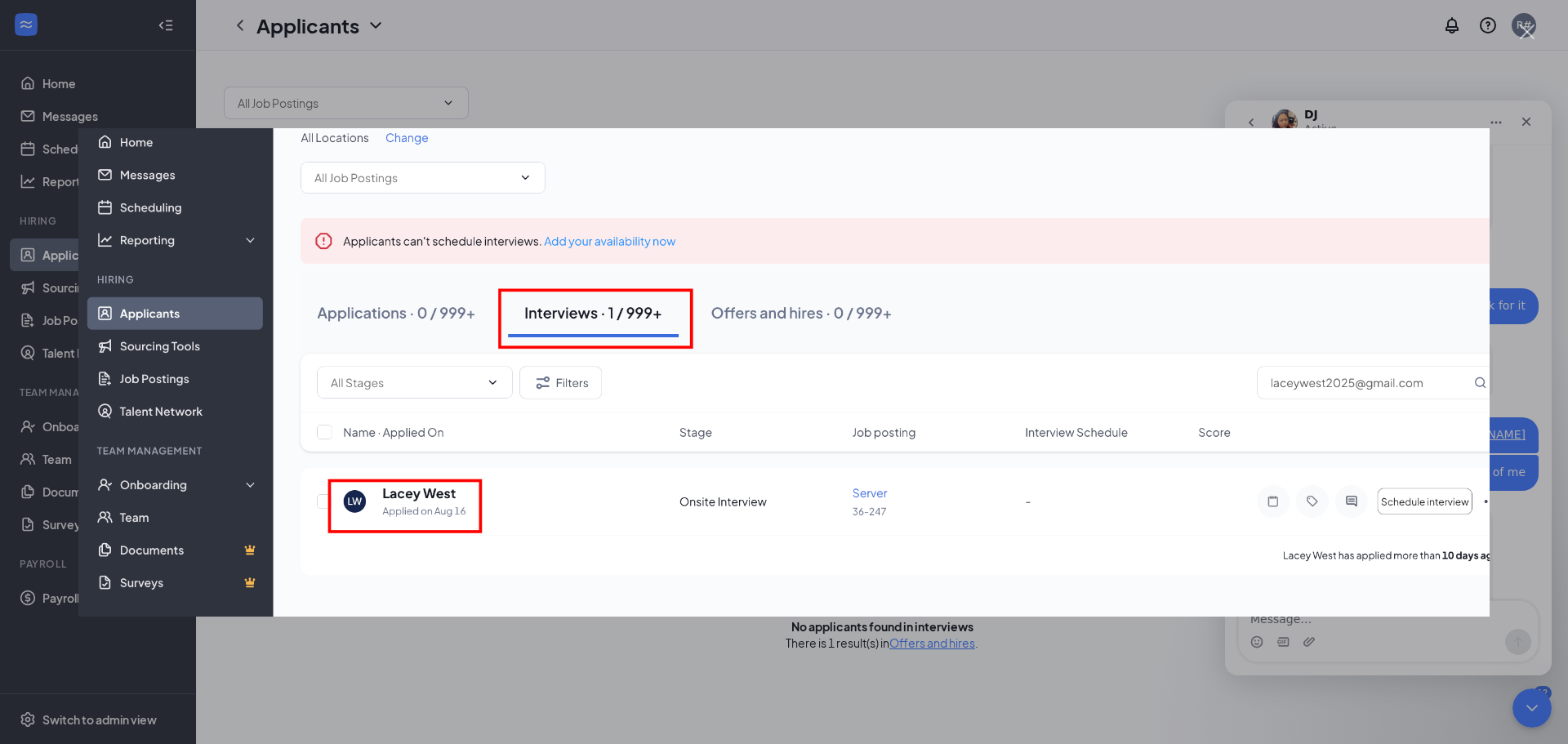
scroll to position [0, 0]
click at [1508, 142] on div "Intercom messenger" at bounding box center [784, 372] width 1568 height 744
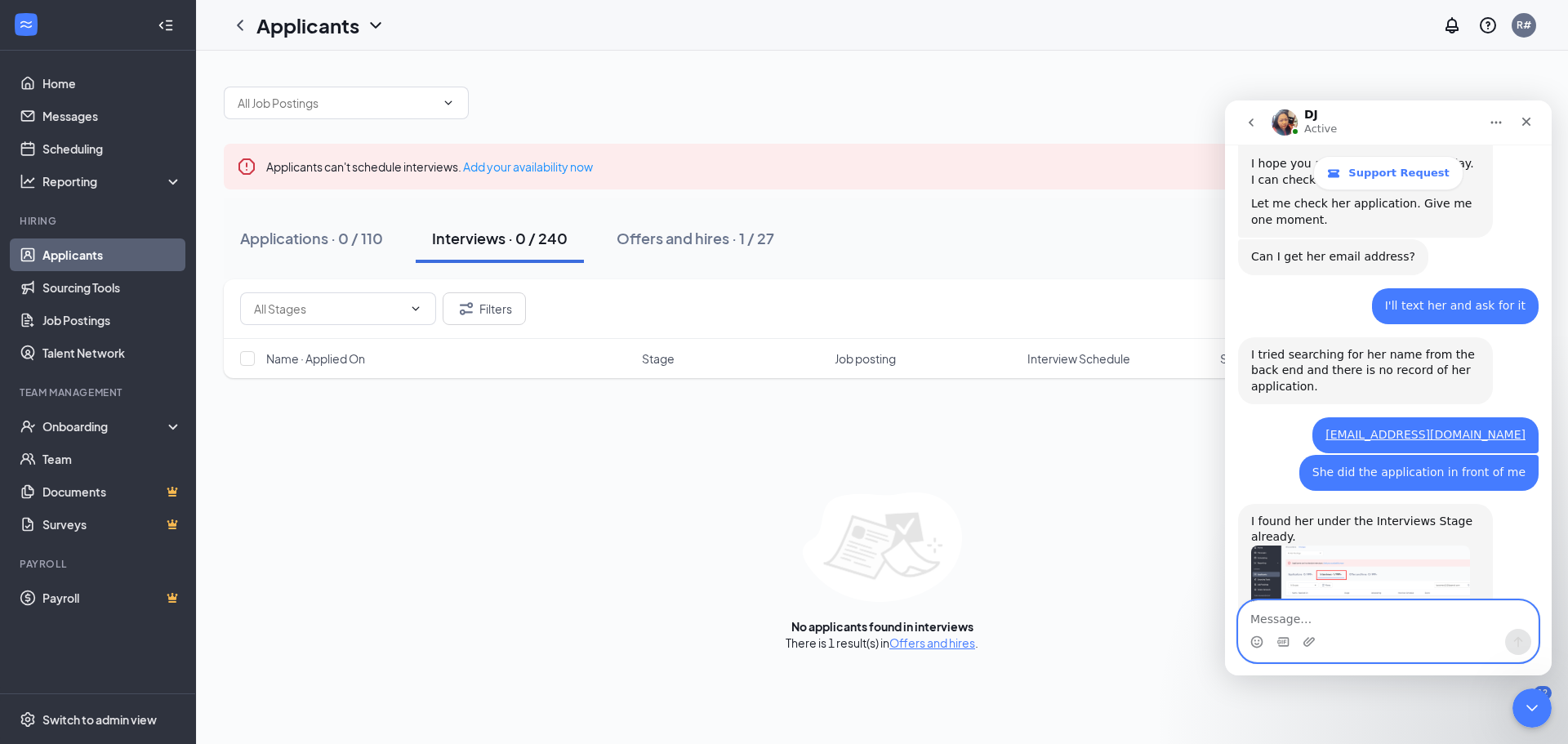
click at [1301, 619] on textarea "Message…" at bounding box center [1388, 614] width 298 height 28
type textarea "Why can't i see that?"
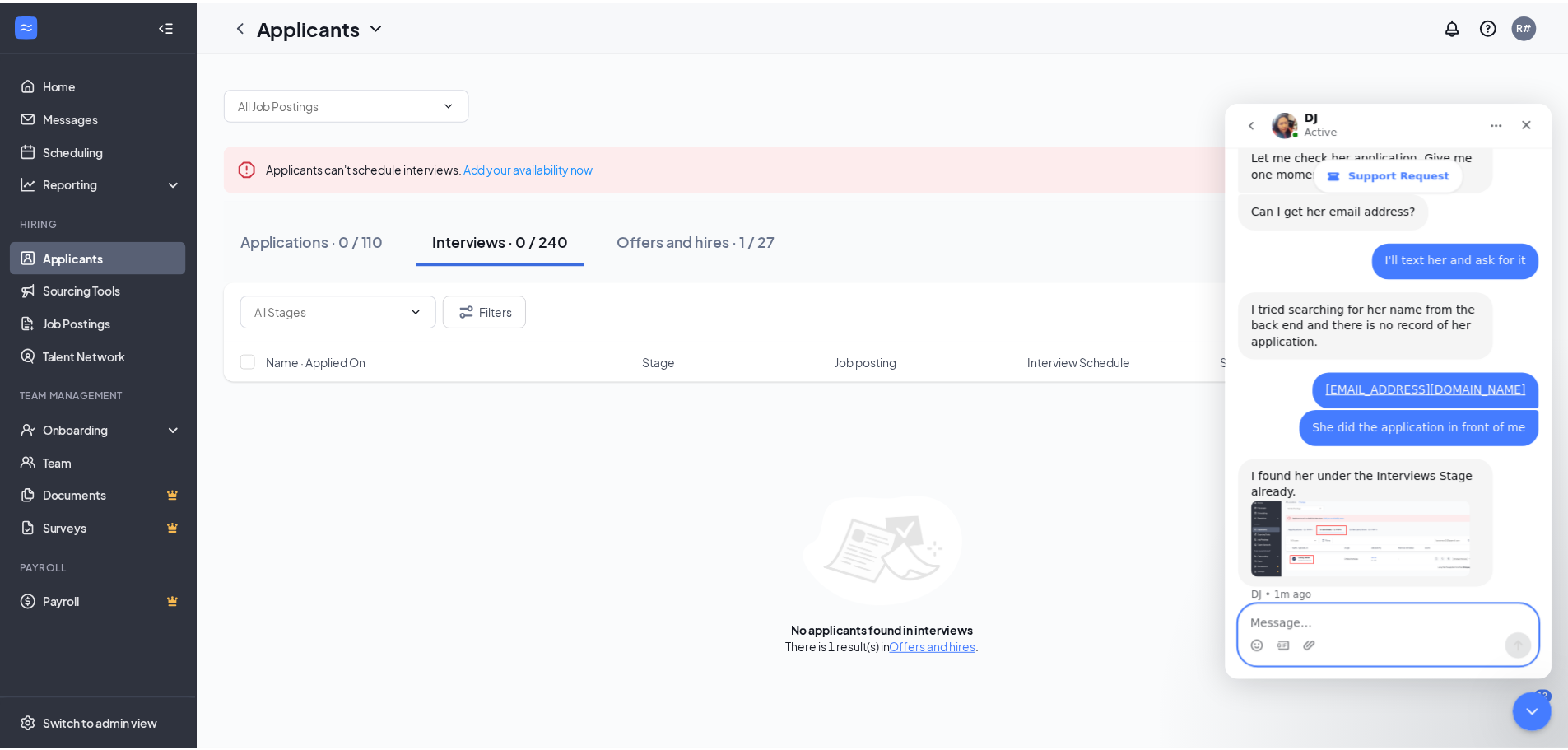
scroll to position [709, 0]
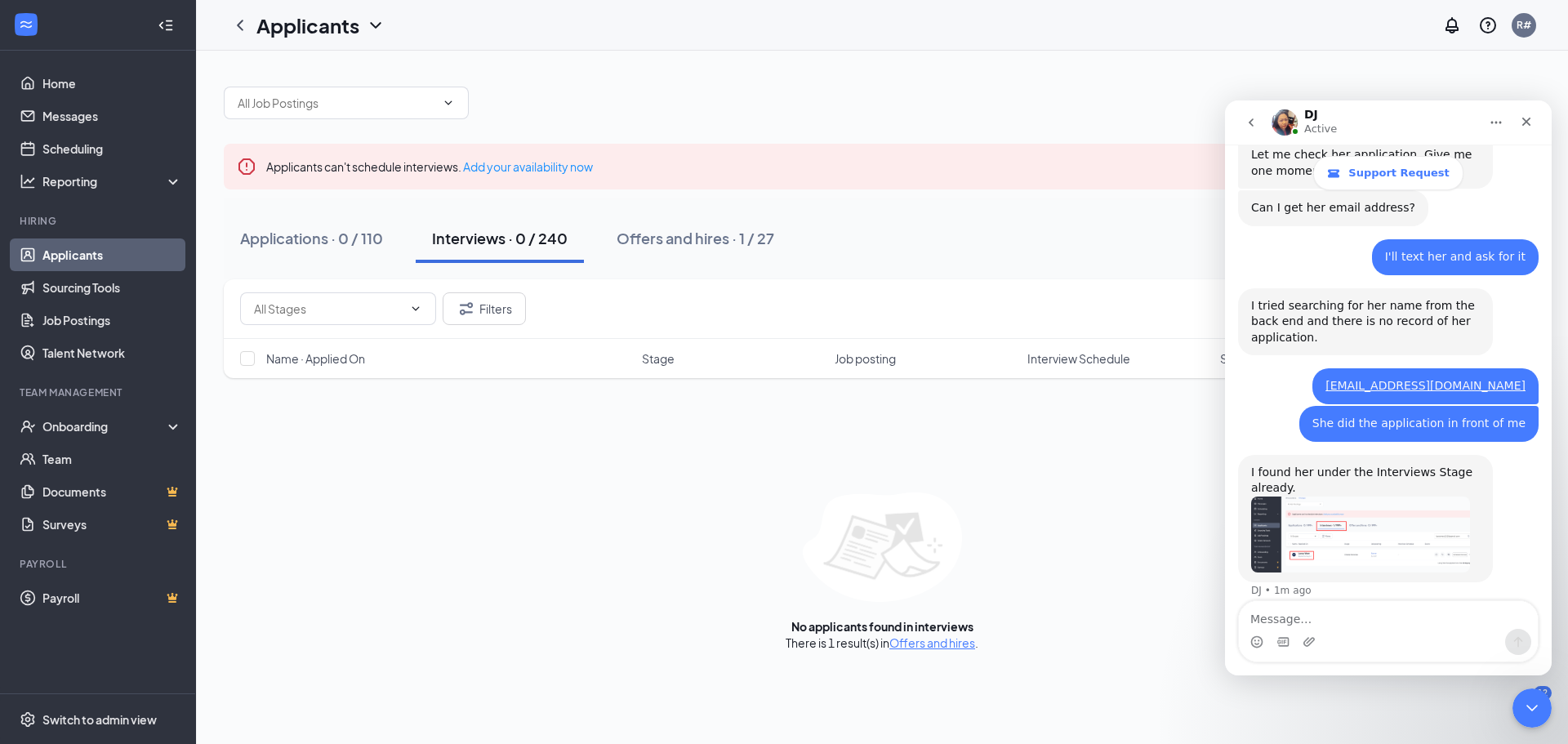
click at [662, 358] on span "Stage" at bounding box center [658, 359] width 32 height 17
click at [484, 238] on div "Interviews · 0 / 240" at bounding box center [499, 238] width 135 height 20
click at [725, 579] on div "No applicants found in interviews There is 1 result(s) in Offers and hires ." at bounding box center [881, 571] width 1316 height 158
click at [1529, 120] on icon "Close" at bounding box center [1526, 121] width 13 height 13
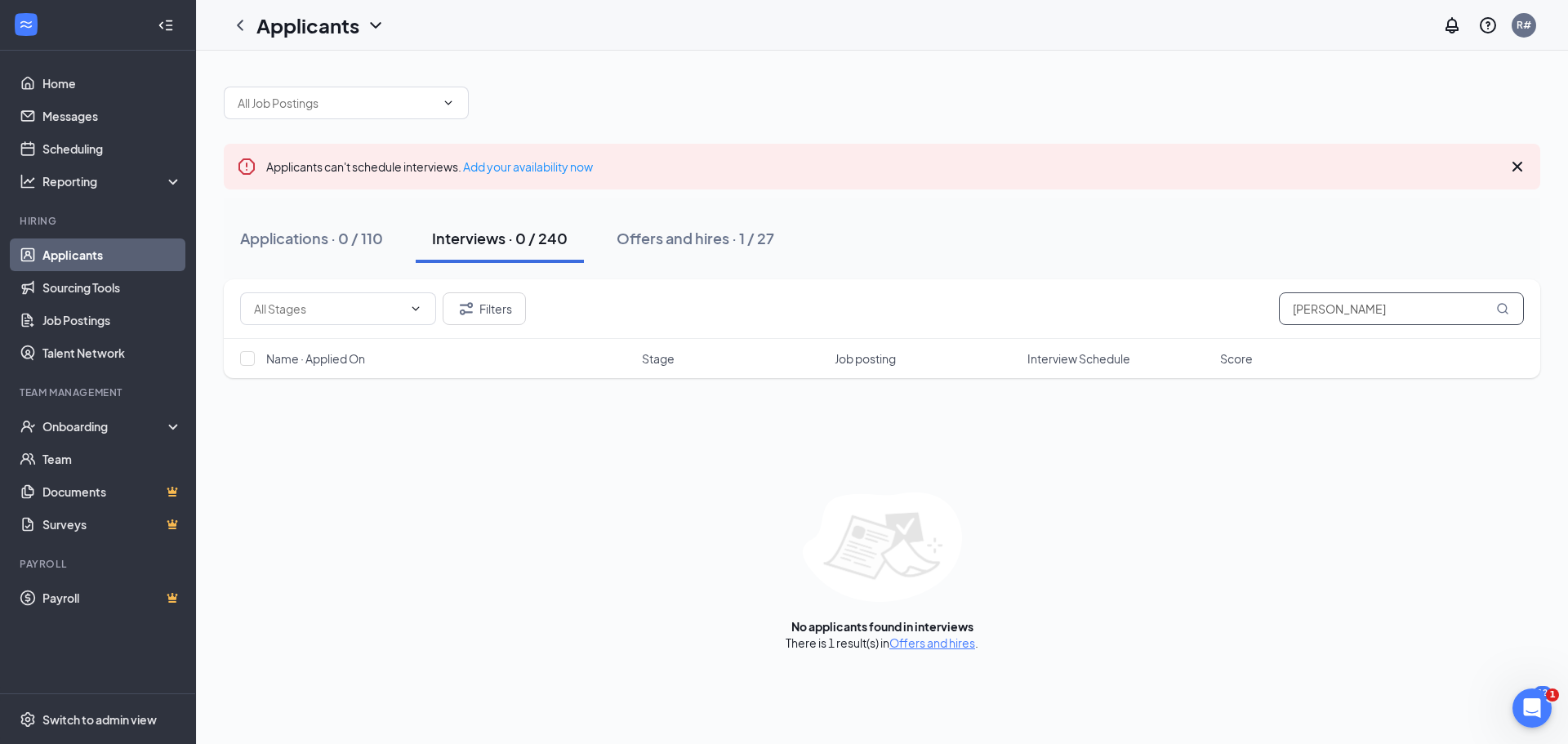
click at [1334, 307] on input "[PERSON_NAME]" at bounding box center [1401, 308] width 245 height 32
type input "l"
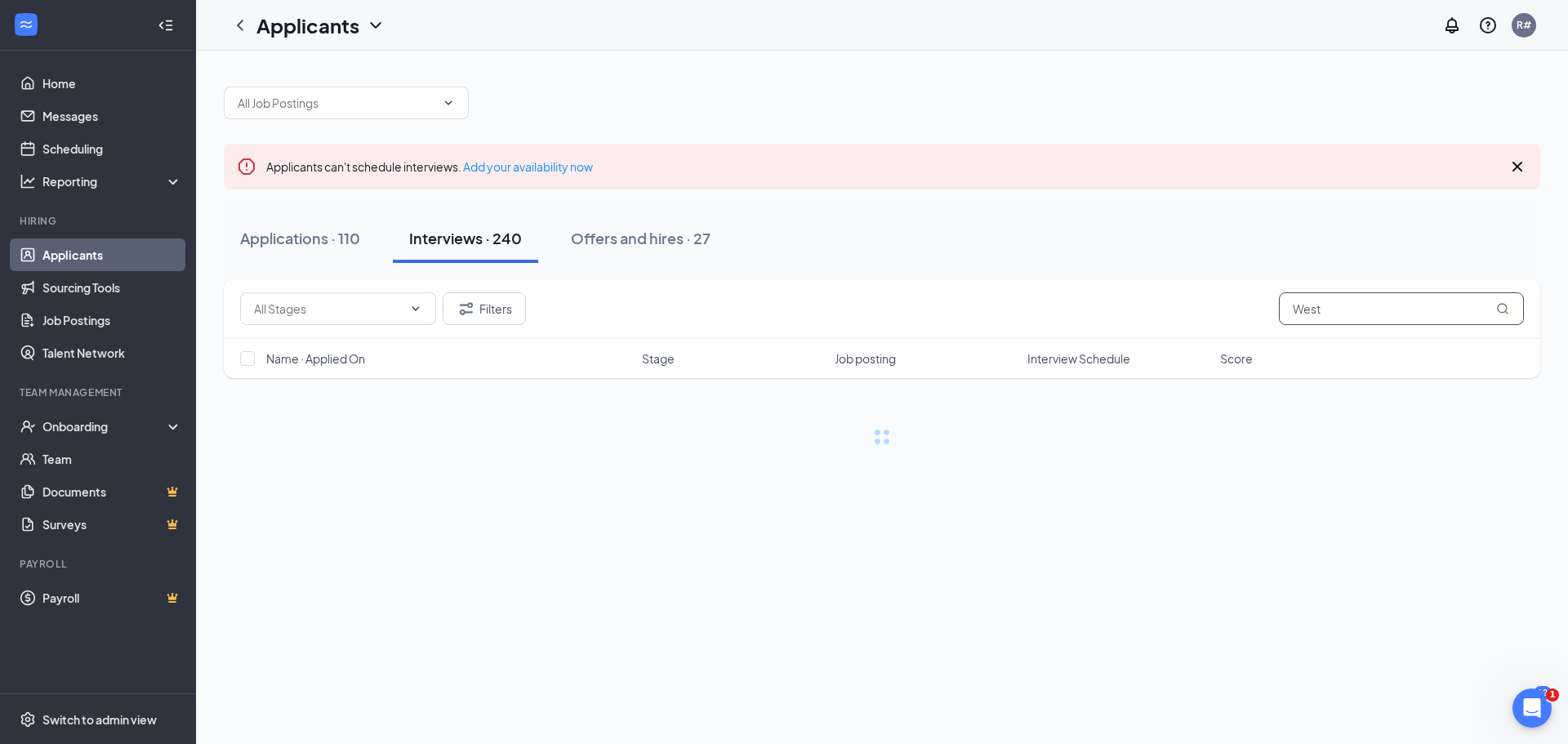
type input "West"
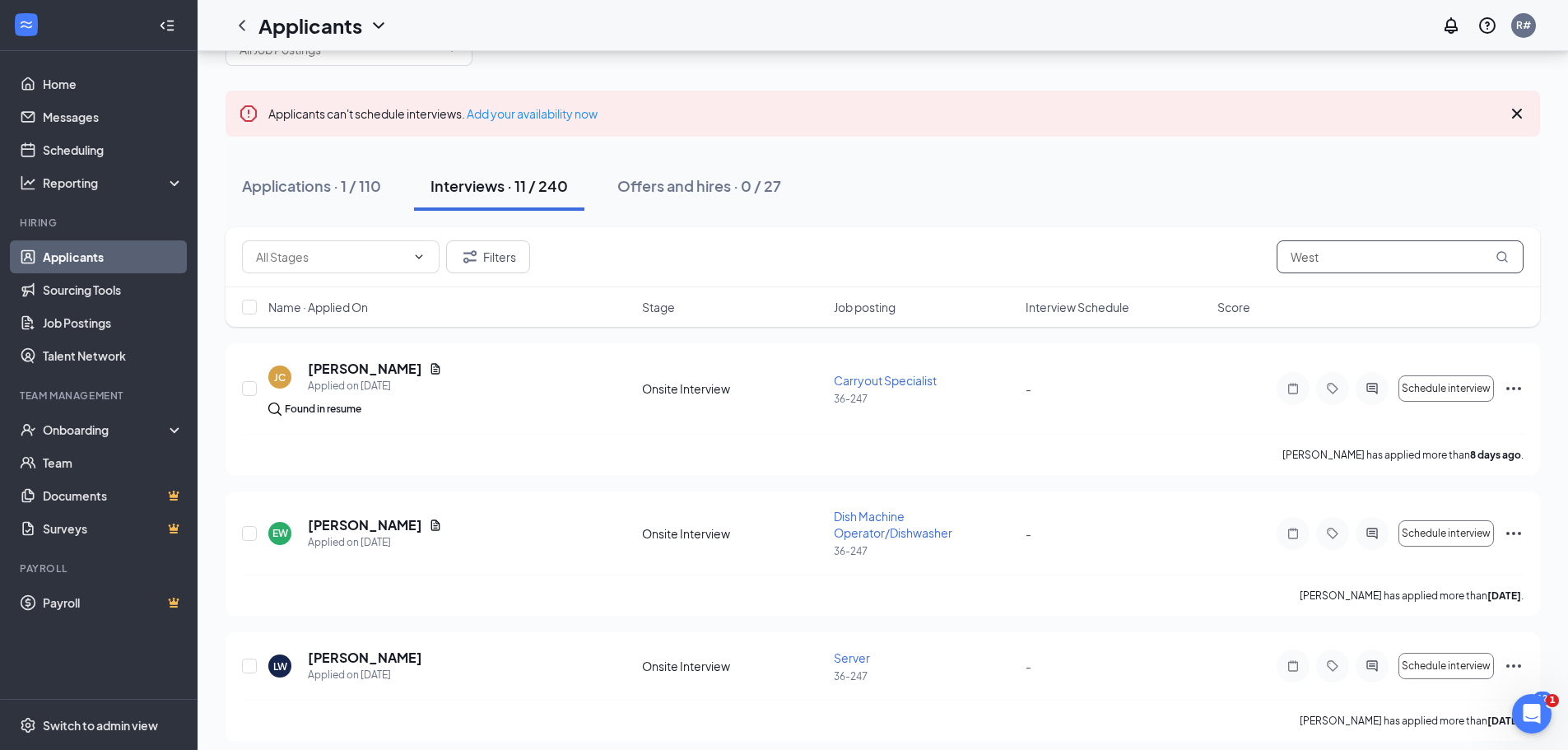
scroll to position [164, 0]
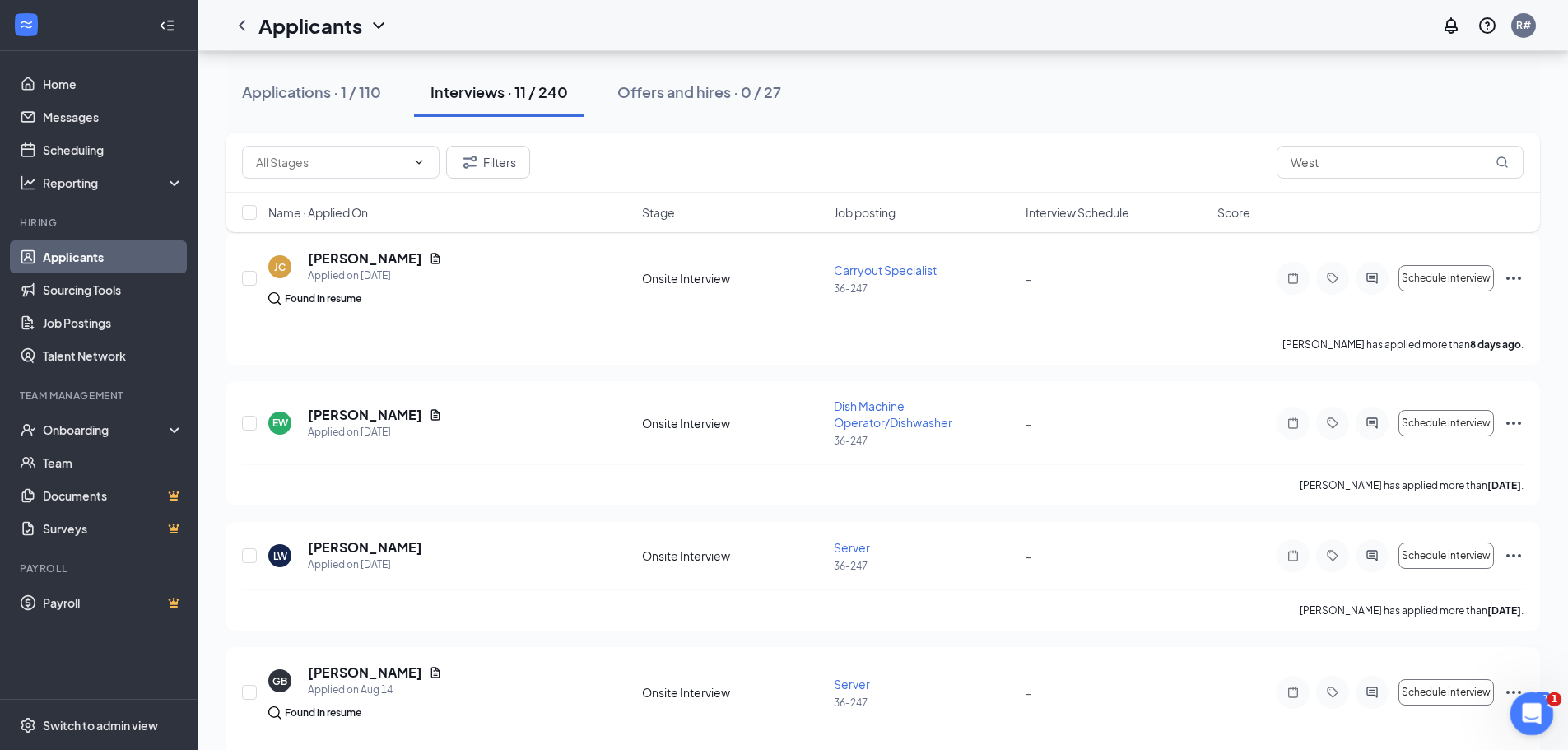
click at [1535, 707] on icon "Open Intercom Messenger" at bounding box center [1530, 711] width 27 height 27
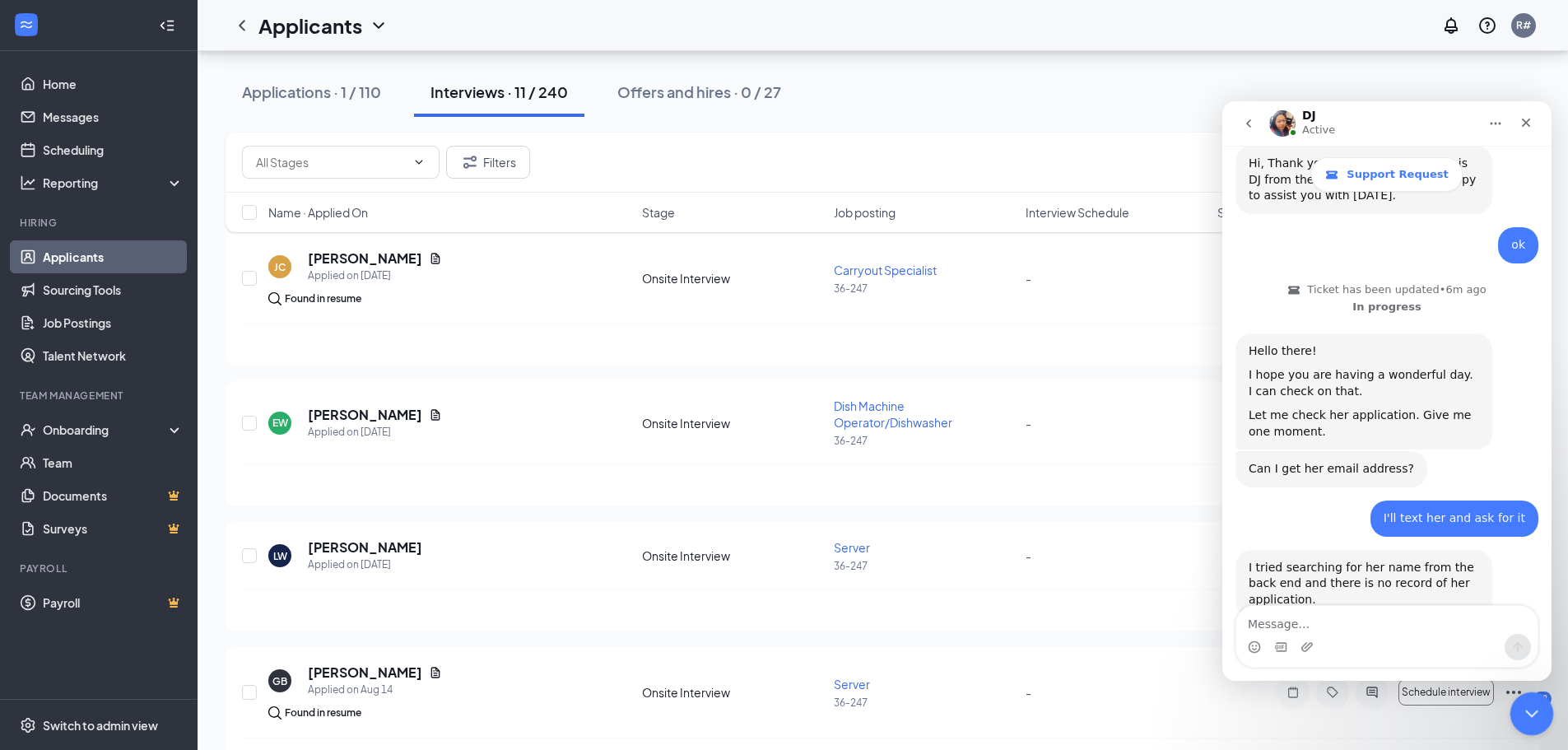
scroll to position [709, 0]
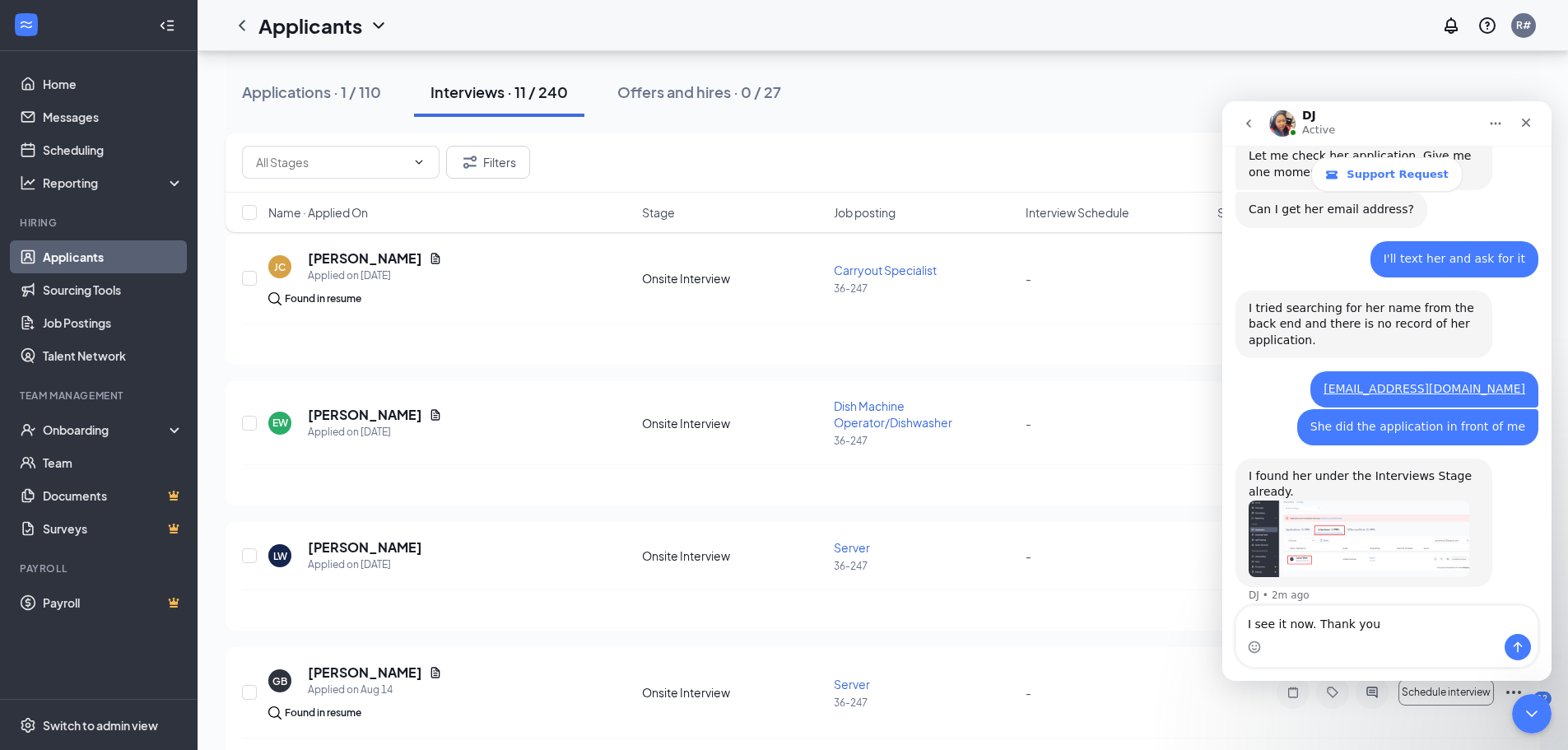
type textarea "I see it now. Thank you"
click at [1523, 640] on icon "Send a message…" at bounding box center [1518, 646] width 13 height 13
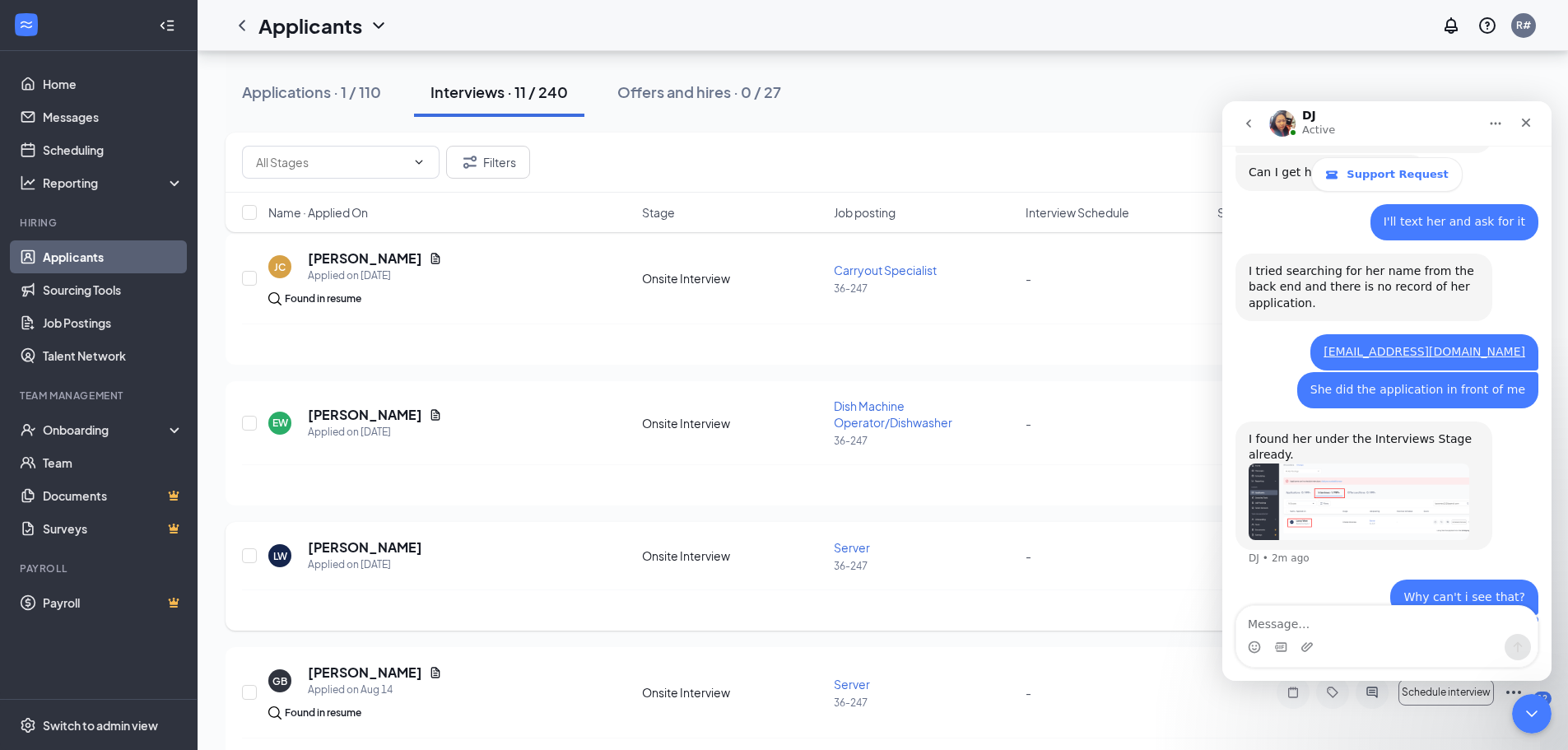
click at [1001, 578] on div "[PERSON_NAME] West Applied on [DATE] Onsite Interview Server 36-247 - Schedule …" at bounding box center [883, 563] width 1282 height 51
click at [1527, 121] on icon "Close" at bounding box center [1526, 122] width 13 height 13
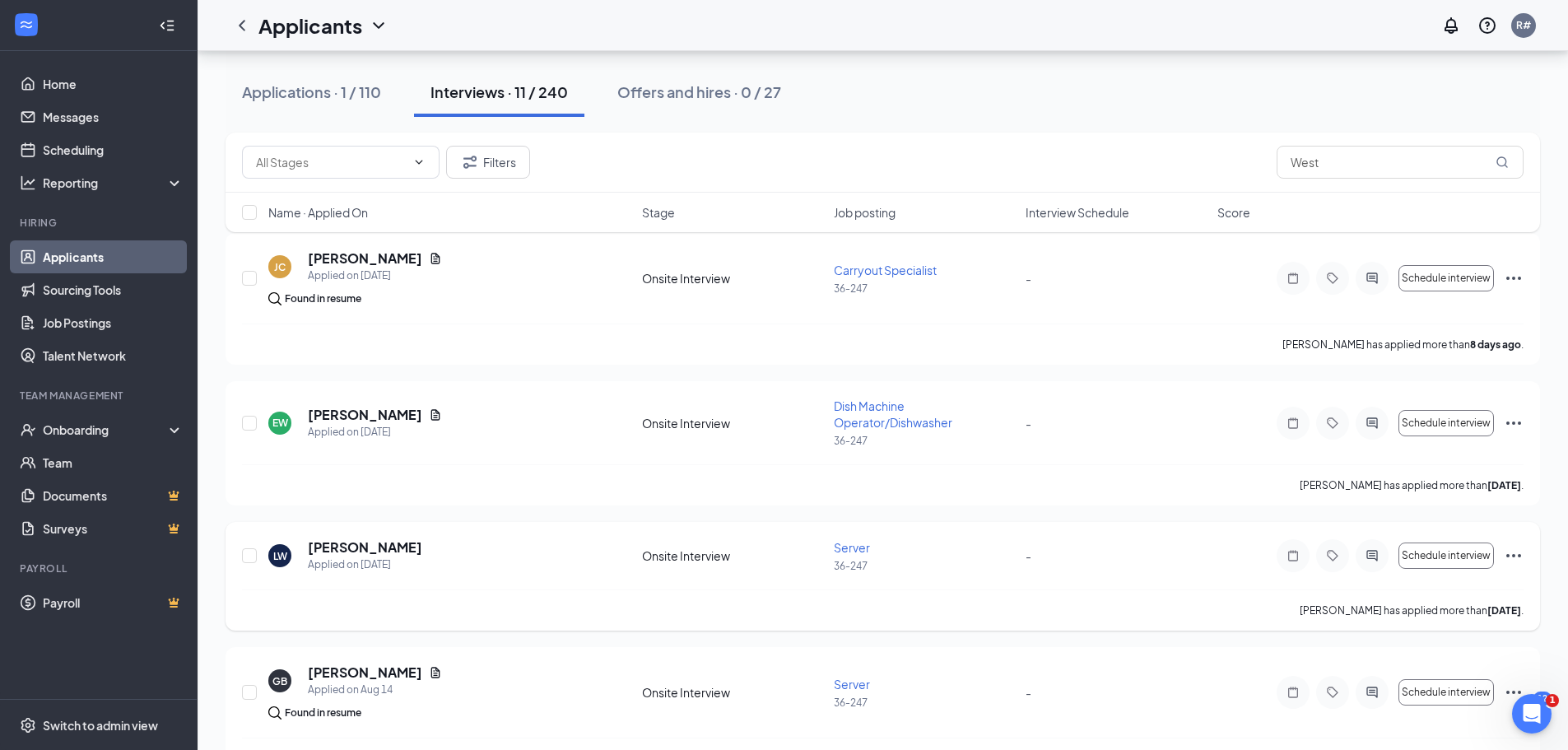
click at [1515, 553] on icon "Ellipses" at bounding box center [1514, 555] width 20 height 20
click at [1406, 589] on p "[PERSON_NAME] as hired" at bounding box center [1440, 590] width 142 height 17
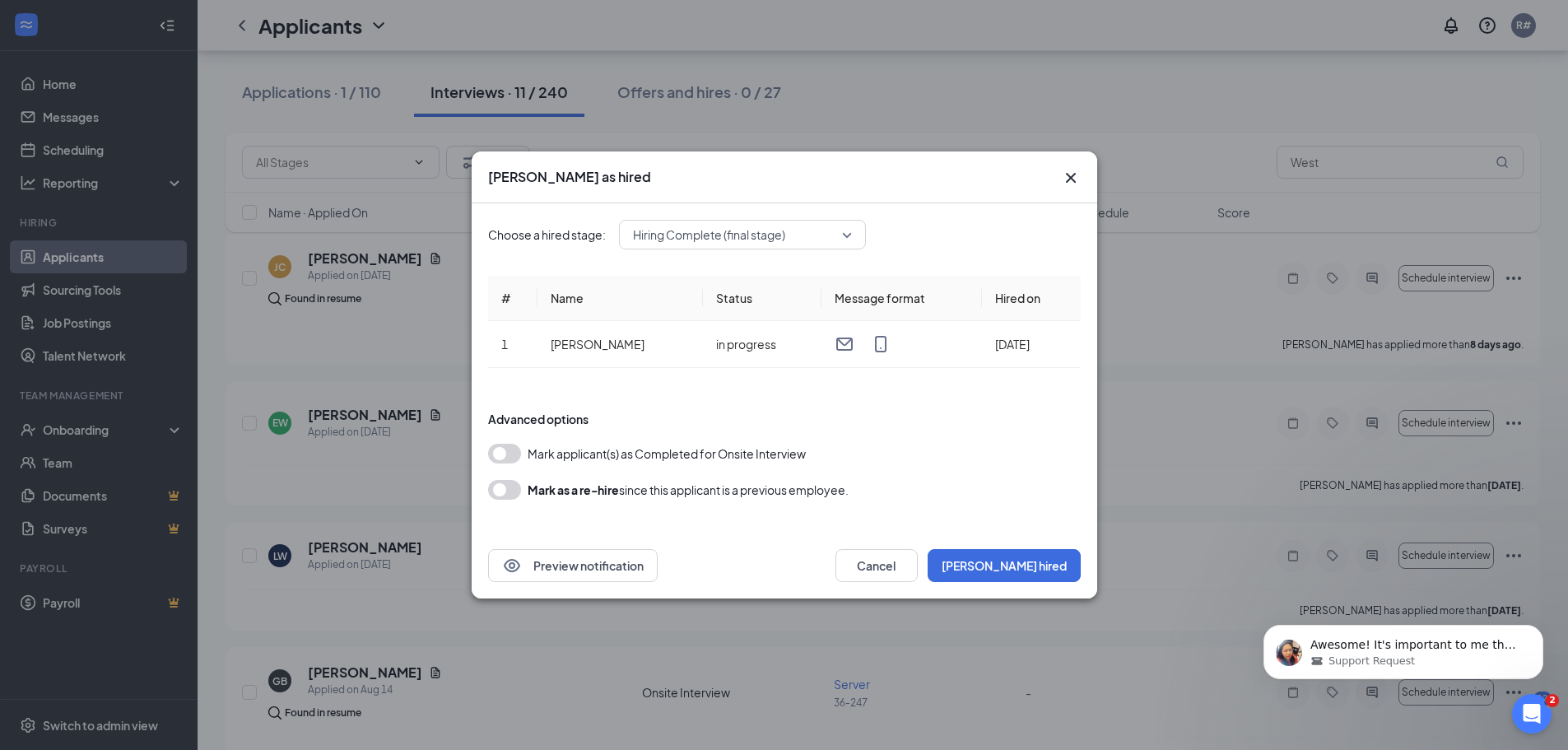
scroll to position [844, 0]
click at [1052, 562] on button "[PERSON_NAME] hired" at bounding box center [1005, 565] width 153 height 33
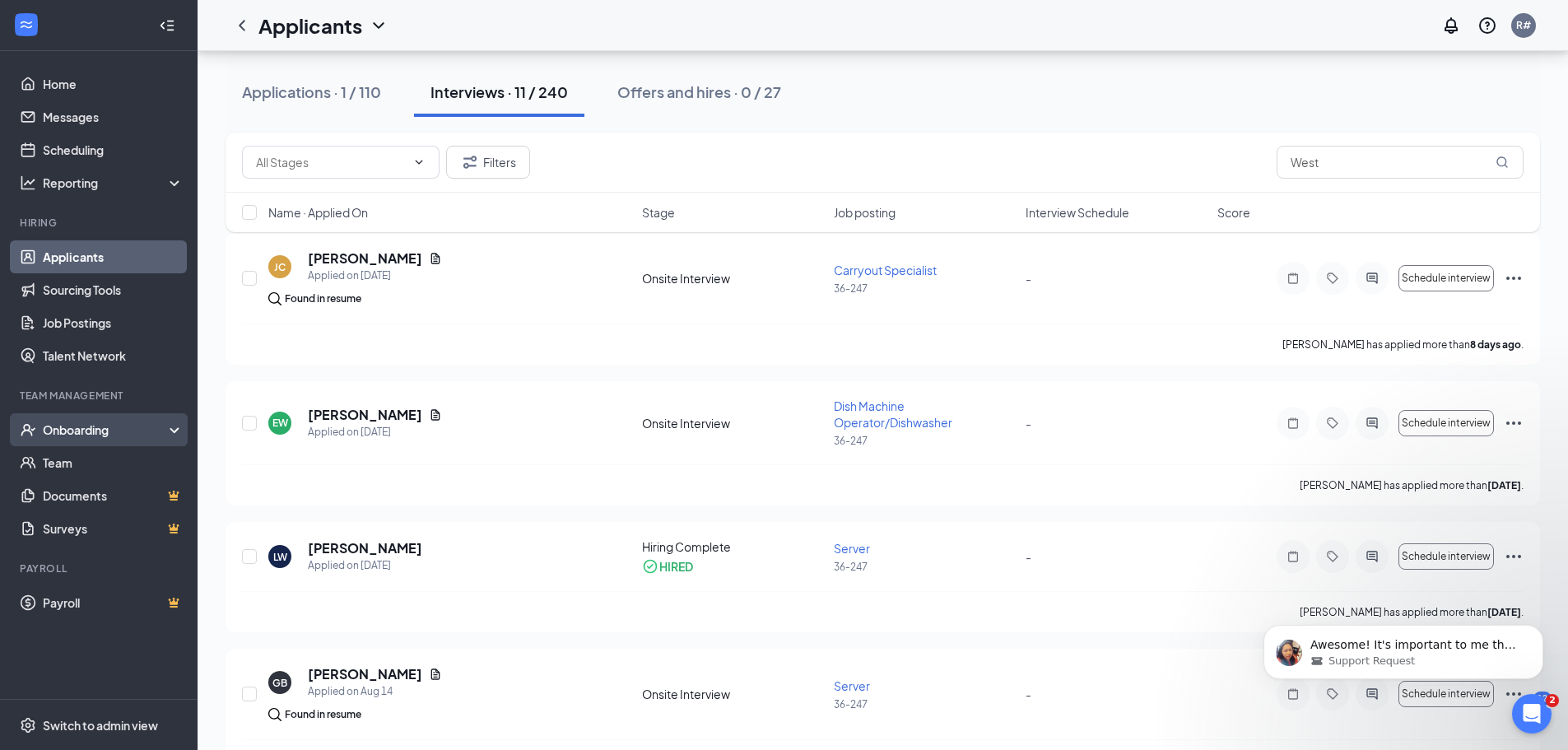
click at [83, 429] on div "Onboarding" at bounding box center [107, 430] width 127 height 17
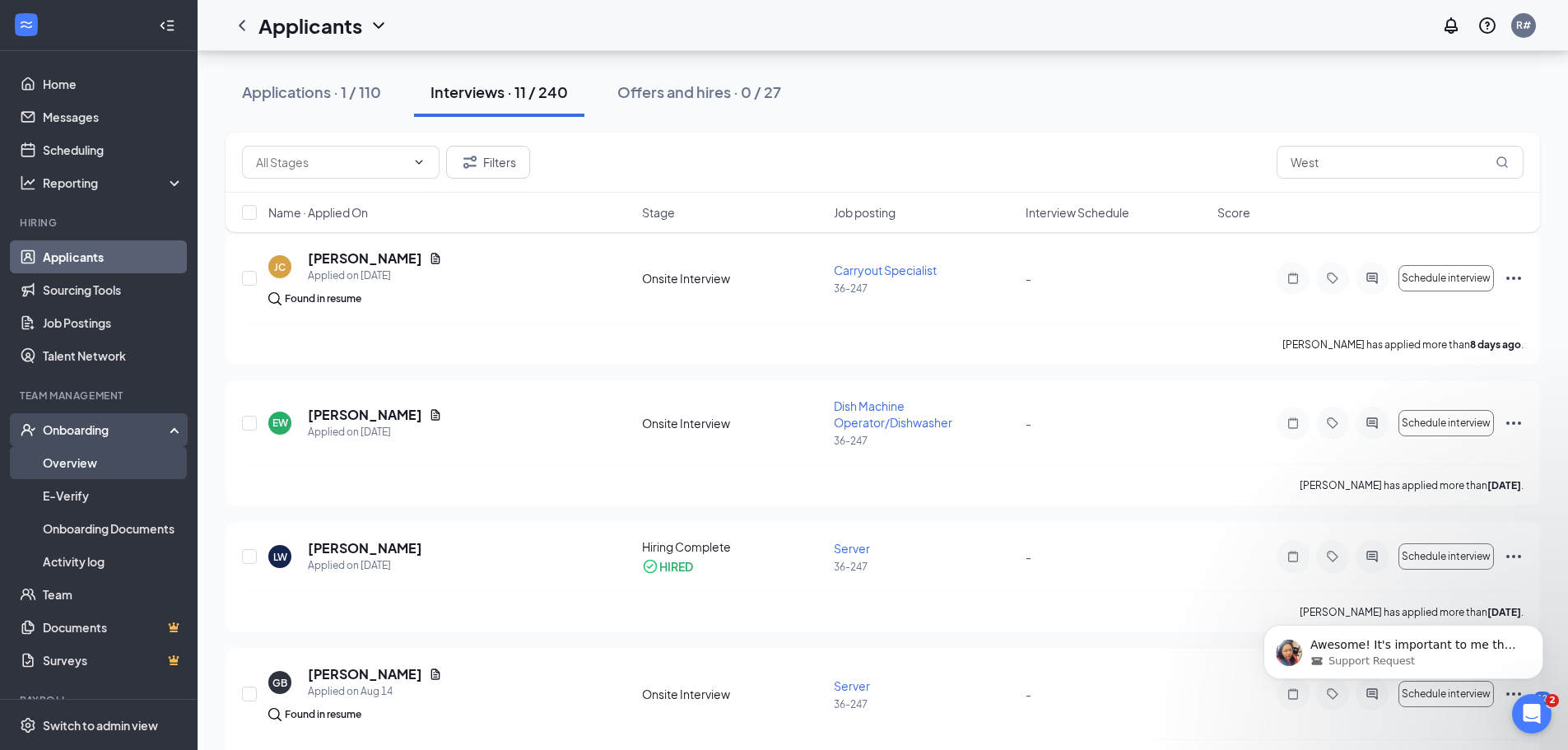
click at [78, 463] on link "Overview" at bounding box center [113, 462] width 141 height 33
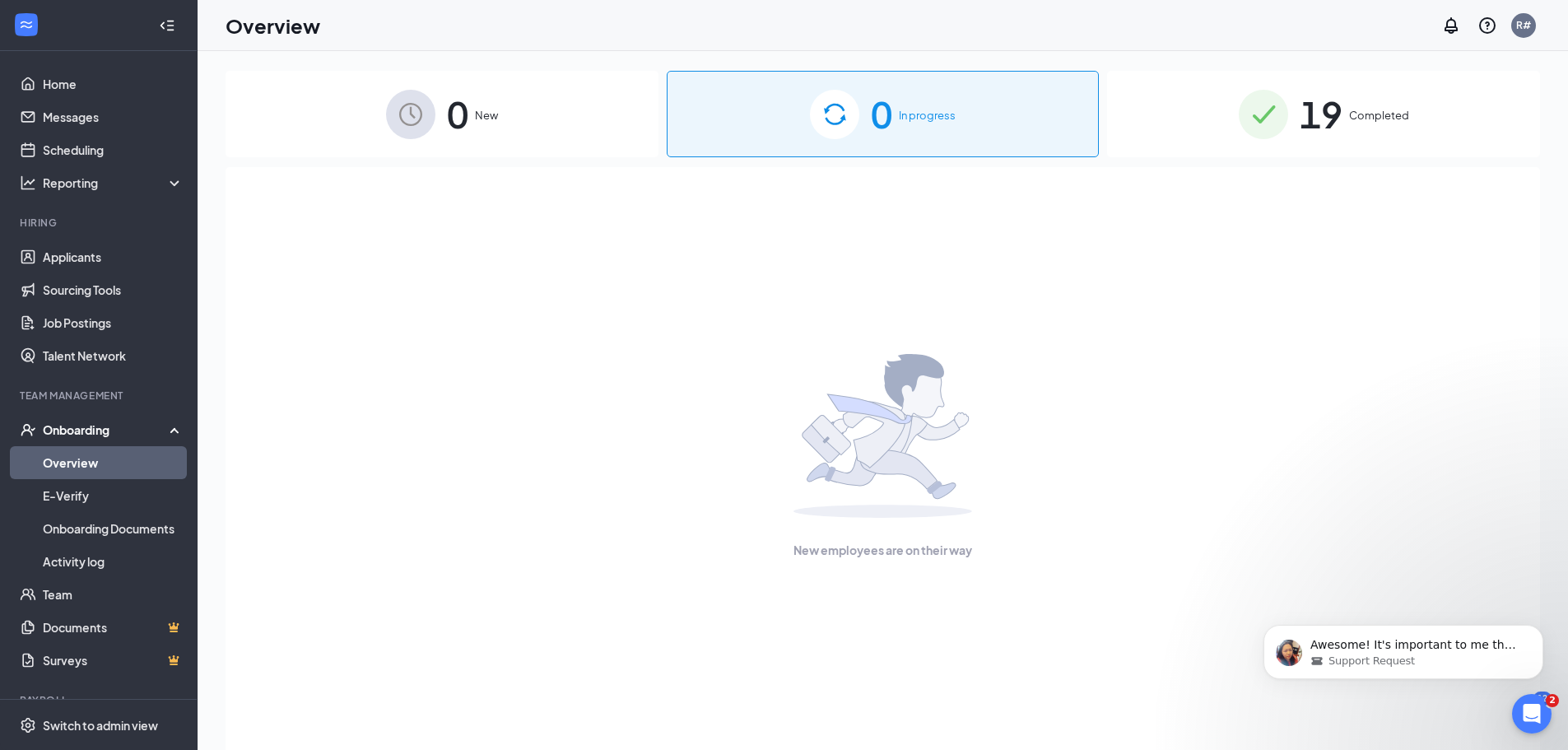
click at [929, 119] on span "In progress" at bounding box center [927, 116] width 57 height 17
click at [107, 429] on div "Onboarding" at bounding box center [107, 430] width 127 height 17
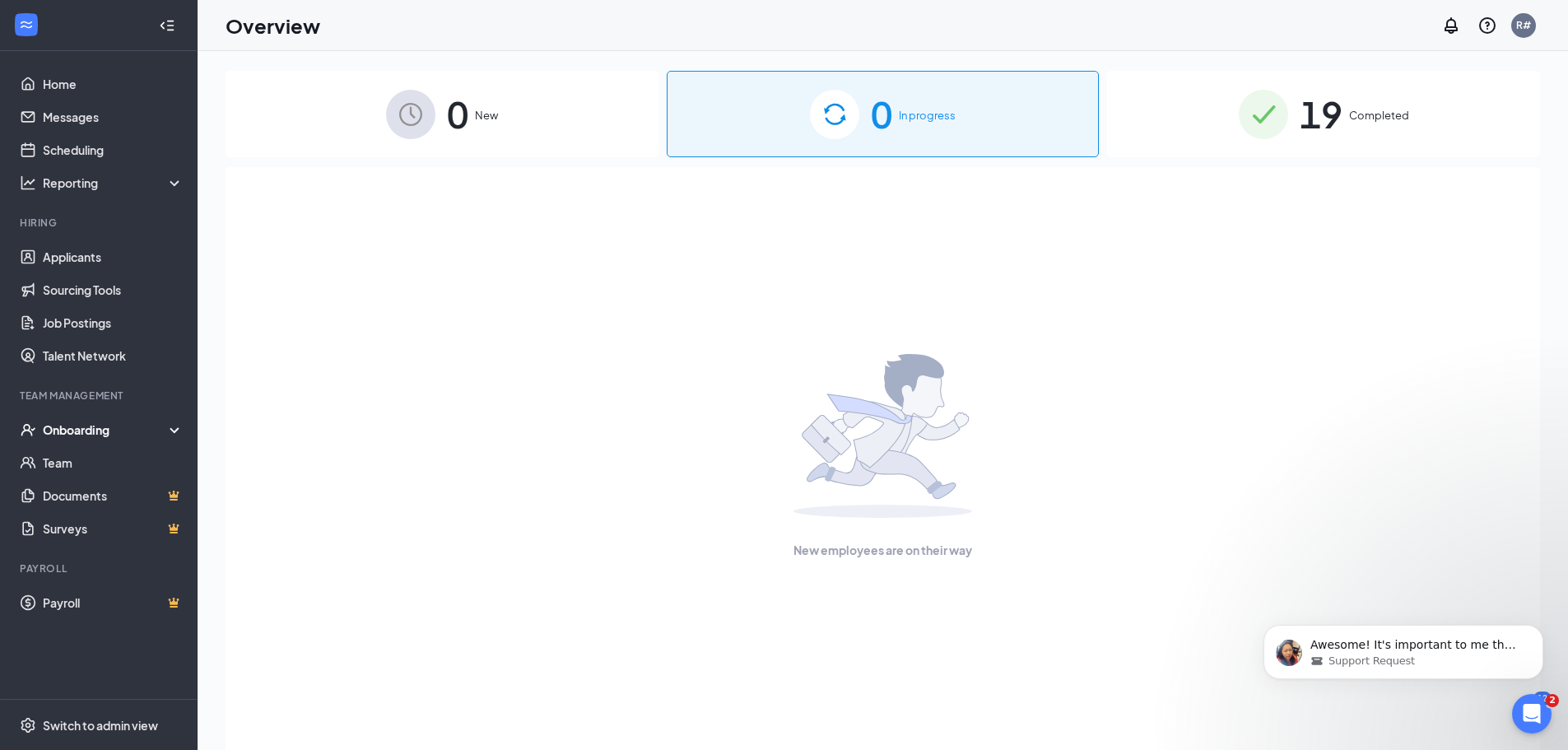
click at [80, 432] on div "Onboarding" at bounding box center [107, 430] width 127 height 17
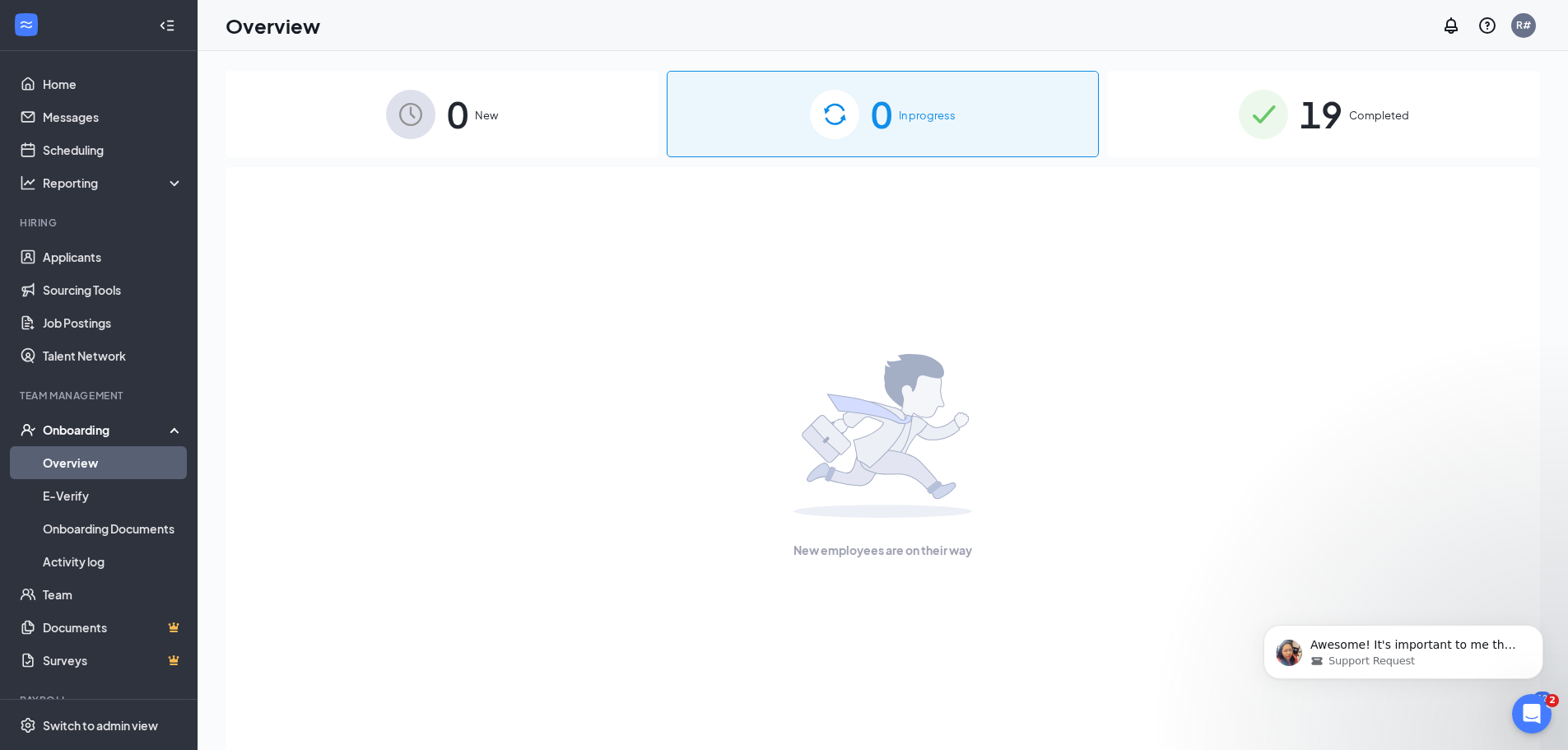
click at [82, 460] on link "Overview" at bounding box center [113, 462] width 141 height 33
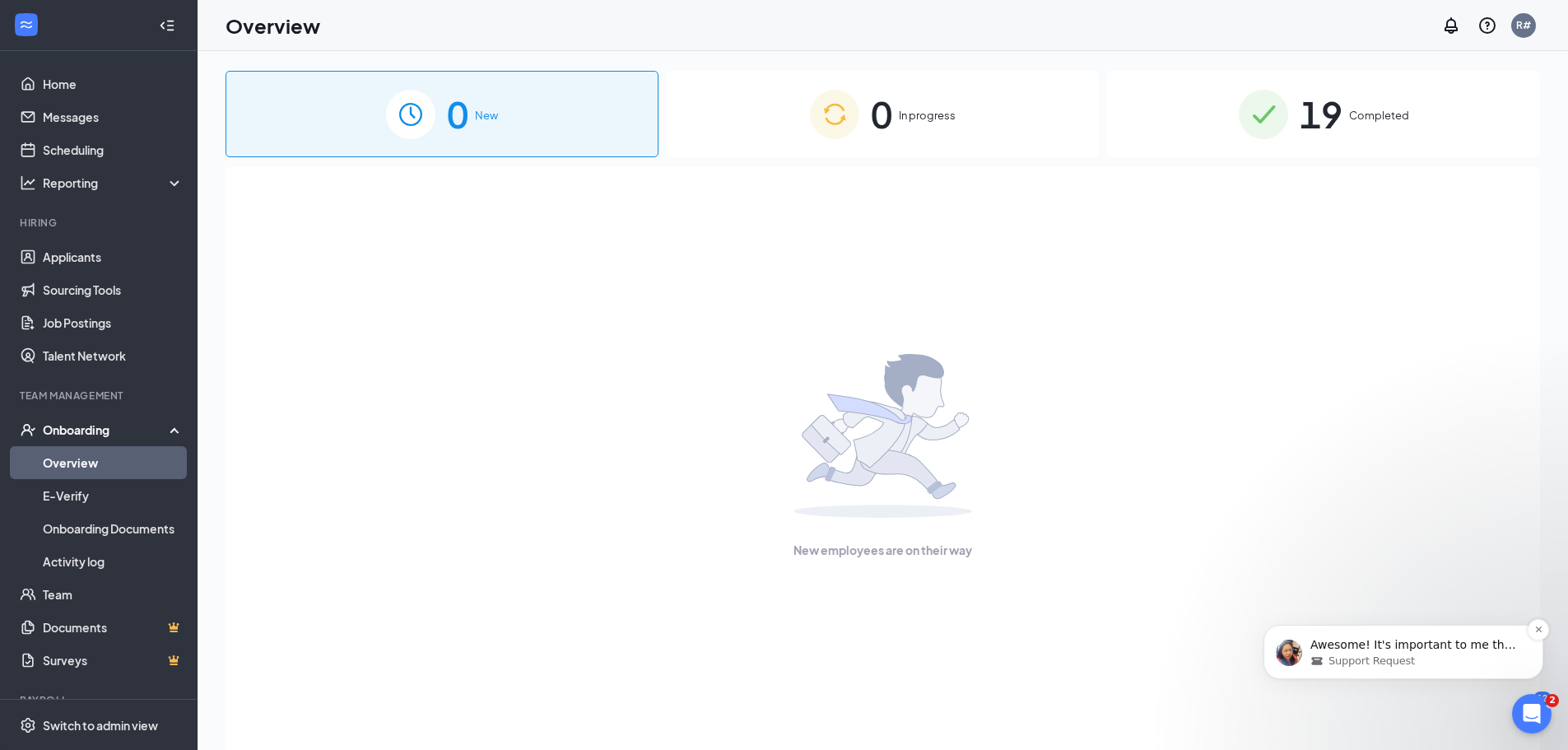
click at [1438, 654] on div "Support Request" at bounding box center [1417, 661] width 212 height 15
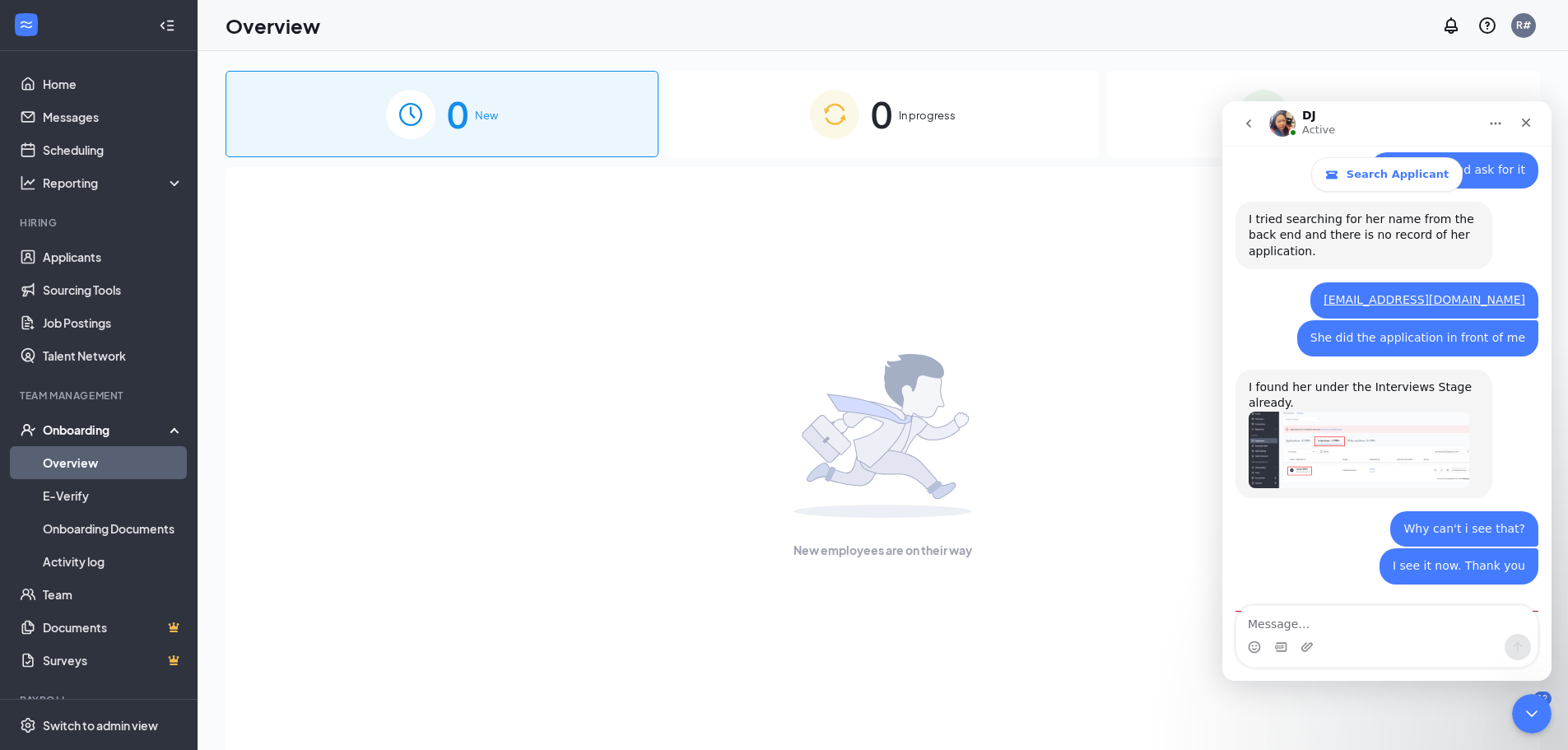
scroll to position [871, 0]
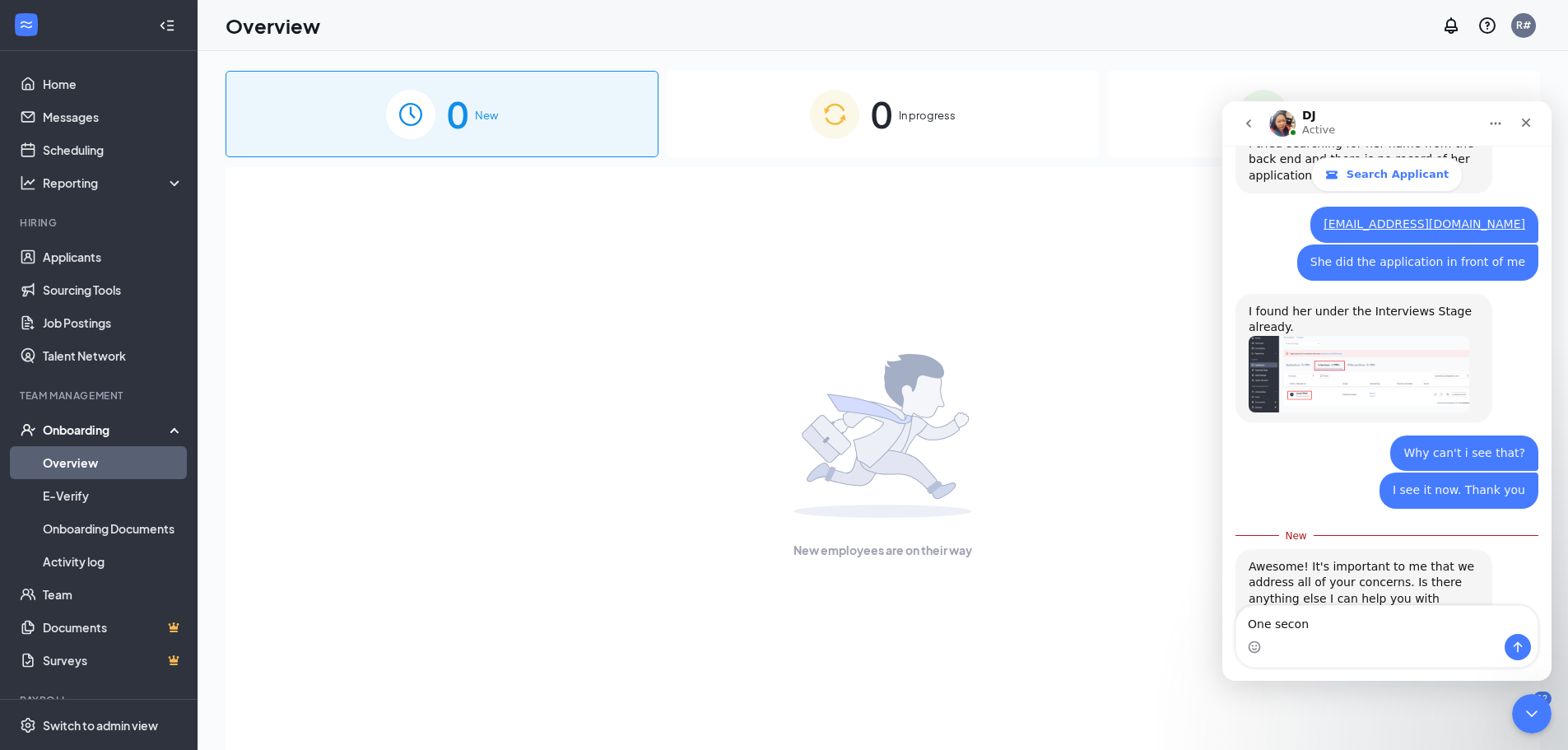
type textarea "One second"
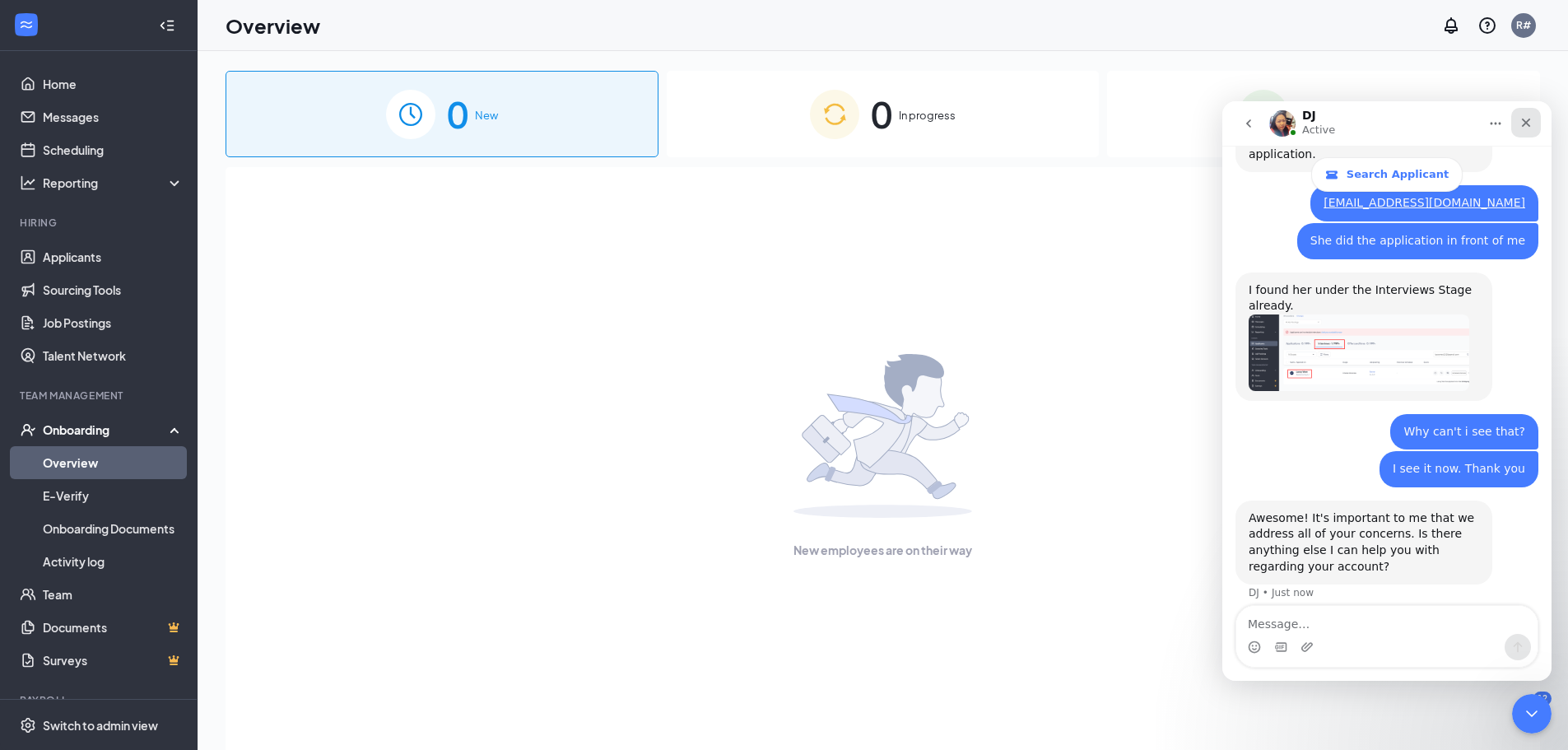
click at [1521, 120] on icon "Close" at bounding box center [1526, 122] width 13 height 13
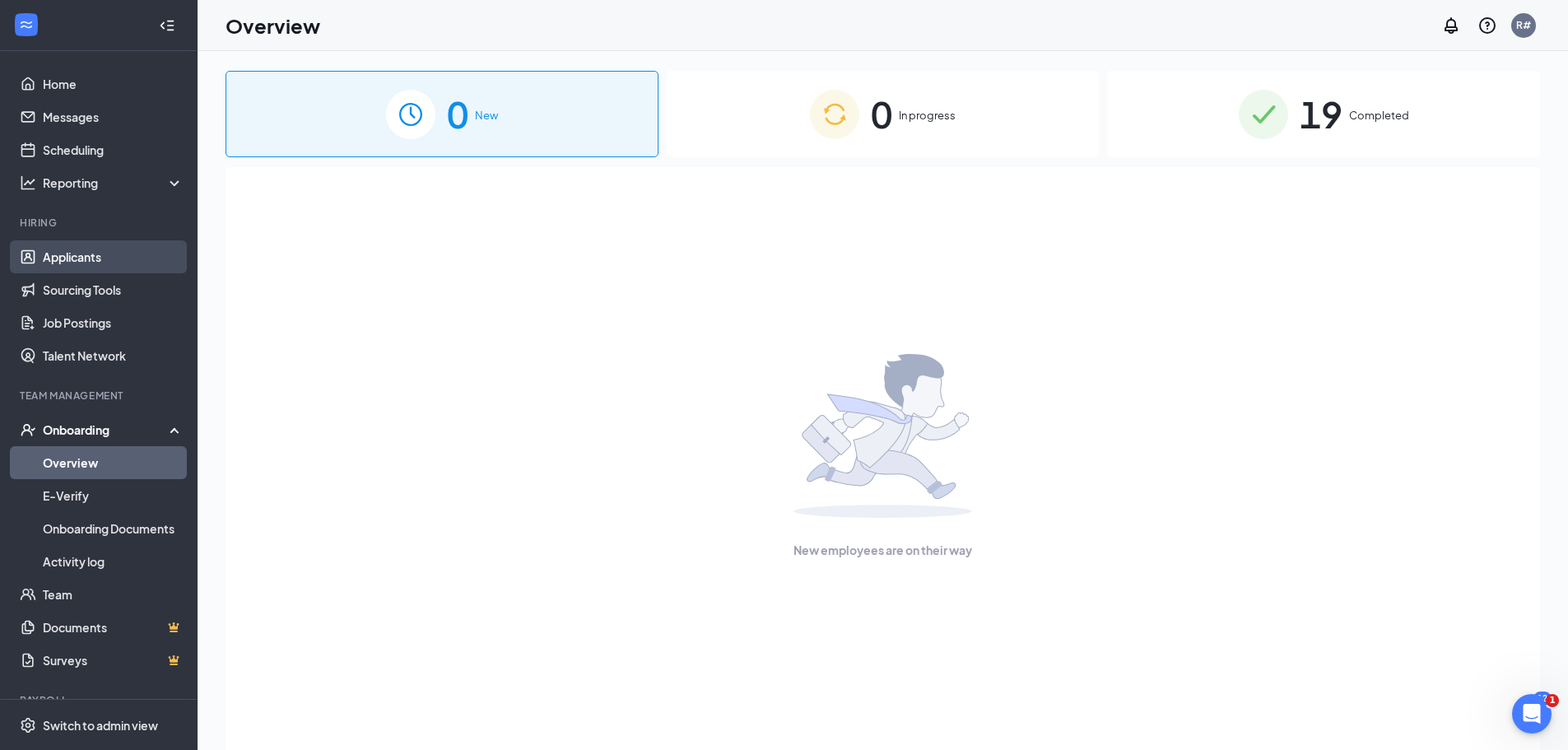
click at [75, 257] on link "Applicants" at bounding box center [113, 256] width 141 height 33
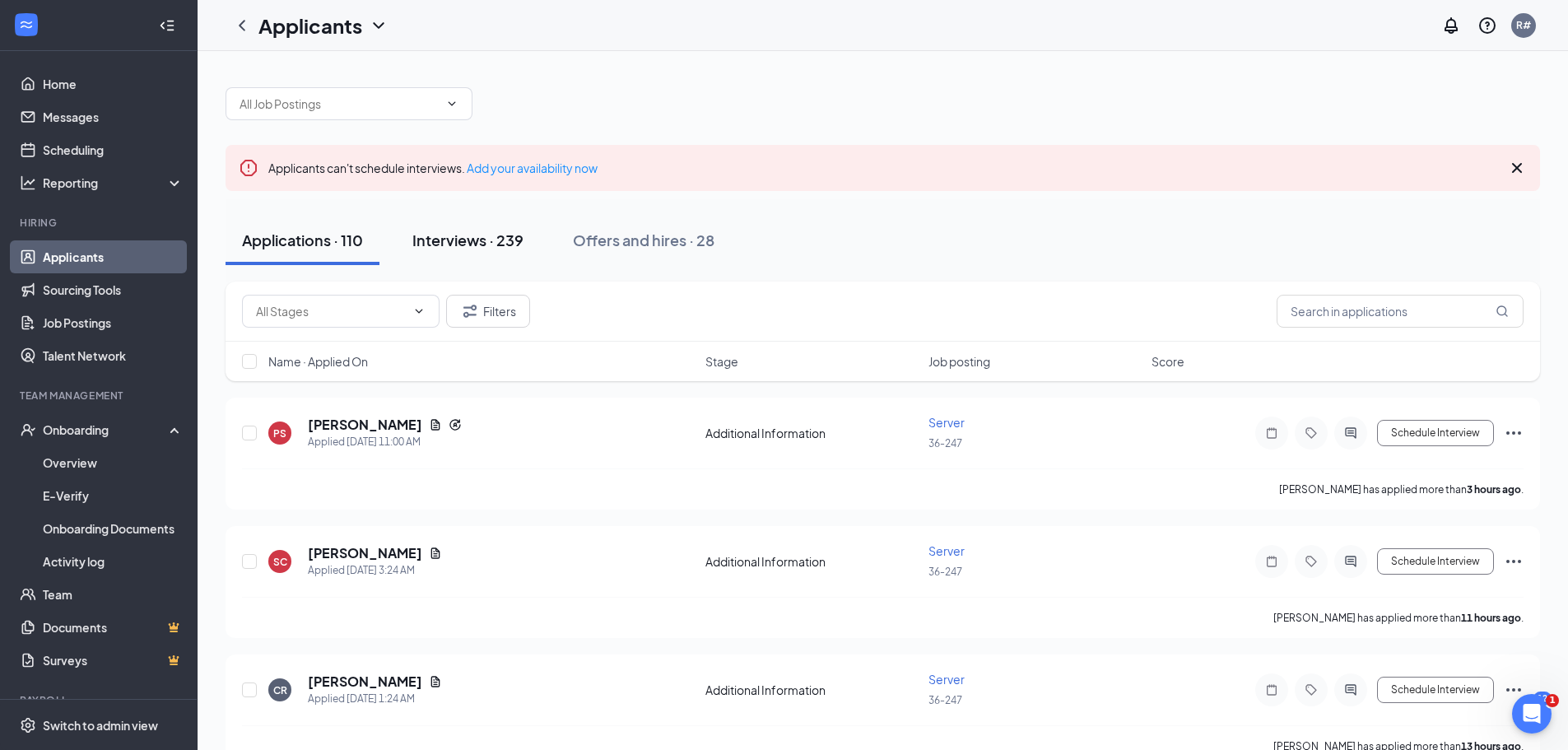
click at [473, 244] on div "Interviews · 239" at bounding box center [467, 240] width 111 height 21
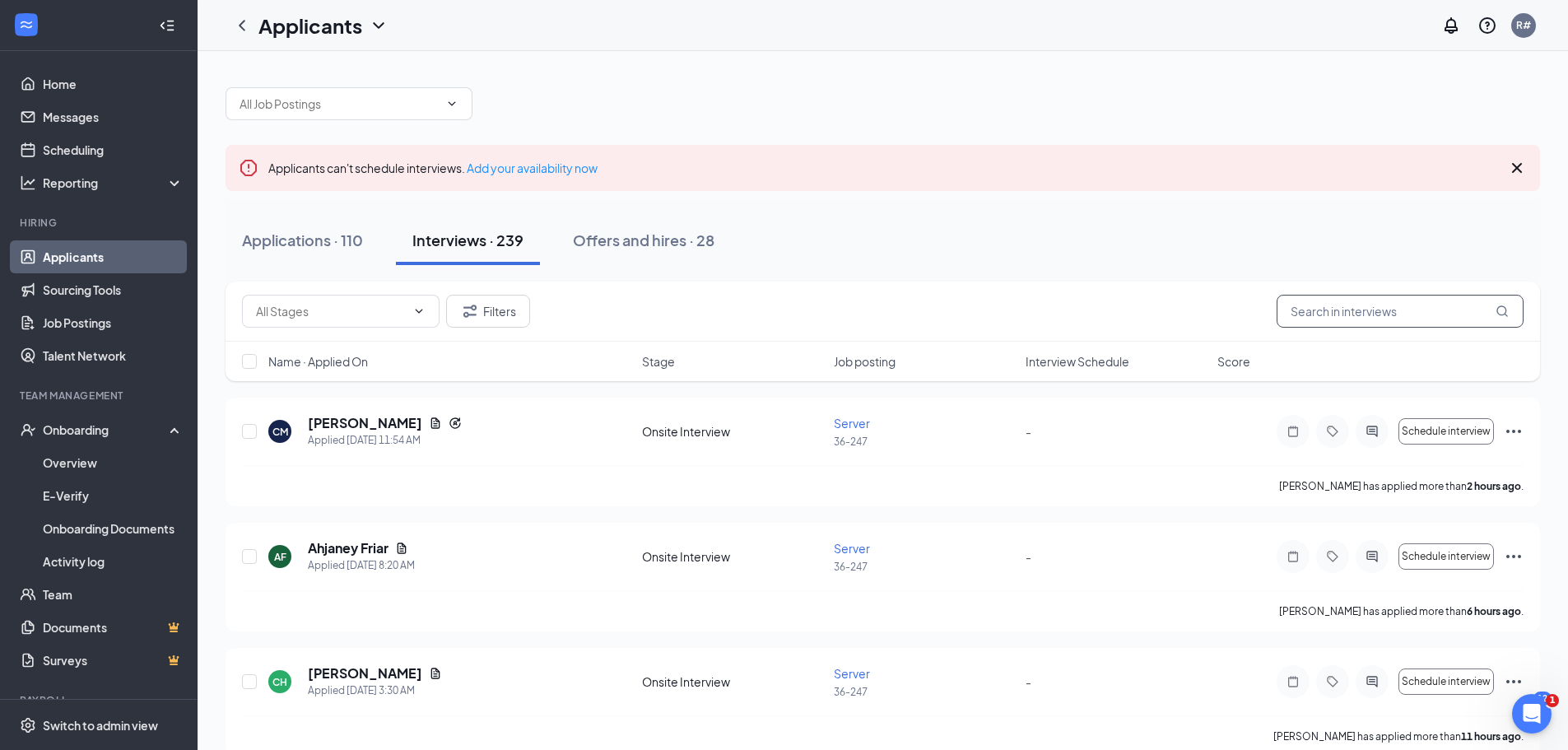
drag, startPoint x: 1354, startPoint y: 312, endPoint x: 1342, endPoint y: 309, distance: 12.4
click at [1353, 312] on input "text" at bounding box center [1401, 310] width 247 height 33
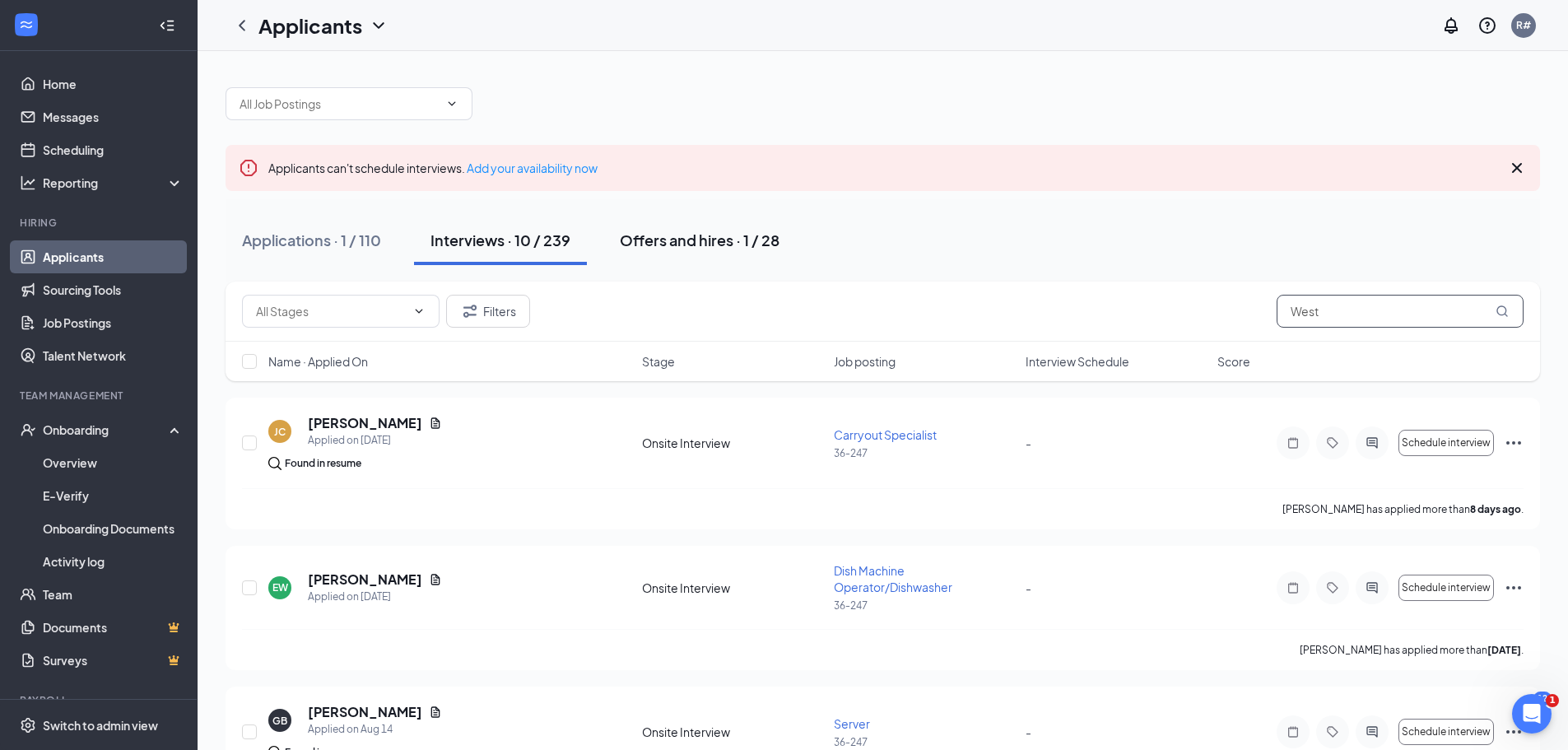
type input "West"
click at [709, 241] on div "Offers and hires · 1 / 28" at bounding box center [699, 240] width 160 height 21
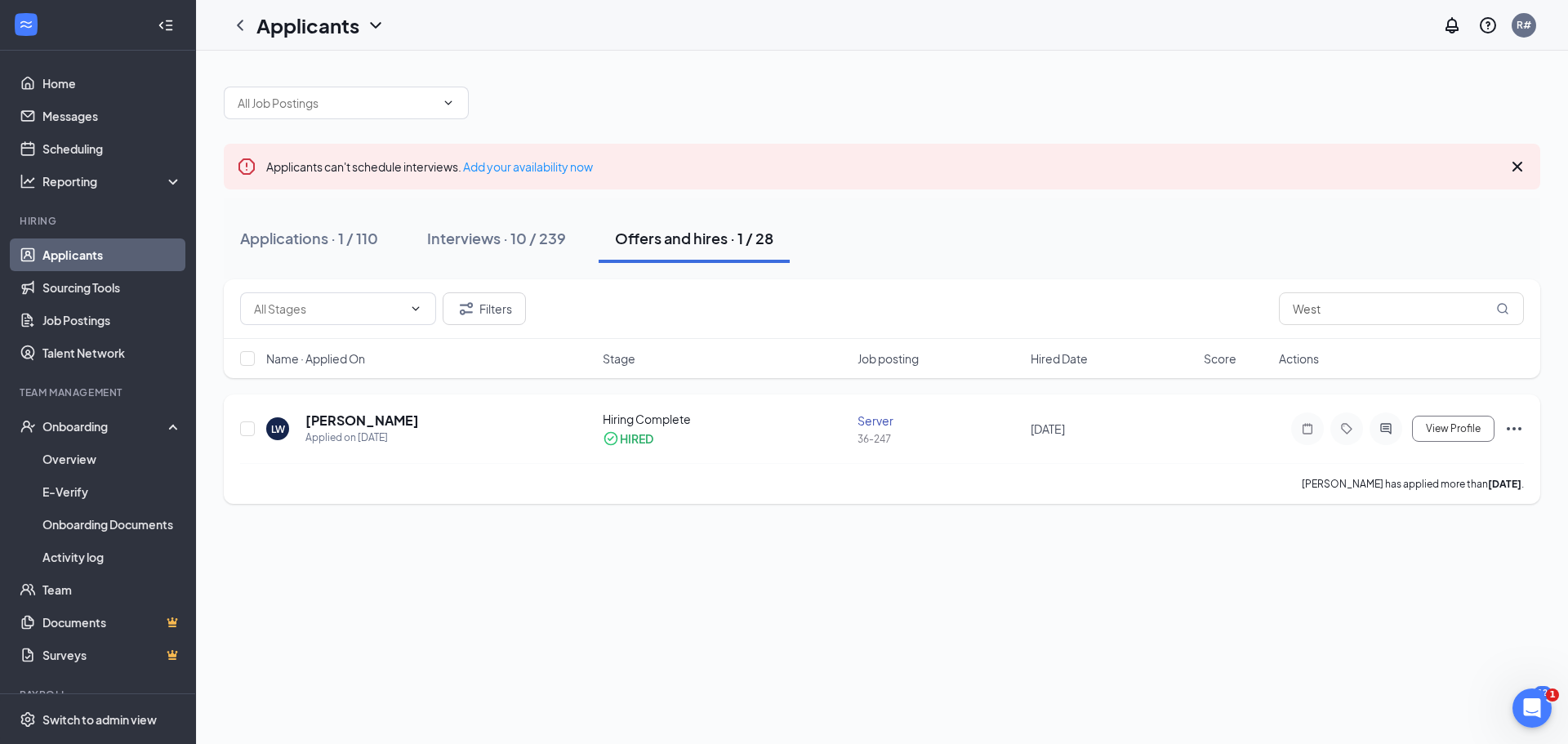
click at [1518, 429] on icon "Ellipses" at bounding box center [1514, 429] width 15 height 4
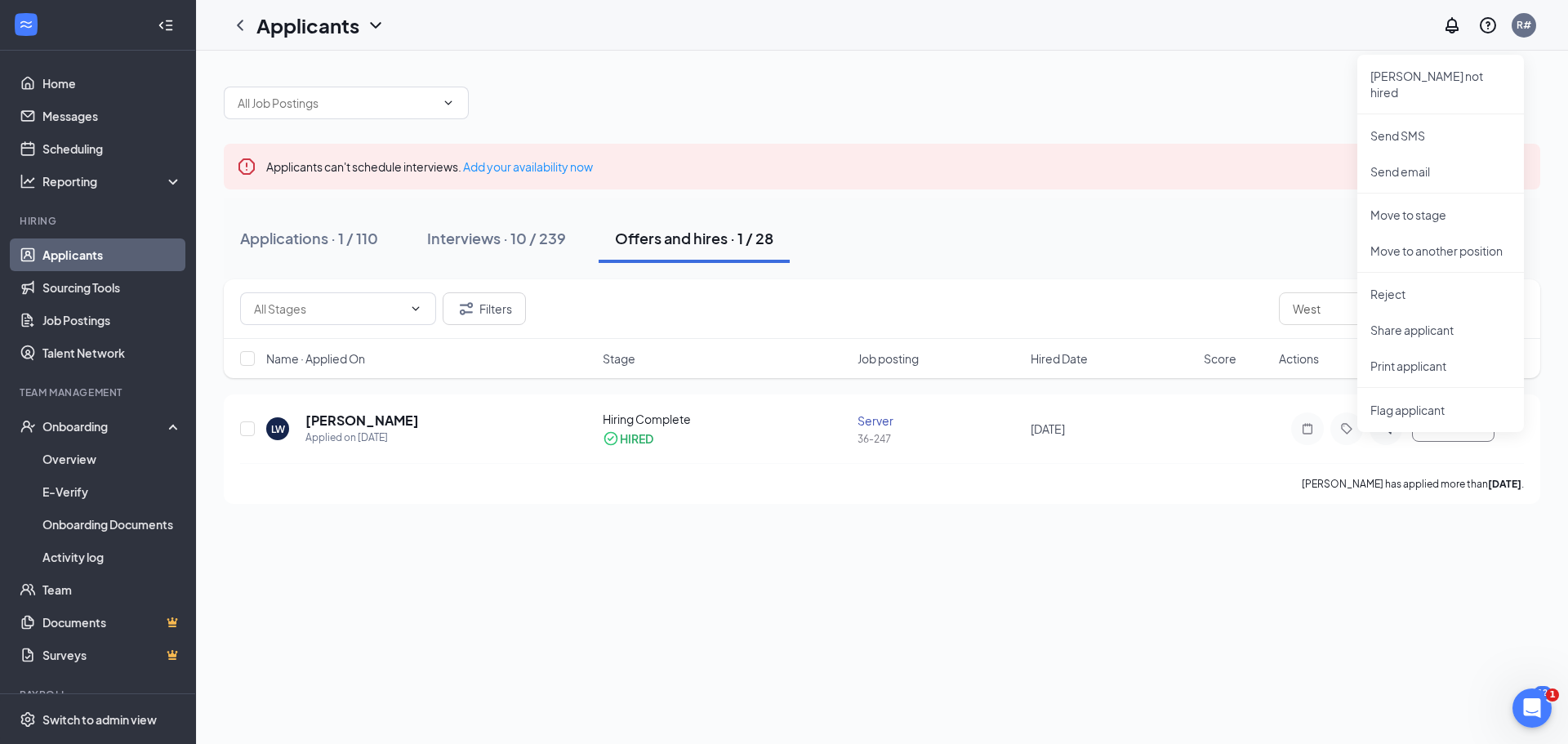
click at [1136, 296] on div "Filters West" at bounding box center [881, 308] width 1283 height 32
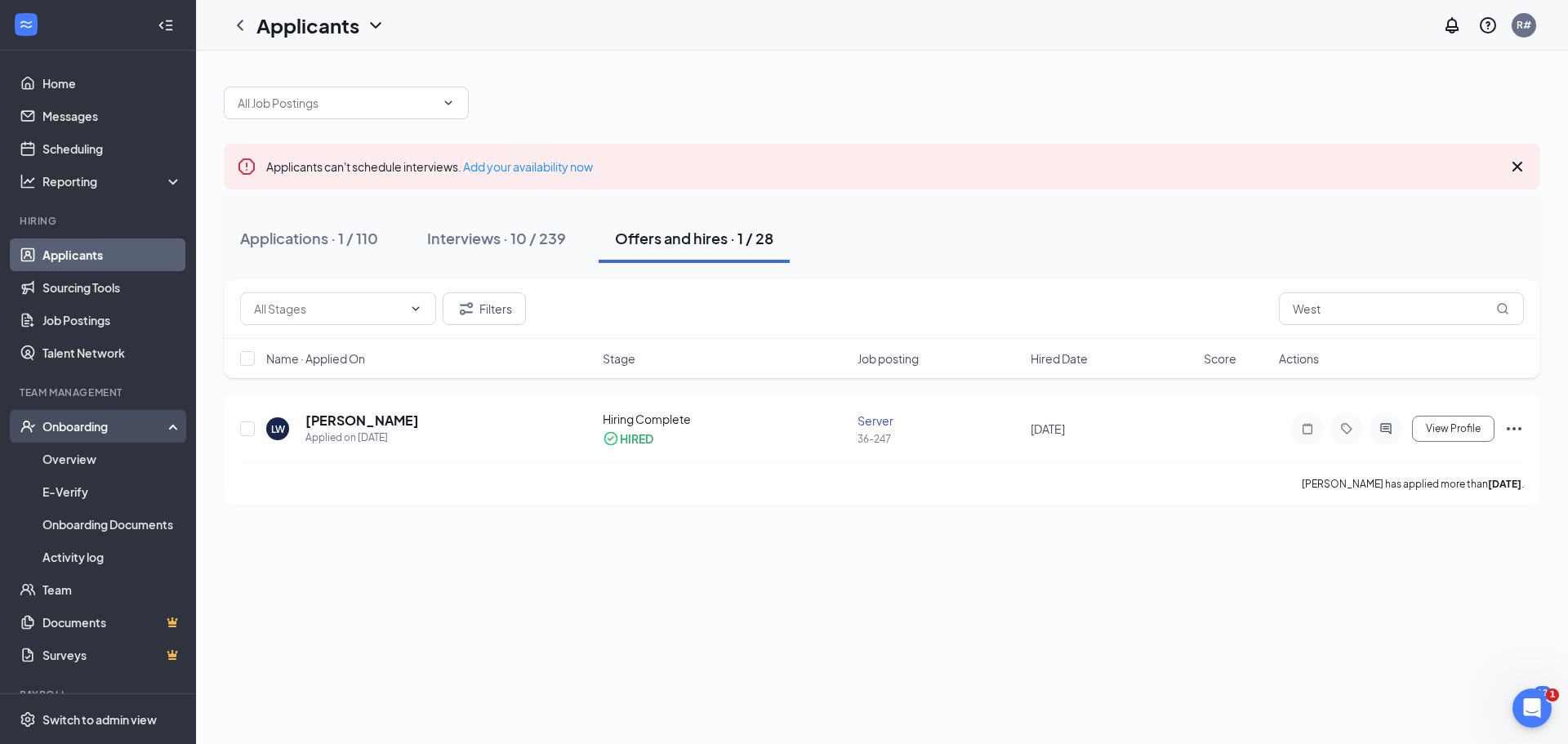
click at [95, 424] on div "Onboarding" at bounding box center [106, 426] width 126 height 17
click at [89, 429] on div "Onboarding" at bounding box center [106, 426] width 126 height 17
click at [77, 459] on link "Overview" at bounding box center [112, 459] width 140 height 32
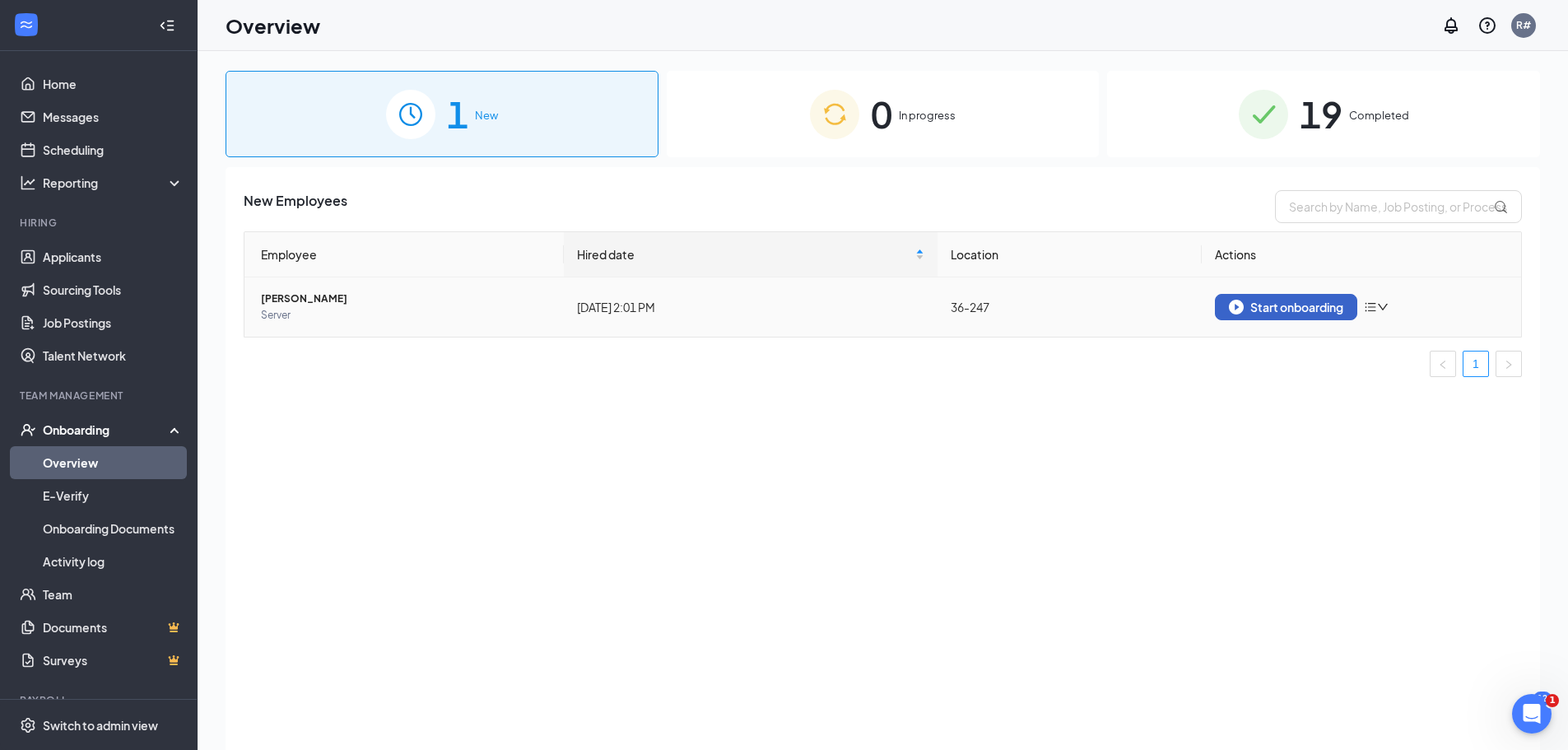
click at [1317, 301] on div "Start onboarding" at bounding box center [1286, 307] width 114 height 15
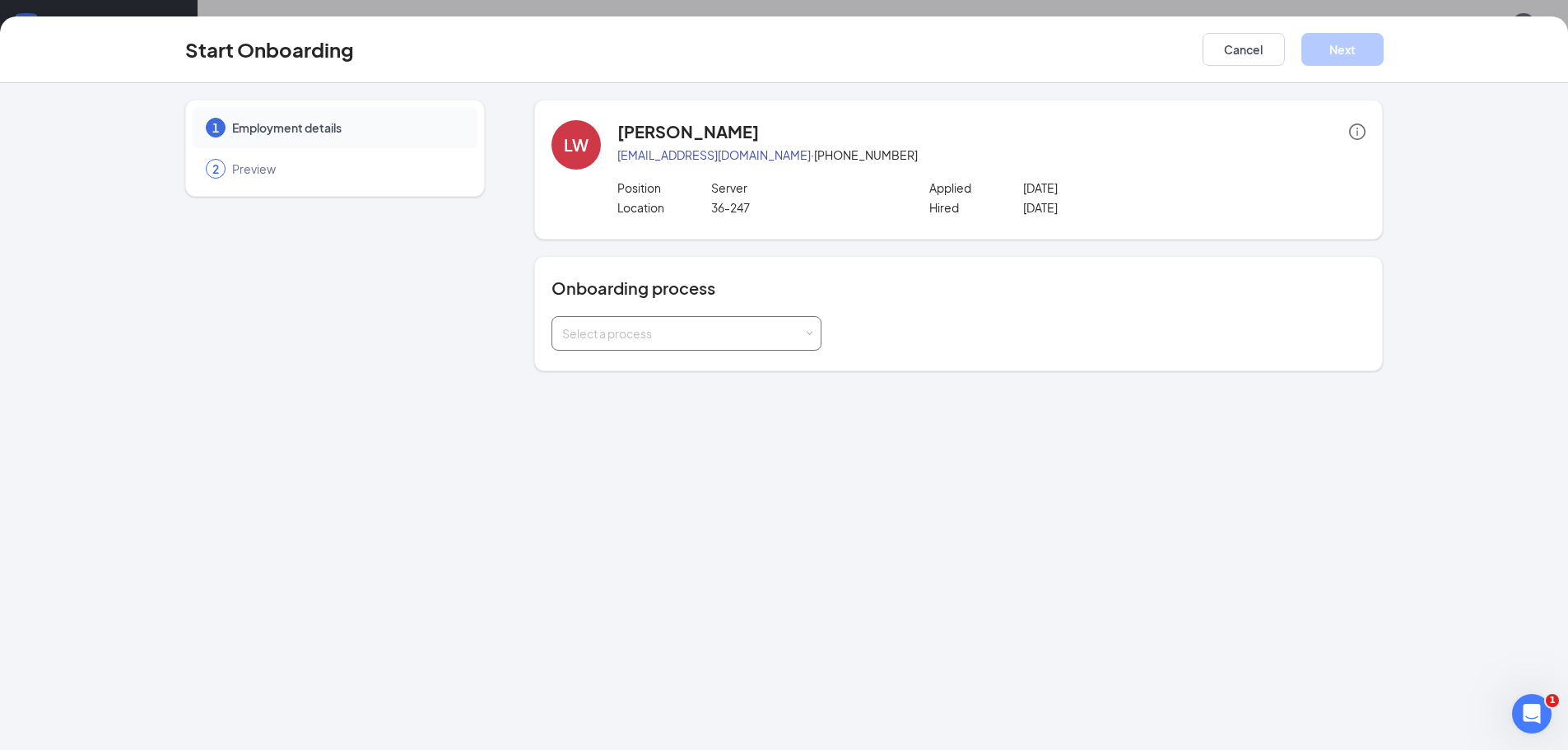
click at [654, 333] on div "Select a process" at bounding box center [683, 333] width 241 height 17
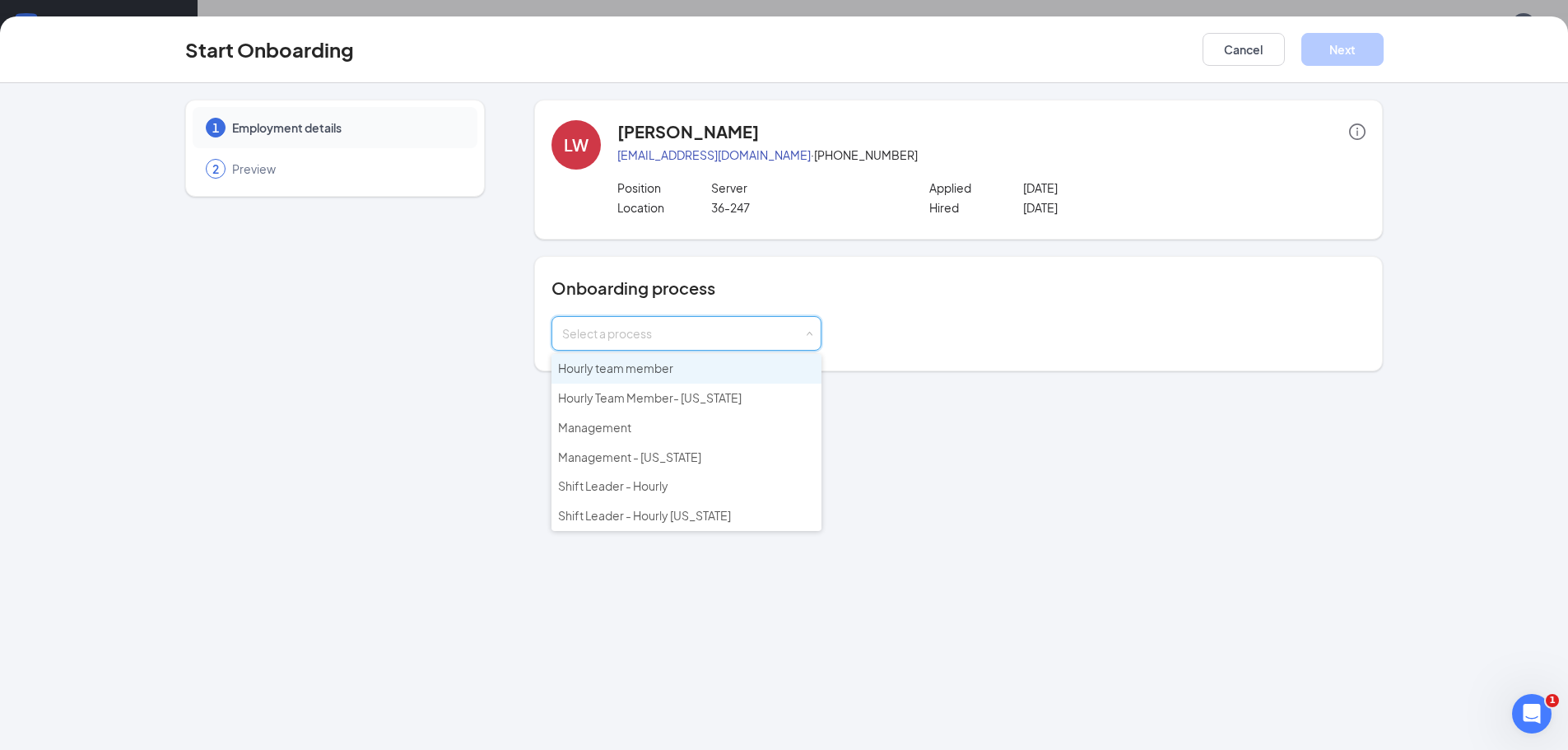
click at [640, 364] on span "Hourly team member" at bounding box center [615, 368] width 115 height 15
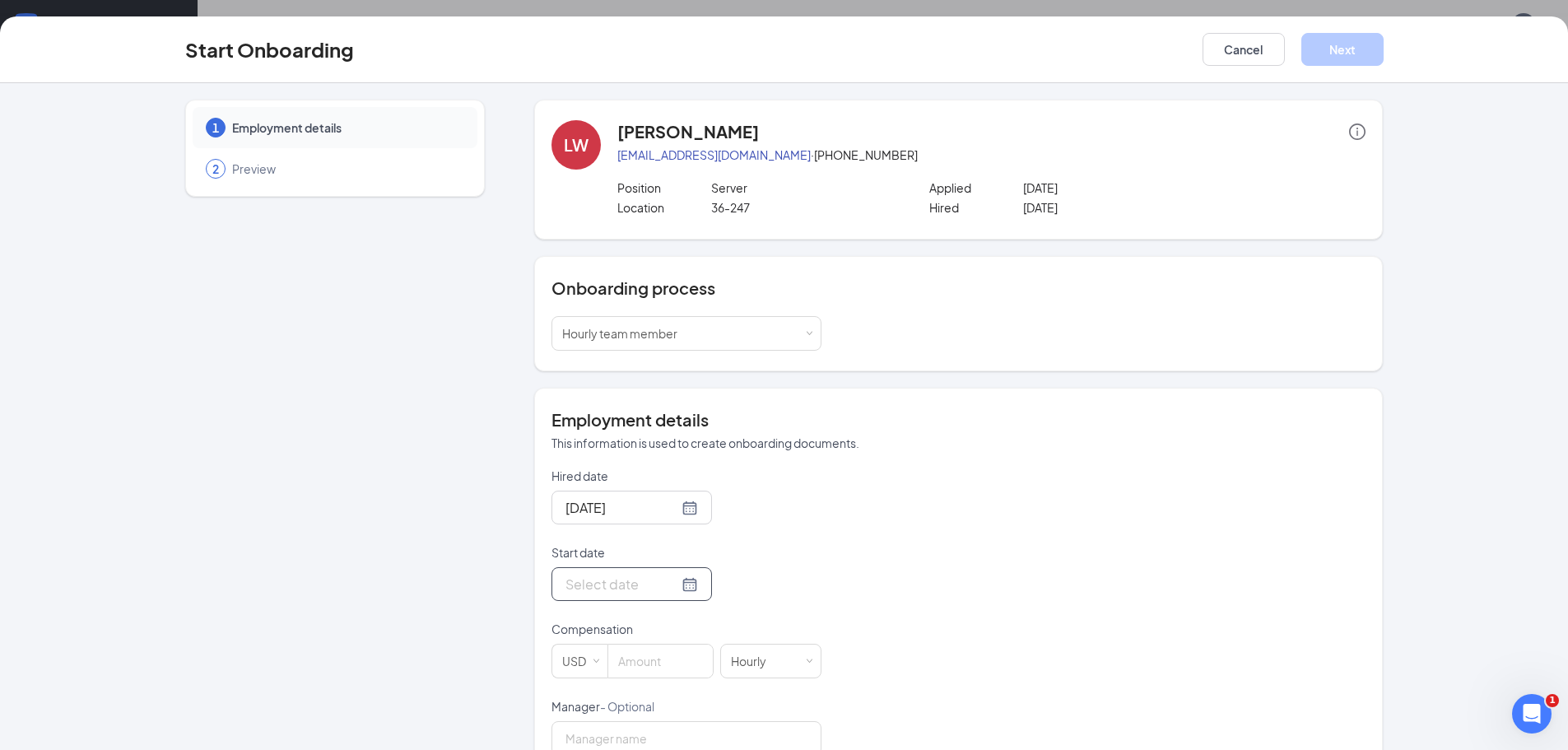
click at [667, 588] on div at bounding box center [632, 584] width 133 height 21
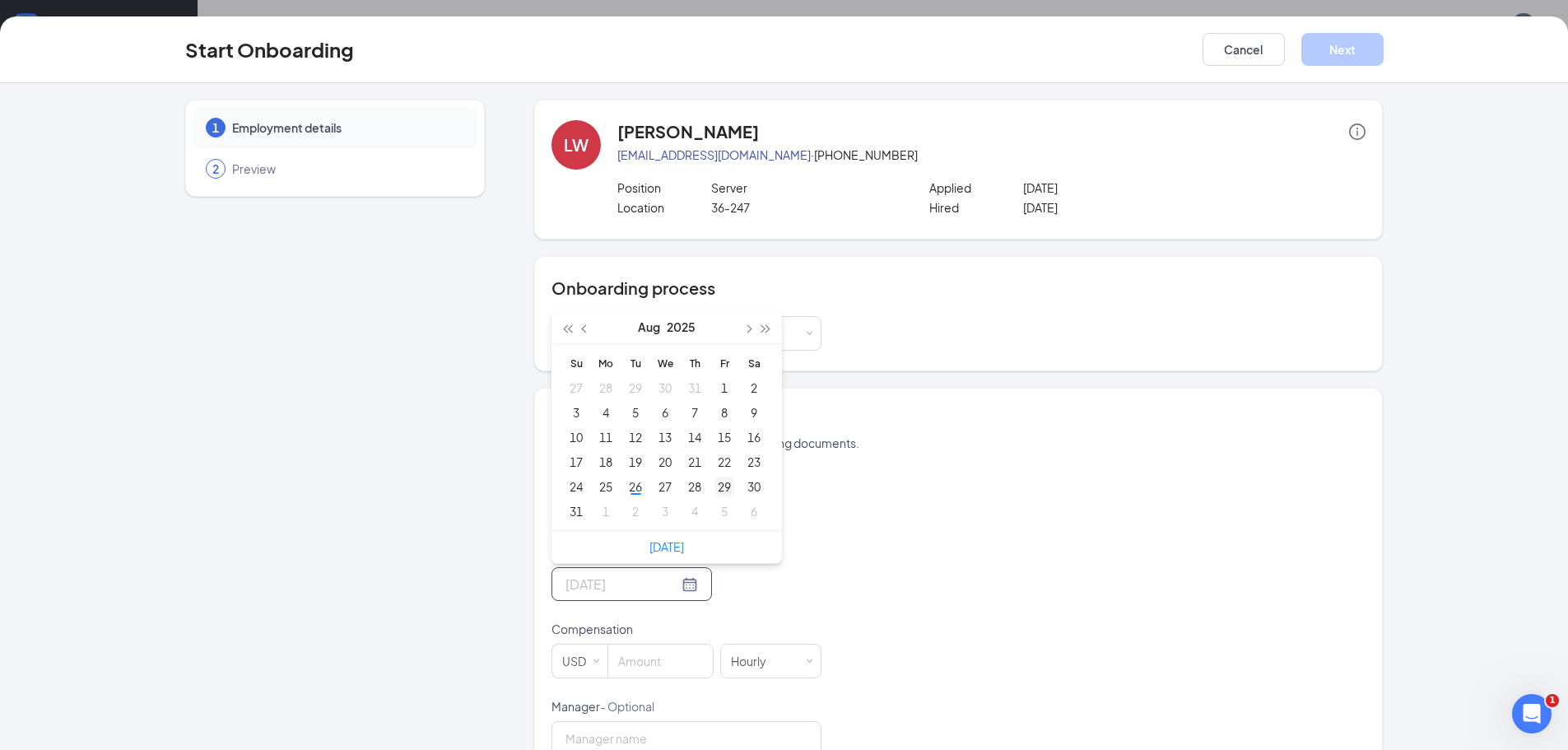
type input "[DATE]"
click at [715, 481] on div "29" at bounding box center [724, 486] width 20 height 20
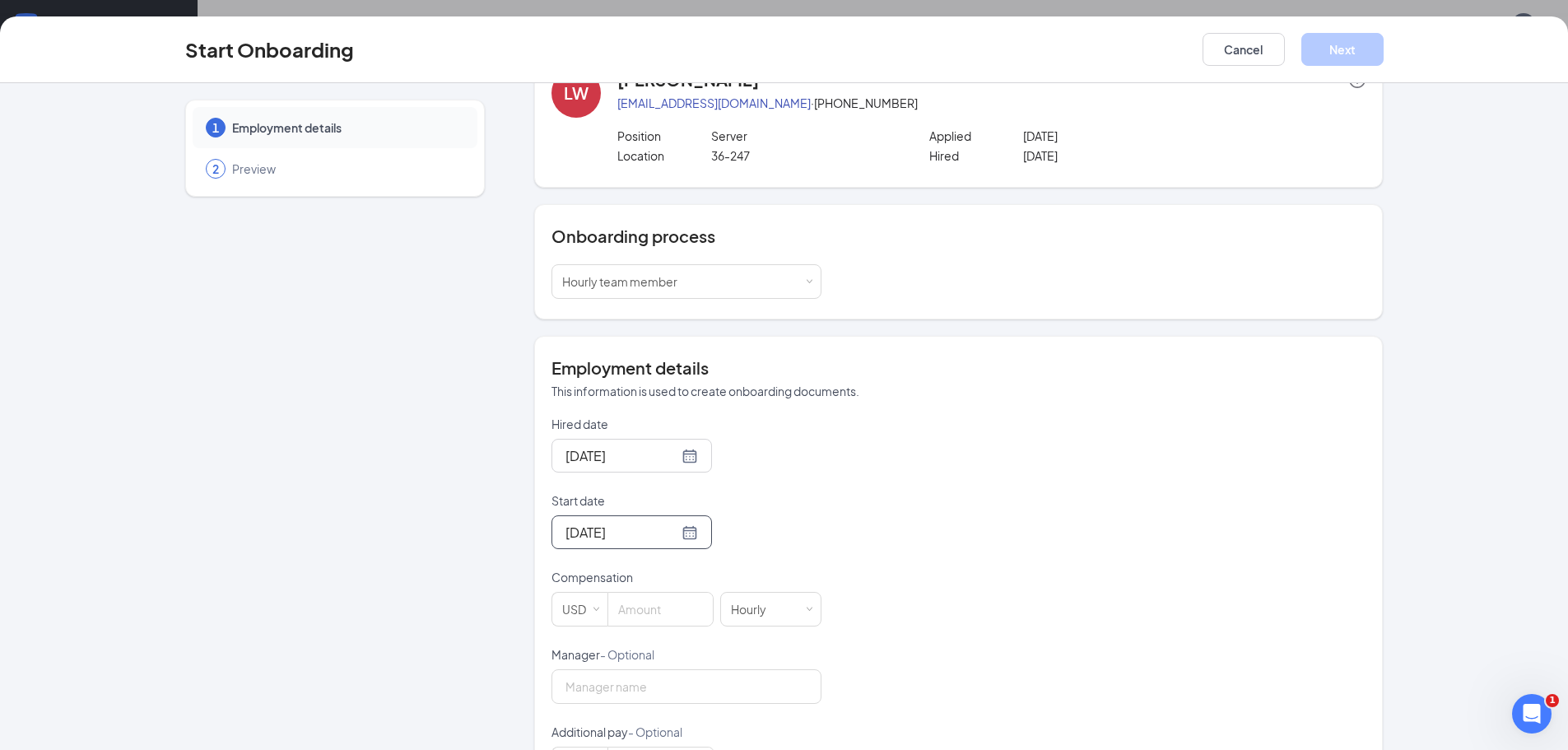
scroll to position [120, 0]
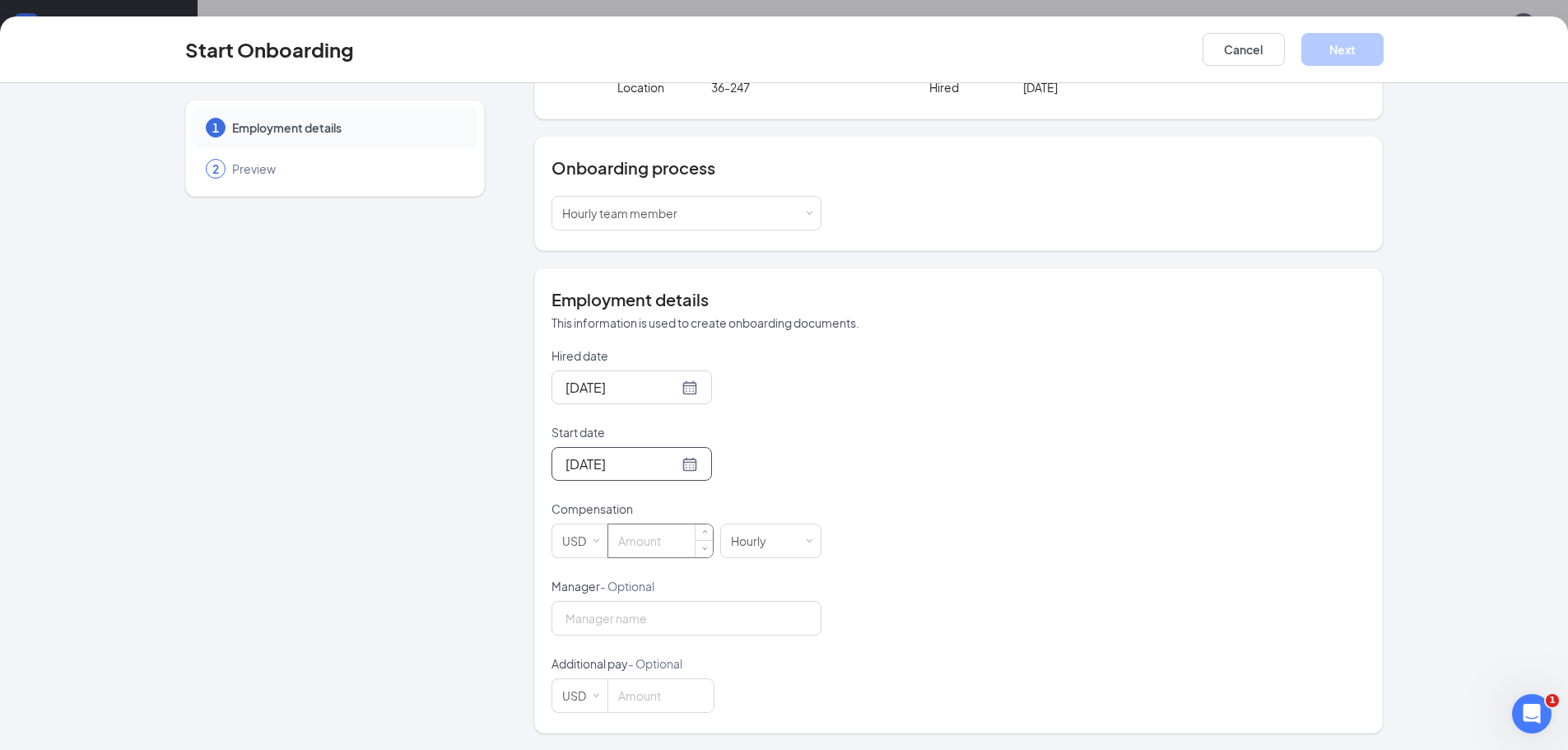
drag, startPoint x: 640, startPoint y: 541, endPoint x: 631, endPoint y: 535, distance: 10.8
click at [640, 536] on input at bounding box center [661, 540] width 105 height 33
type input "9.98"
click at [671, 618] on input "Manager - Optional" at bounding box center [686, 617] width 270 height 35
type input "[PERSON_NAME]"
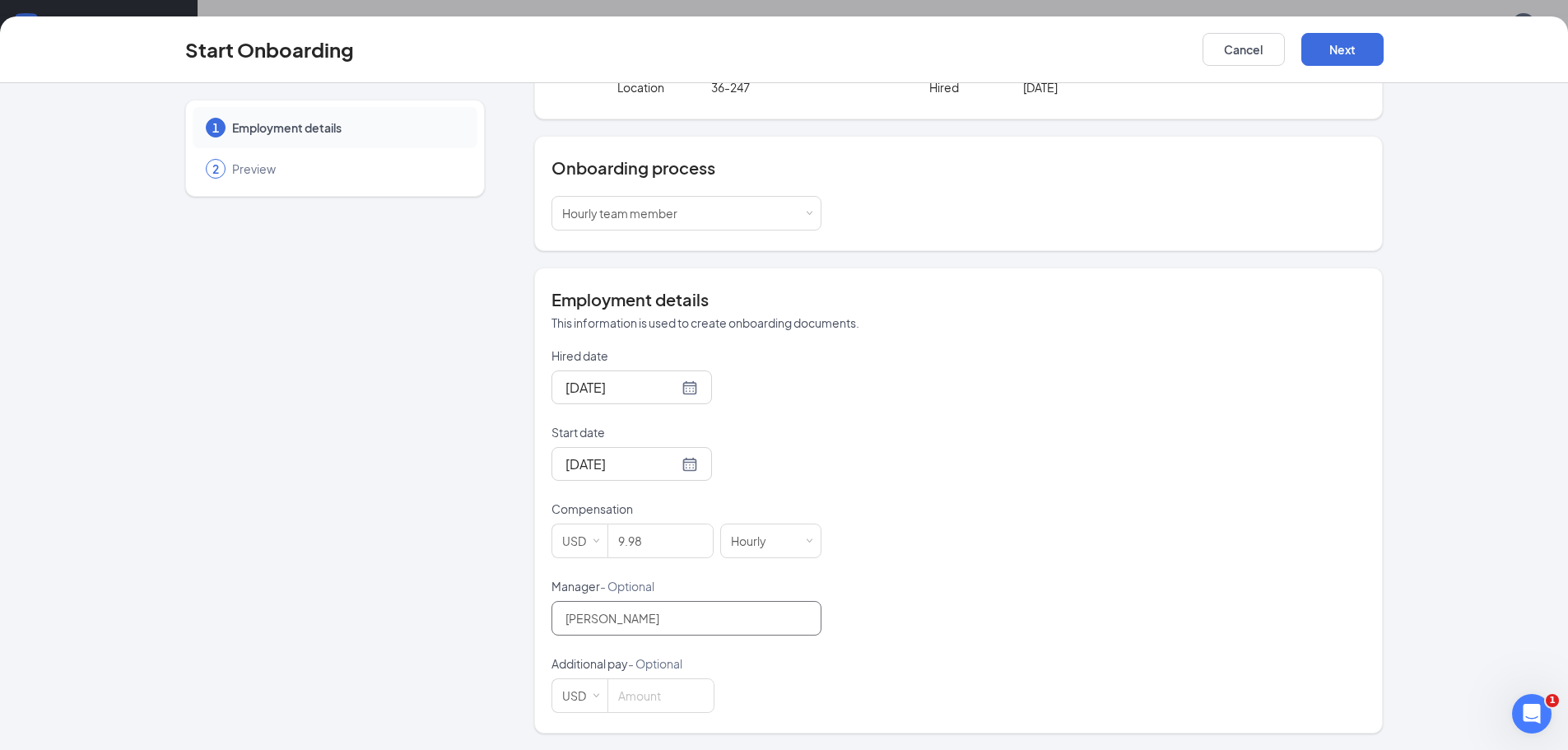
scroll to position [74, 0]
click at [1359, 43] on button "Next" at bounding box center [1343, 49] width 82 height 33
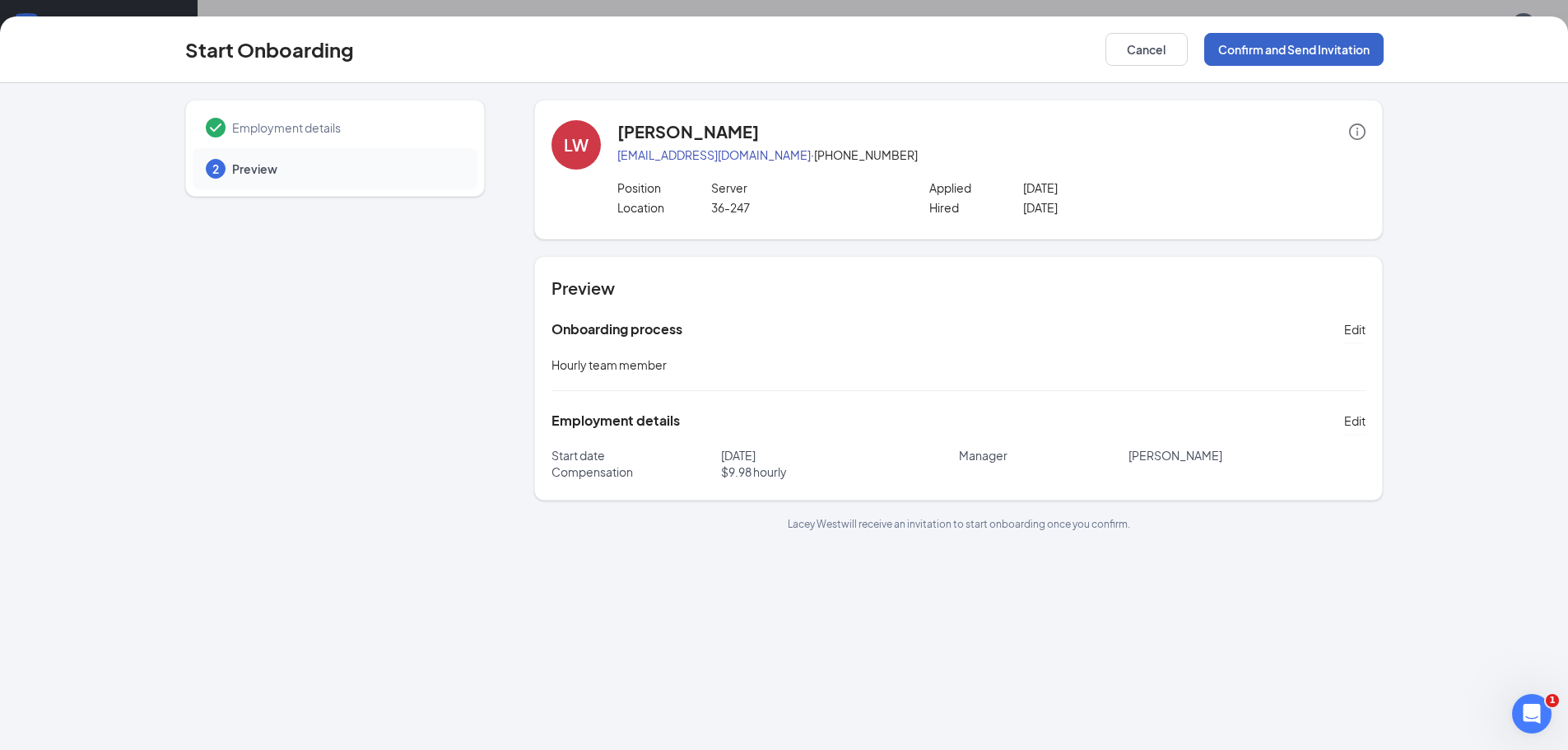
click at [1312, 44] on button "Confirm and Send Invitation" at bounding box center [1294, 49] width 179 height 33
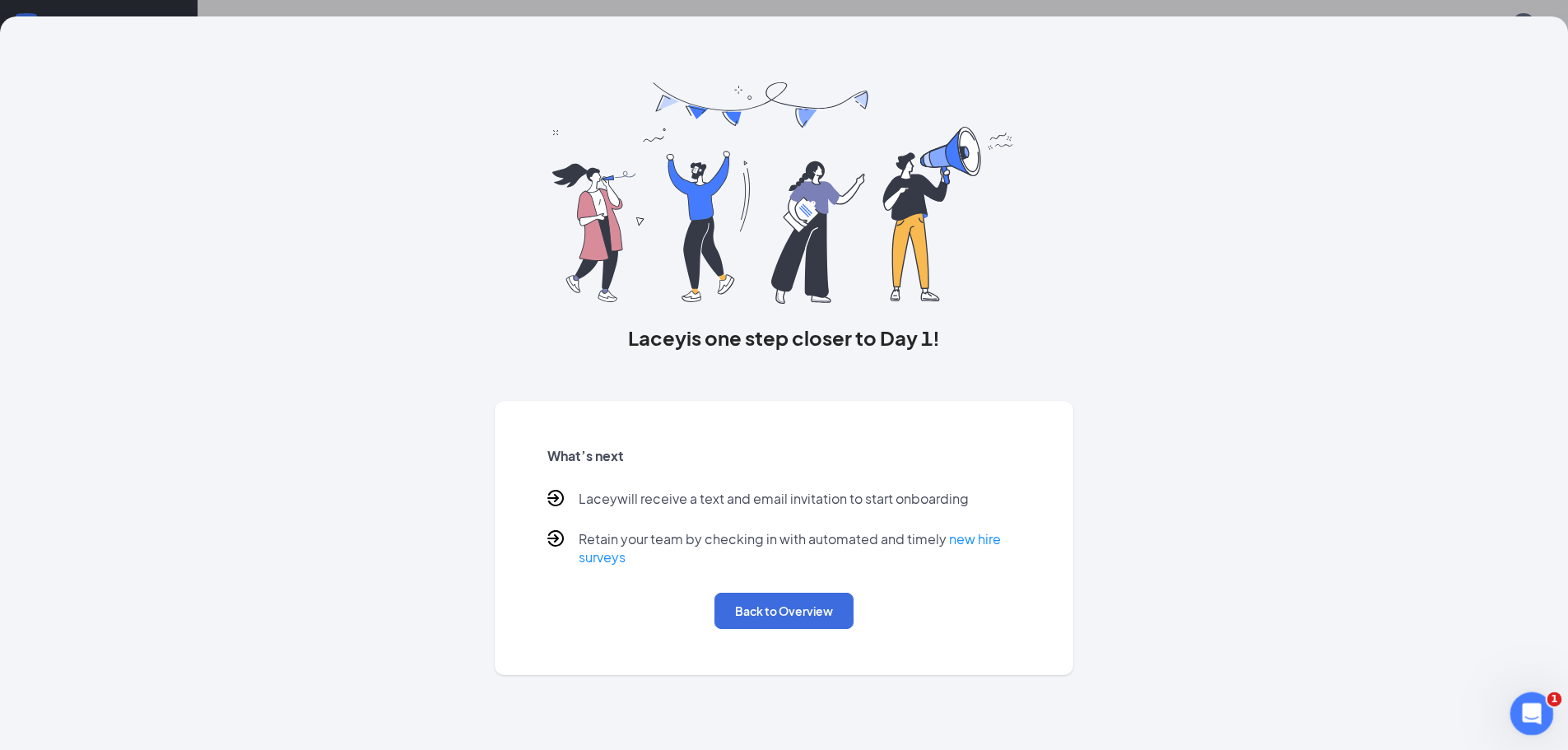
click at [1540, 709] on icon "Open Intercom Messenger" at bounding box center [1530, 711] width 27 height 27
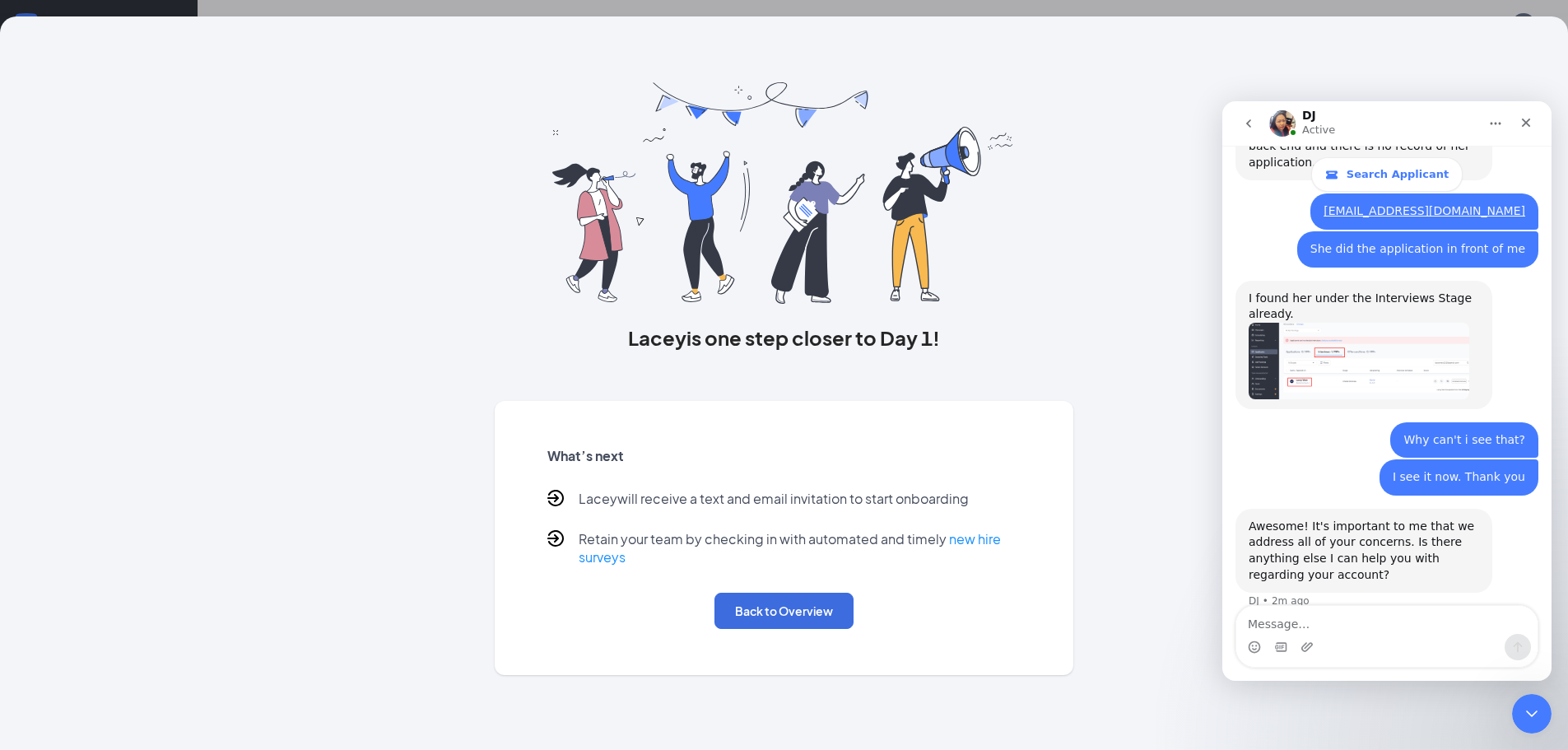
scroll to position [893, 0]
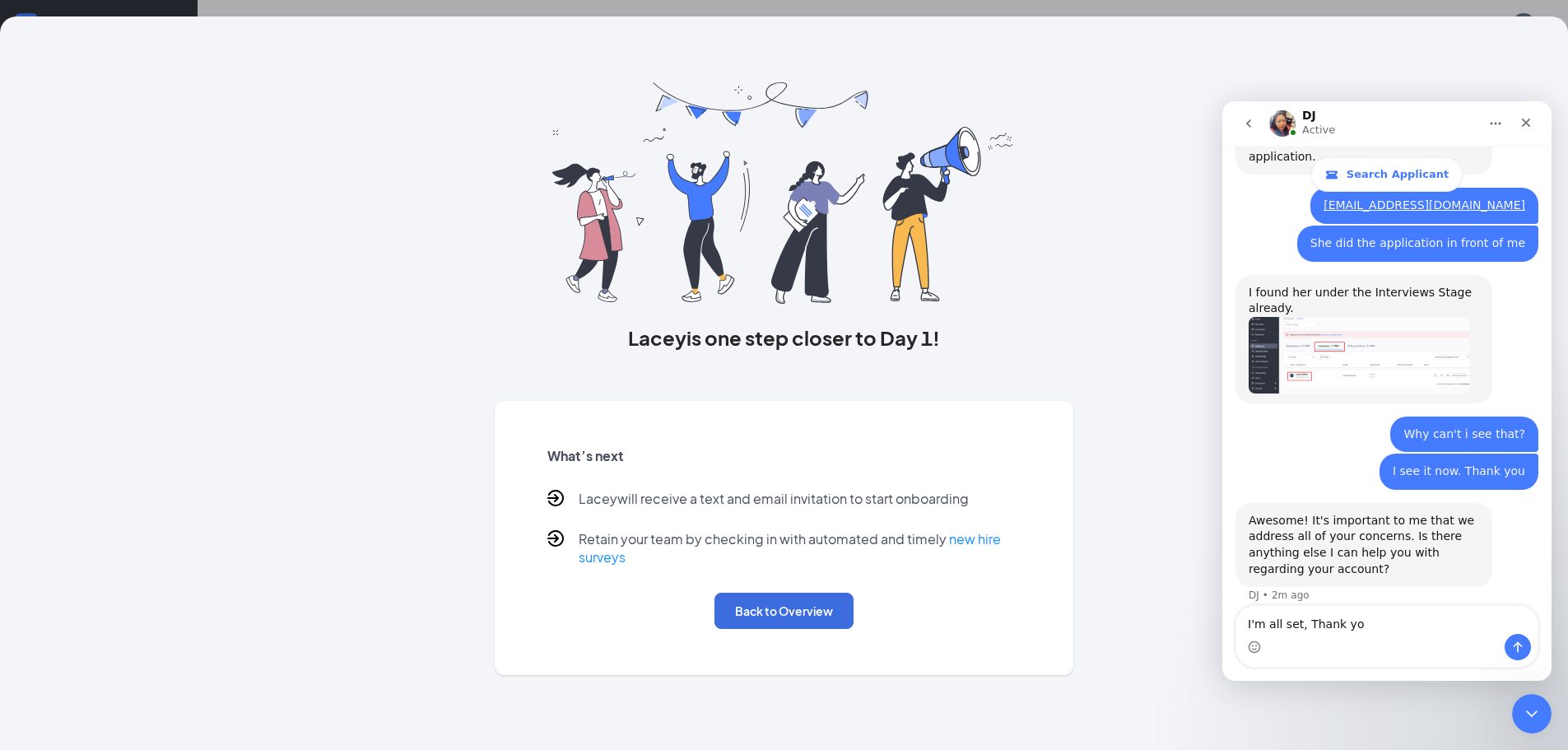
type textarea "I'm all set, Thank you"
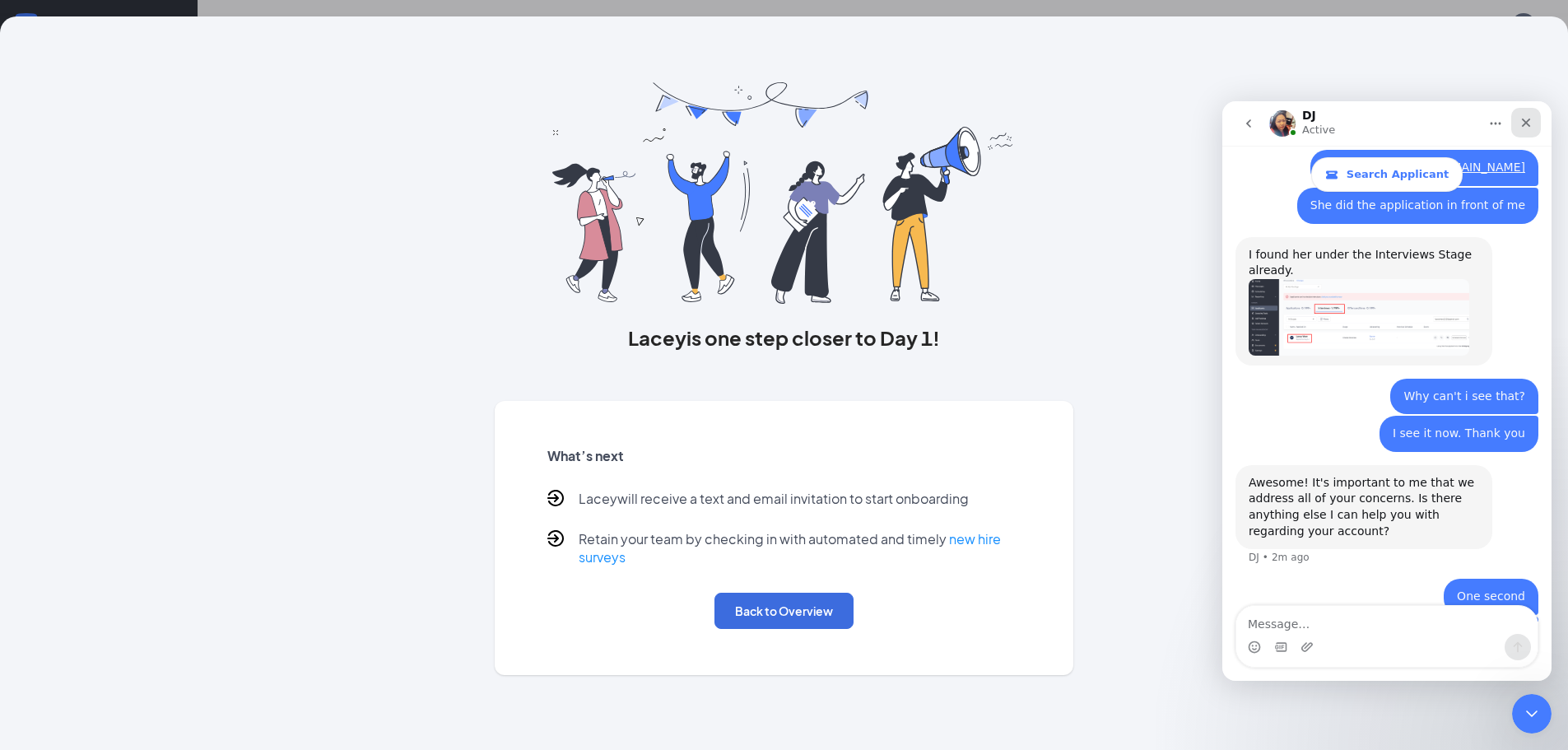
click at [1527, 124] on icon "Close" at bounding box center [1526, 122] width 13 height 13
